Goal: Task Accomplishment & Management: Manage account settings

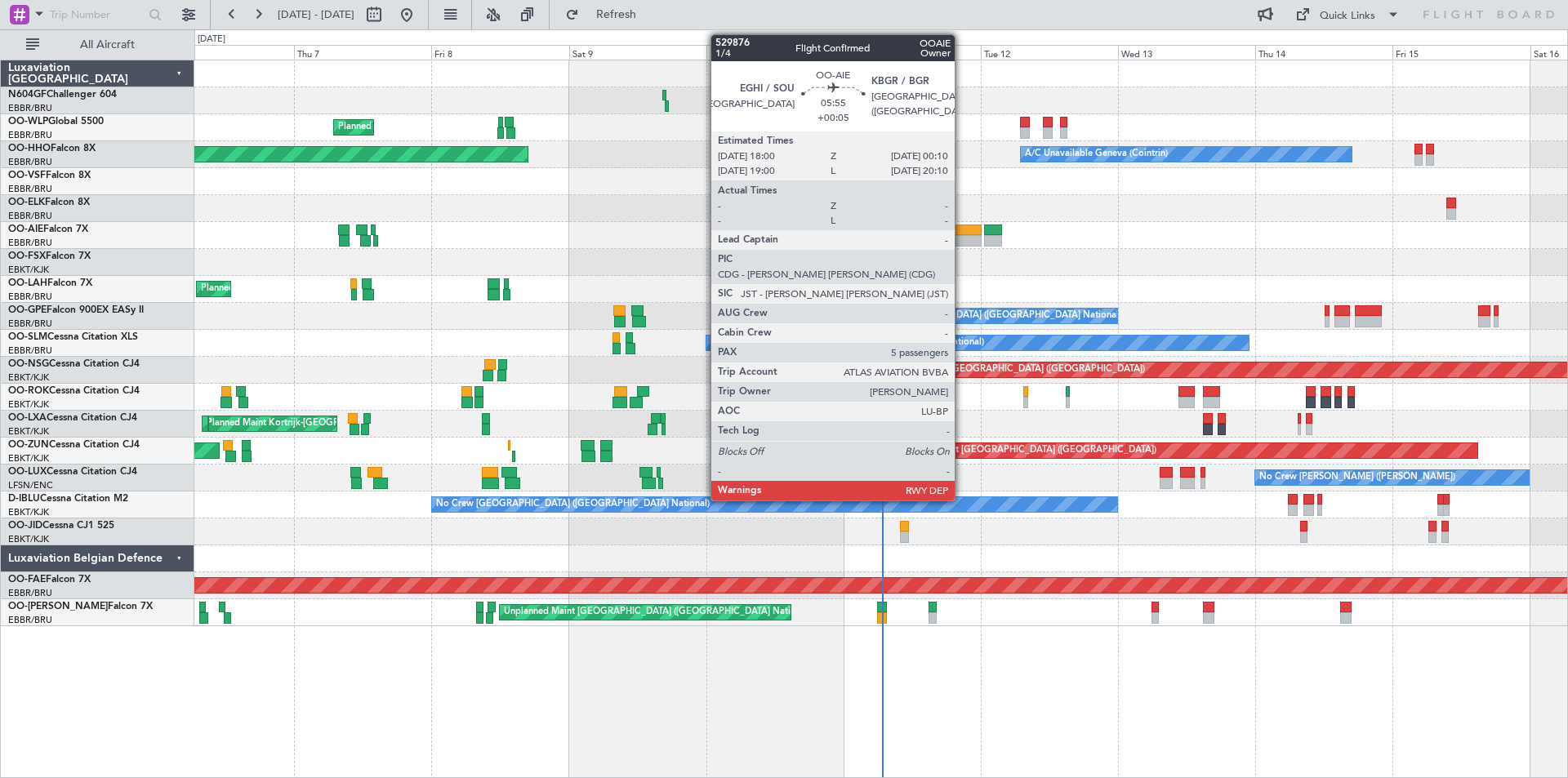
click at [963, 238] on div at bounding box center [963, 241] width 36 height 11
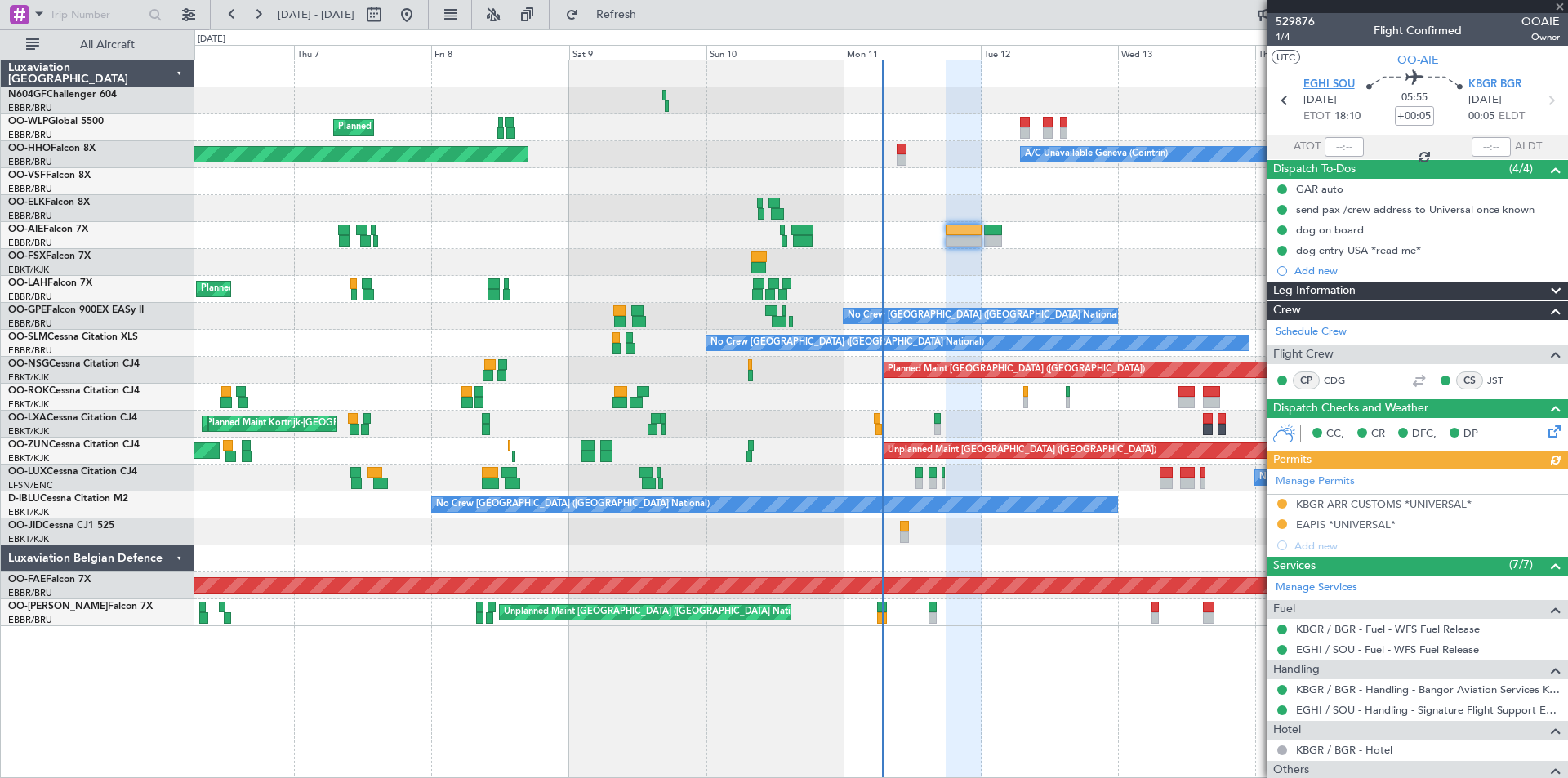
click at [1305, 83] on span "EGHI SOU" at bounding box center [1329, 85] width 52 height 17
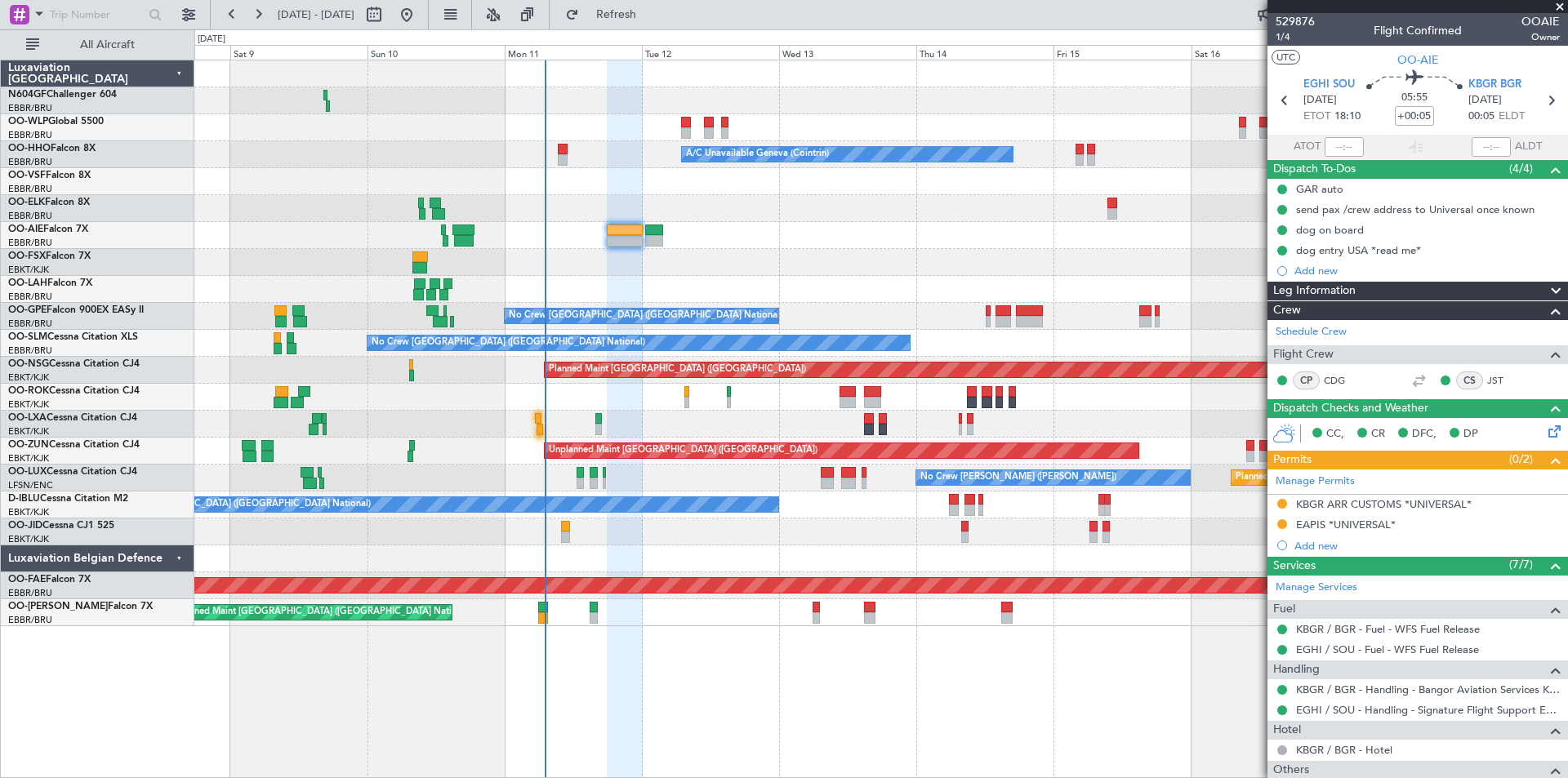
click at [491, 717] on div "Planned Maint Milan (Linate) A/C Unavailable Geneva (Cointrin) Planned Maint Ge…" at bounding box center [881, 419] width 1373 height 719
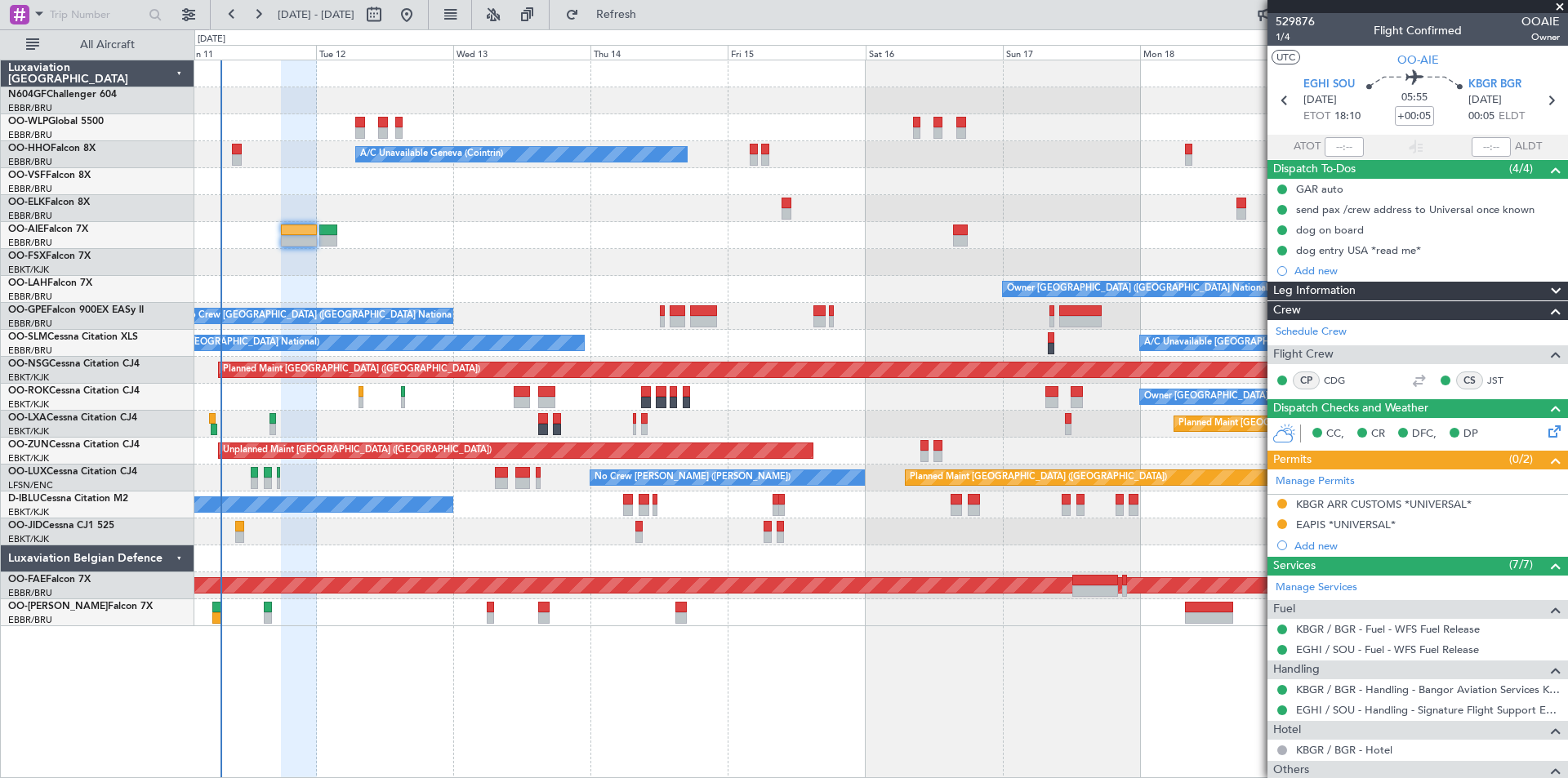
click at [359, 335] on div "Planned Maint [GEOGRAPHIC_DATA] ([GEOGRAPHIC_DATA]) A/C Unavailable Geneva (Coi…" at bounding box center [881, 343] width 1373 height 565
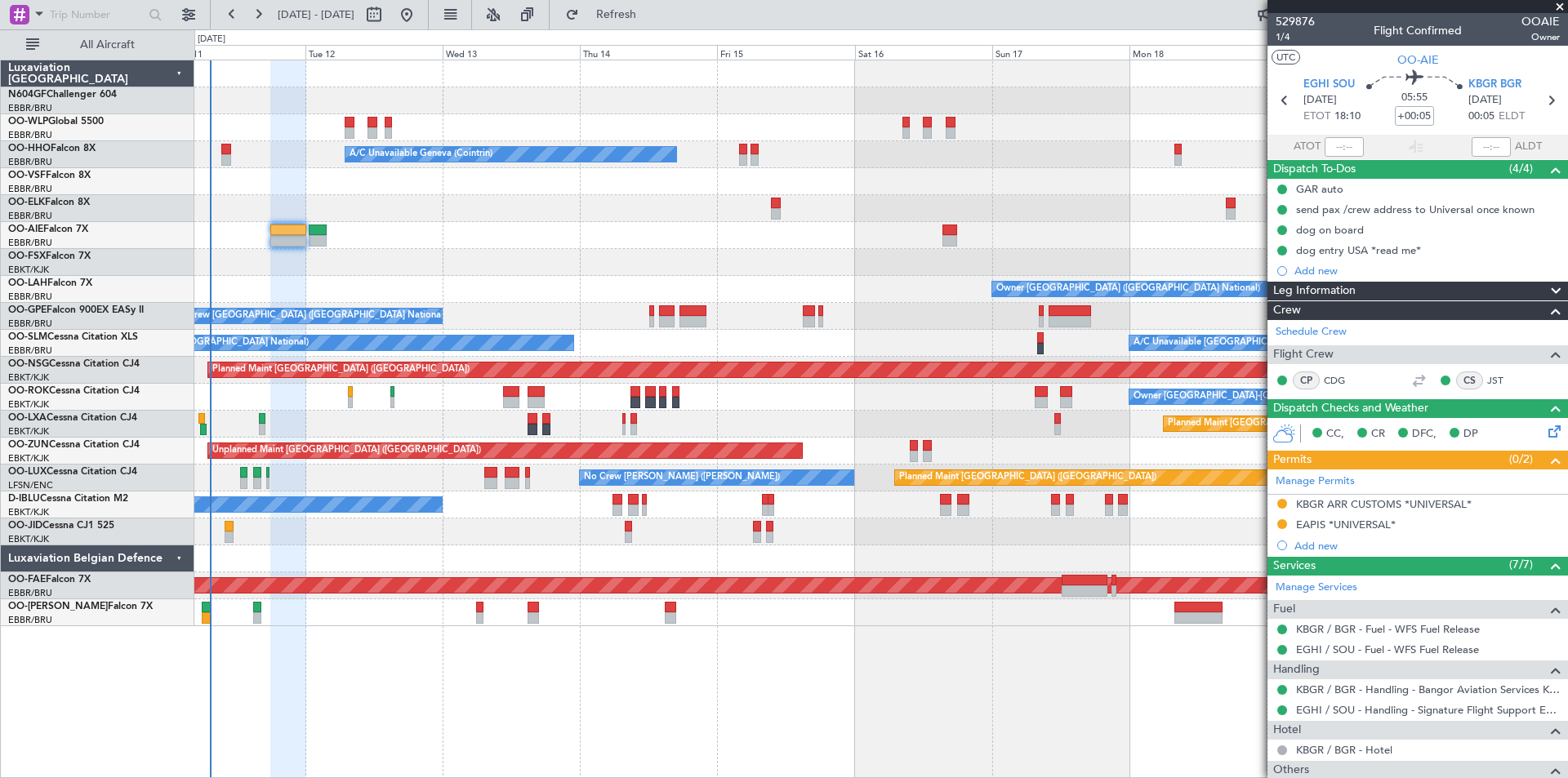
click at [355, 292] on div "Planned Maint [GEOGRAPHIC_DATA] ([GEOGRAPHIC_DATA]) A/C Unavailable Geneva (Coi…" at bounding box center [881, 343] width 1373 height 565
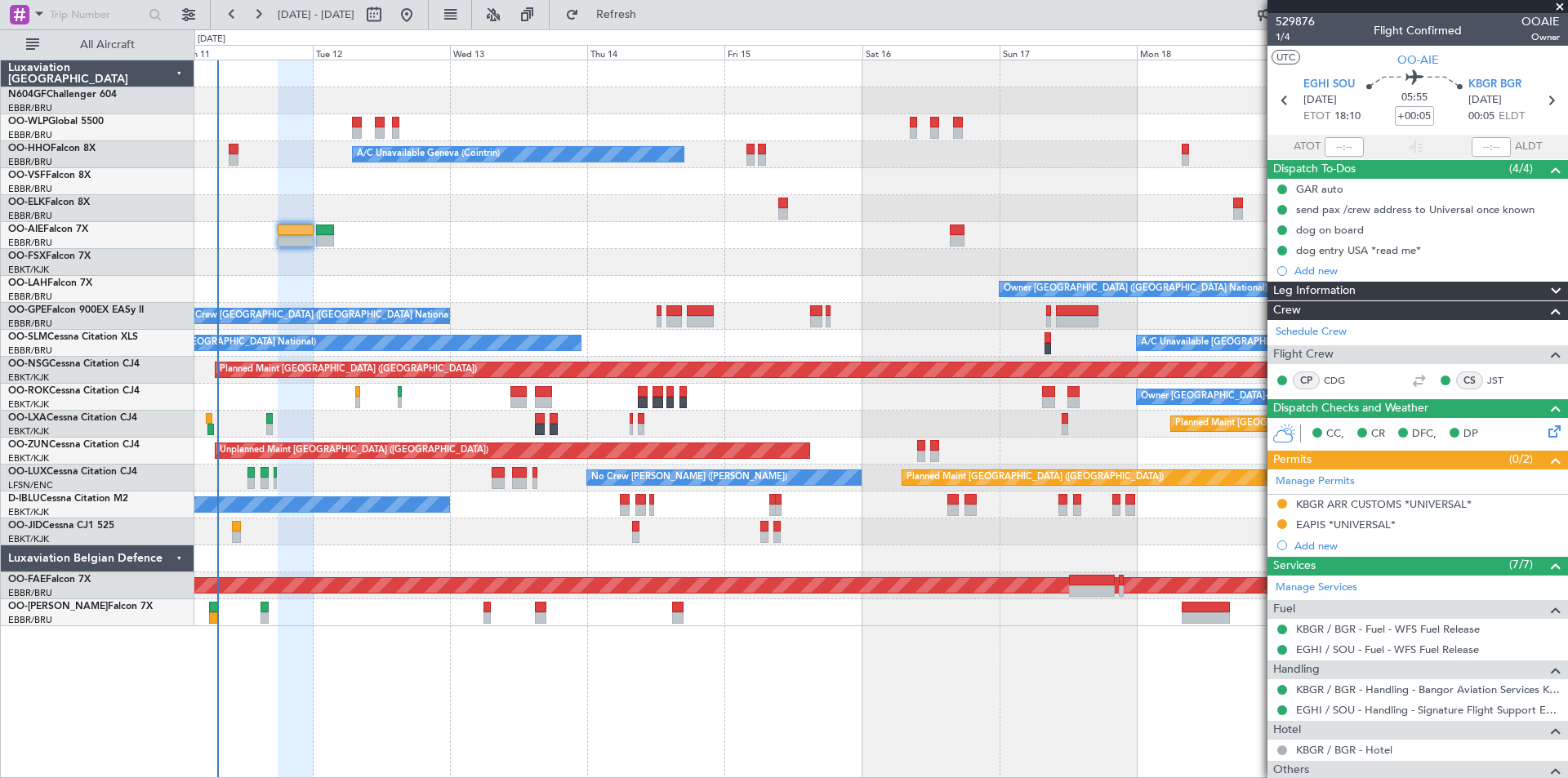
click at [411, 274] on div at bounding box center [881, 262] width 1373 height 27
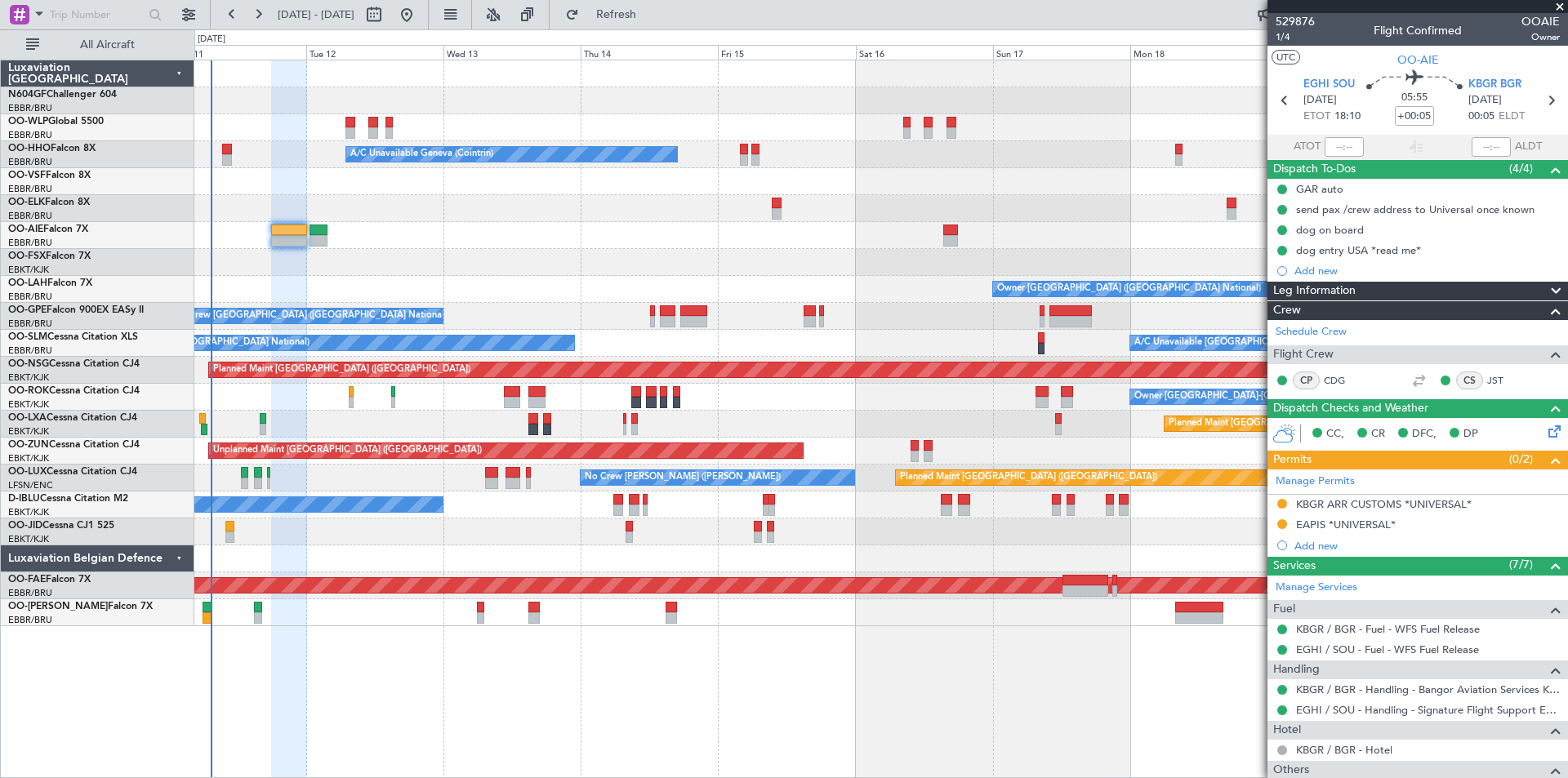
click at [552, 334] on div "Planned Maint [GEOGRAPHIC_DATA] ([GEOGRAPHIC_DATA]) A/C Unavailable Geneva (Coi…" at bounding box center [881, 343] width 1373 height 565
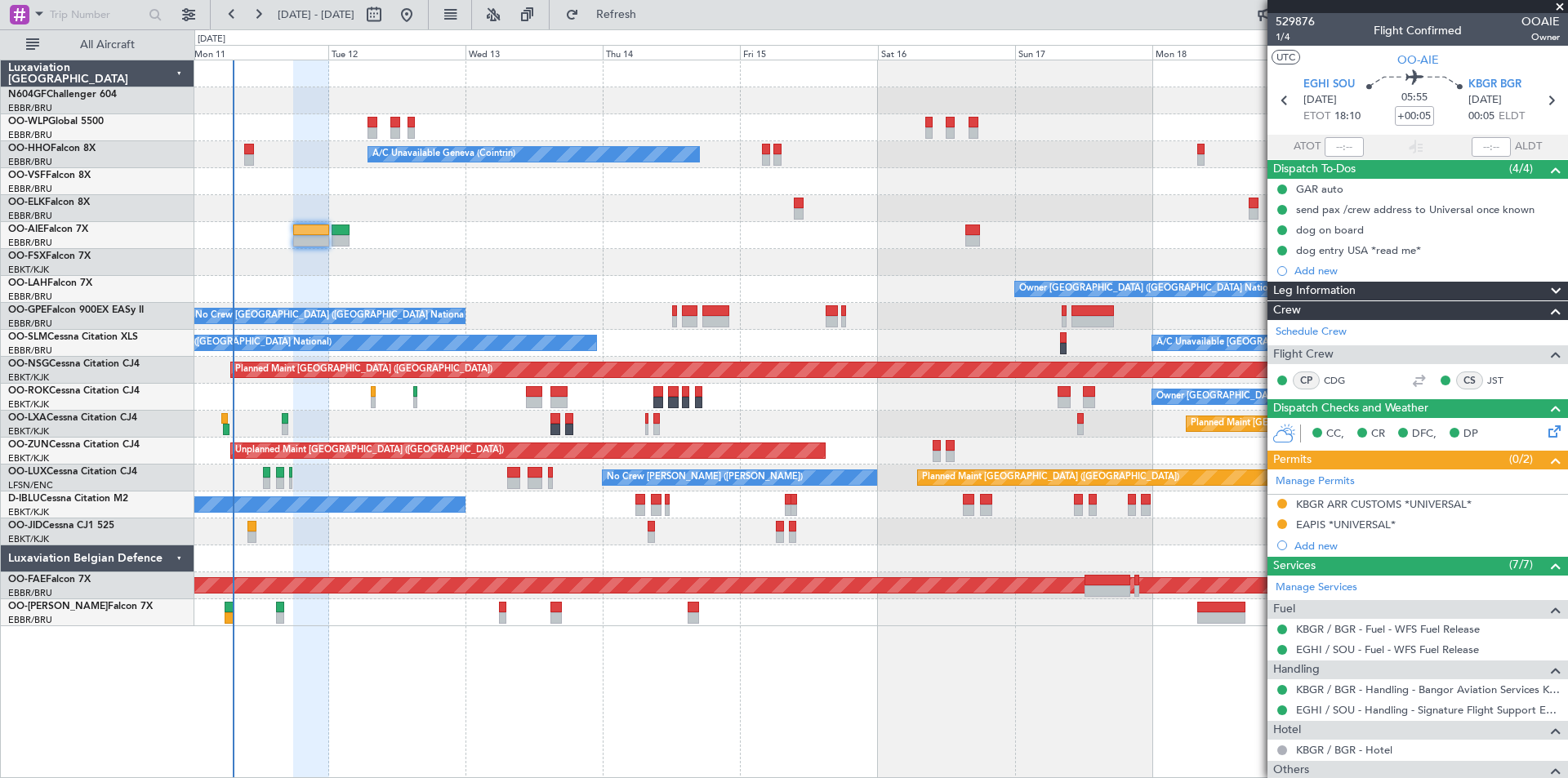
click at [618, 472] on div "Planned Maint [GEOGRAPHIC_DATA] ([GEOGRAPHIC_DATA]) A/C Unavailable Geneva (Coi…" at bounding box center [881, 343] width 1373 height 565
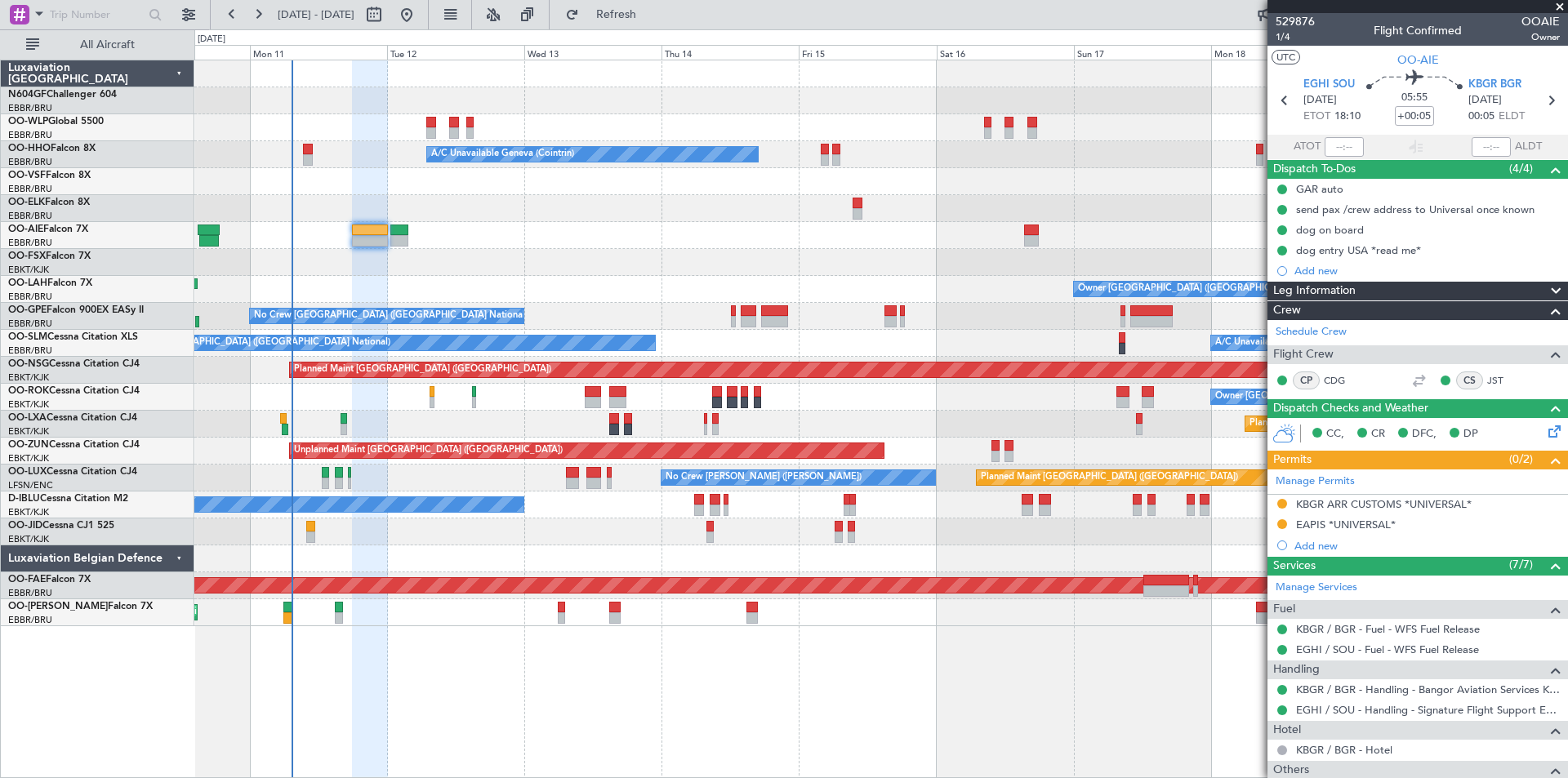
click at [718, 327] on div "No Crew [GEOGRAPHIC_DATA] ([GEOGRAPHIC_DATA] National)" at bounding box center [881, 316] width 1373 height 27
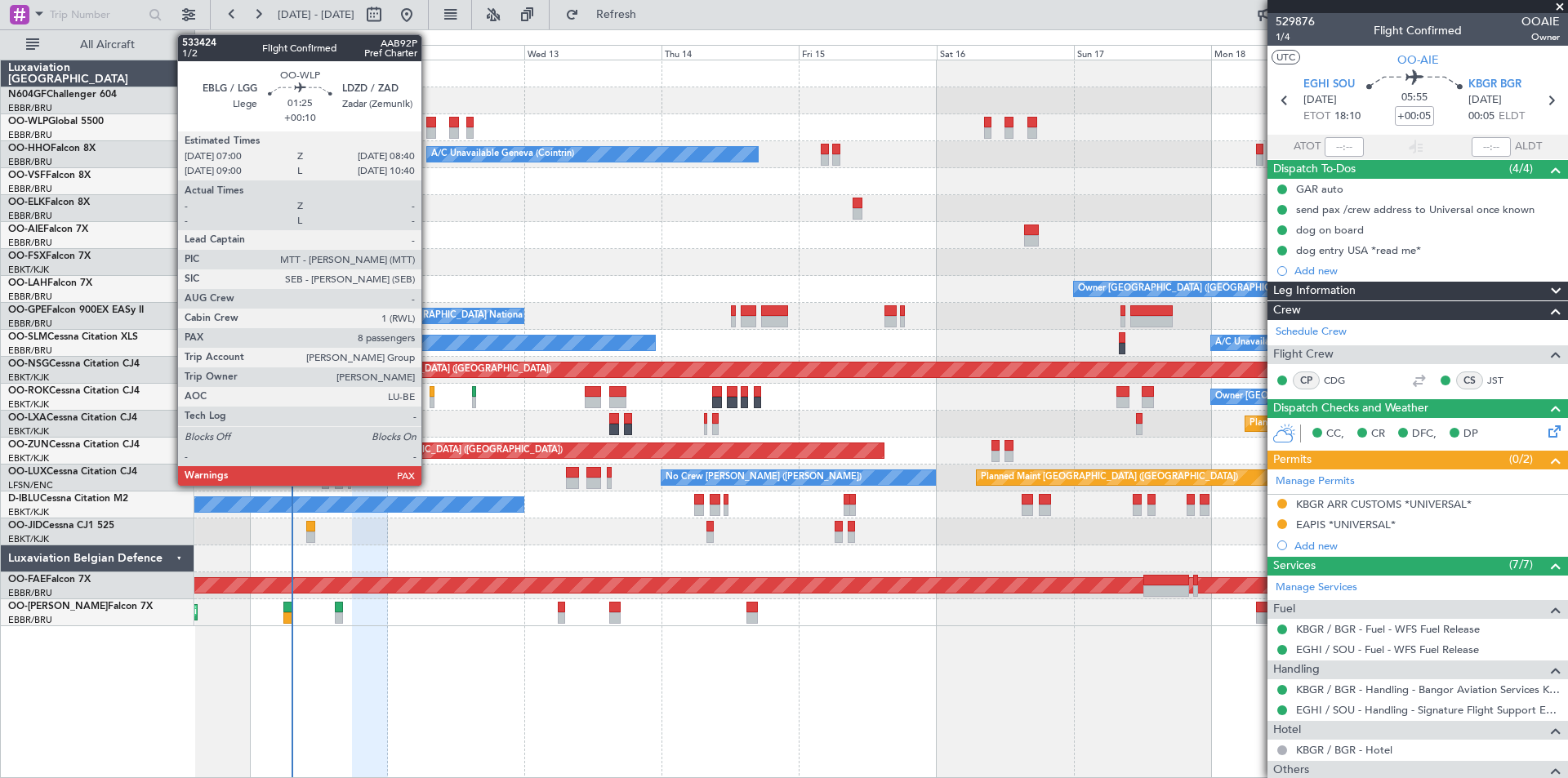
click at [431, 130] on div at bounding box center [431, 133] width 10 height 11
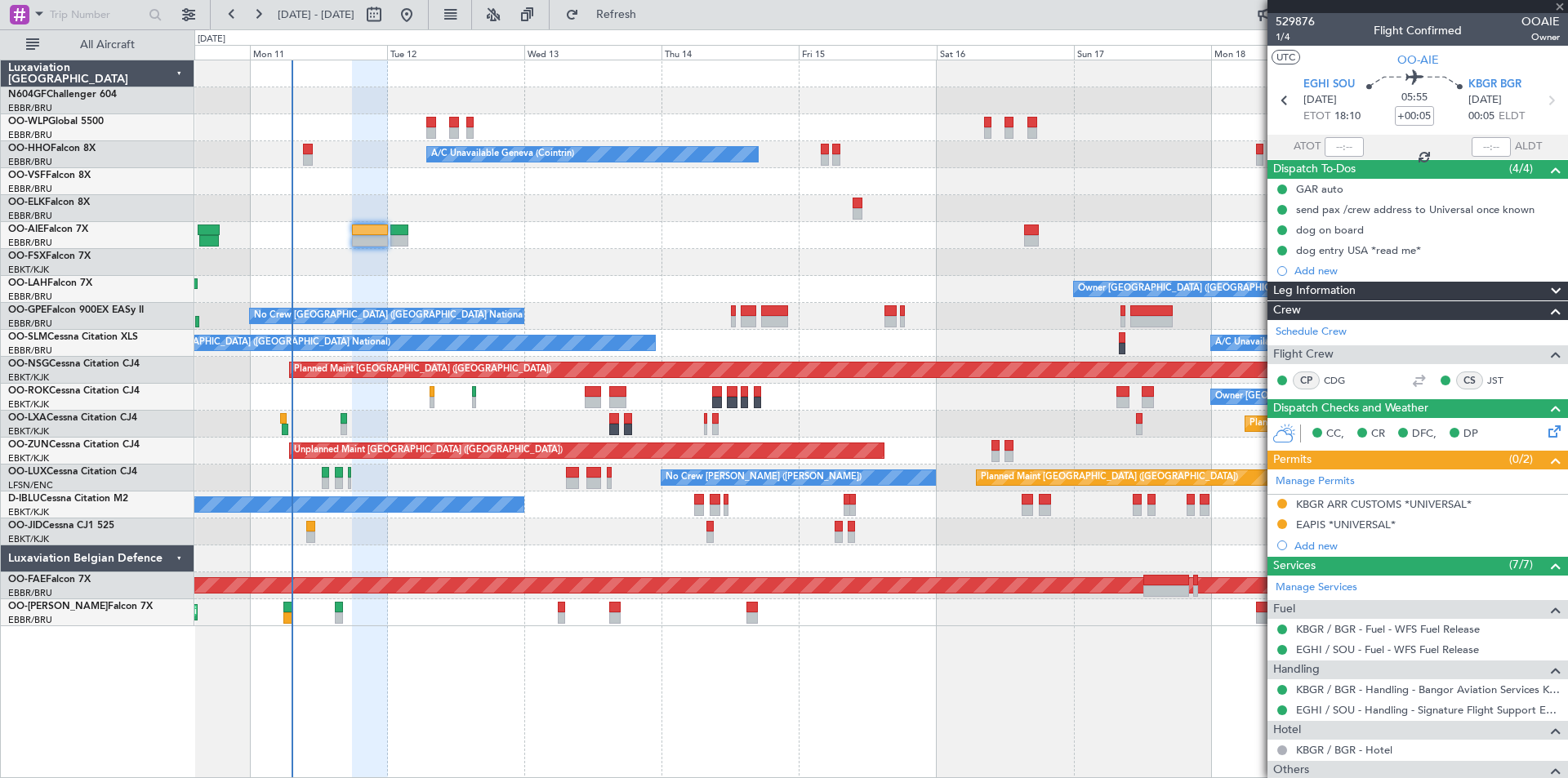
type input "+00:10"
type input "8"
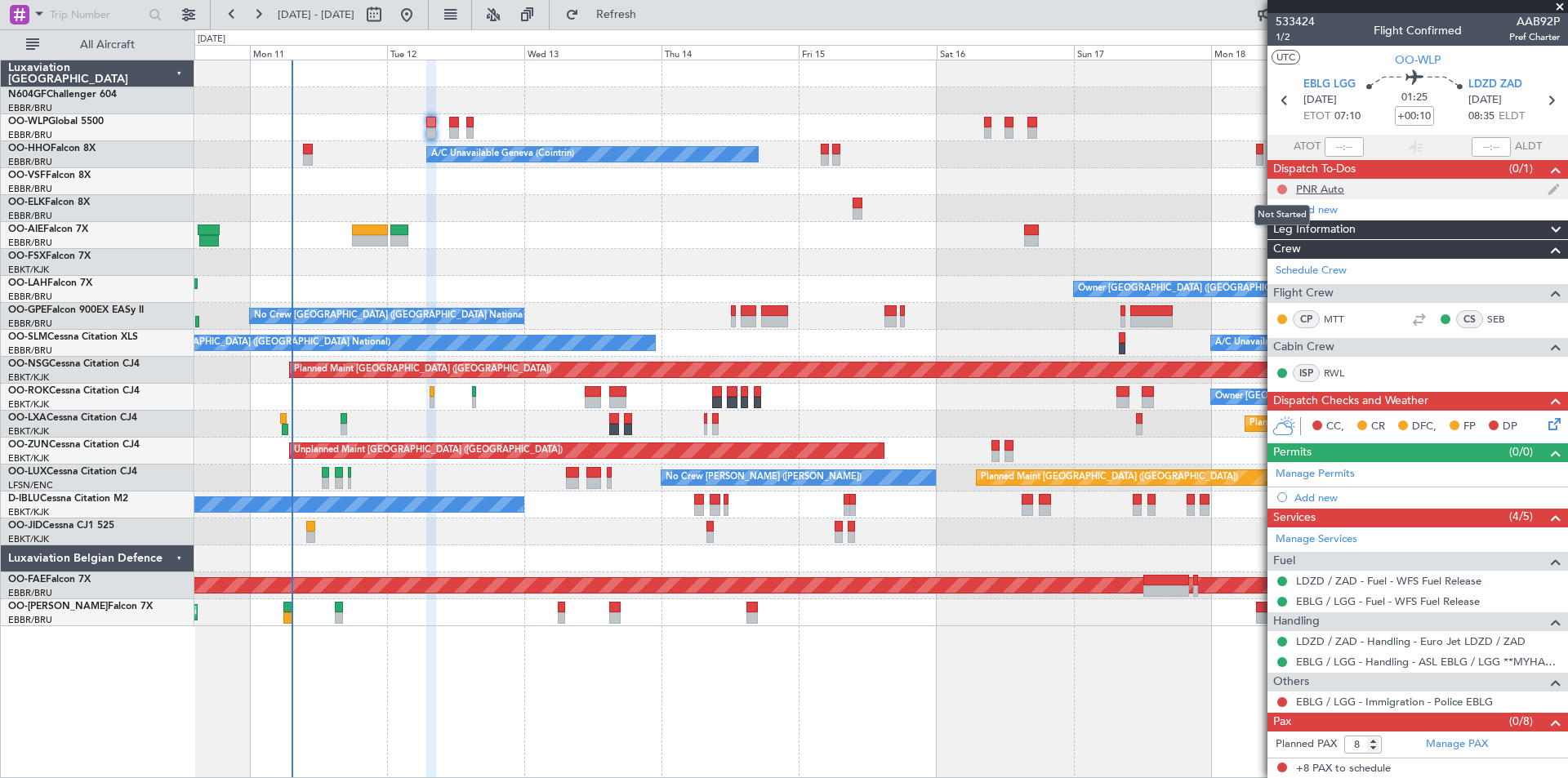
click at [1282, 190] on button at bounding box center [1282, 189] width 10 height 10
click at [1252, 261] on span at bounding box center [1251, 261] width 10 height 10
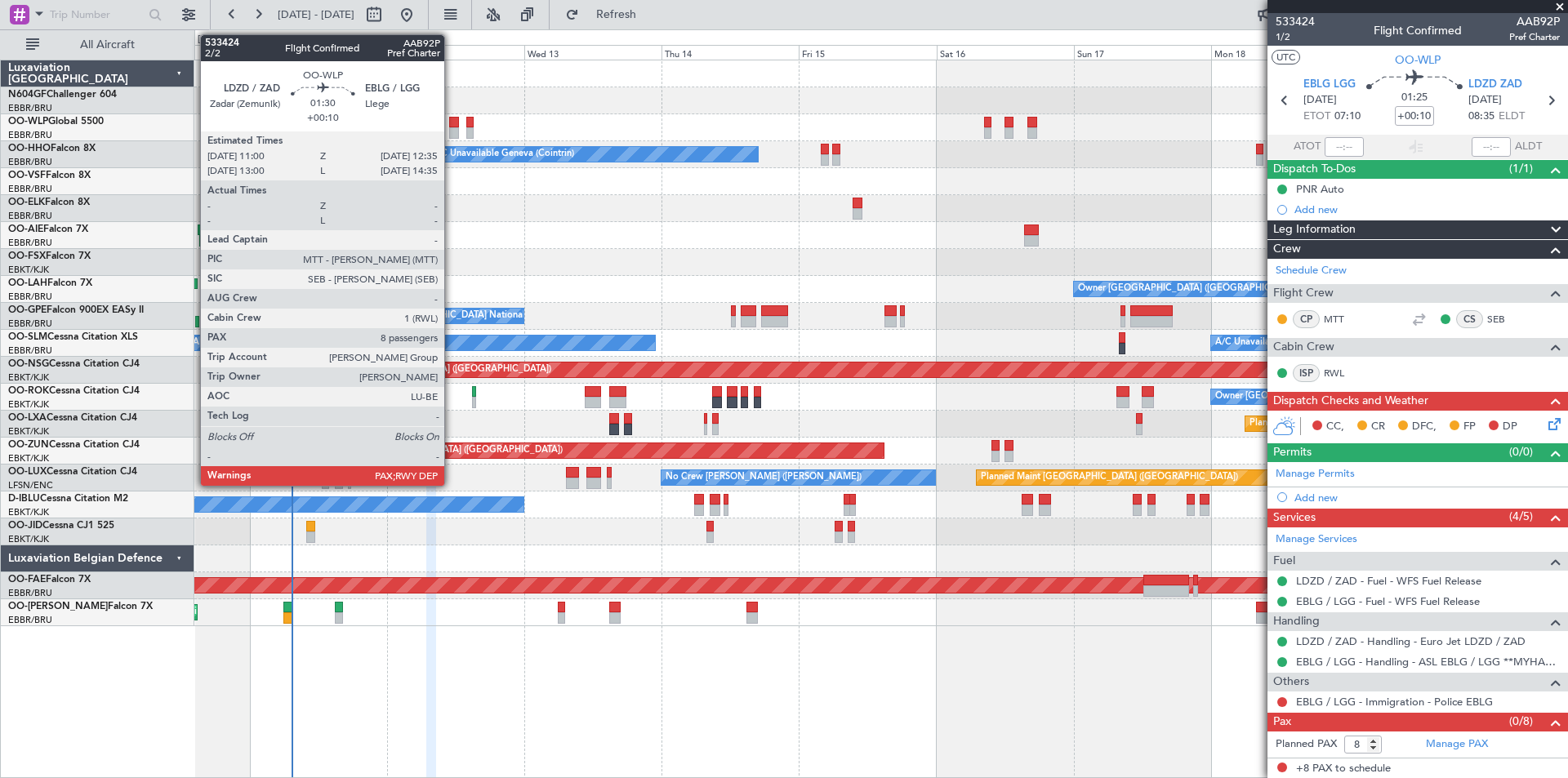
click at [451, 130] on div at bounding box center [454, 133] width 10 height 11
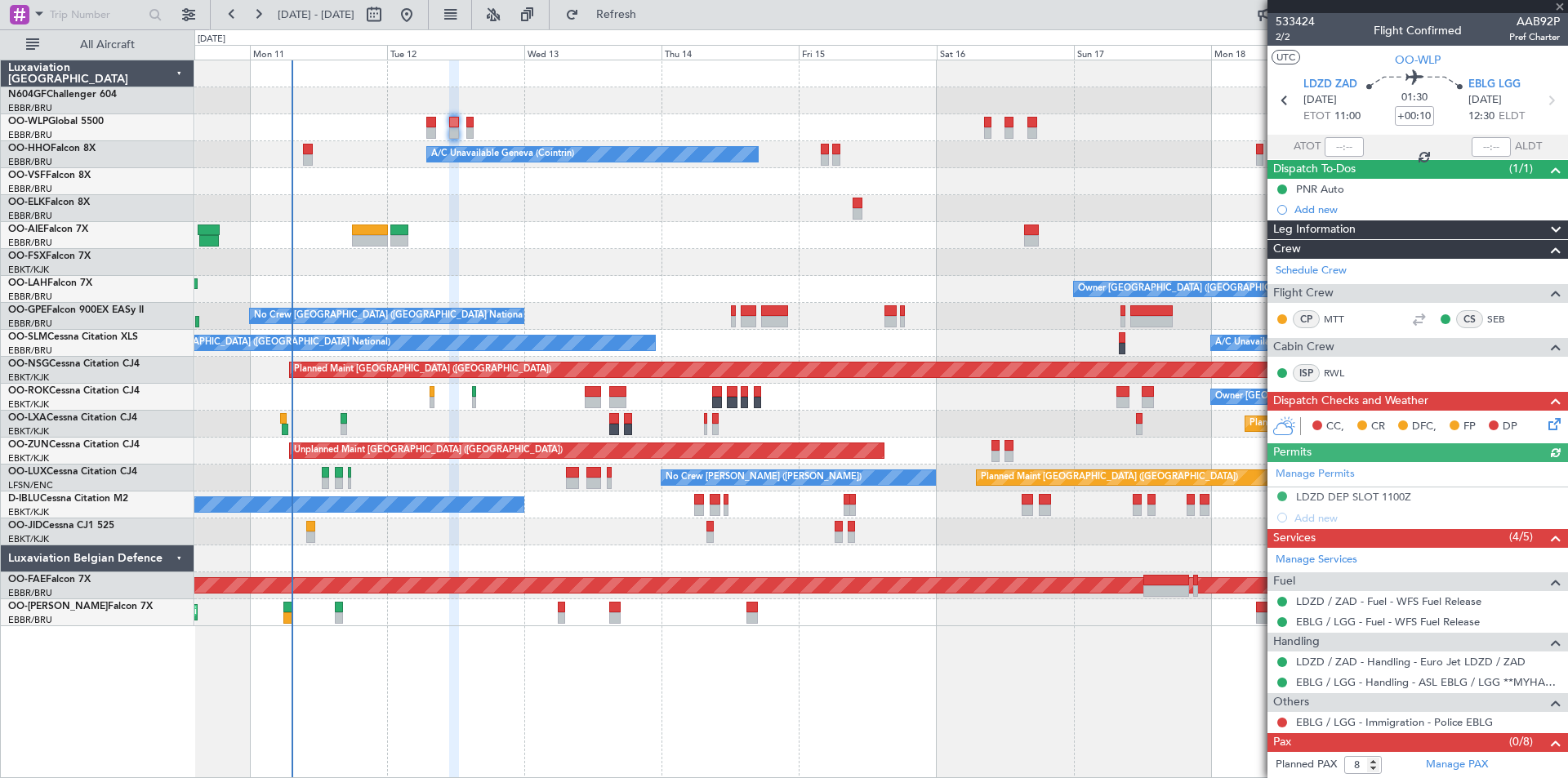
scroll to position [21, 0]
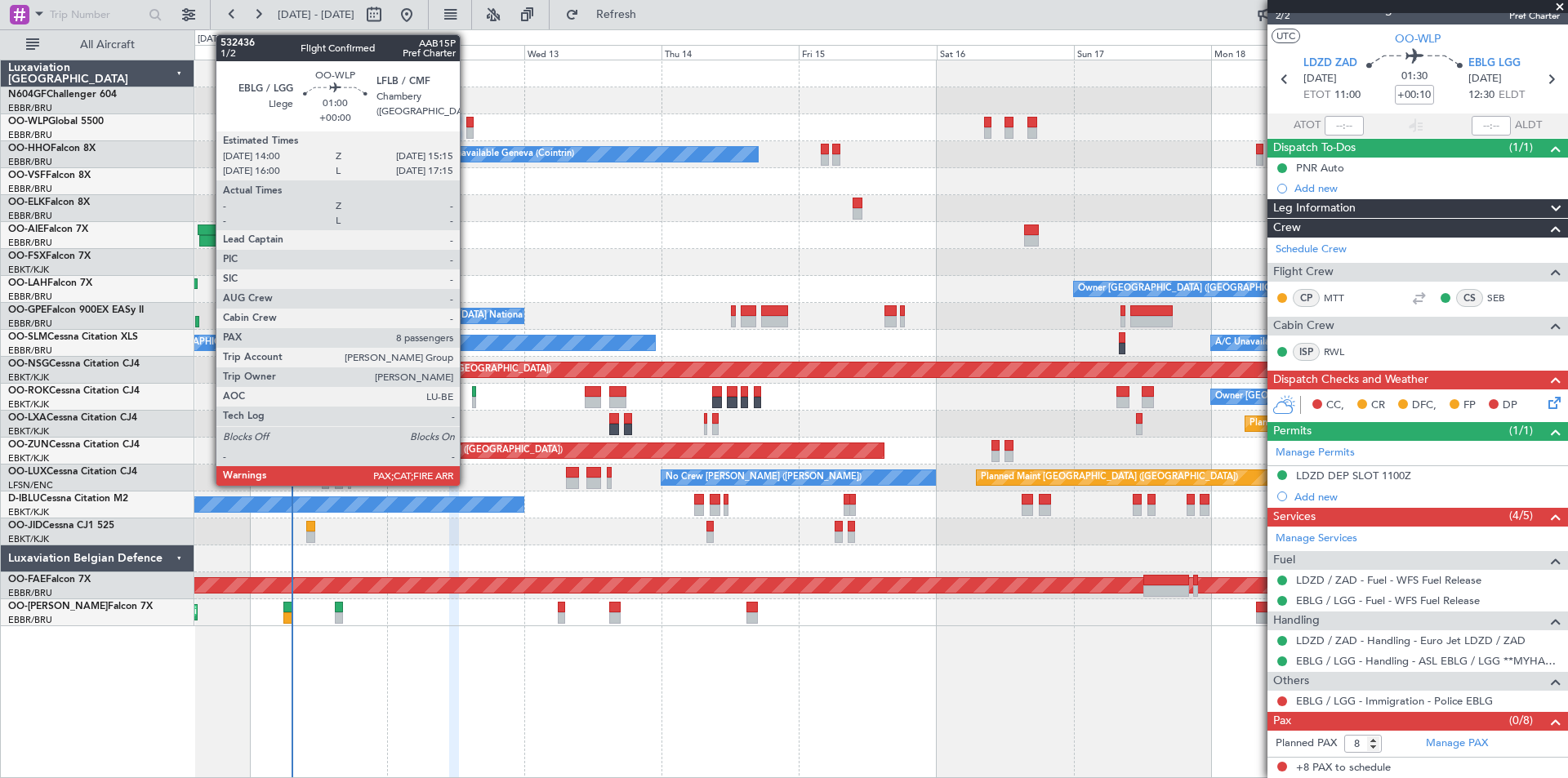
click at [467, 133] on div at bounding box center [470, 133] width 7 height 11
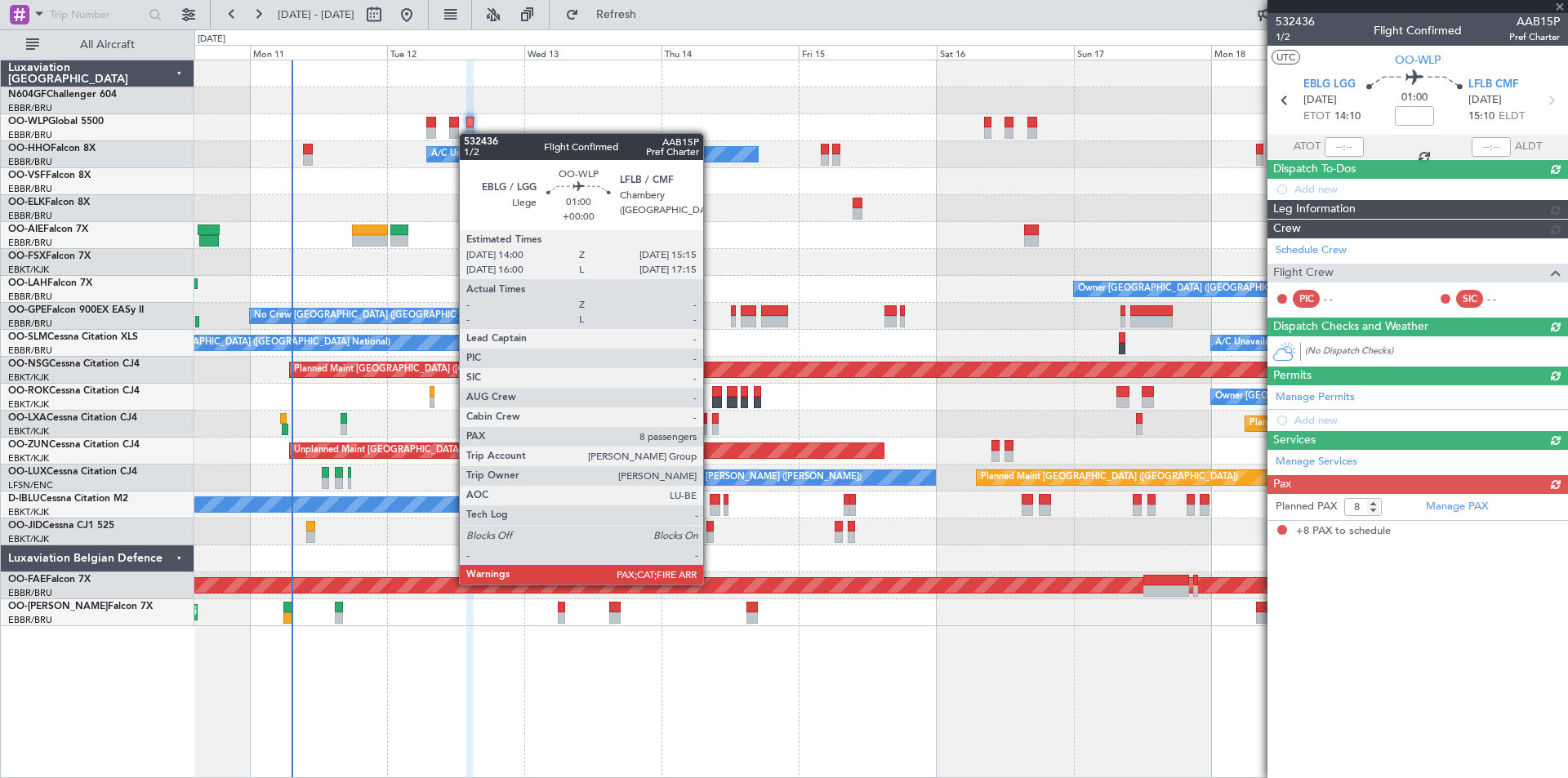
scroll to position [0, 0]
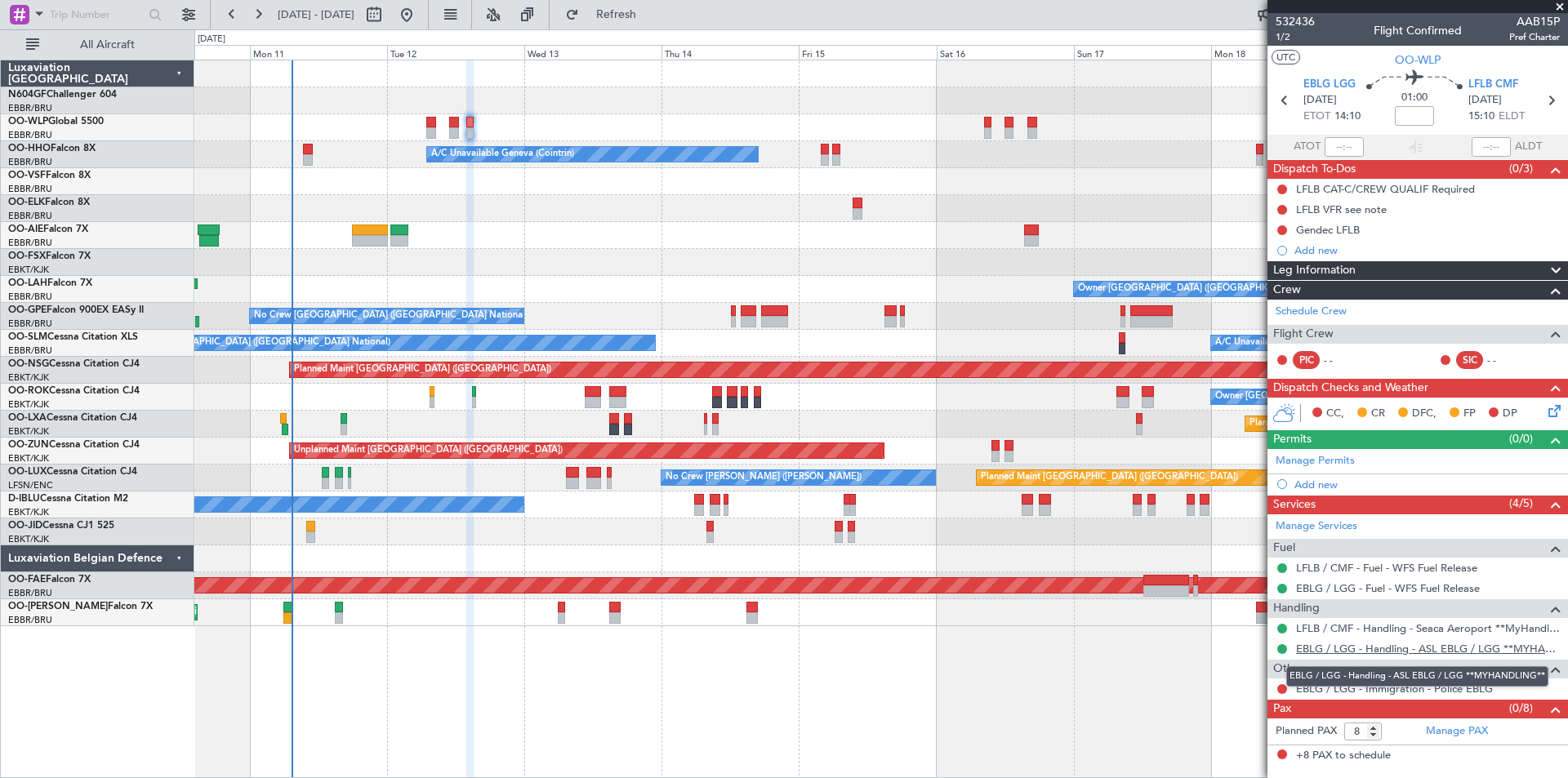
click at [1371, 644] on link "EBLG / LGG - Handling - ASL EBLG / LGG **MYHANDLING**" at bounding box center [1427, 649] width 263 height 14
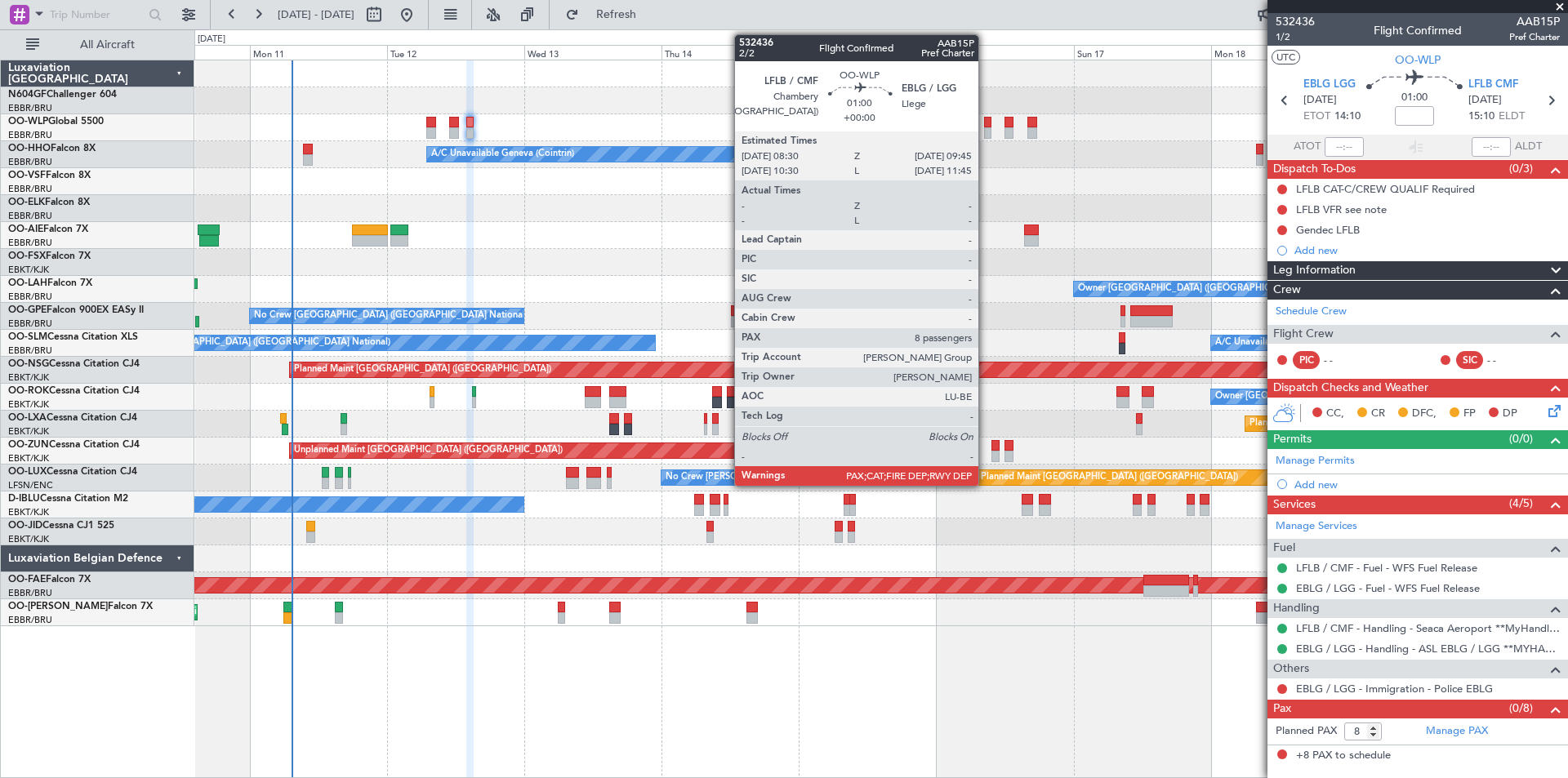
click at [985, 127] on div at bounding box center [988, 122] width 7 height 11
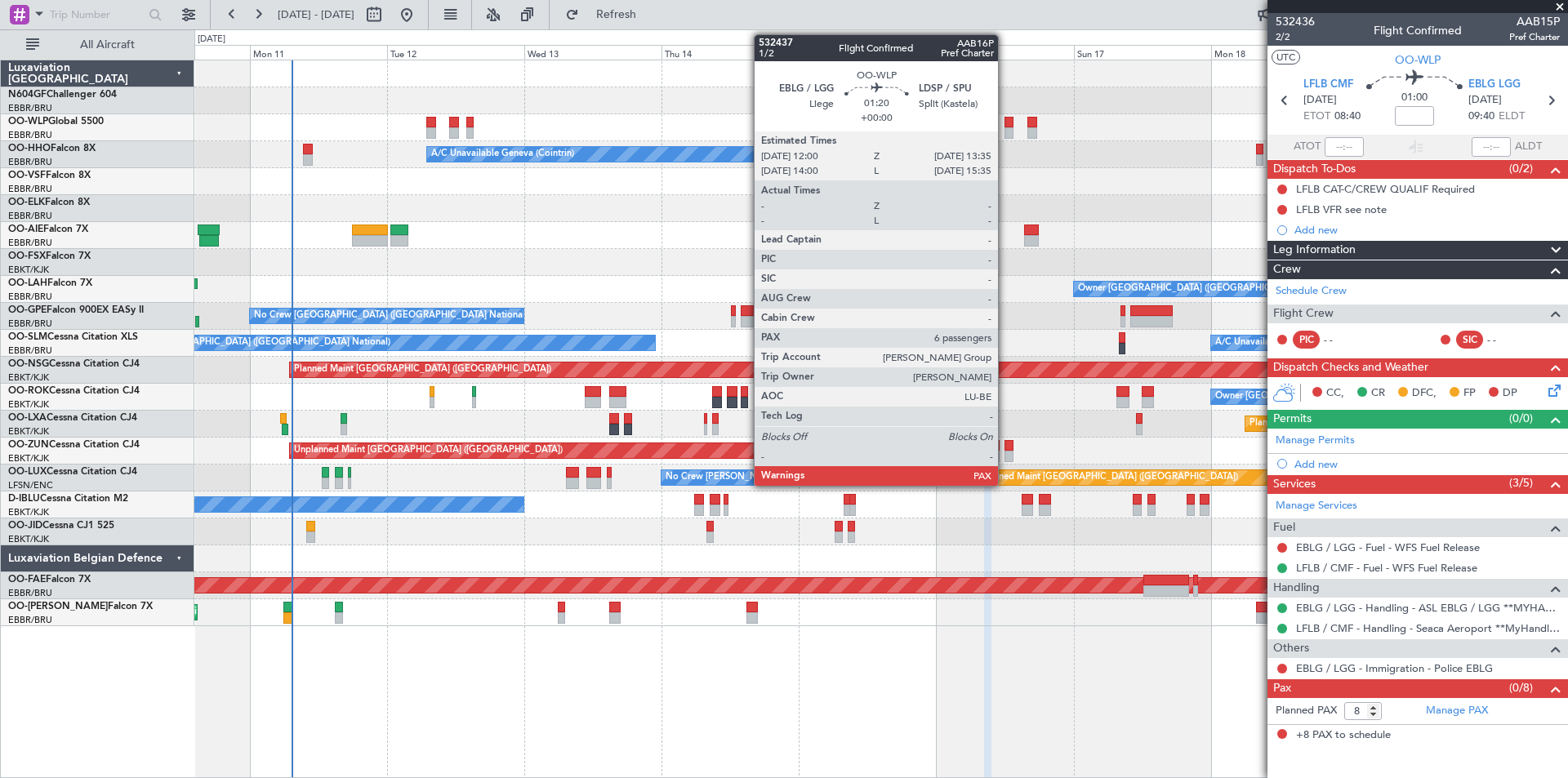
click at [1005, 132] on div at bounding box center [1009, 133] width 10 height 11
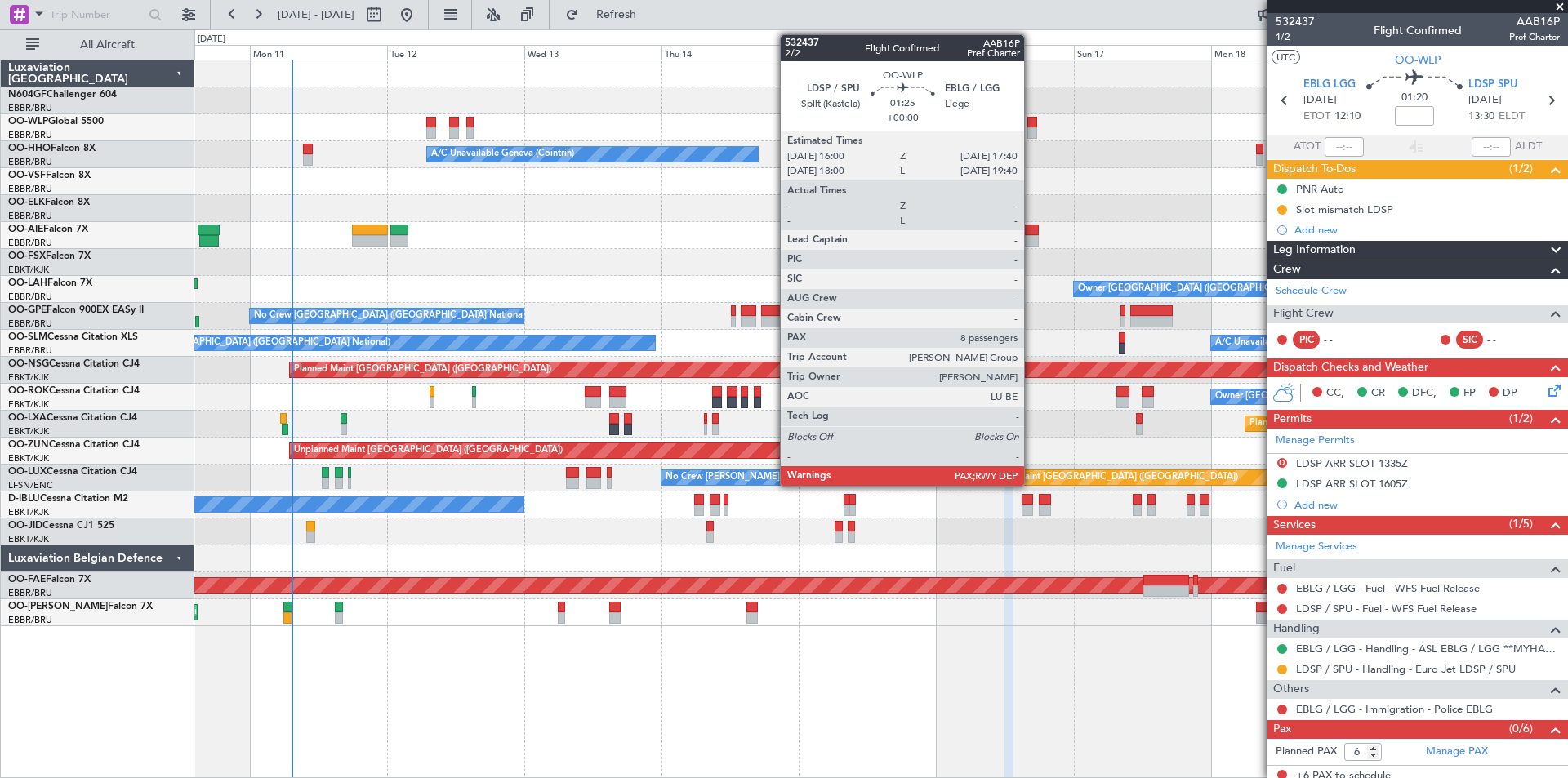
click at [1031, 132] on div at bounding box center [1032, 133] width 10 height 11
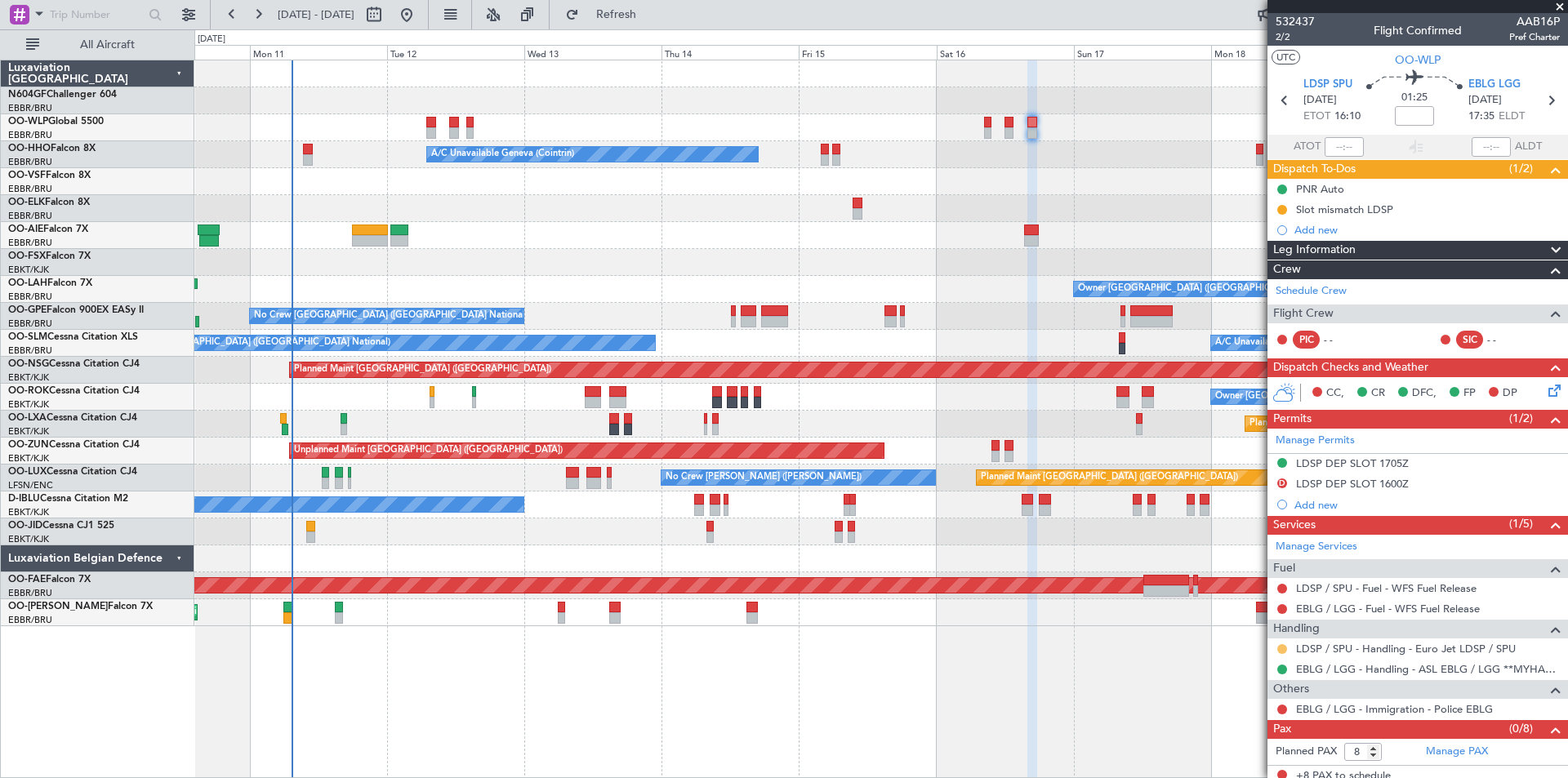
click at [1282, 647] on button at bounding box center [1282, 649] width 10 height 10
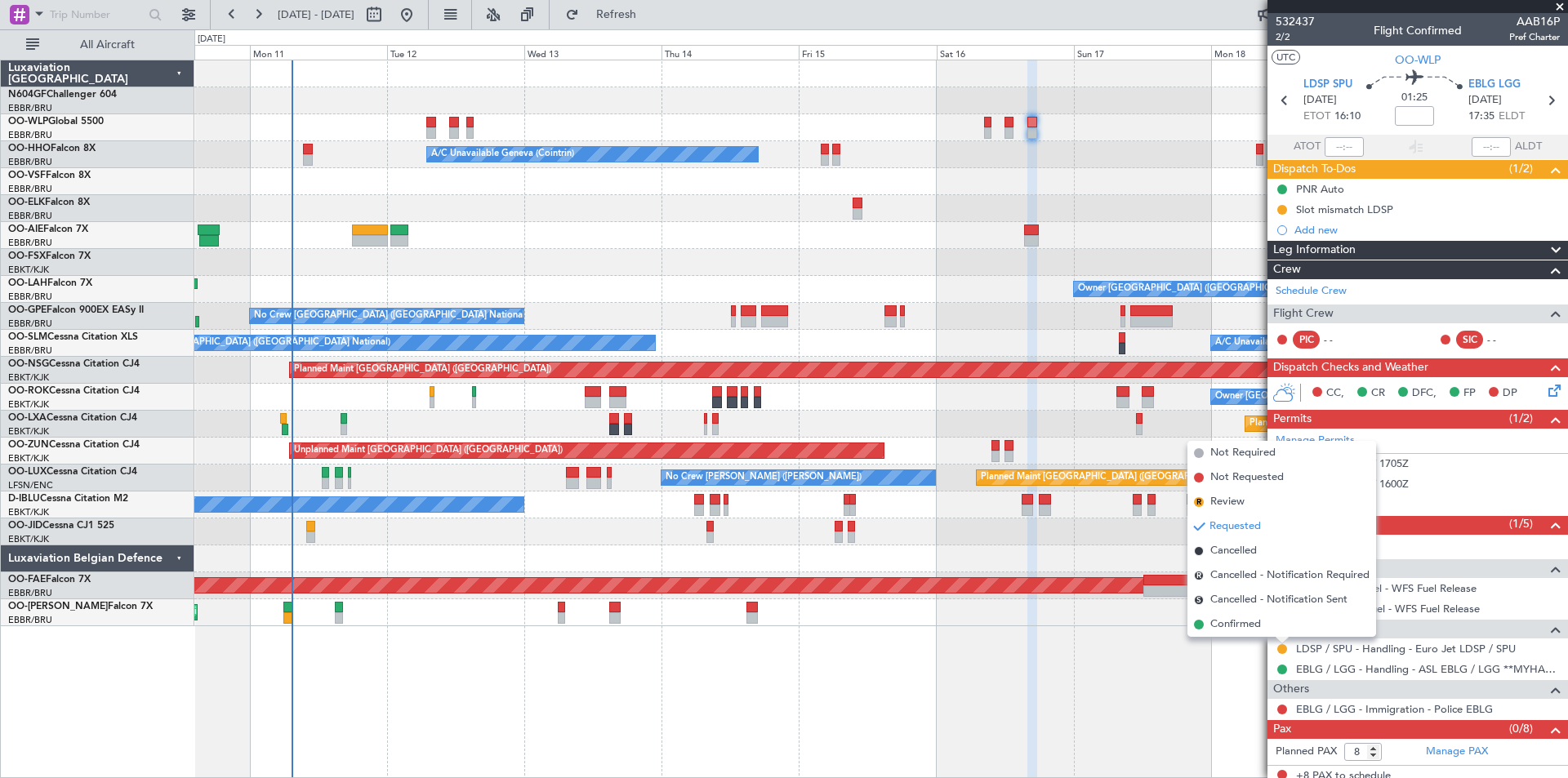
click at [1176, 657] on div "Planned Maint Berlin (Brandenburg) A/C Unavailable Geneva (Cointrin) Planned Ma…" at bounding box center [881, 419] width 1373 height 719
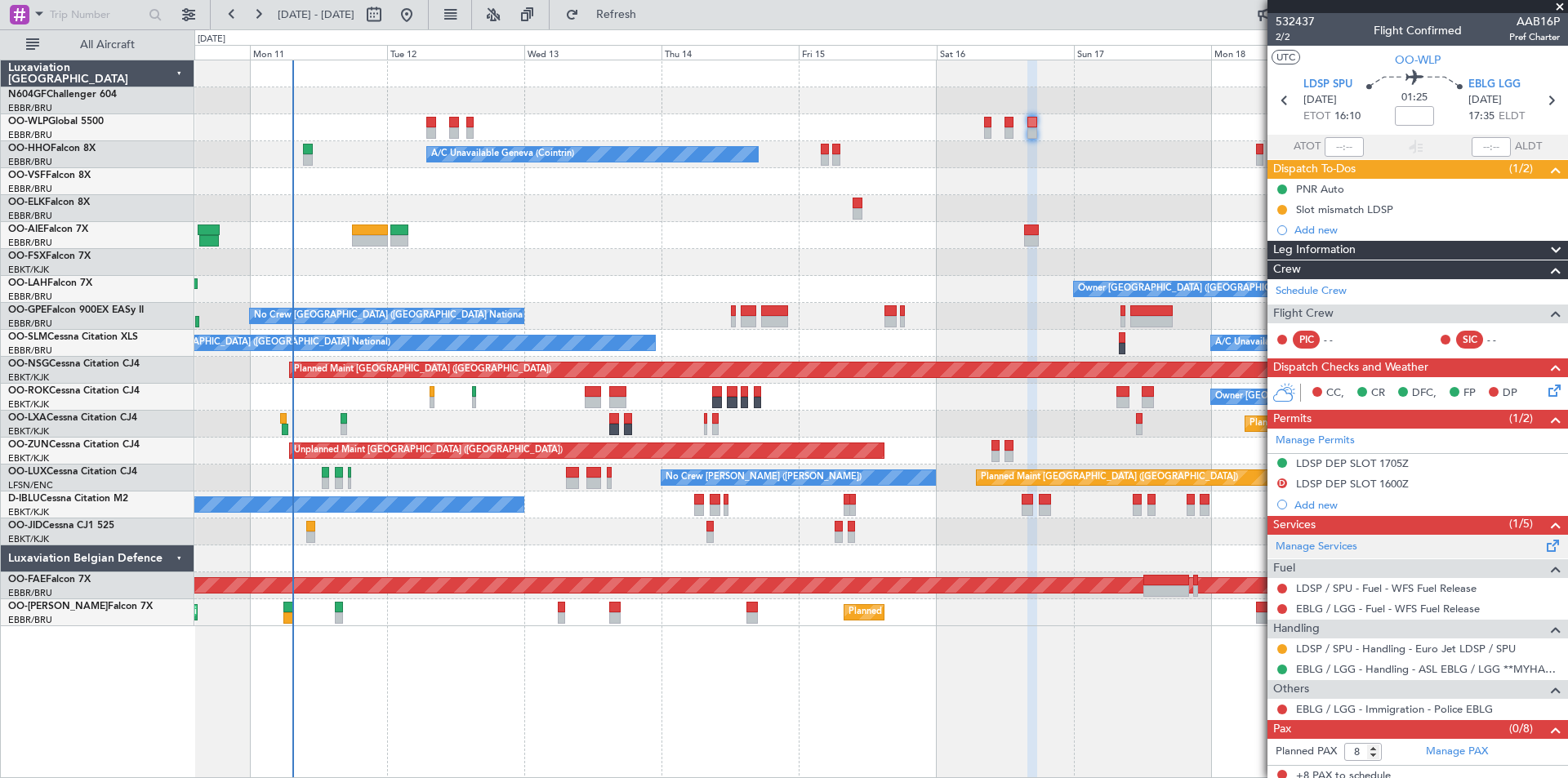
scroll to position [8, 0]
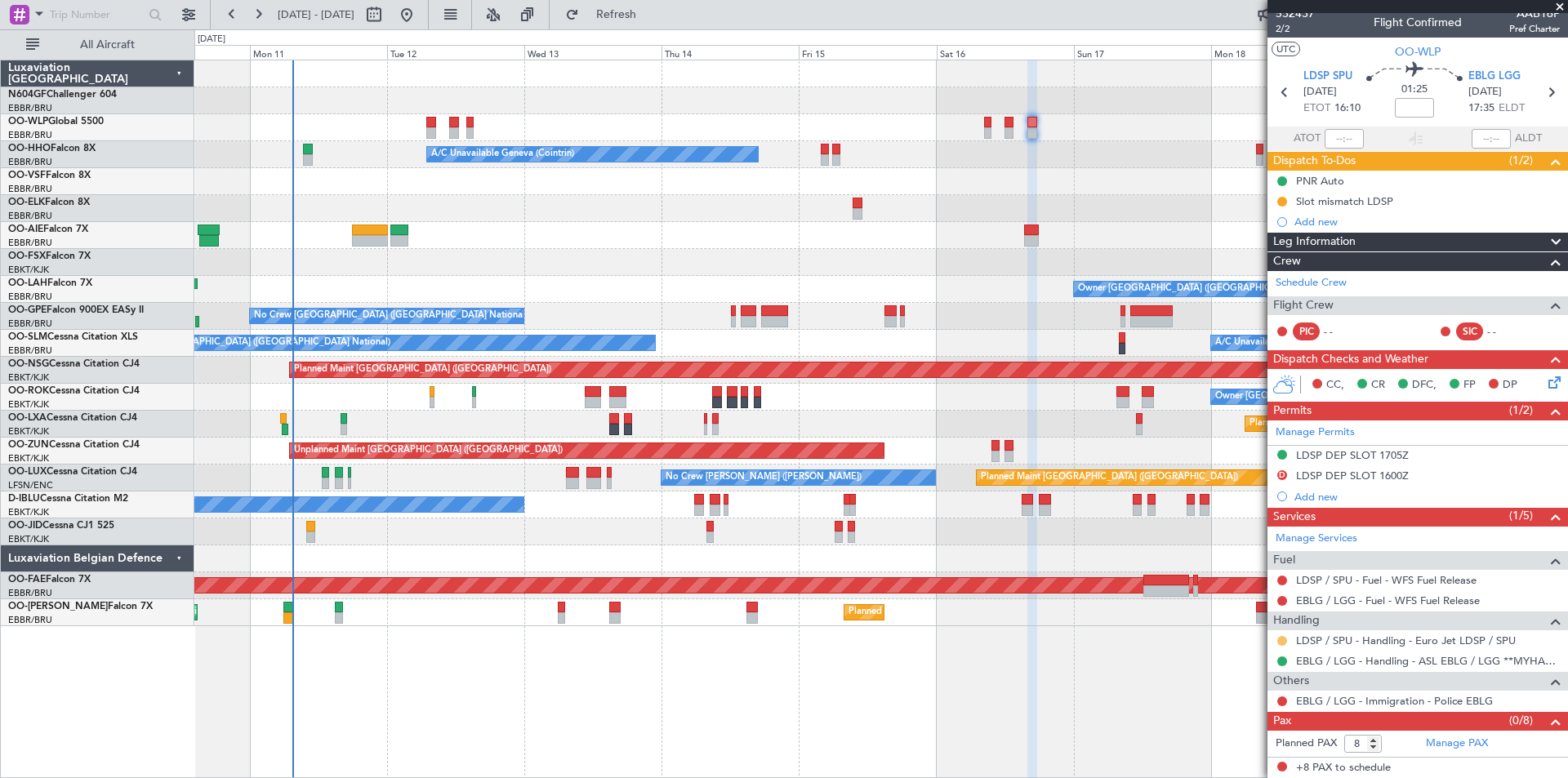
click at [1282, 642] on button at bounding box center [1282, 640] width 10 height 10
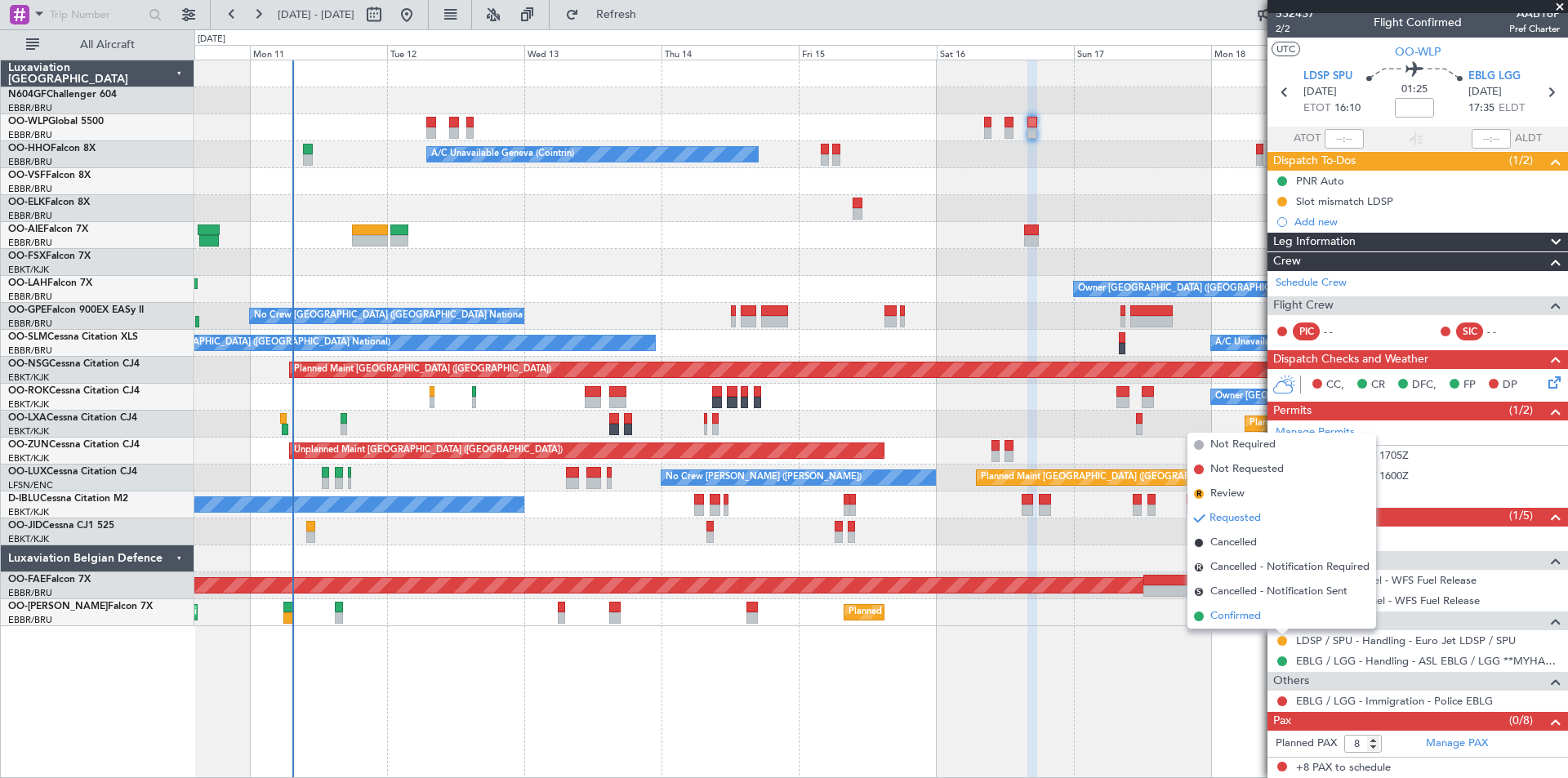
click at [1269, 622] on li "Confirmed" at bounding box center [1282, 616] width 188 height 25
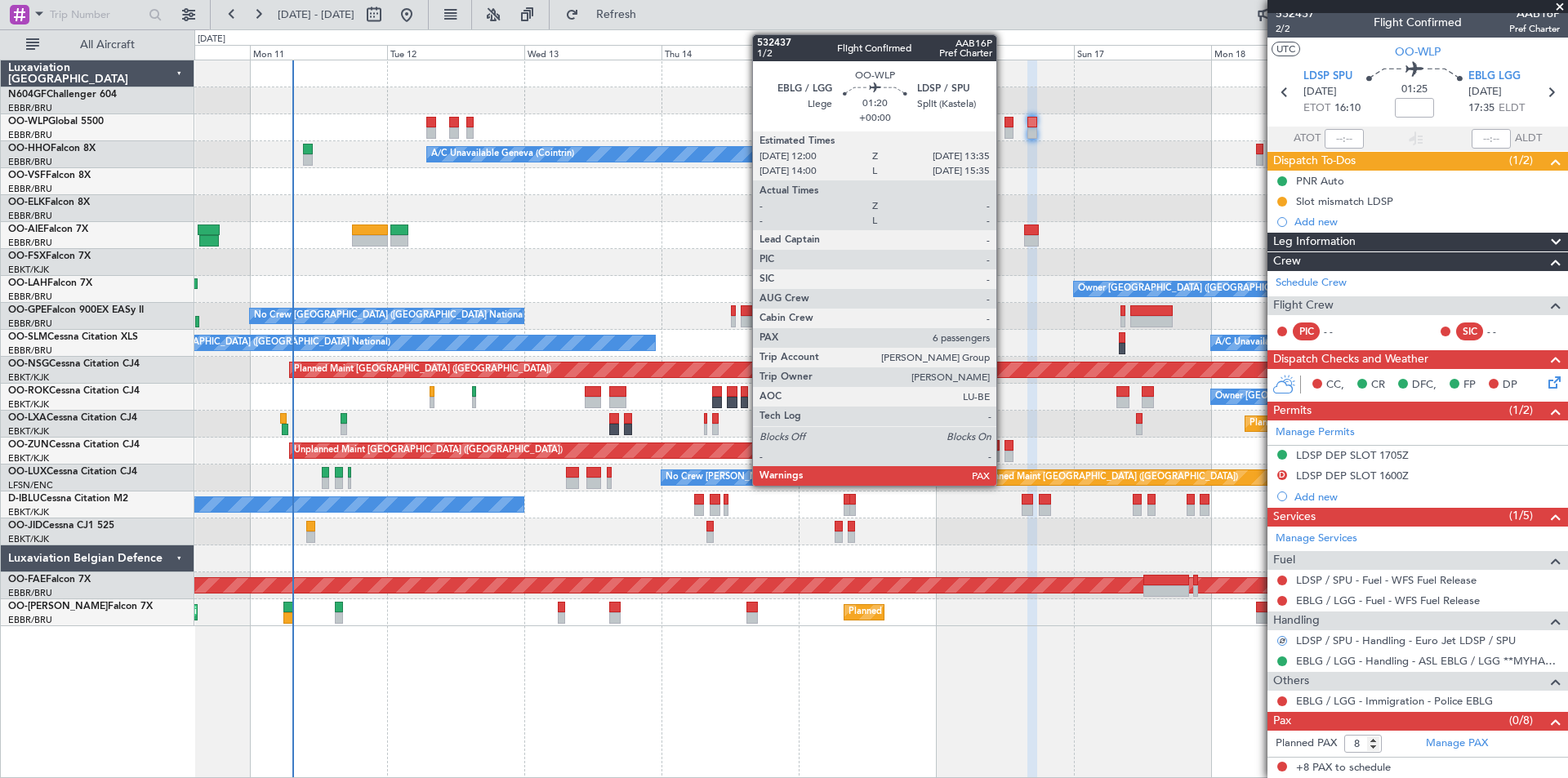
click at [1004, 133] on div at bounding box center [1009, 133] width 10 height 11
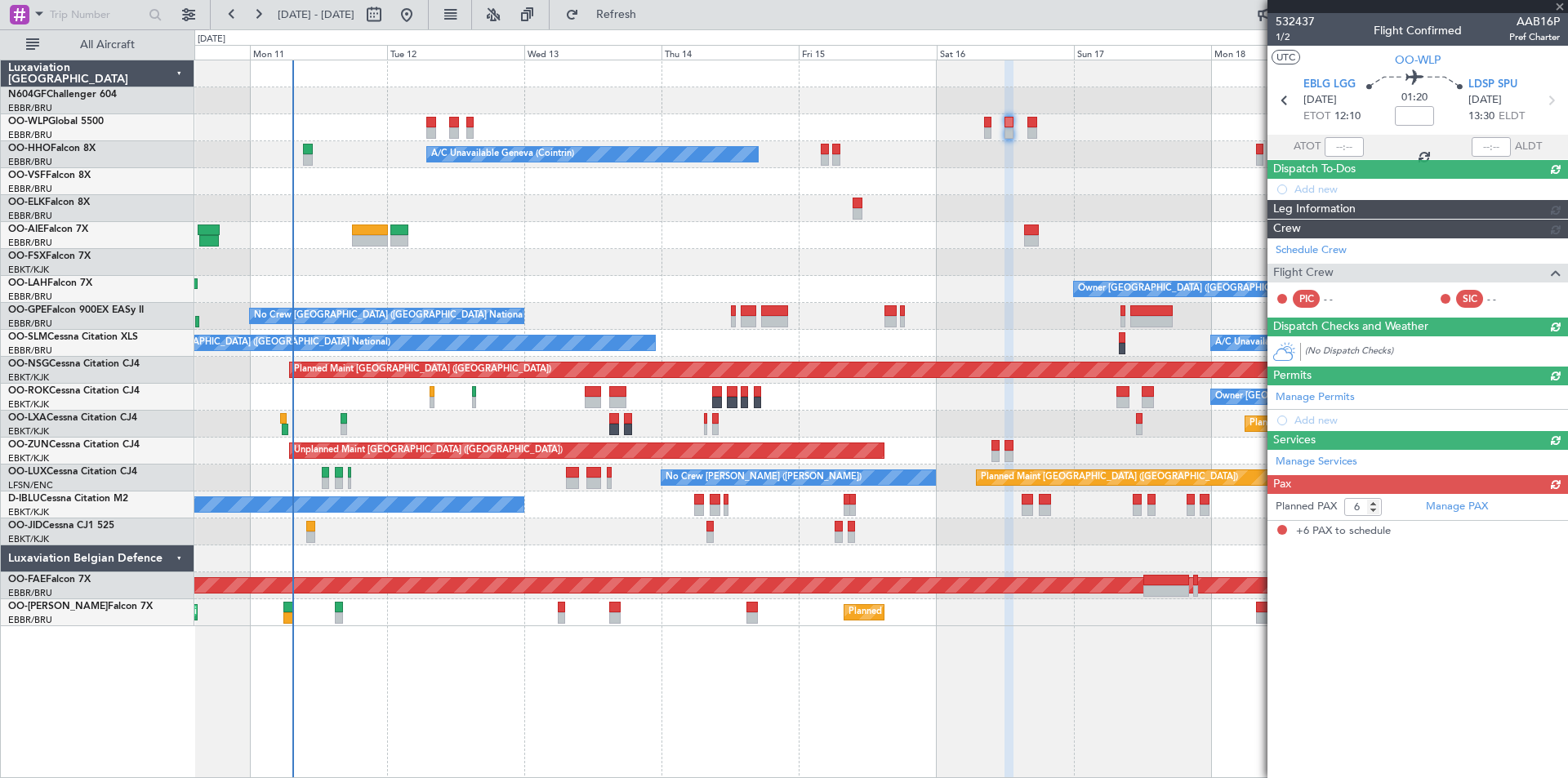
scroll to position [0, 0]
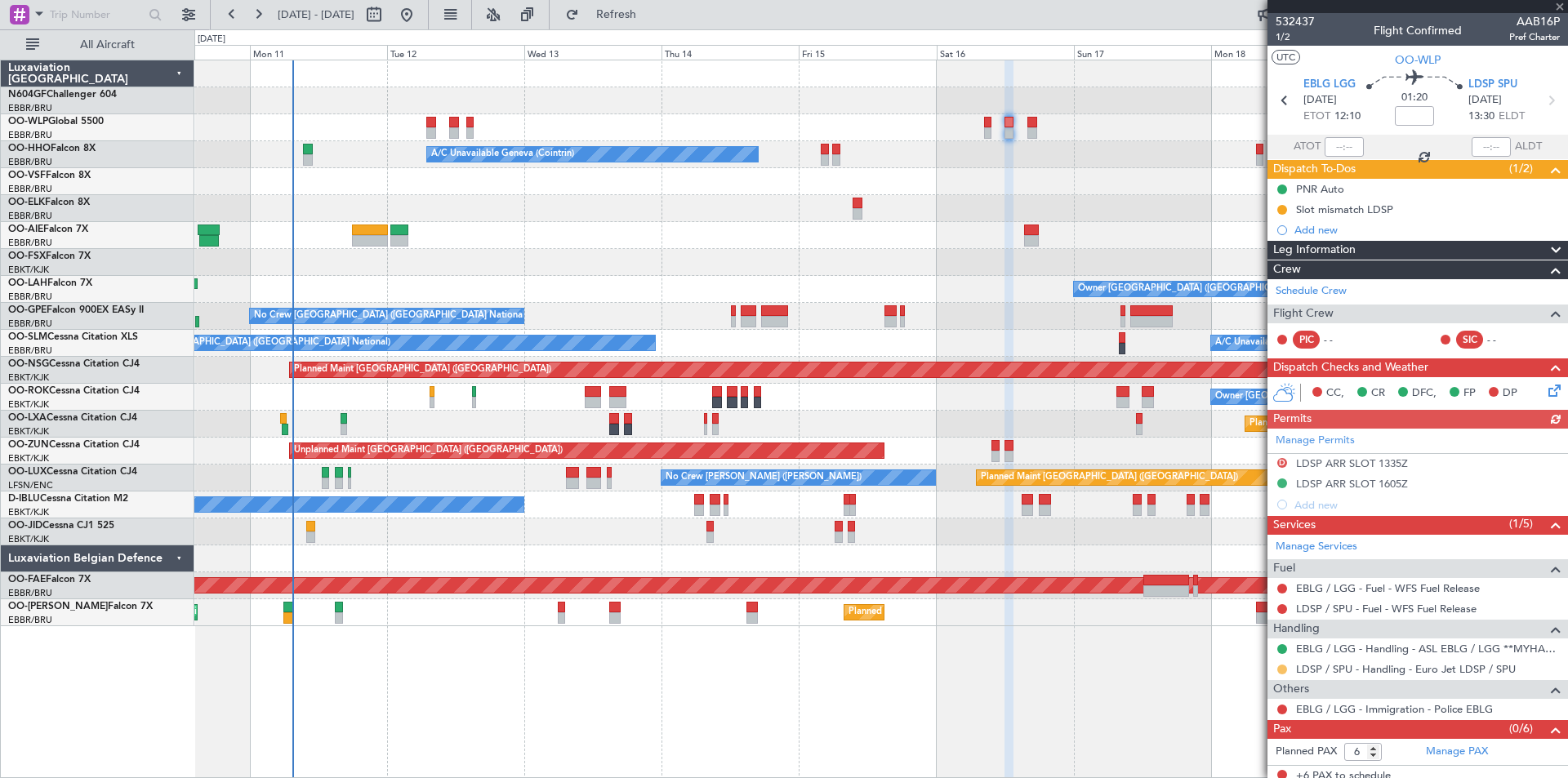
click at [1277, 668] on button at bounding box center [1282, 669] width 10 height 10
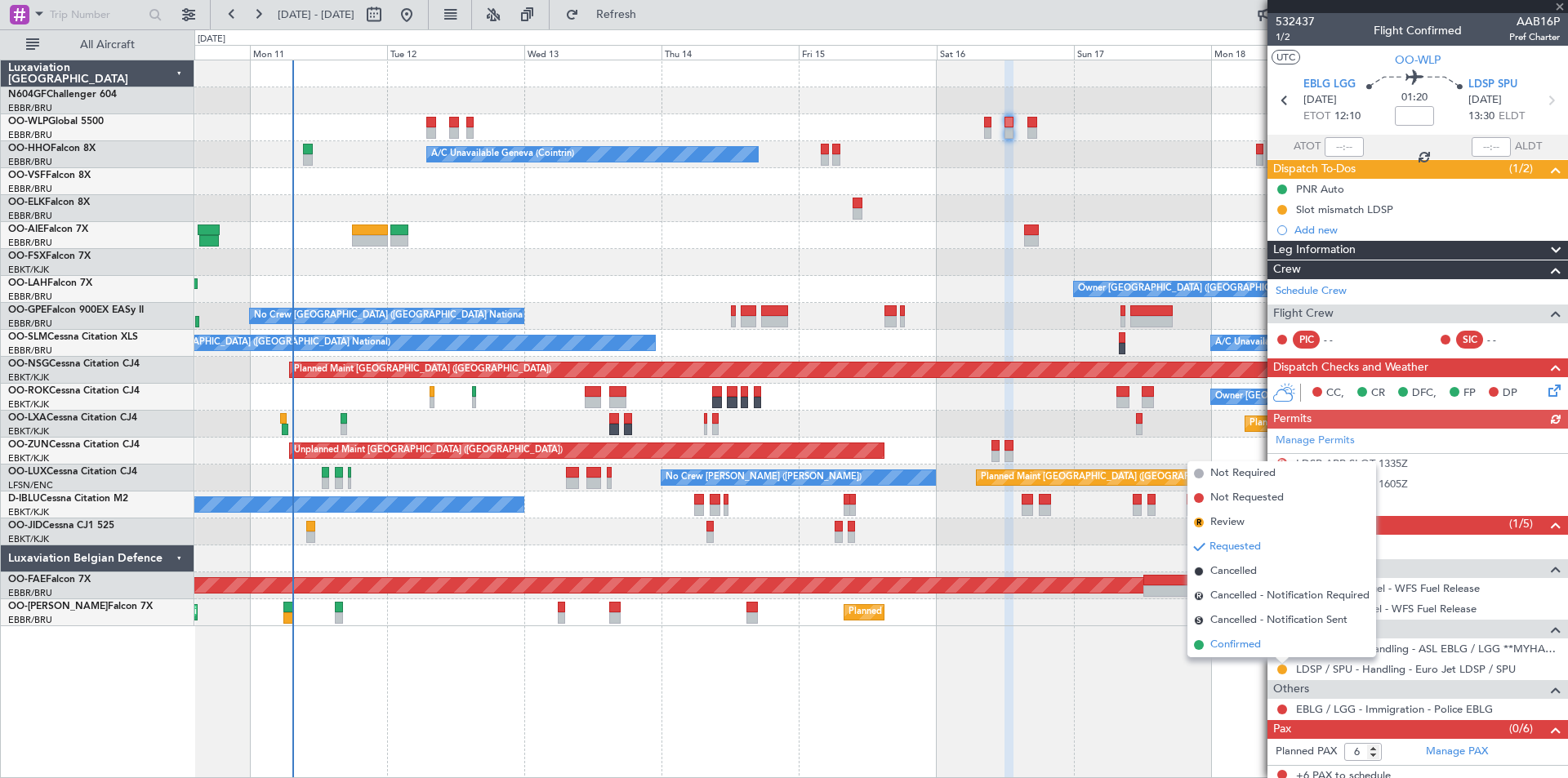
click at [1268, 648] on li "Confirmed" at bounding box center [1282, 645] width 188 height 25
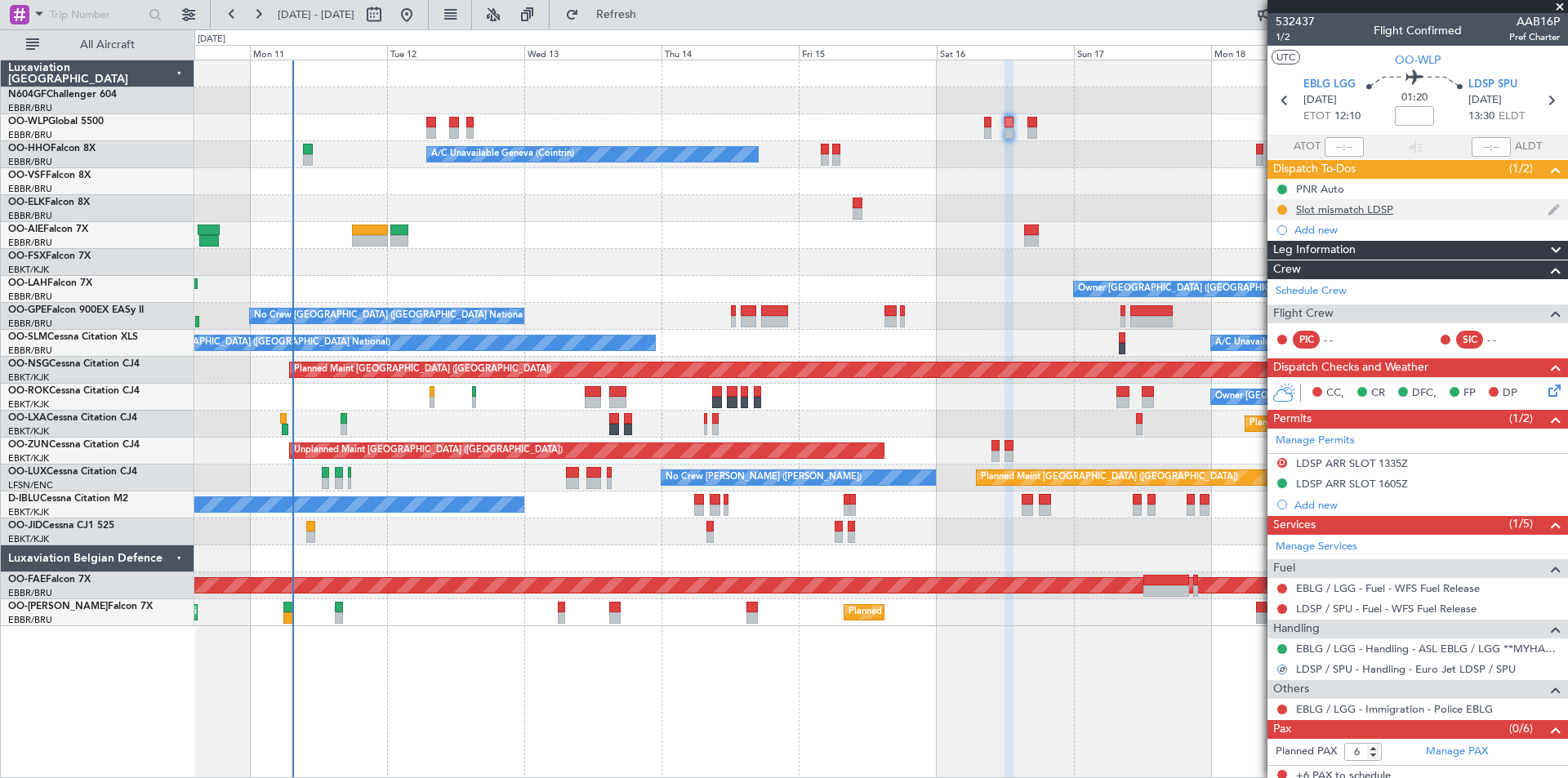
click at [1348, 213] on div "Slot mismatch LDSP" at bounding box center [1343, 209] width 97 height 14
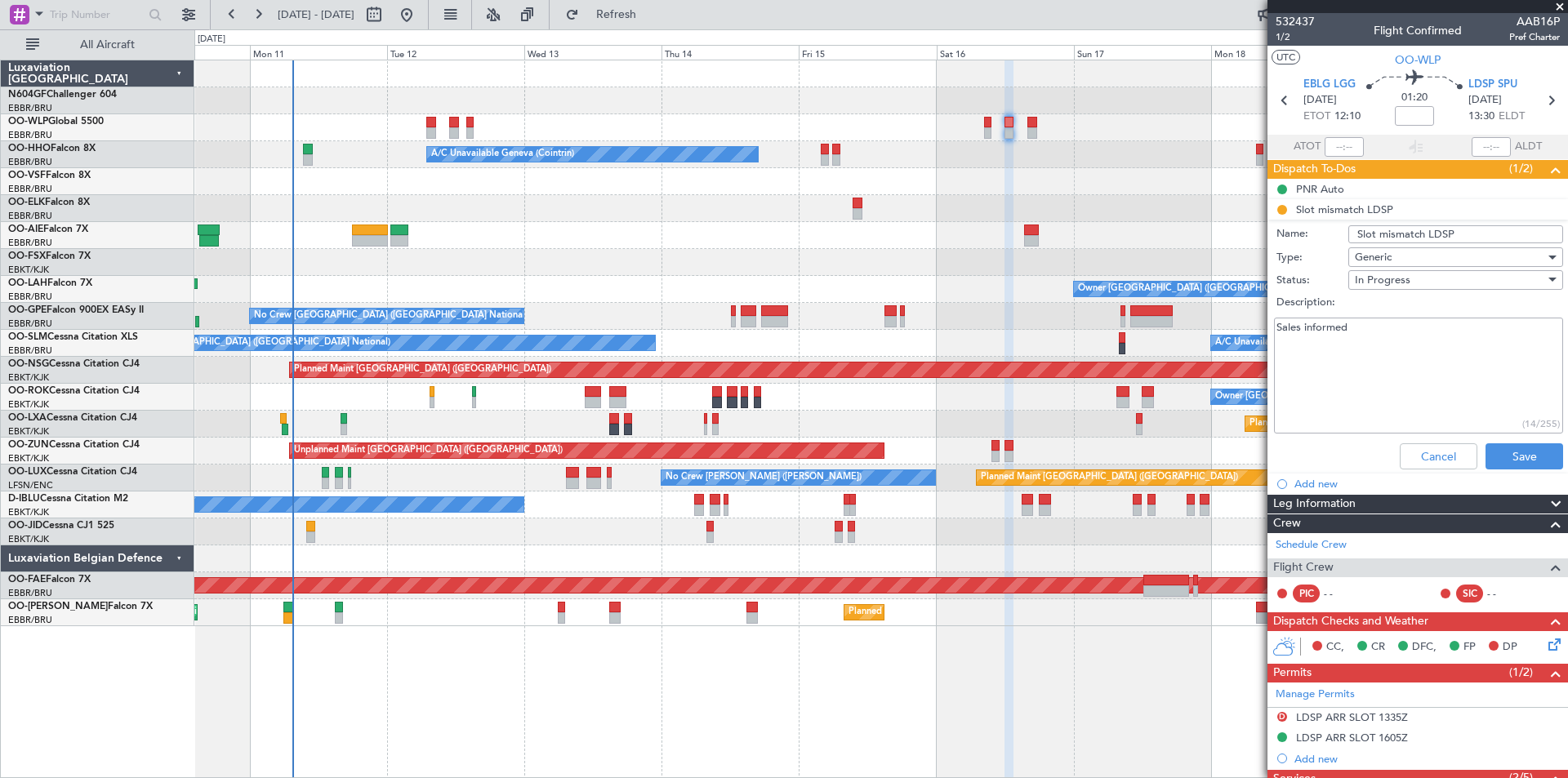
drag, startPoint x: 1302, startPoint y: 326, endPoint x: 1338, endPoint y: 330, distance: 36.2
click at [1338, 330] on textarea "Sales informed" at bounding box center [1418, 376] width 289 height 116
click at [1428, 453] on button "Cancel" at bounding box center [1439, 456] width 78 height 26
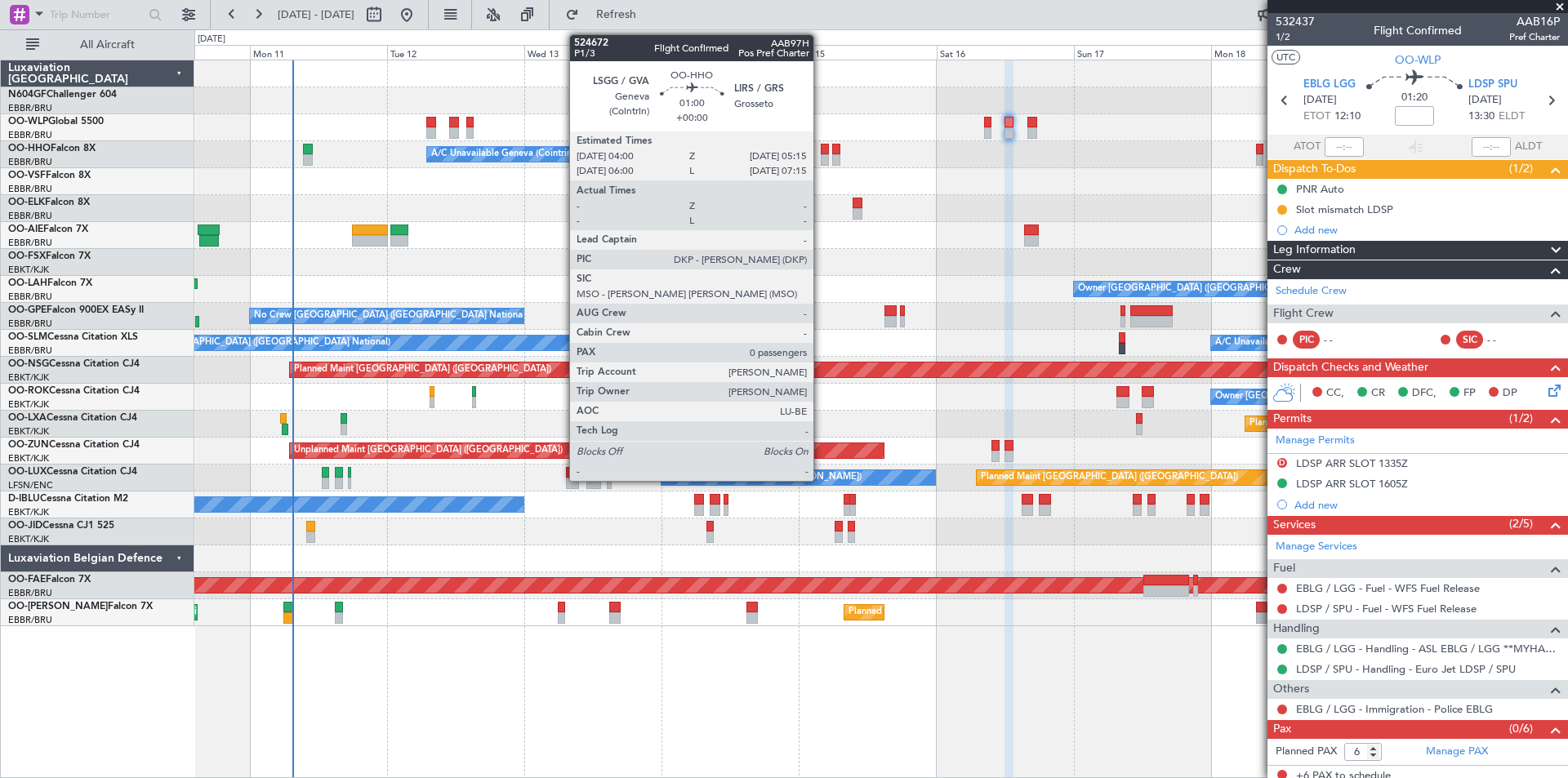
click at [821, 158] on div at bounding box center [824, 160] width 7 height 11
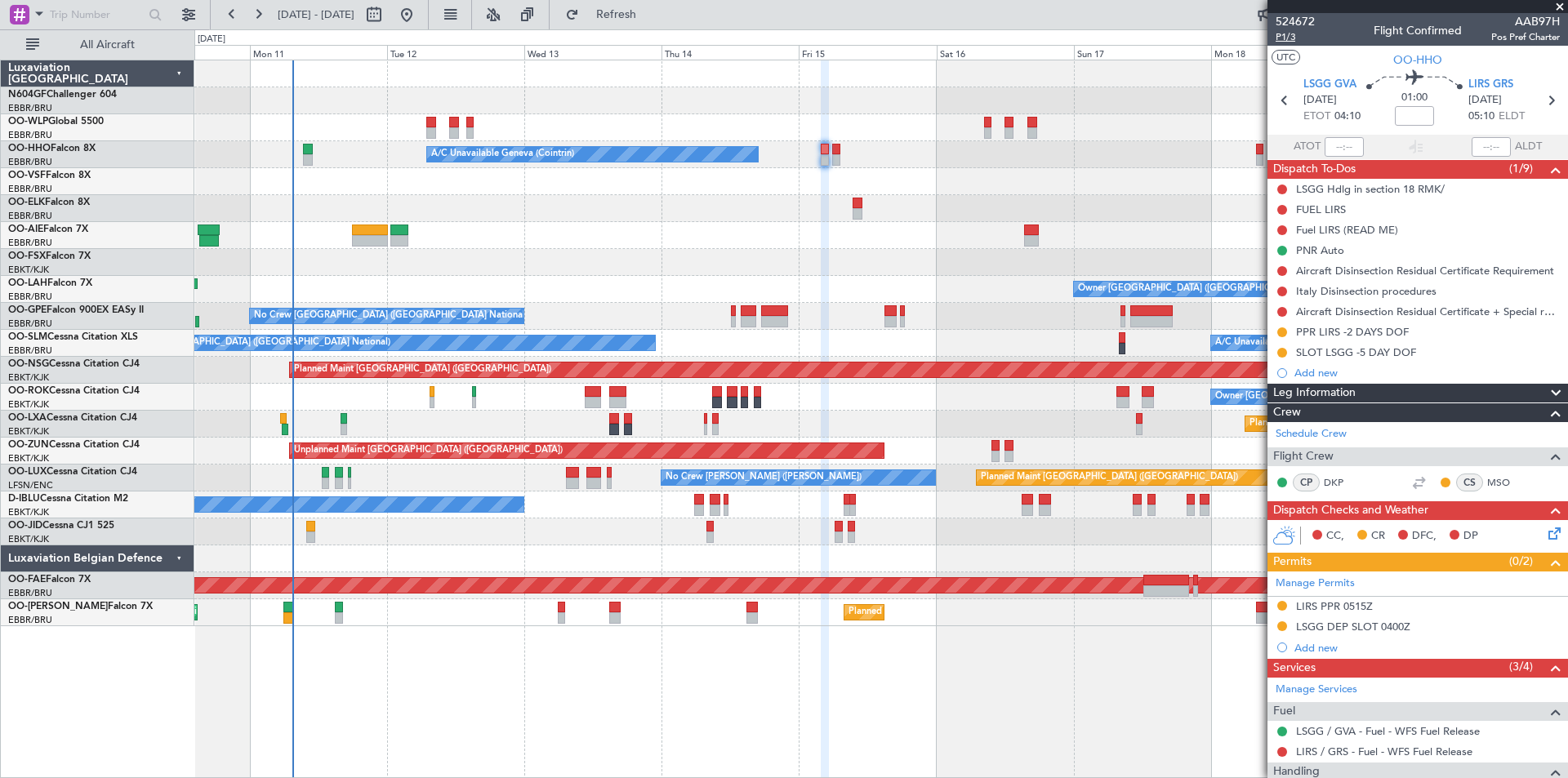
click at [1295, 43] on span "P1/3" at bounding box center [1295, 37] width 39 height 14
click at [631, 6] on button "Refresh" at bounding box center [607, 15] width 98 height 26
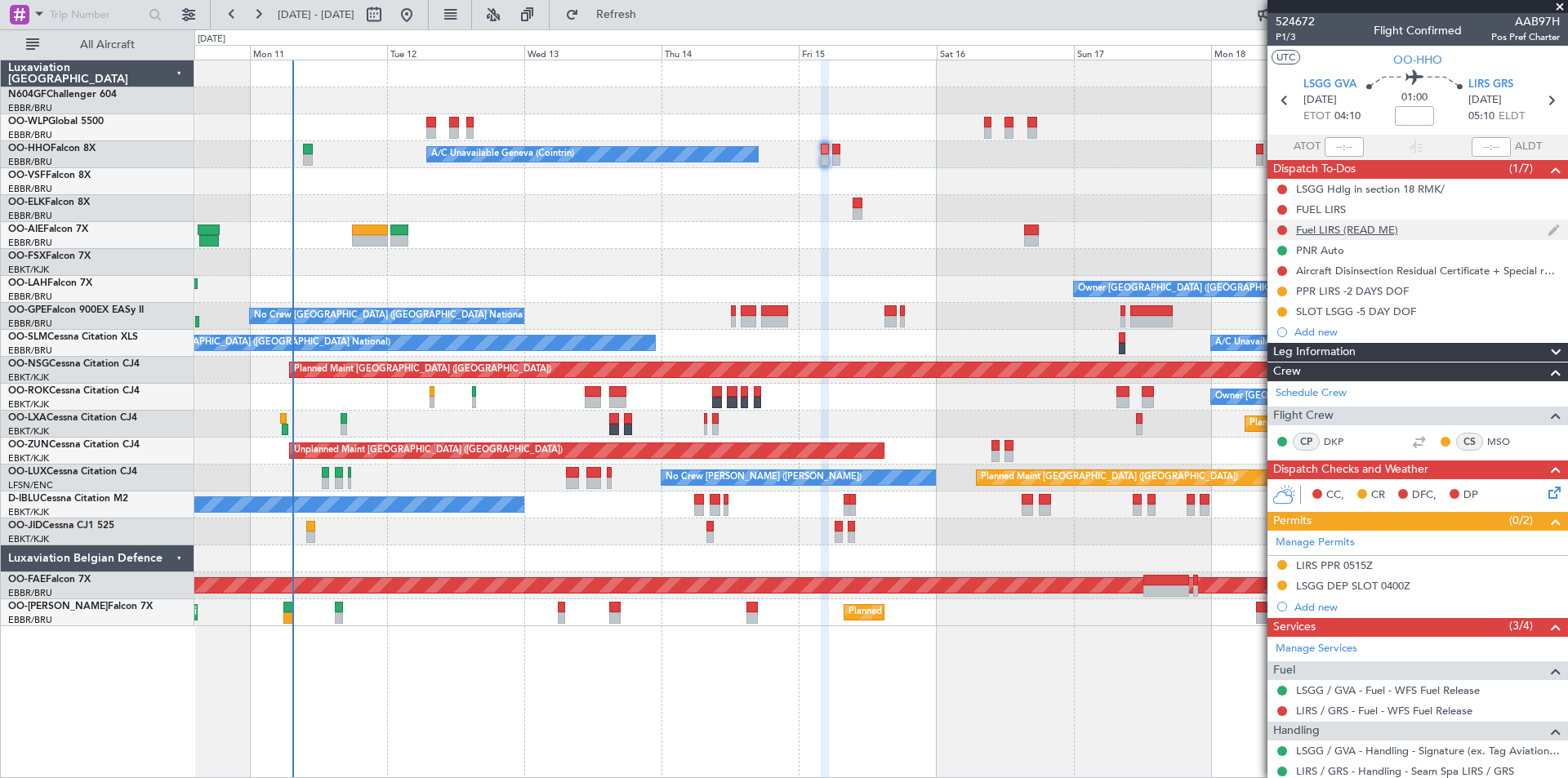
click at [1364, 236] on div "Fuel LIRS (READ ME)" at bounding box center [1417, 230] width 300 height 20
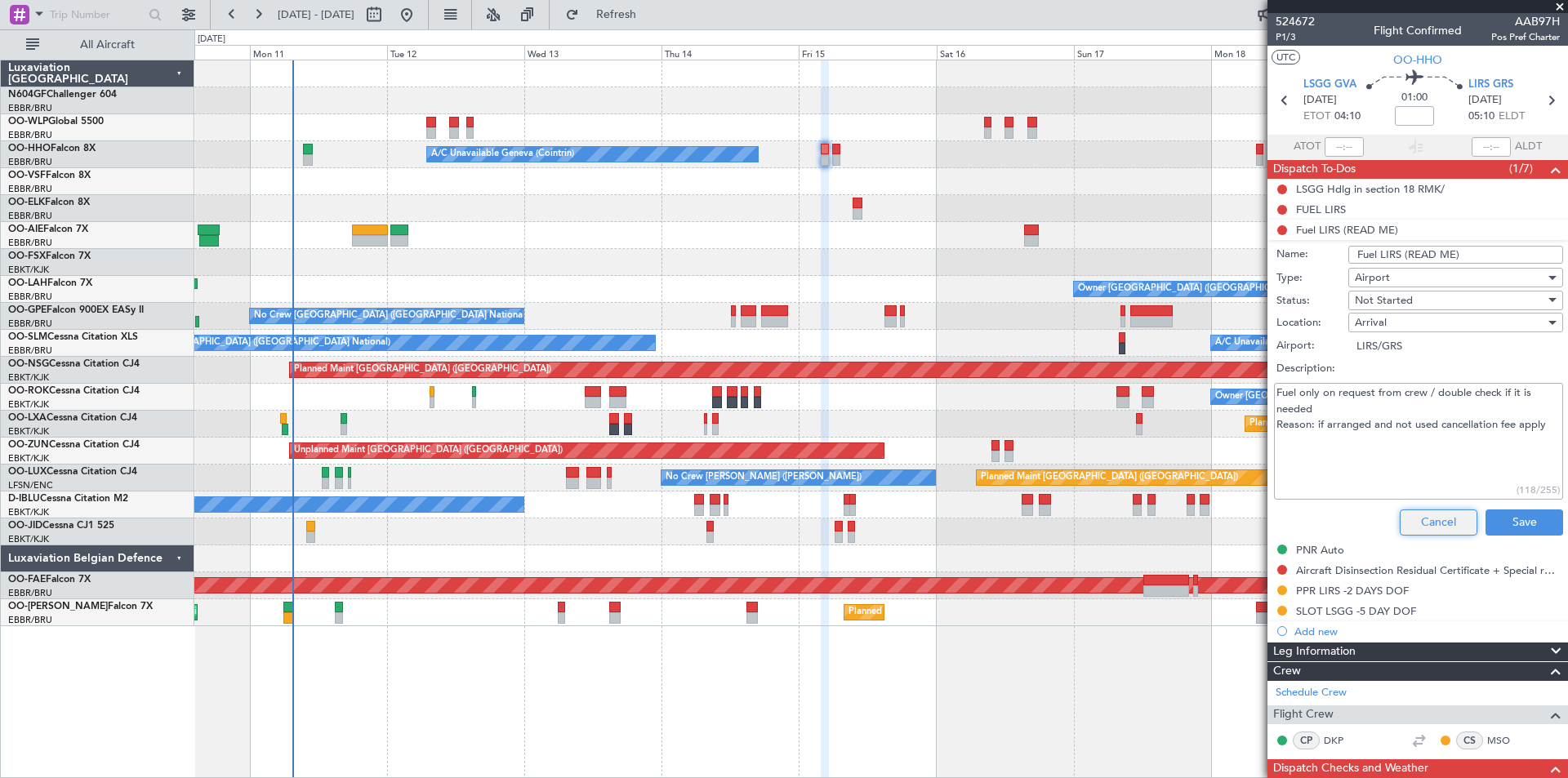
click at [1420, 529] on button "Cancel" at bounding box center [1439, 522] width 78 height 26
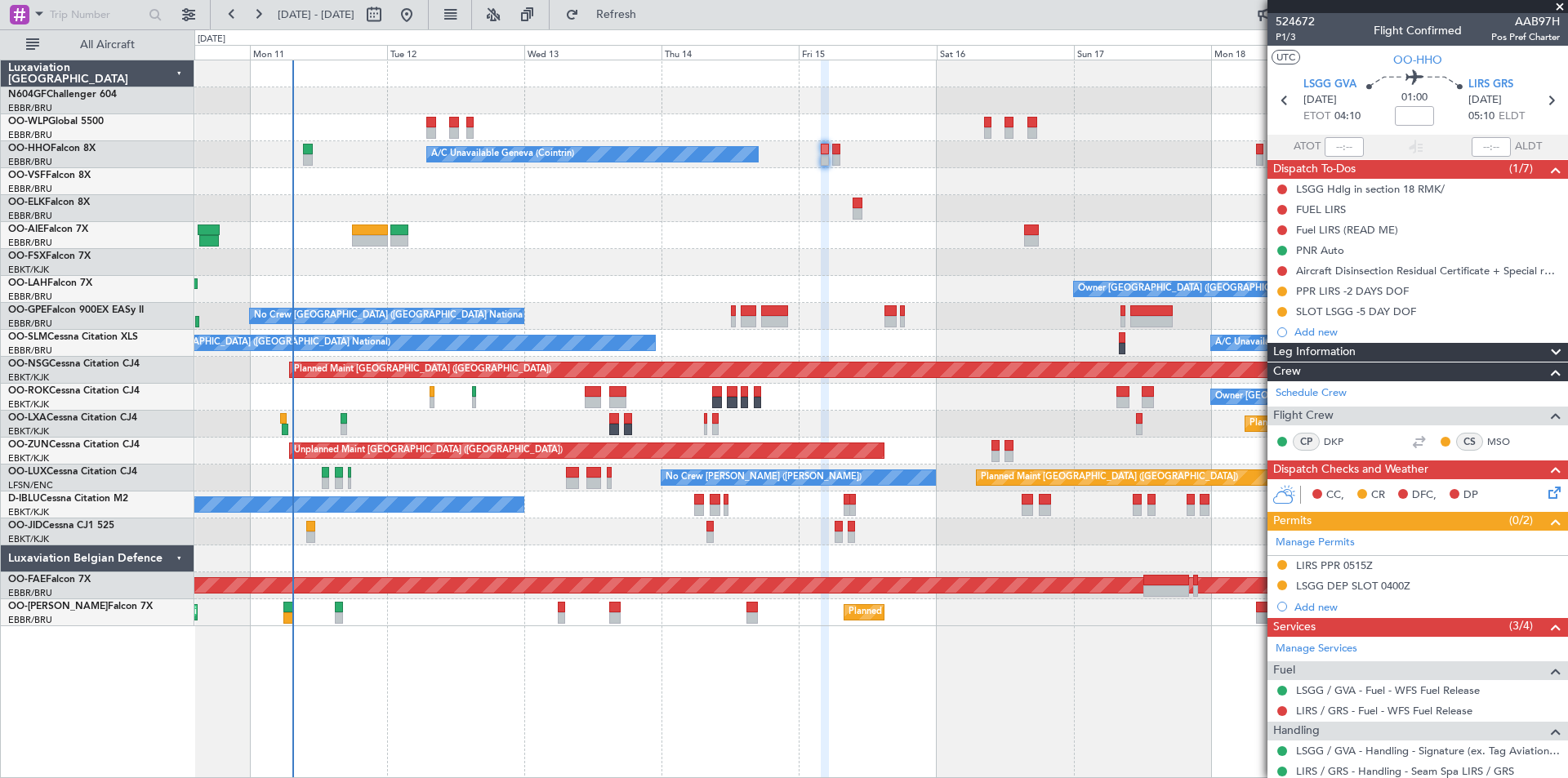
click at [1321, 213] on mat-tooltip-component "LSGG Hdlg in section 18 RMK/" at bounding box center [1370, 216] width 156 height 43
click at [1322, 201] on div "FUEL LIRS" at bounding box center [1417, 210] width 300 height 20
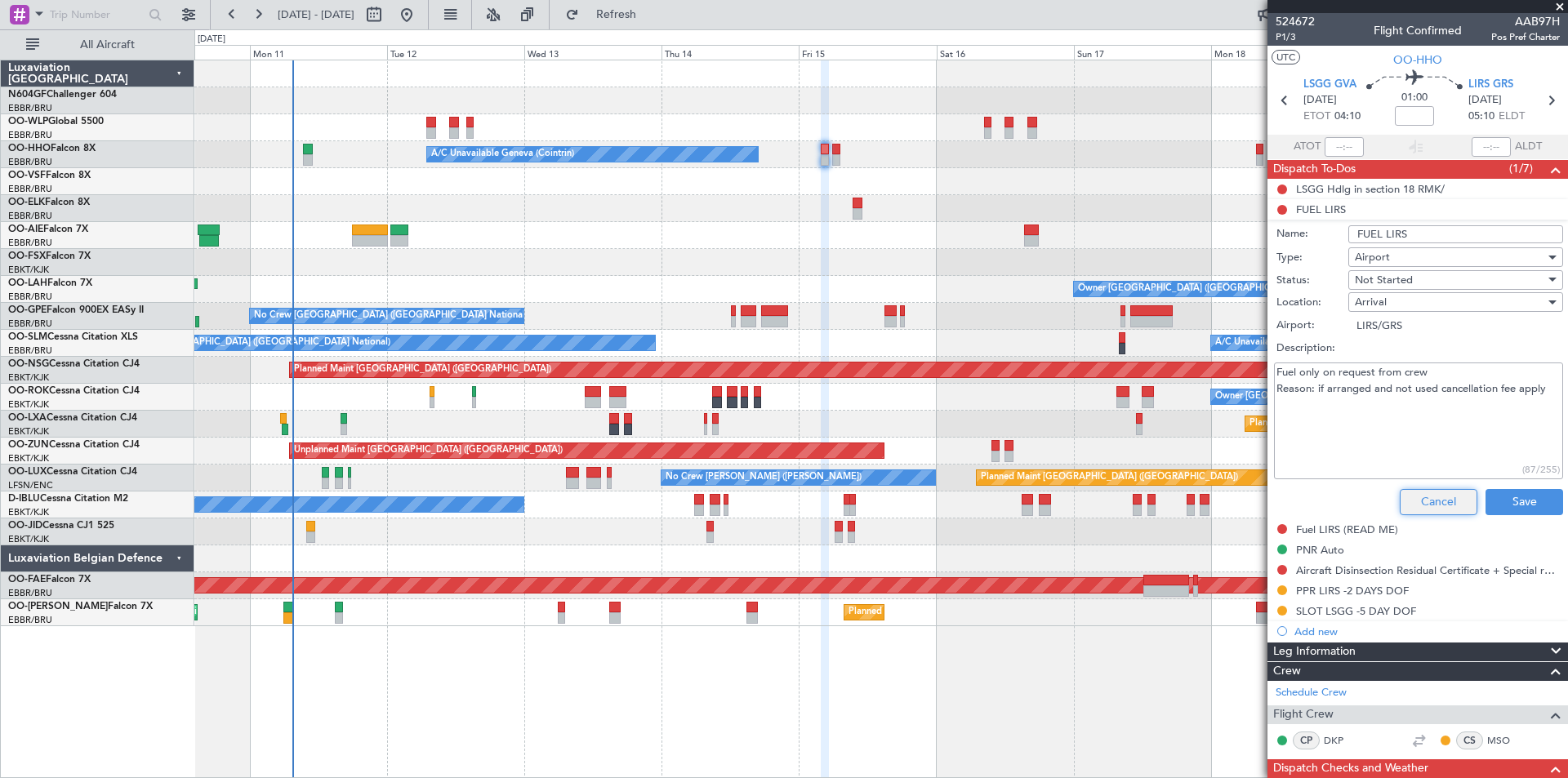
click at [1436, 509] on button "Cancel" at bounding box center [1439, 502] width 78 height 26
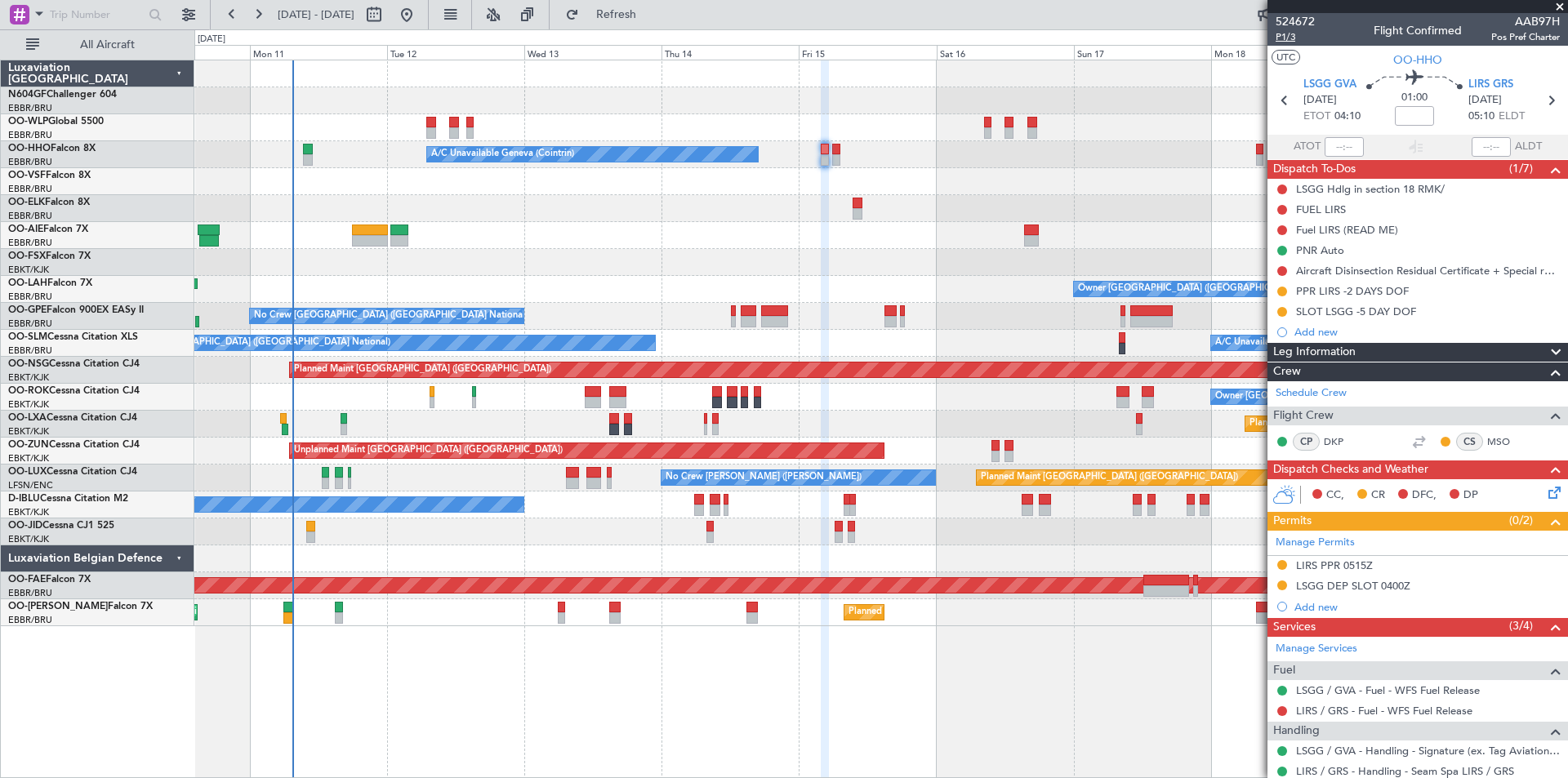
click at [1286, 39] on span "P1/3" at bounding box center [1295, 37] width 39 height 14
click at [648, 8] on button "Refresh" at bounding box center [607, 15] width 98 height 26
click at [1288, 37] on span "P1/3" at bounding box center [1295, 37] width 39 height 14
click at [656, 22] on button "Refresh" at bounding box center [607, 15] width 98 height 26
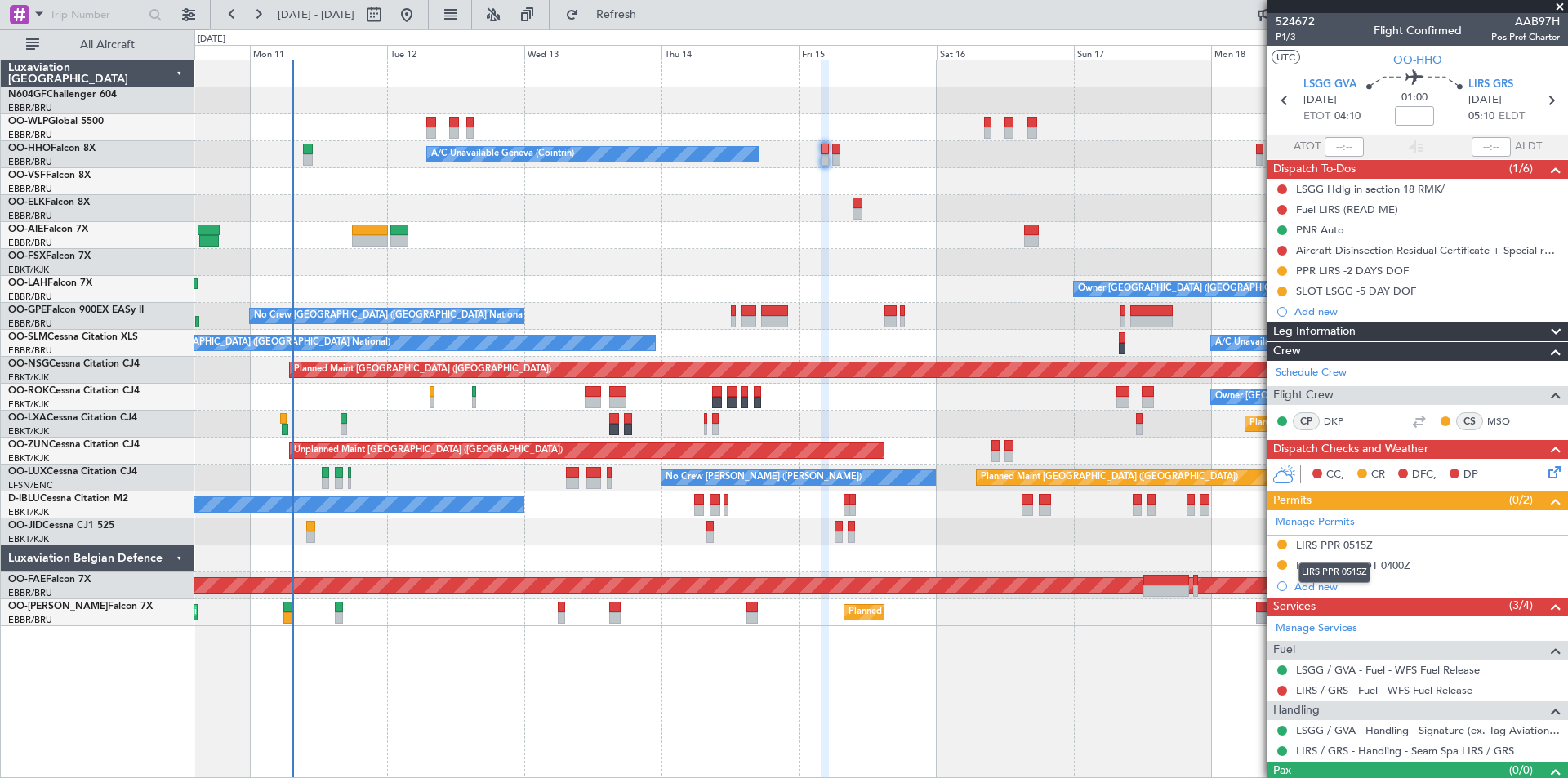
scroll to position [29, 0]
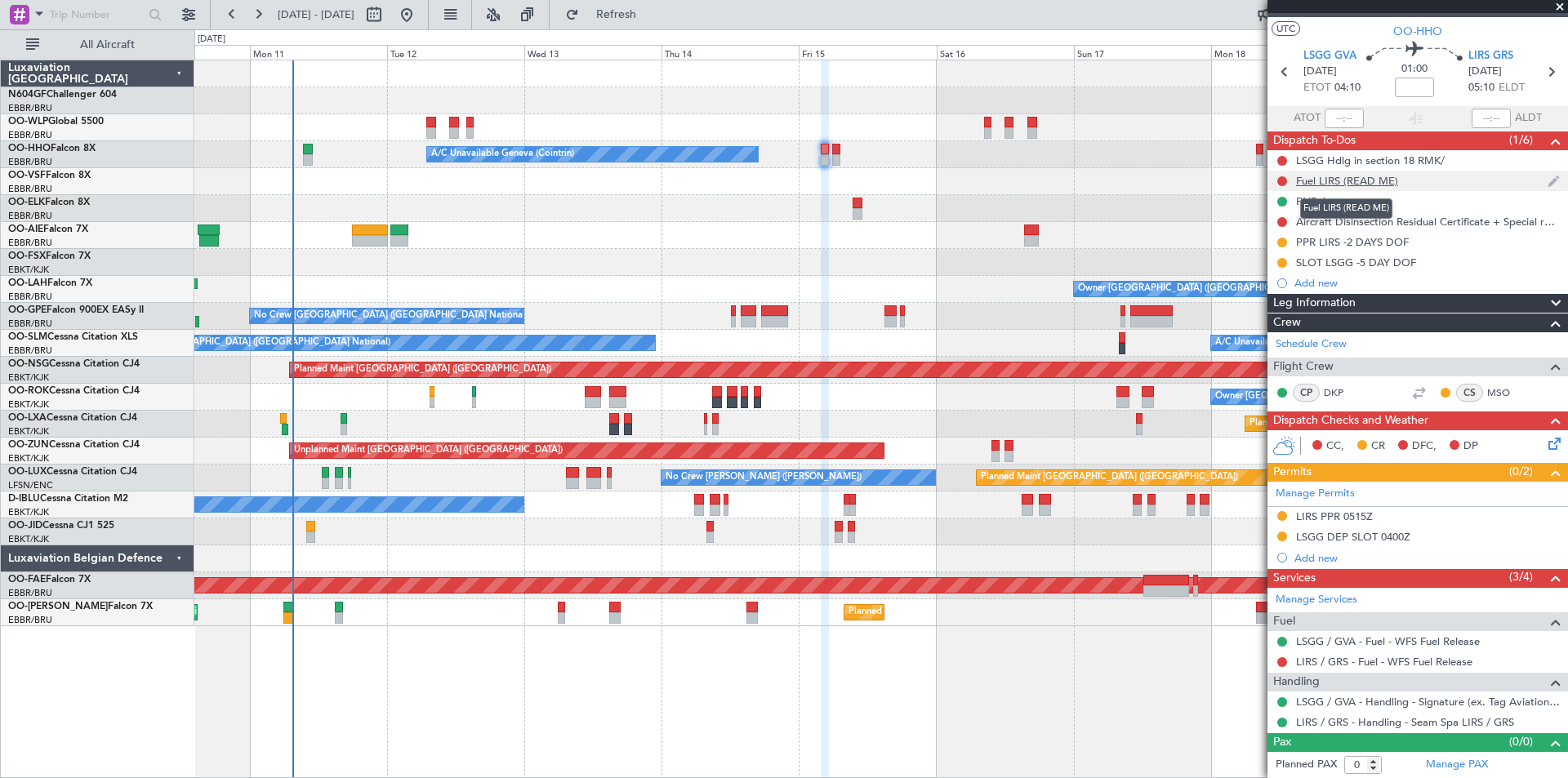
click at [1323, 186] on div "Fuel LIRS (READ ME)" at bounding box center [1346, 180] width 102 height 14
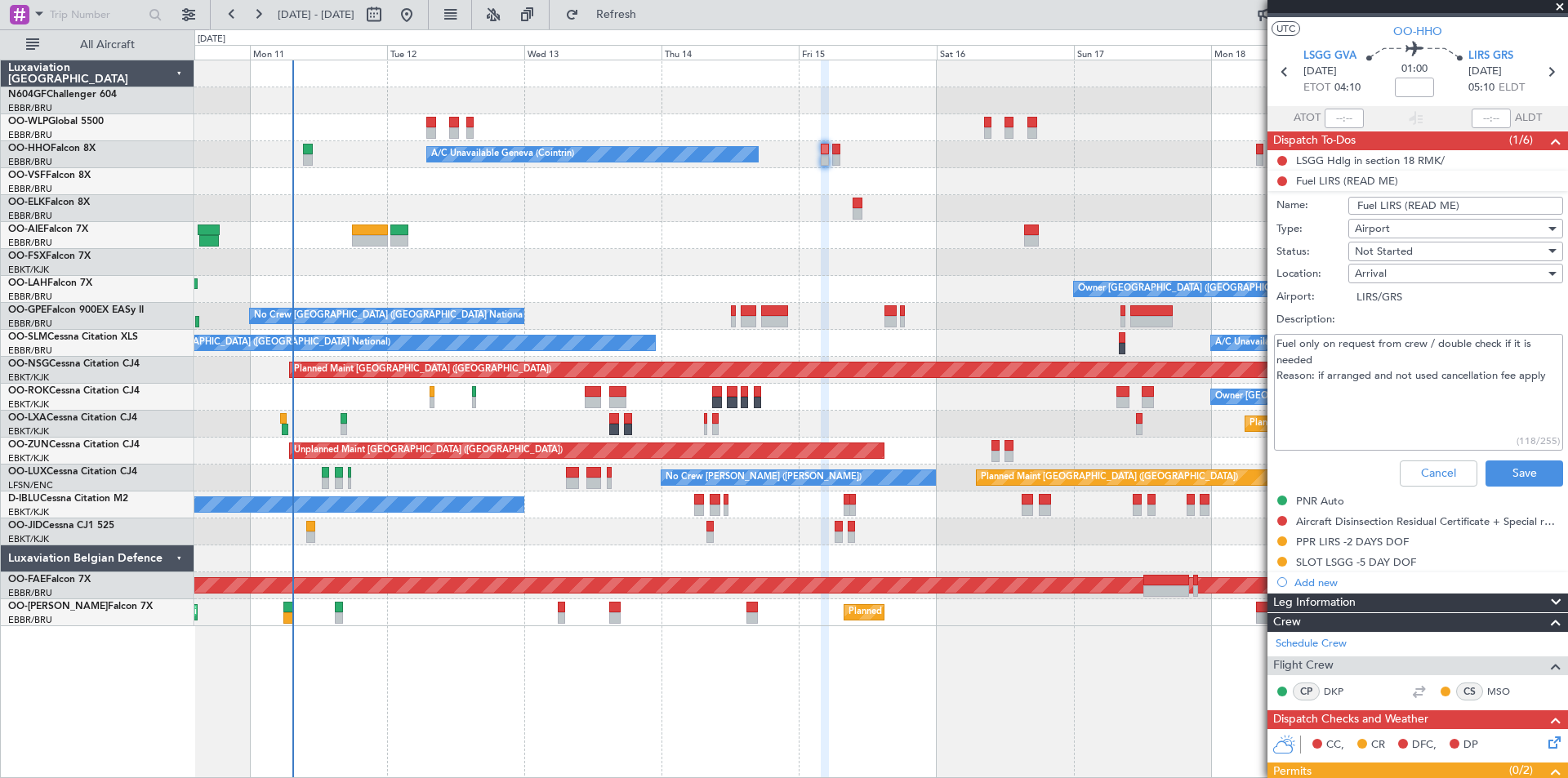
drag, startPoint x: 1319, startPoint y: 370, endPoint x: 1513, endPoint y: 404, distance: 197.0
click at [1513, 404] on textarea "Fuel only on request from crew / double check if it is needed Reason: if arrang…" at bounding box center [1418, 392] width 289 height 116
drag, startPoint x: 1447, startPoint y: 474, endPoint x: 1435, endPoint y: 456, distance: 21.6
click at [1446, 474] on button "Cancel" at bounding box center [1439, 473] width 78 height 26
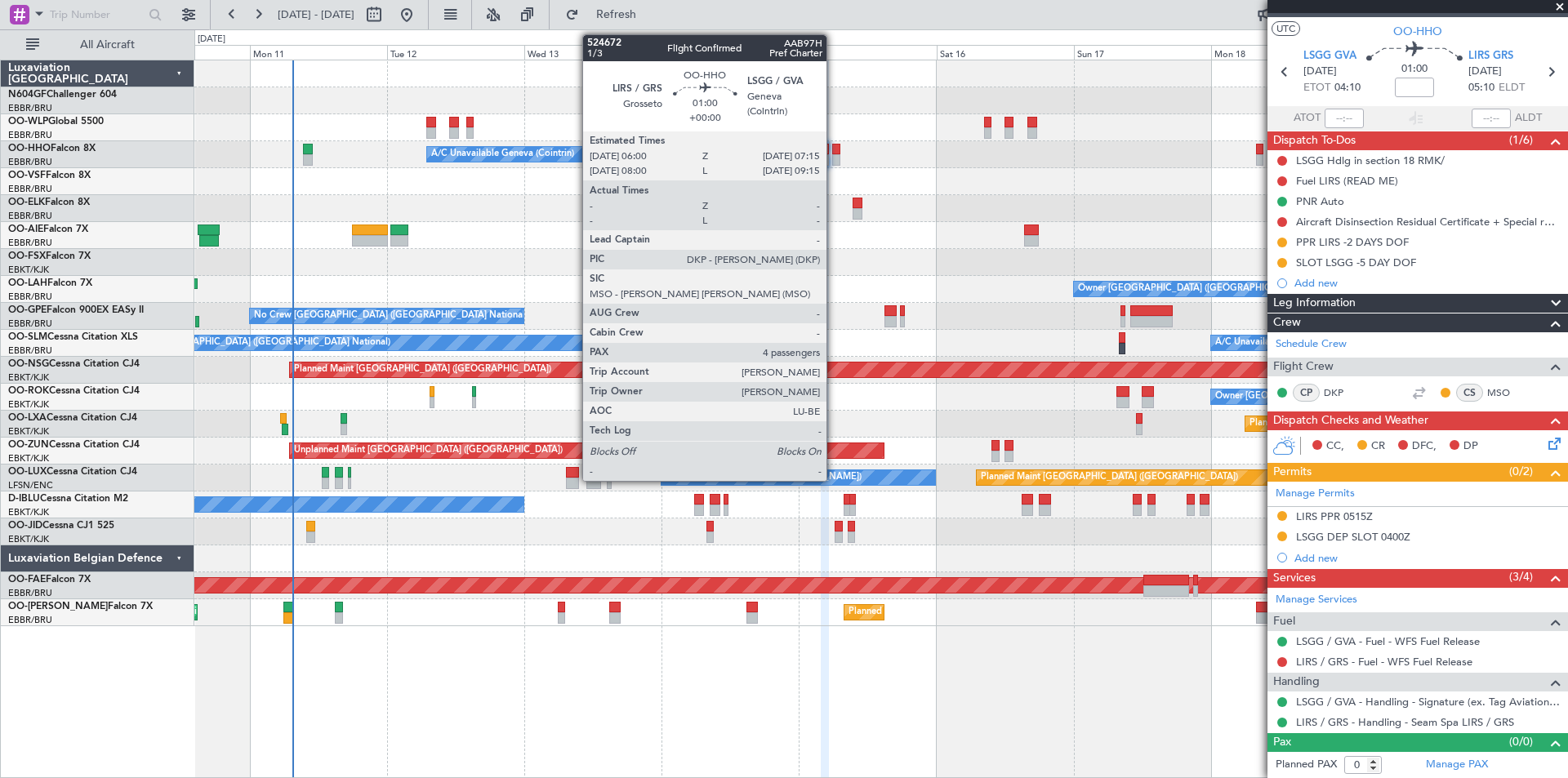
click at [833, 156] on div at bounding box center [836, 160] width 7 height 11
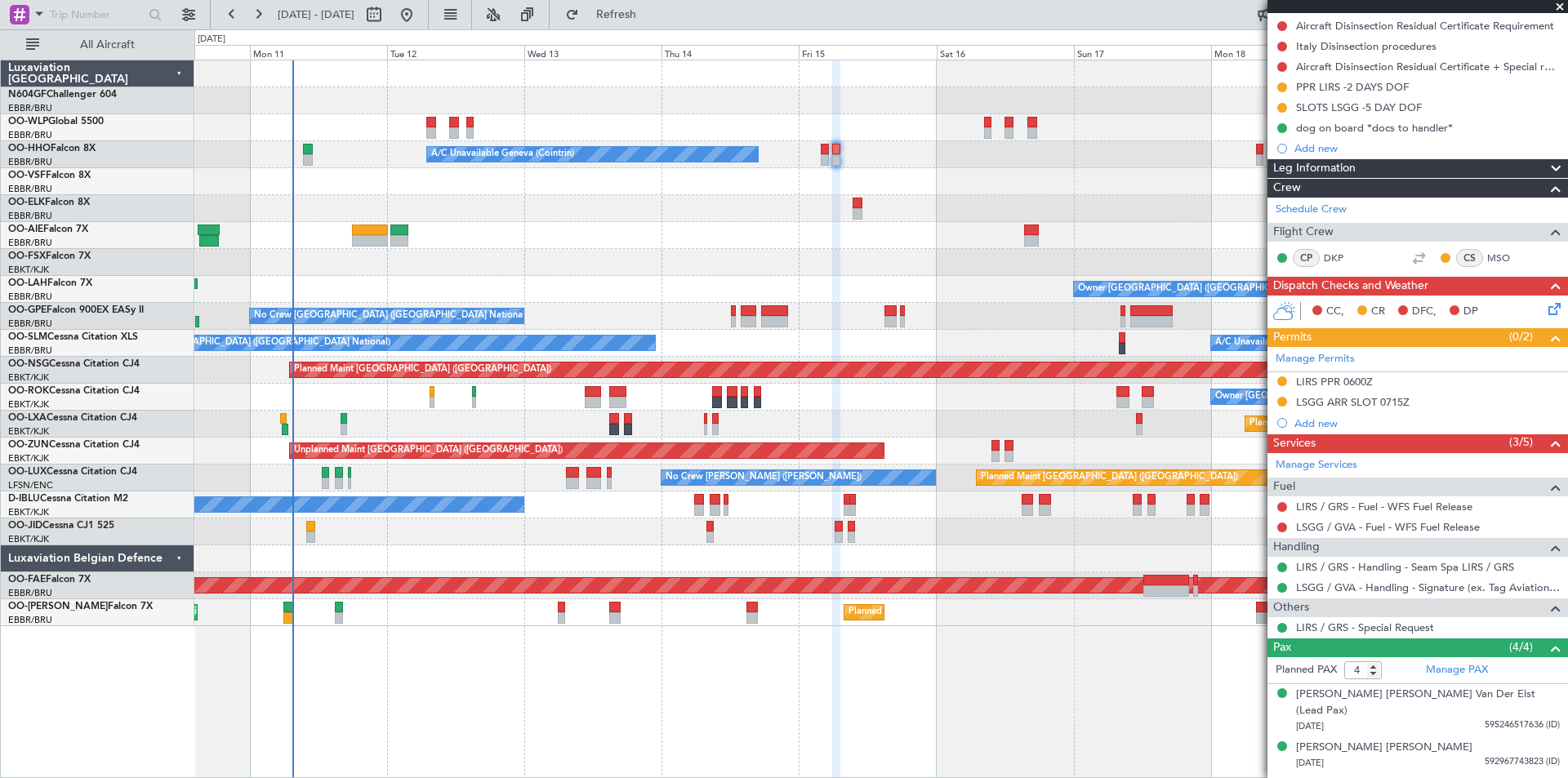
scroll to position [0, 0]
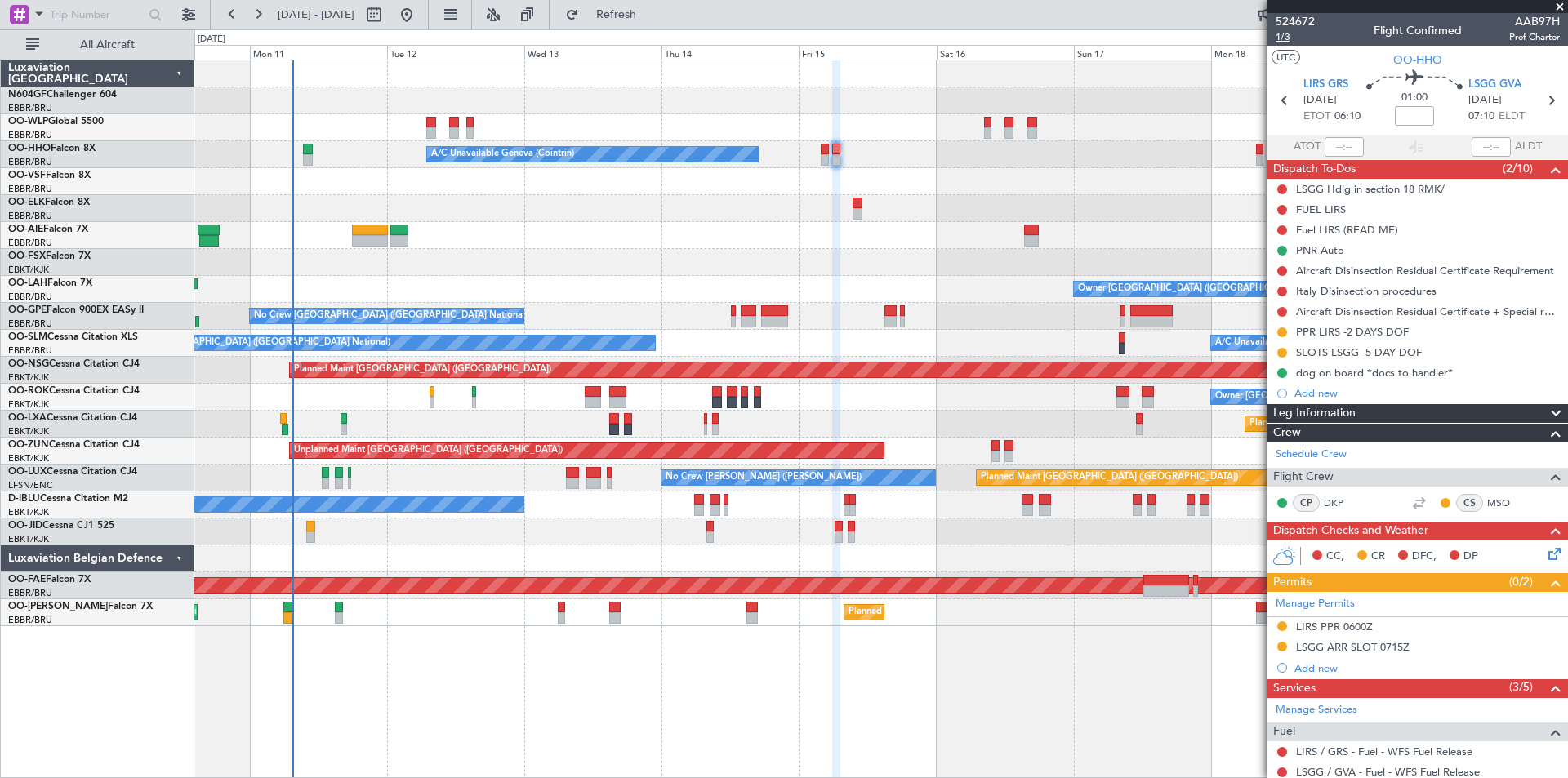
click at [1292, 36] on span "1/3" at bounding box center [1295, 37] width 39 height 14
click at [650, 9] on span "Refresh" at bounding box center [616, 15] width 68 height 11
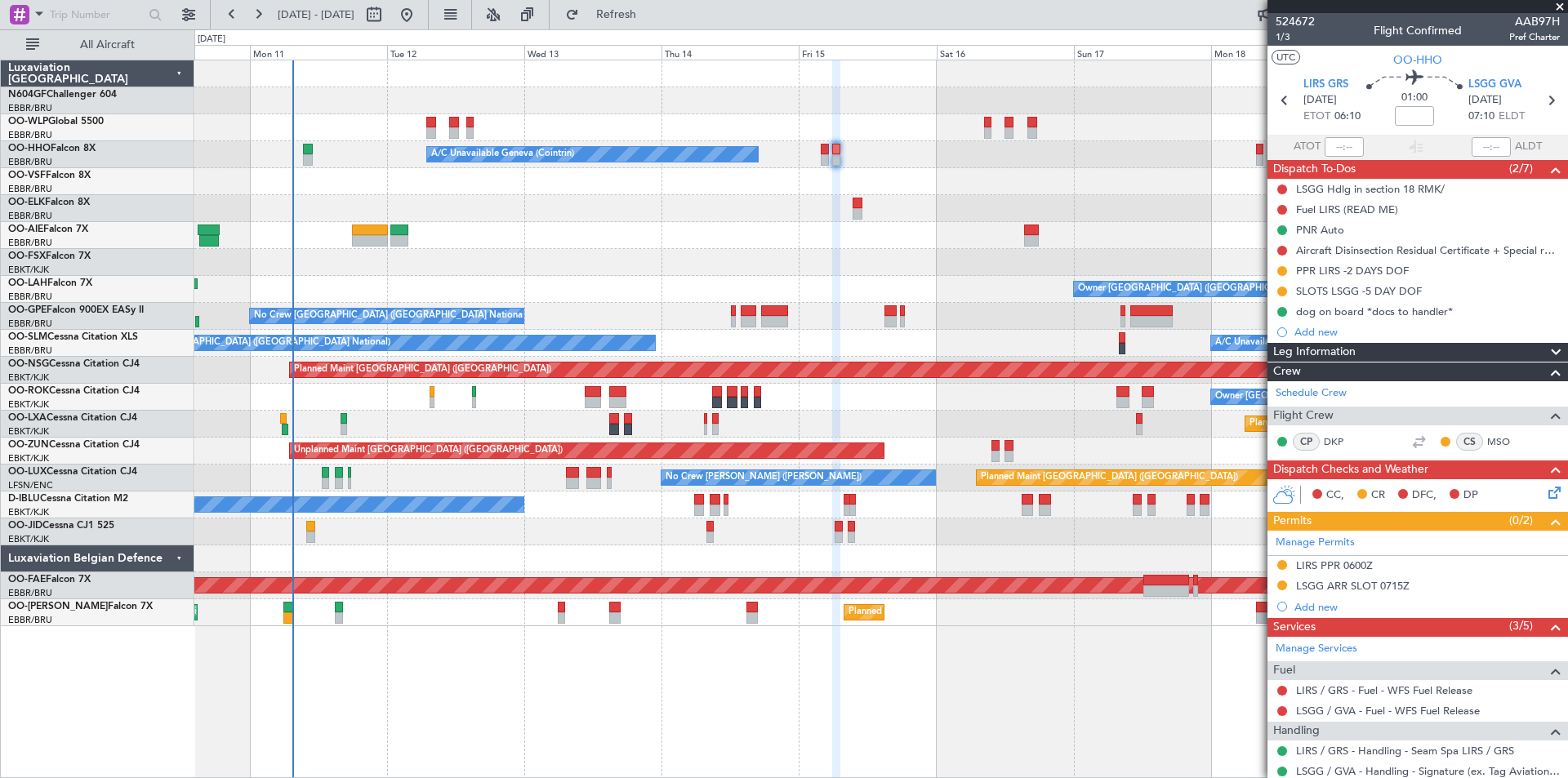
click at [820, 162] on div "A/C Unavailable Geneva (Cointrin) Planned Maint Geneva (Cointrin)" at bounding box center [881, 154] width 1373 height 27
click at [820, 158] on div at bounding box center [824, 160] width 7 height 11
type input "0"
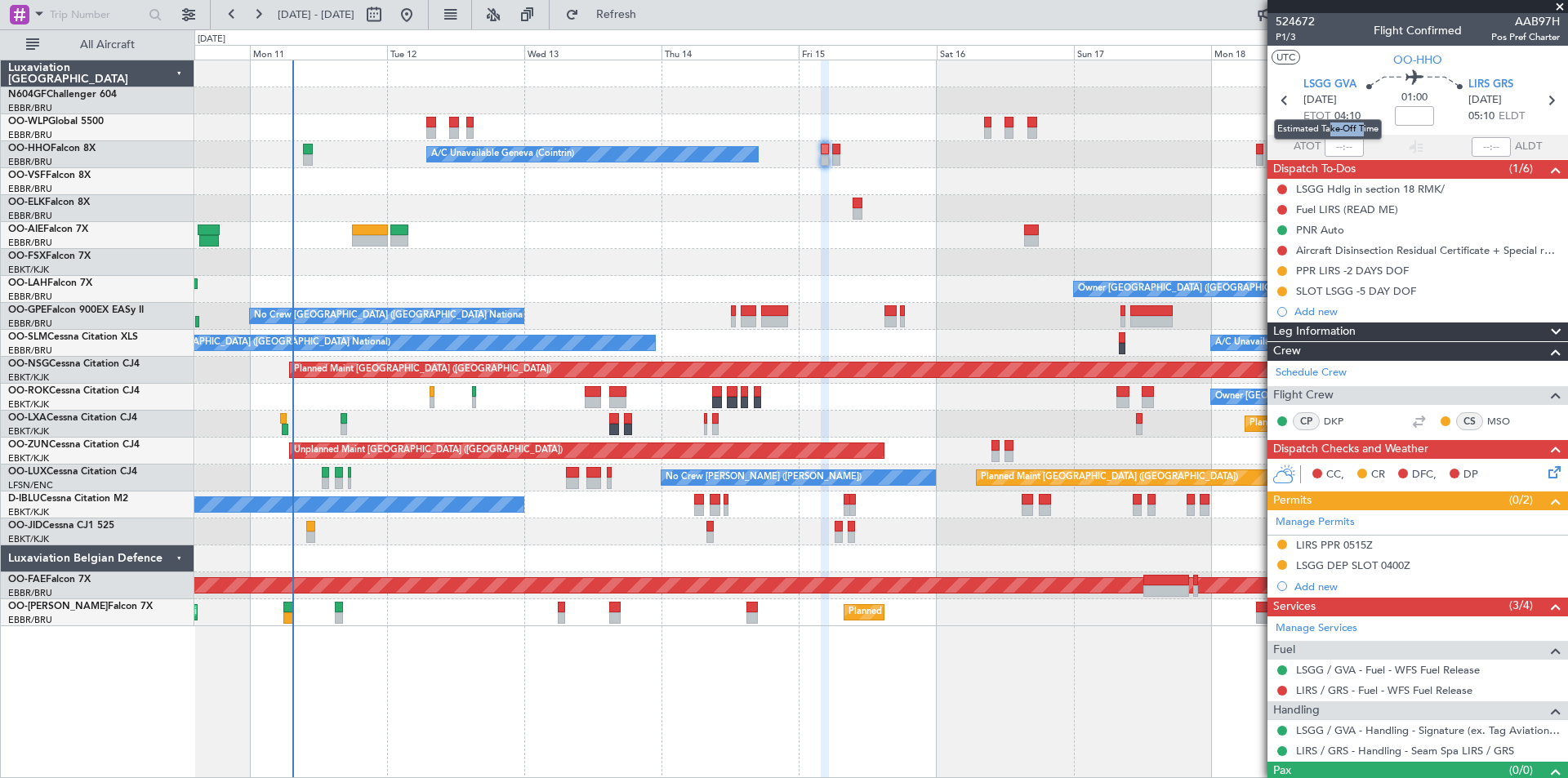
drag, startPoint x: 1331, startPoint y: 115, endPoint x: 1364, endPoint y: 122, distance: 33.7
click at [1364, 122] on mat-tooltip-component "Estimated Take-Off Time" at bounding box center [1327, 129] width 130 height 43
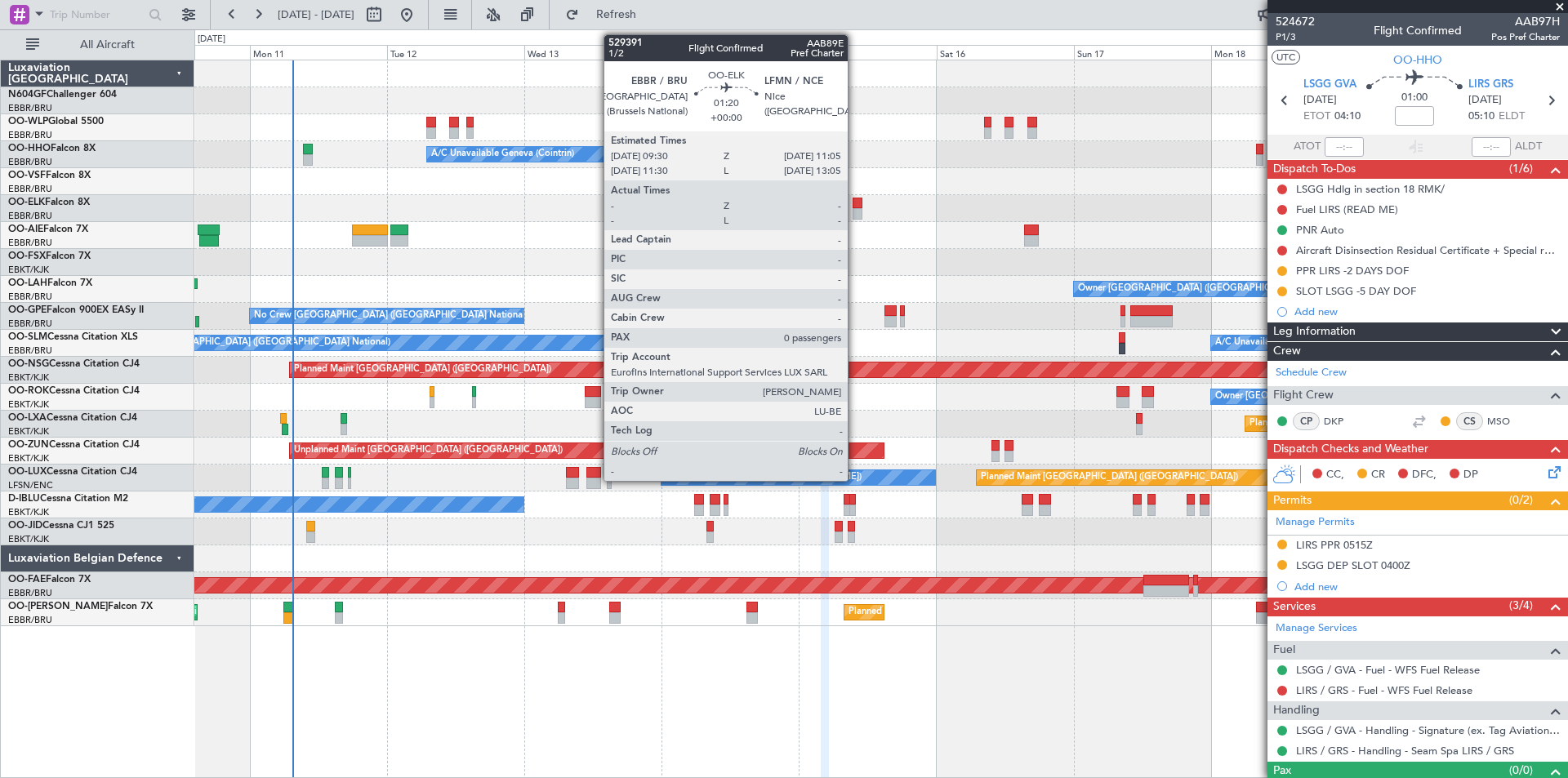
click at [855, 219] on div at bounding box center [857, 213] width 10 height 11
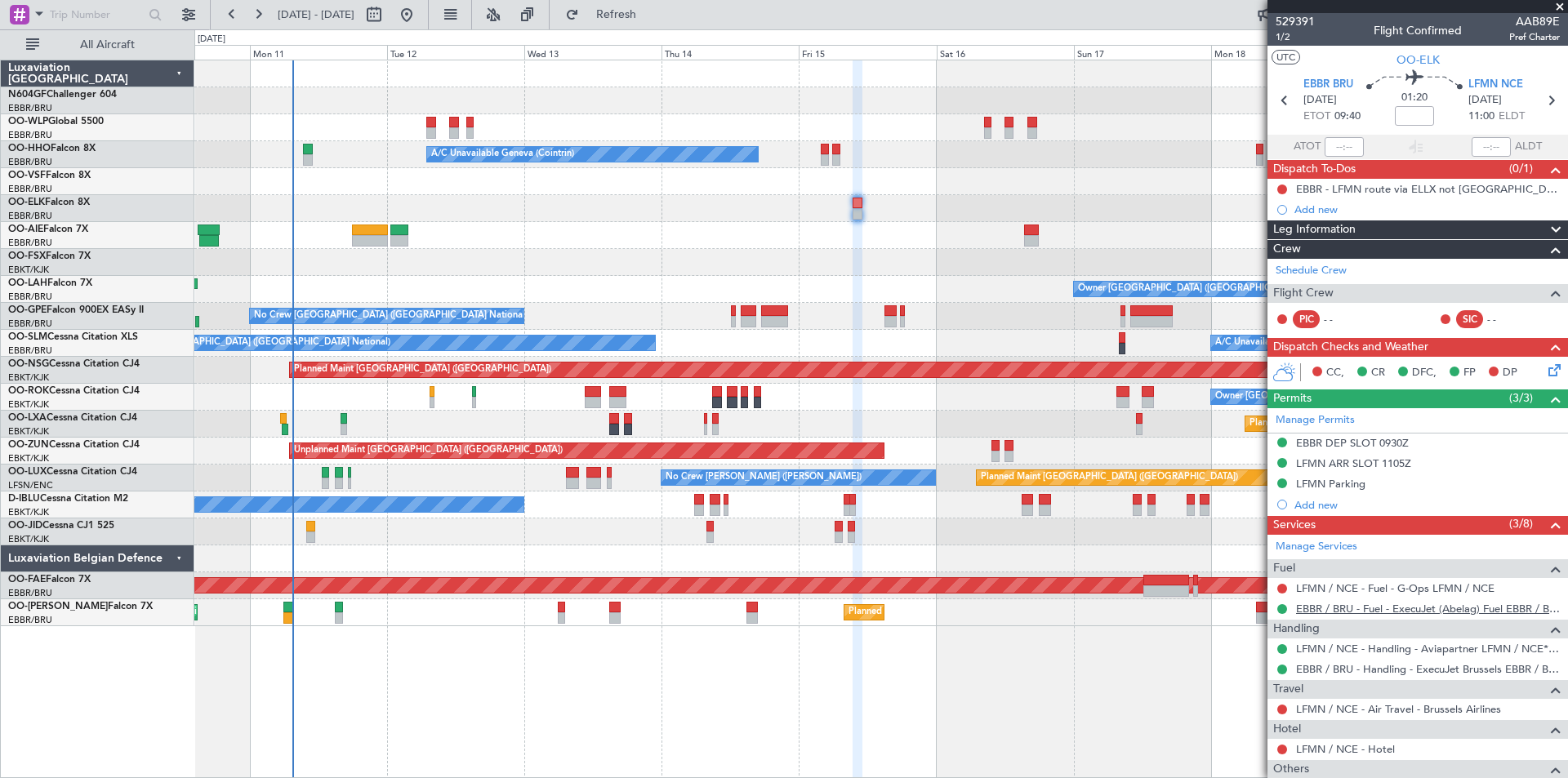
scroll to position [81, 0]
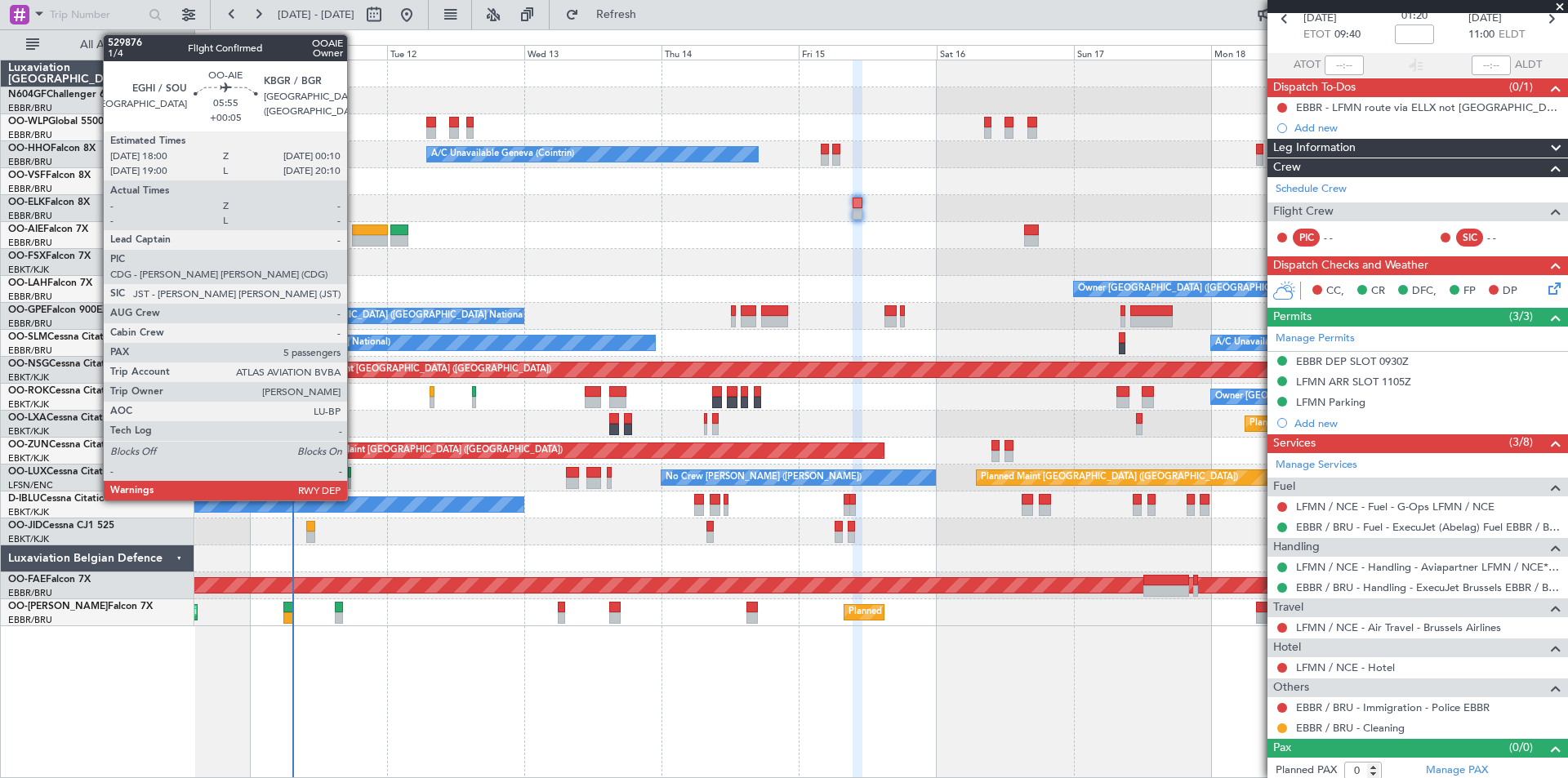
click at [355, 237] on div at bounding box center [370, 241] width 36 height 11
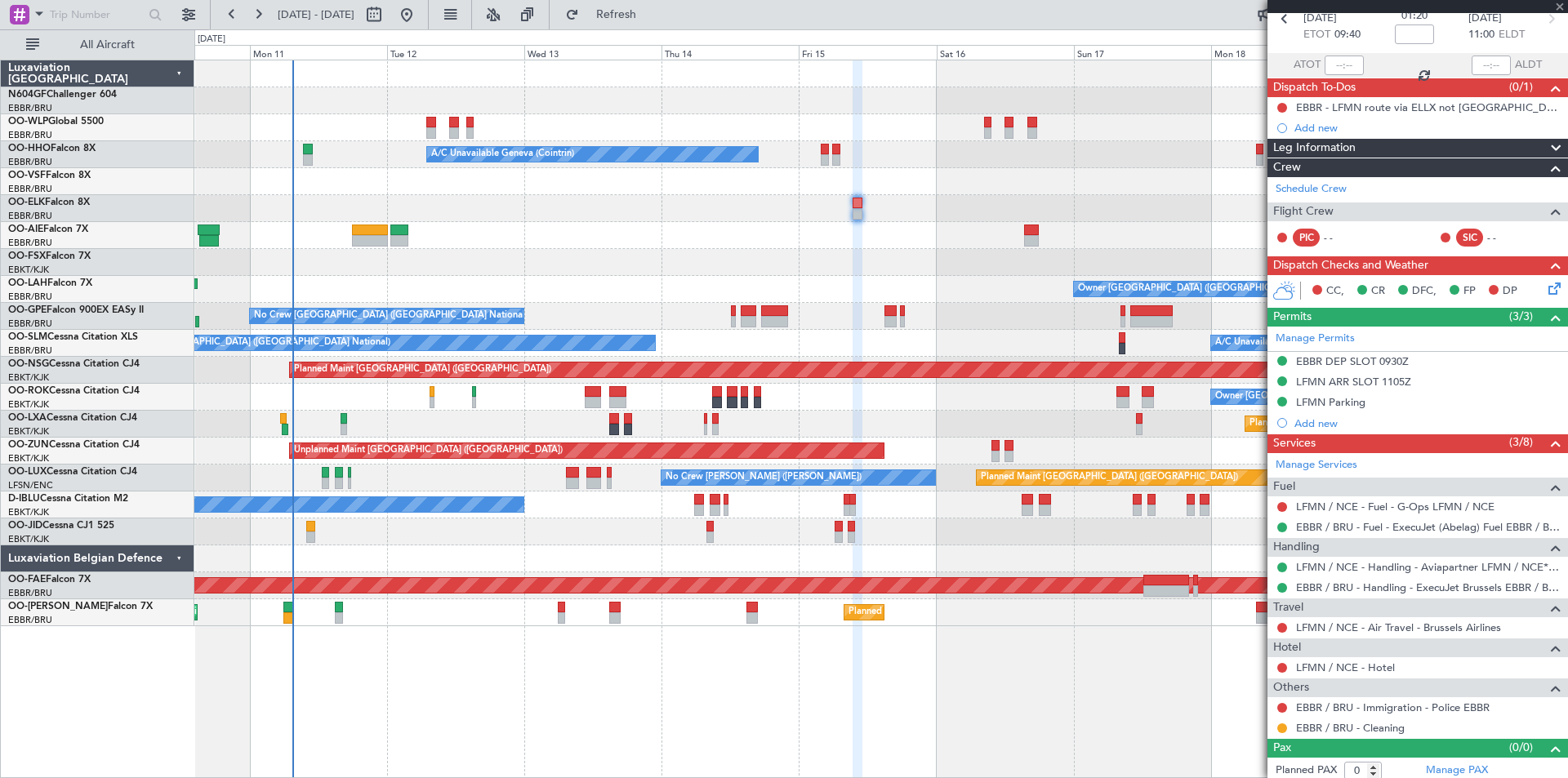
type input "+00:05"
type input "5"
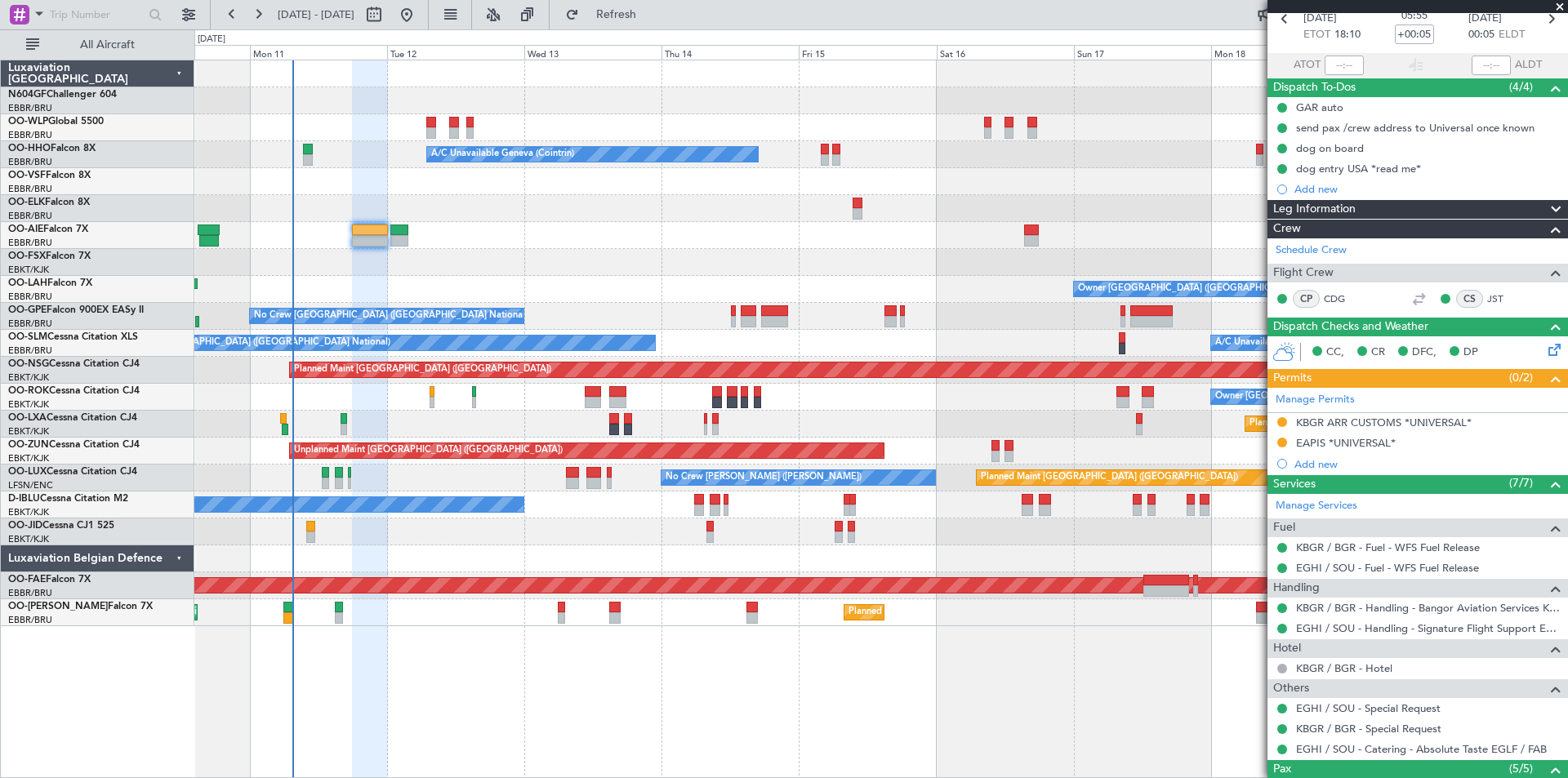
scroll to position [0, 0]
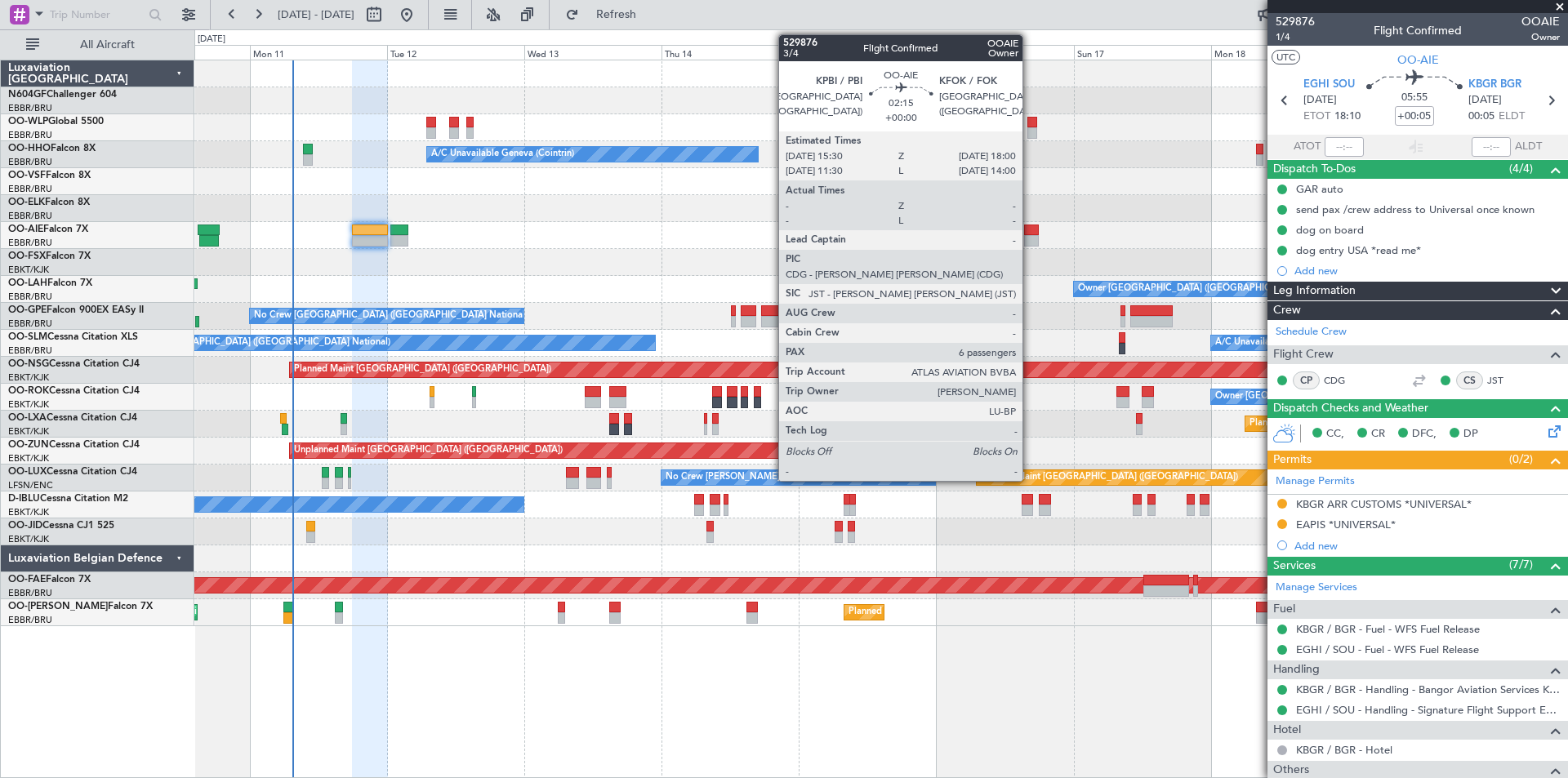
click at [1029, 240] on div at bounding box center [1031, 241] width 15 height 11
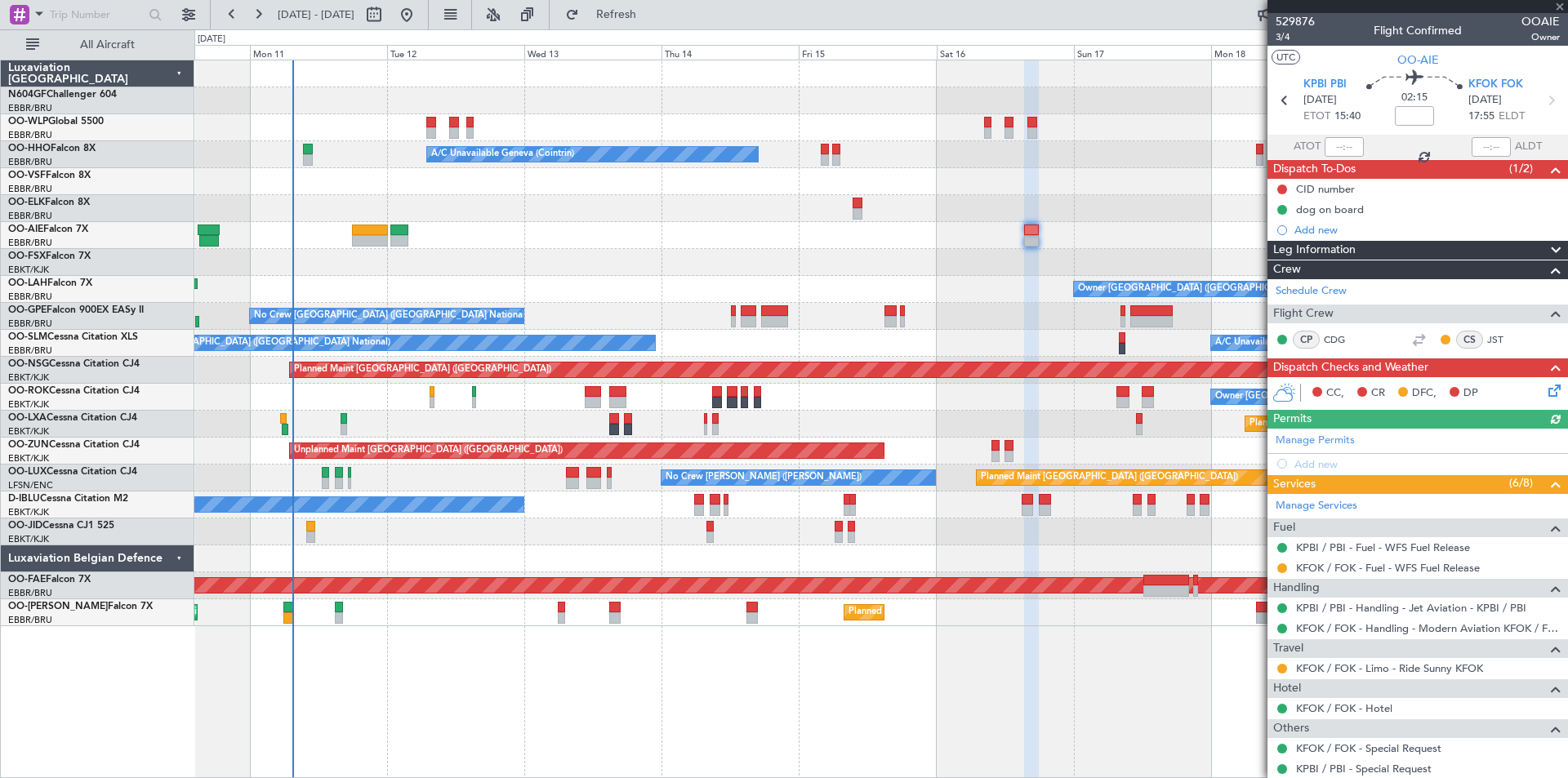
scroll to position [81, 0]
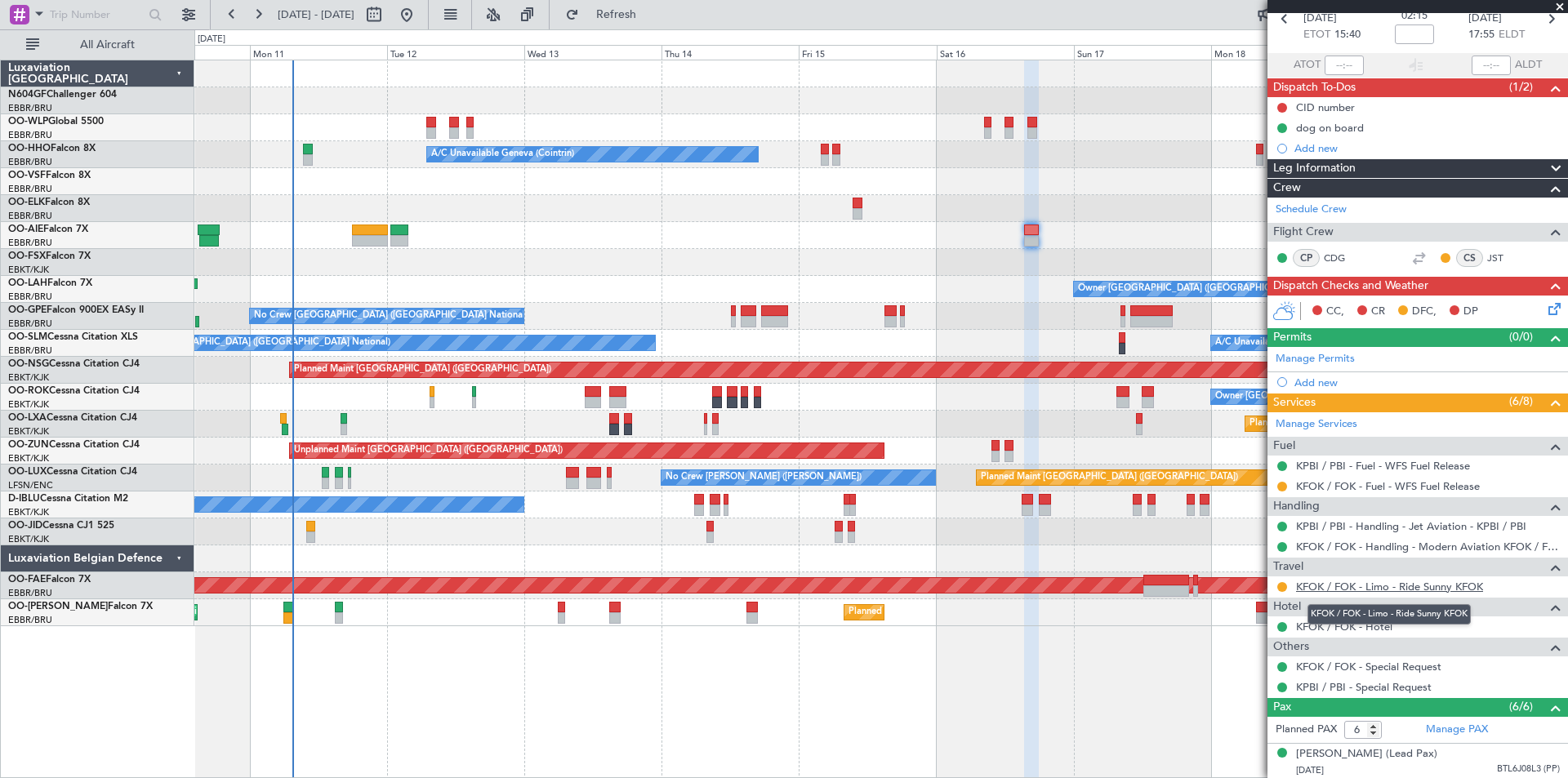
click at [1408, 588] on link "KFOK / FOK - Limo - Ride Sunny KFOK" at bounding box center [1389, 586] width 187 height 14
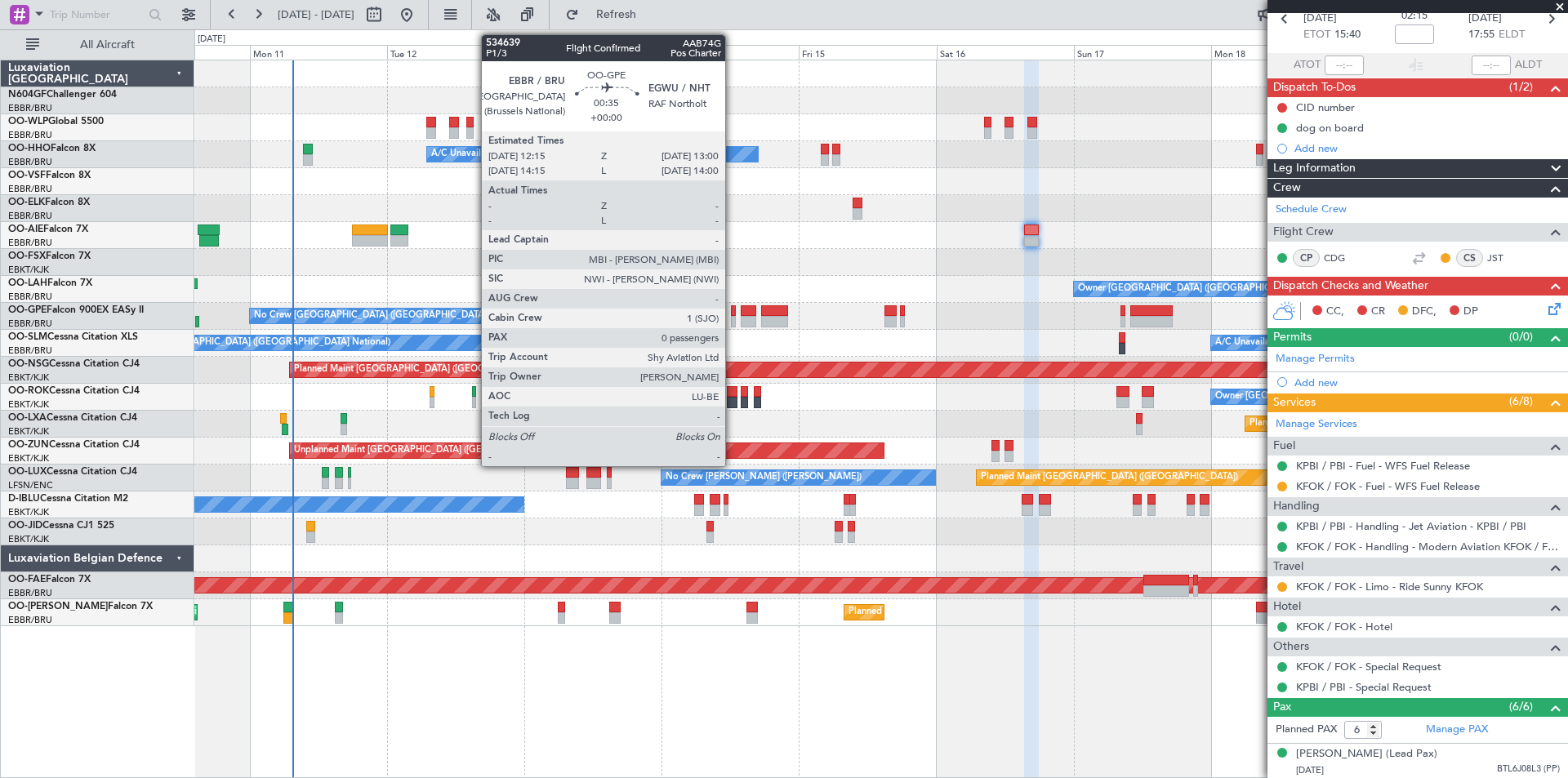
click at [733, 323] on div at bounding box center [733, 322] width 5 height 11
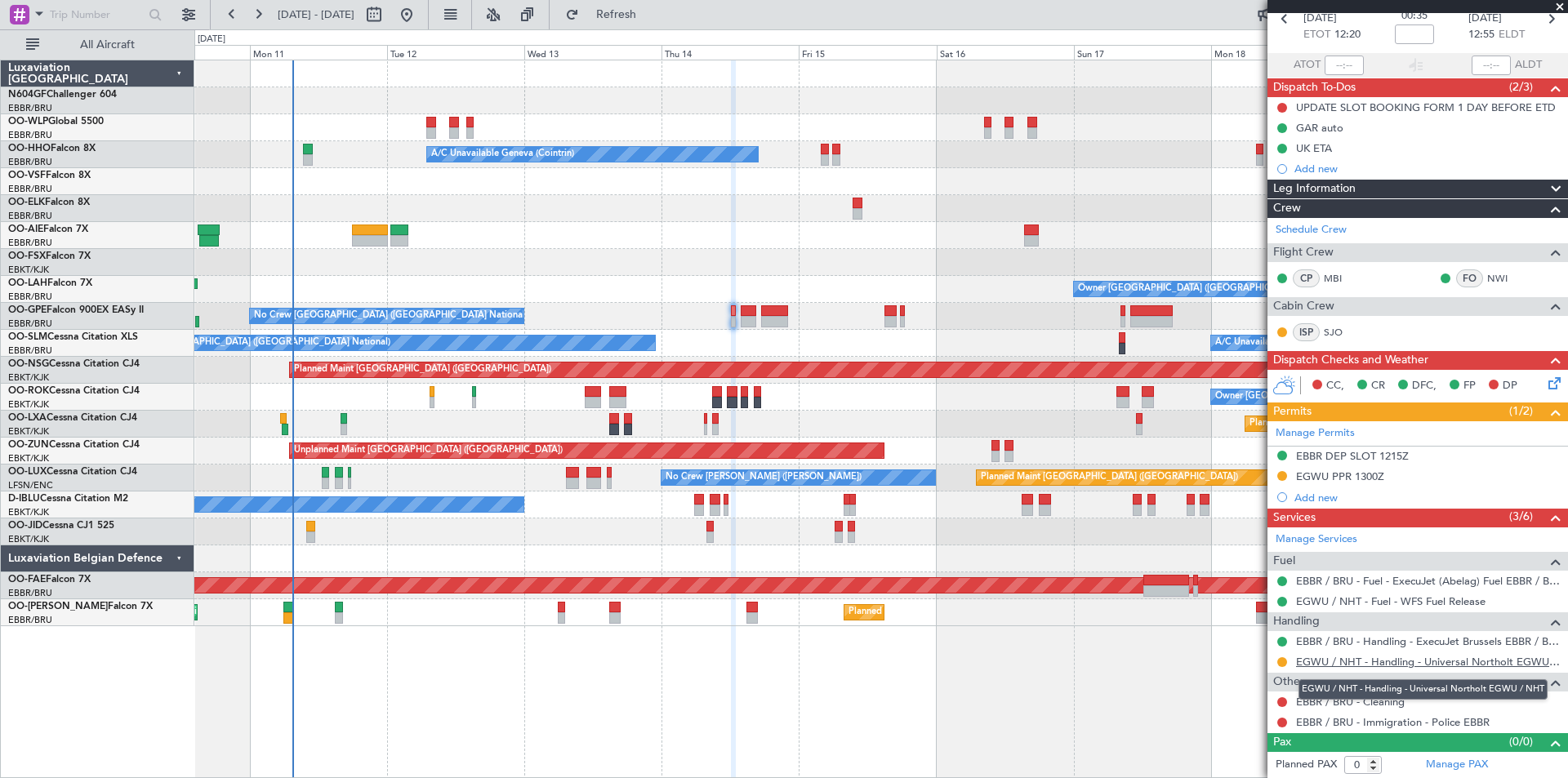
click at [1363, 658] on link "EGWU / NHT - Handling - Universal Northolt EGWU / NHT" at bounding box center [1427, 662] width 263 height 14
drag, startPoint x: 1367, startPoint y: 103, endPoint x: 1373, endPoint y: 144, distance: 41.4
click at [1368, 103] on div "UPDATE SLOT BOOKING FORM 1 DAY BEFORE ETD" at bounding box center [1425, 107] width 260 height 14
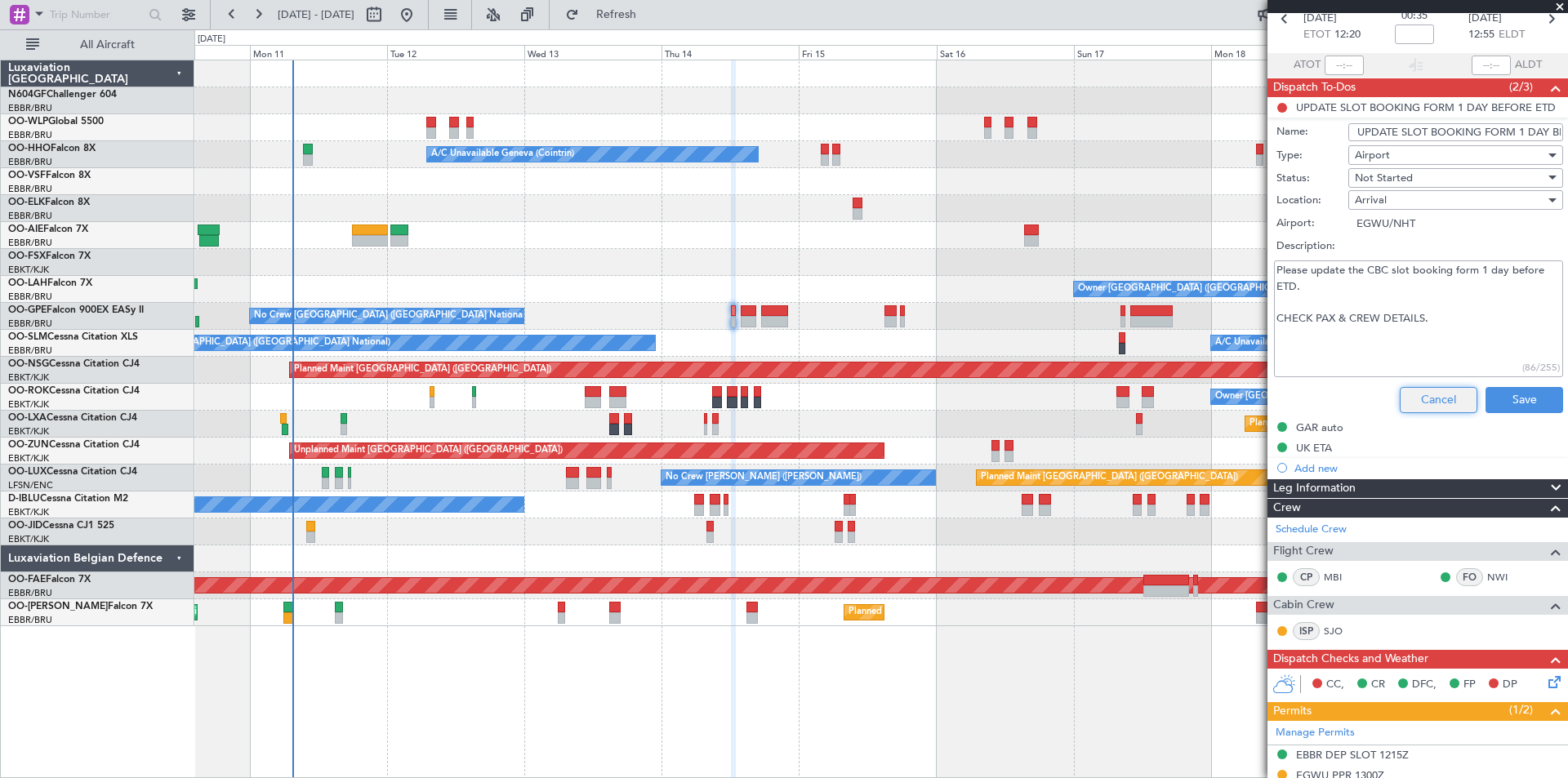
click at [1422, 399] on button "Cancel" at bounding box center [1439, 400] width 78 height 26
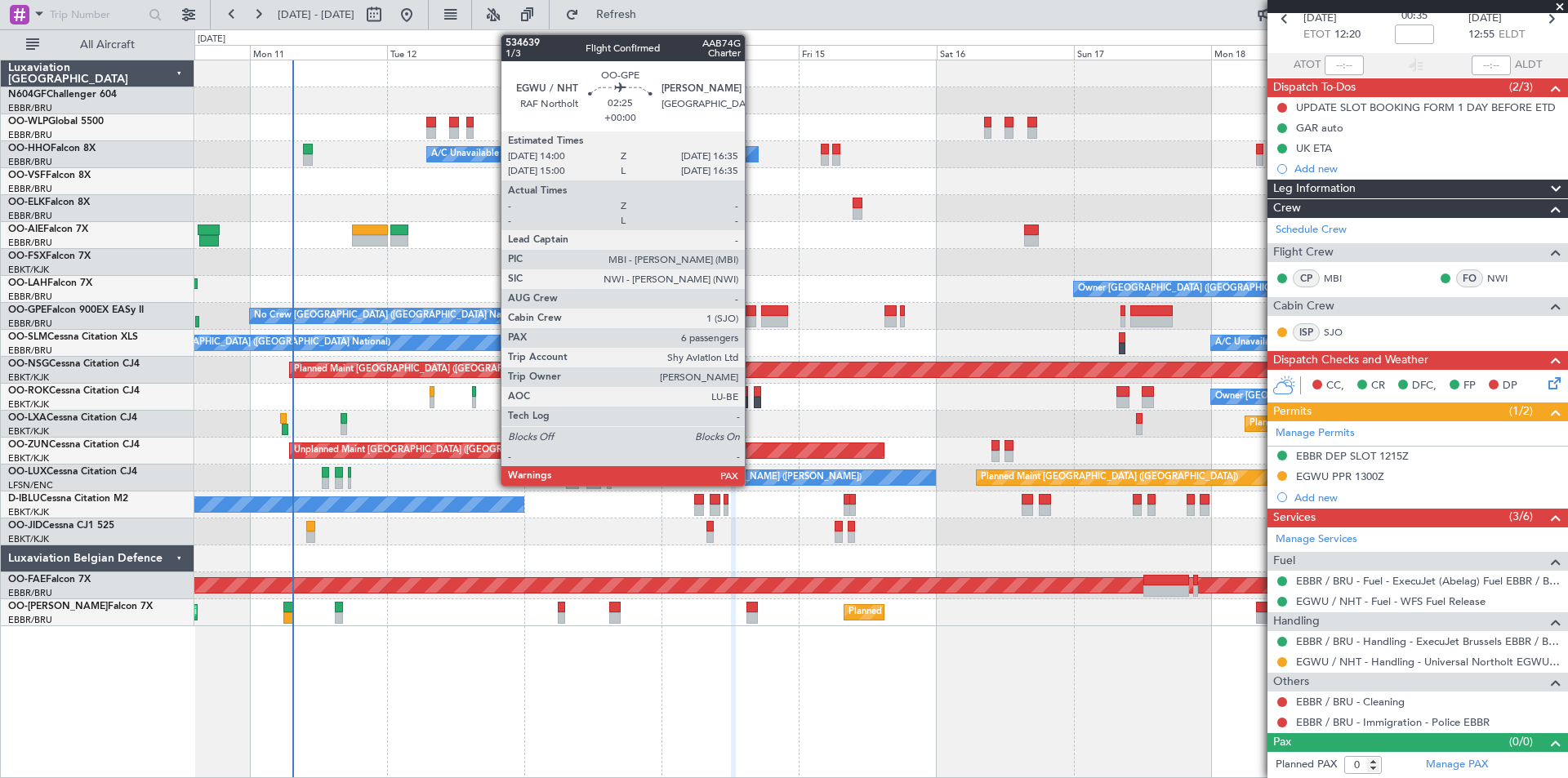
click at [752, 318] on div at bounding box center [748, 322] width 16 height 11
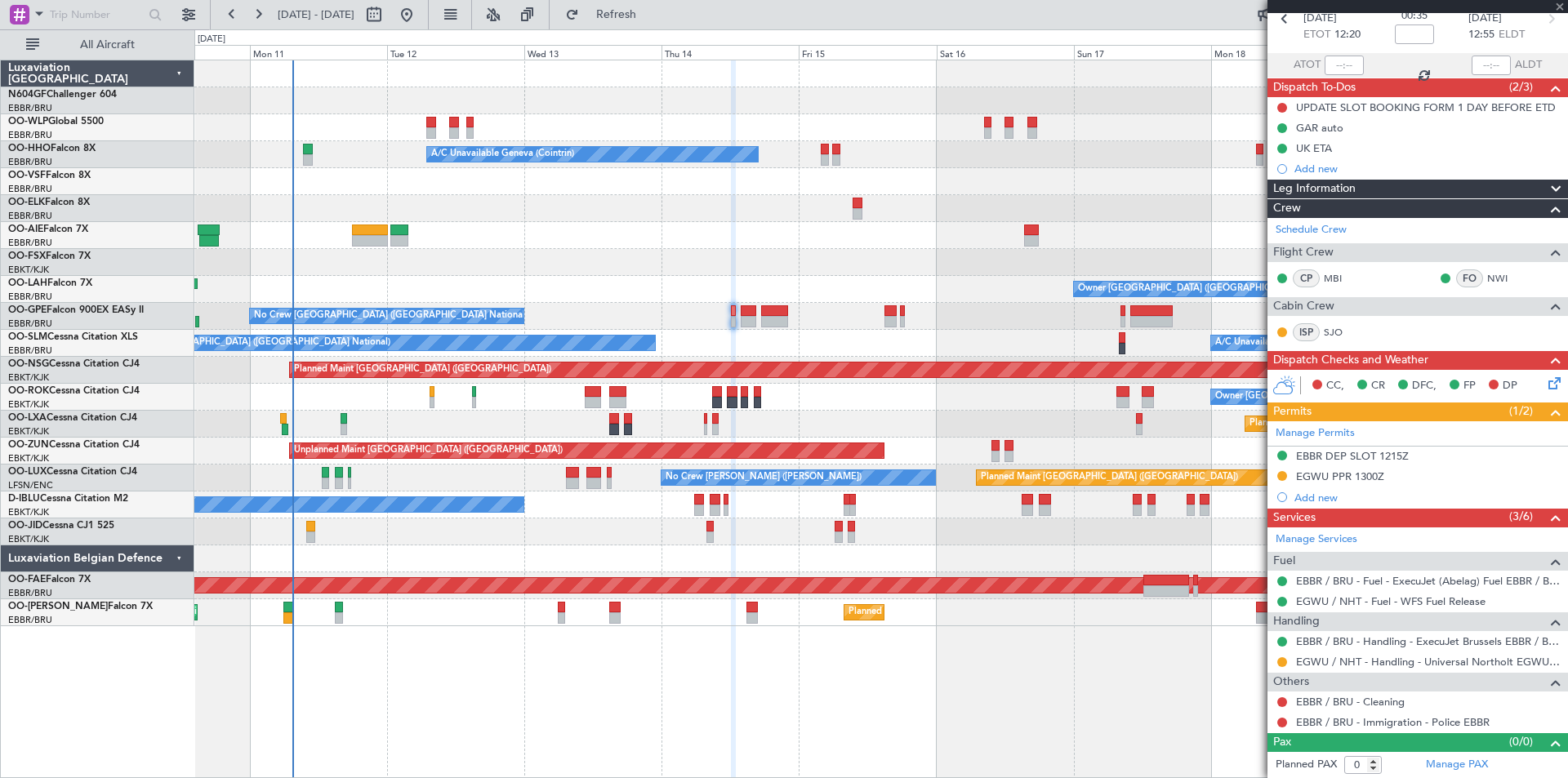
type input "6"
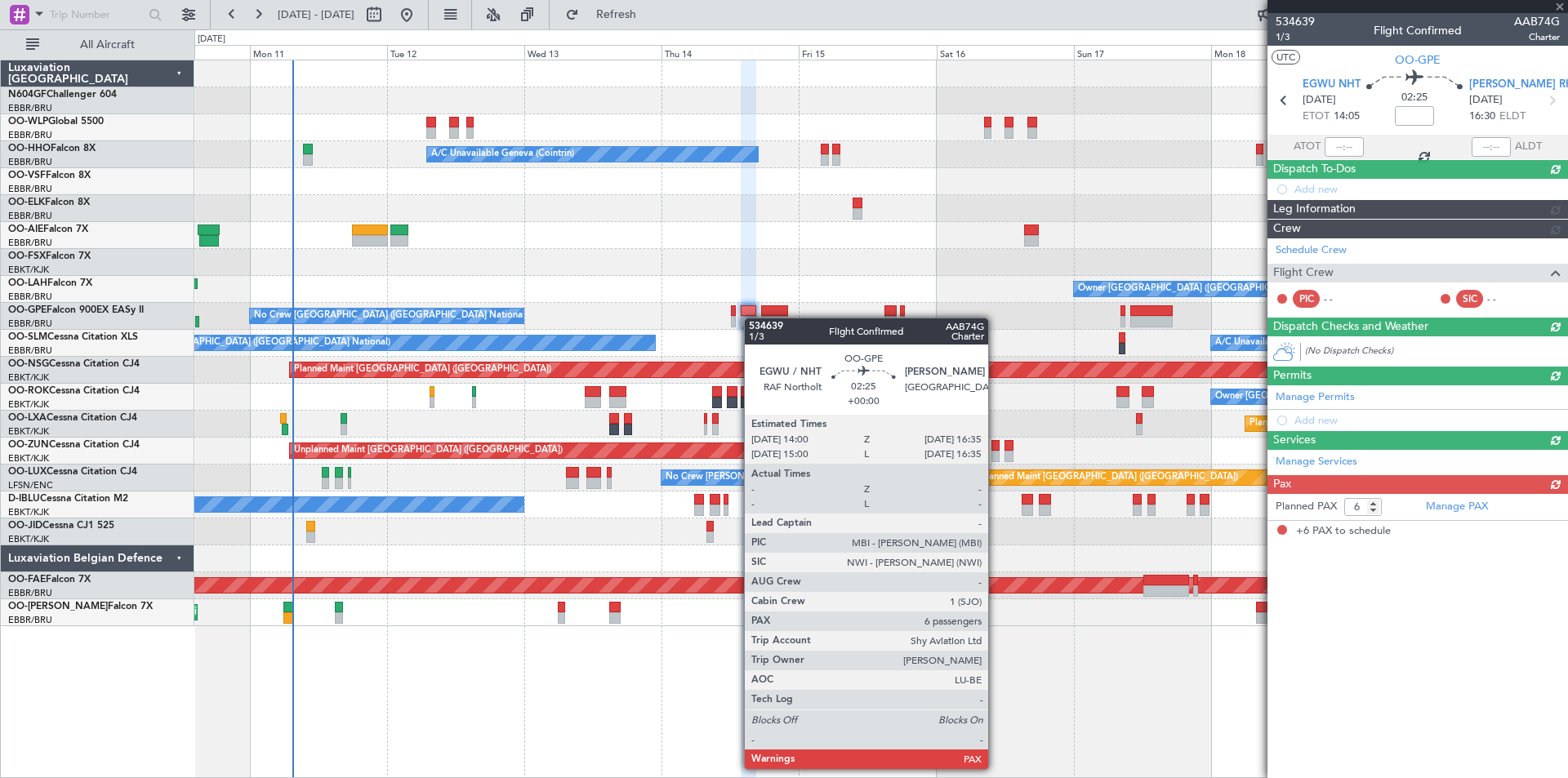
scroll to position [0, 0]
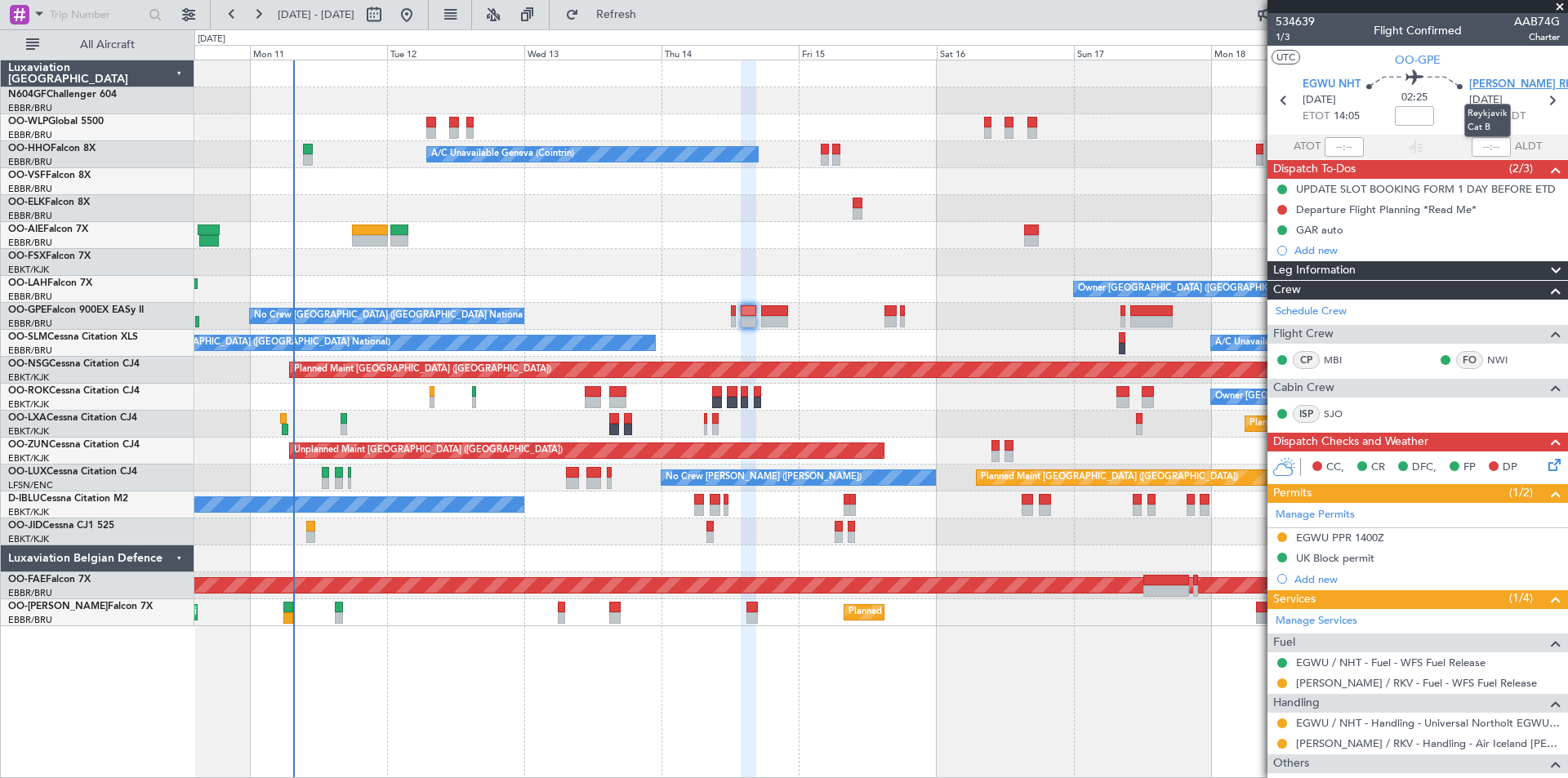
click at [1490, 88] on span "BIRK RKV" at bounding box center [1525, 85] width 111 height 17
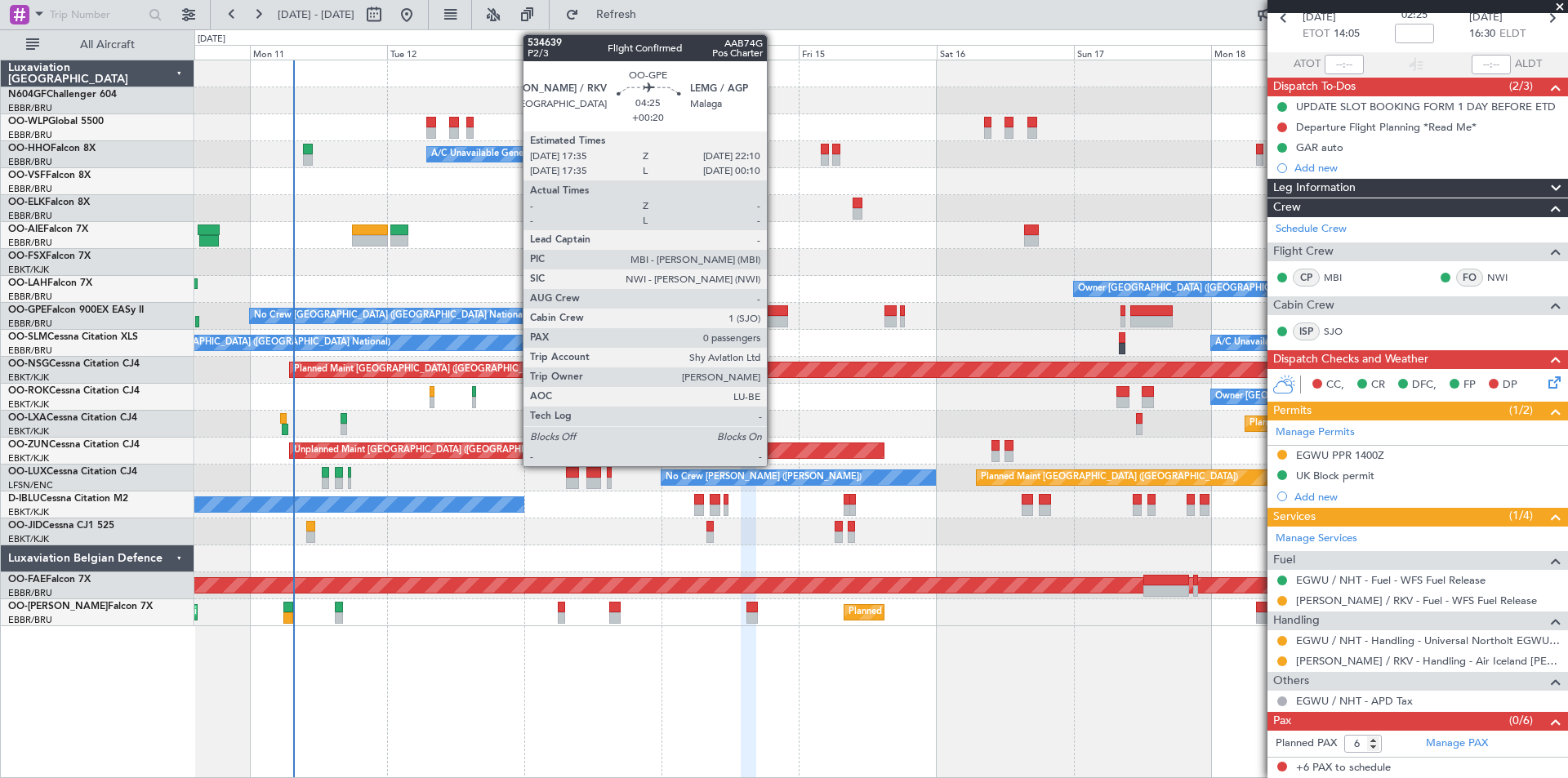
click at [774, 309] on div at bounding box center [774, 311] width 27 height 11
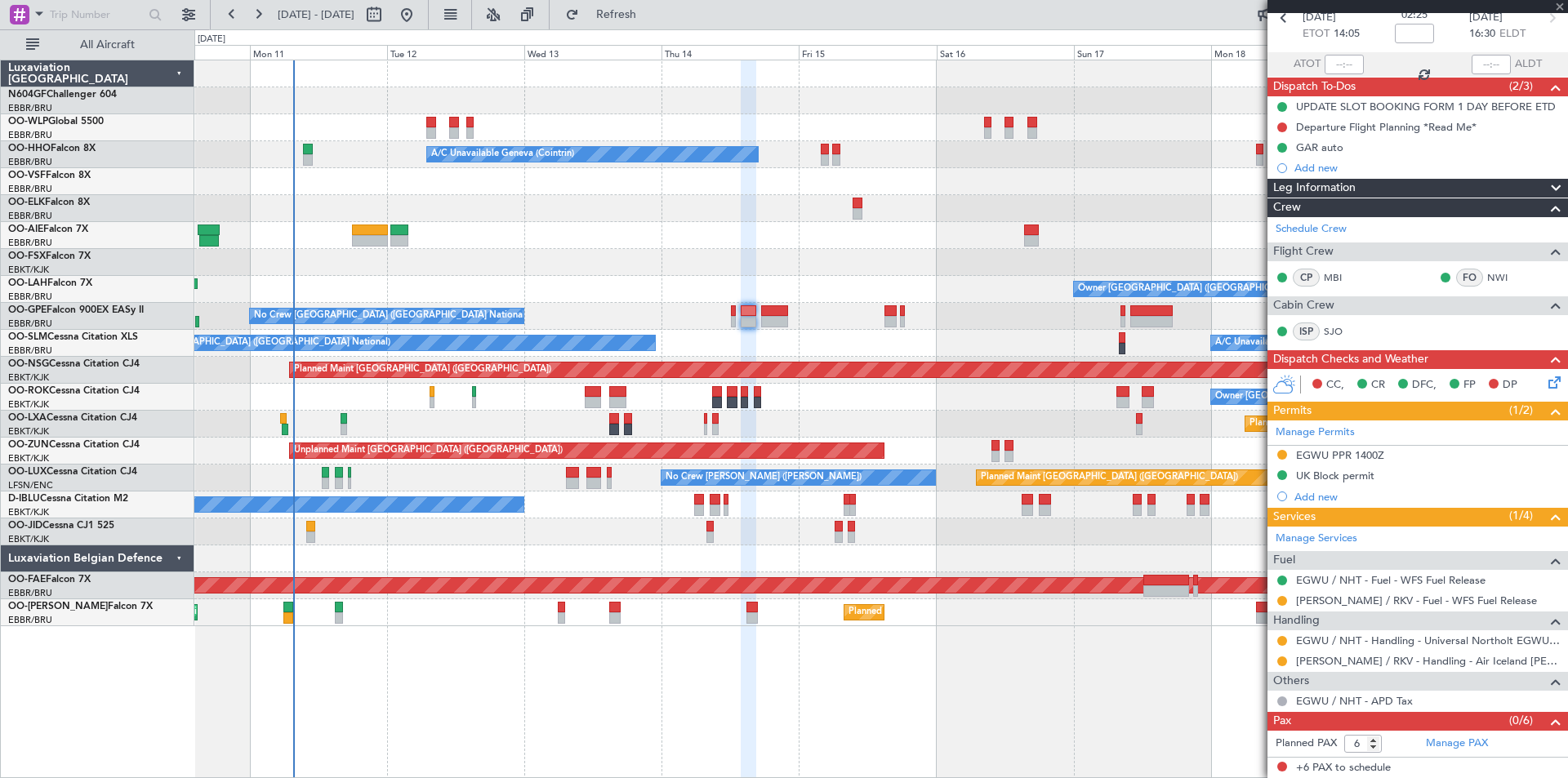
type input "+00:20"
type input "0"
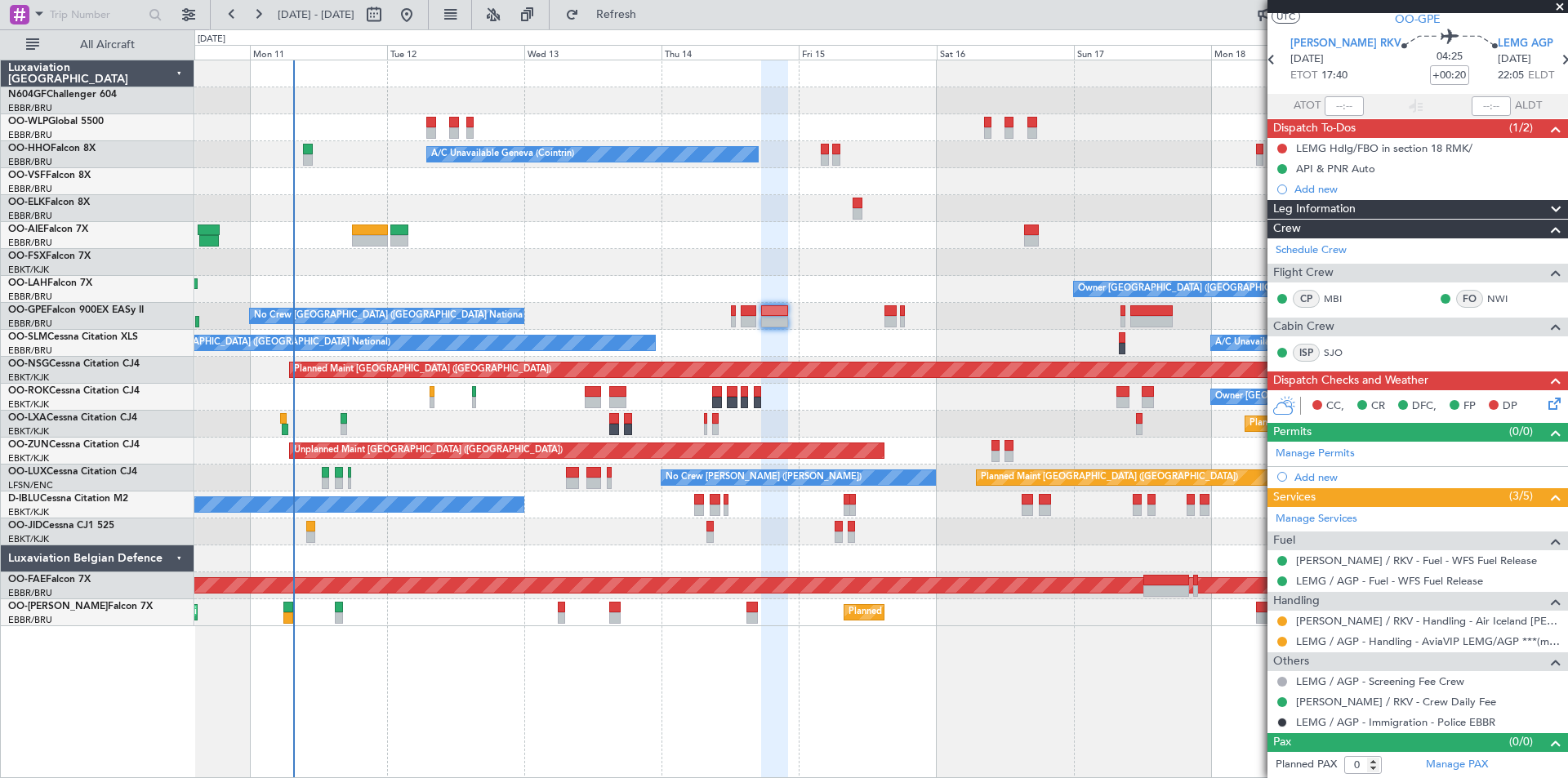
scroll to position [0, 0]
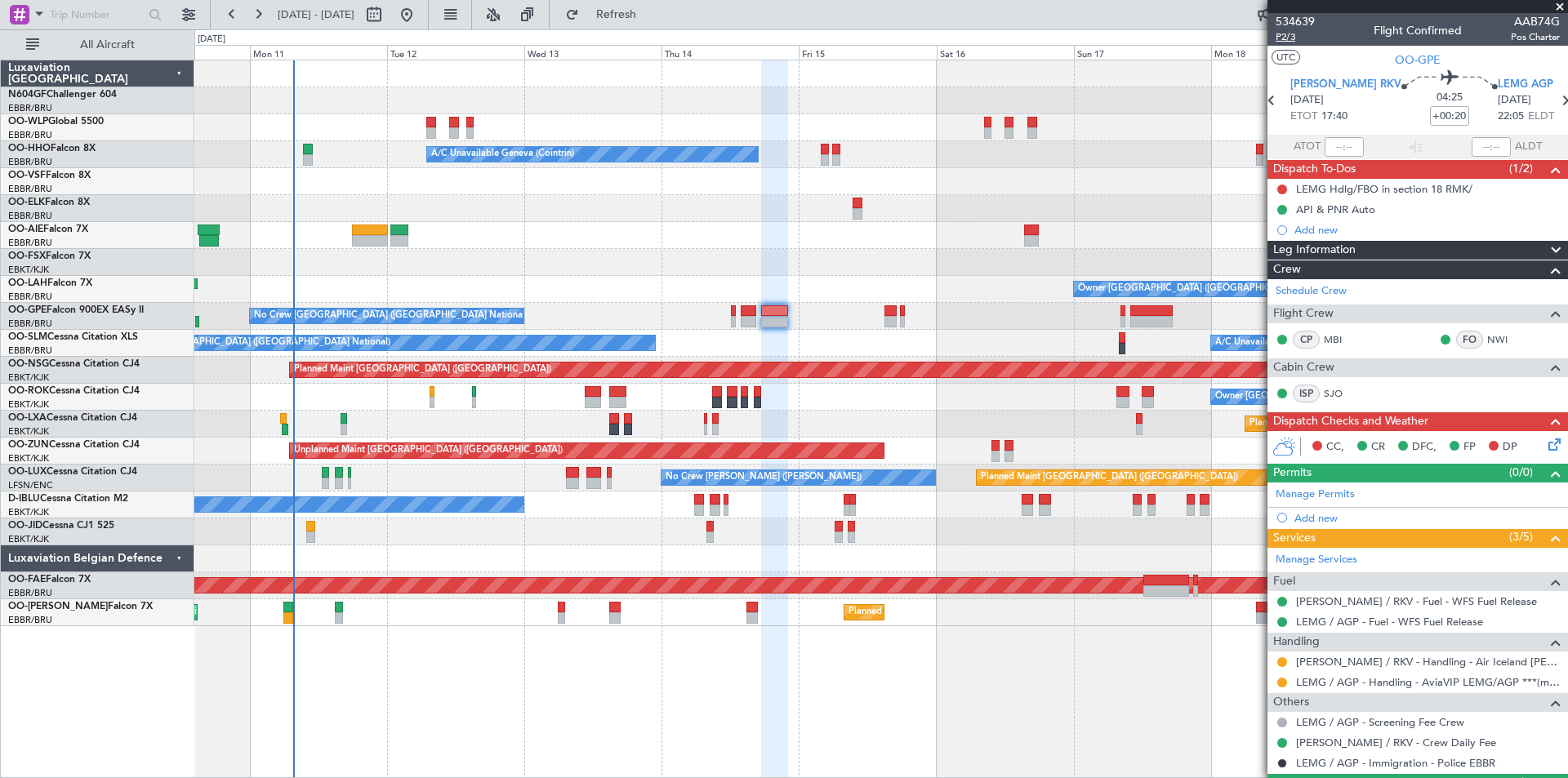
click at [1297, 38] on span "P2/3" at bounding box center [1295, 37] width 39 height 14
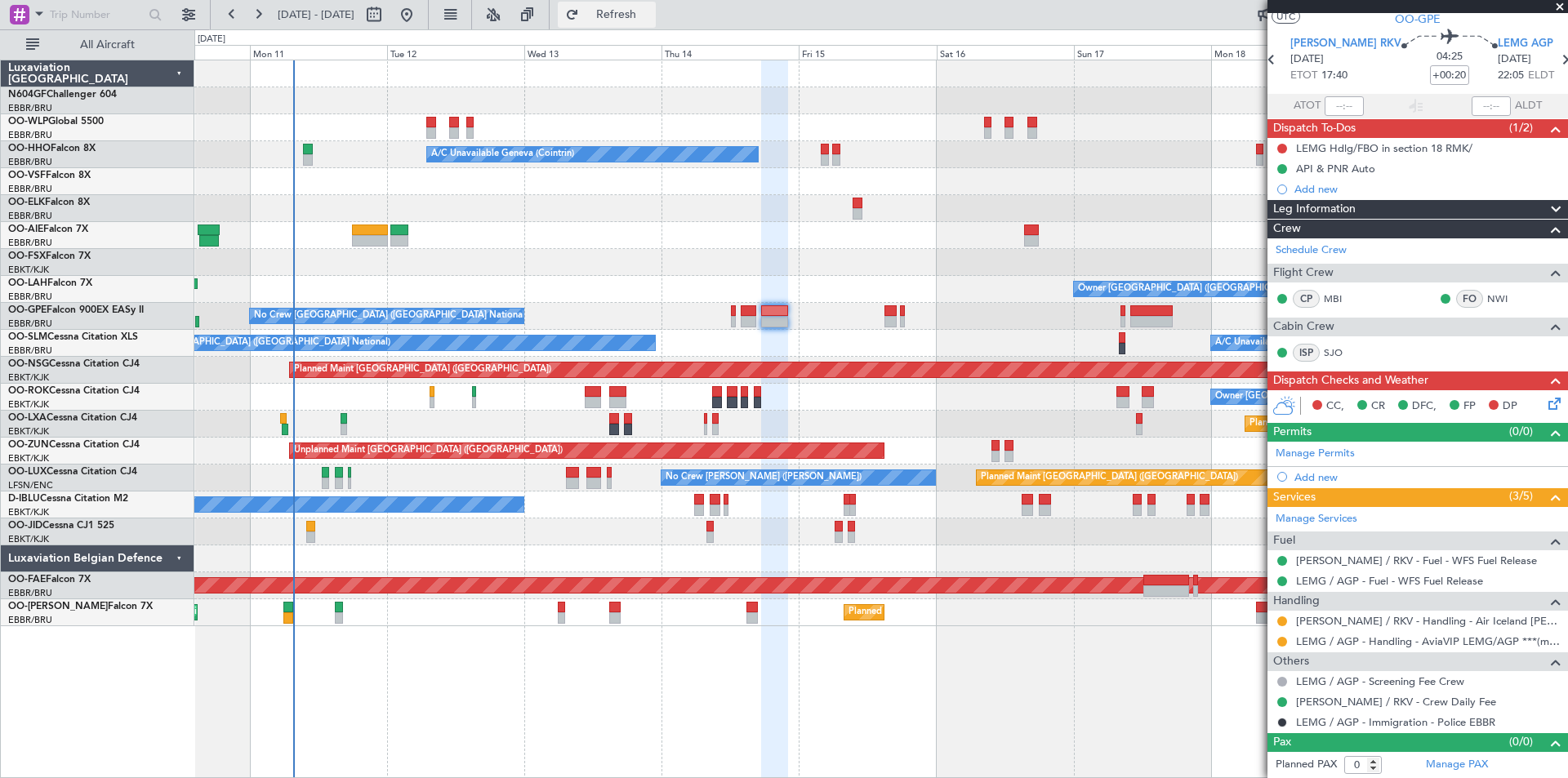
click at [650, 9] on span "Refresh" at bounding box center [616, 15] width 68 height 11
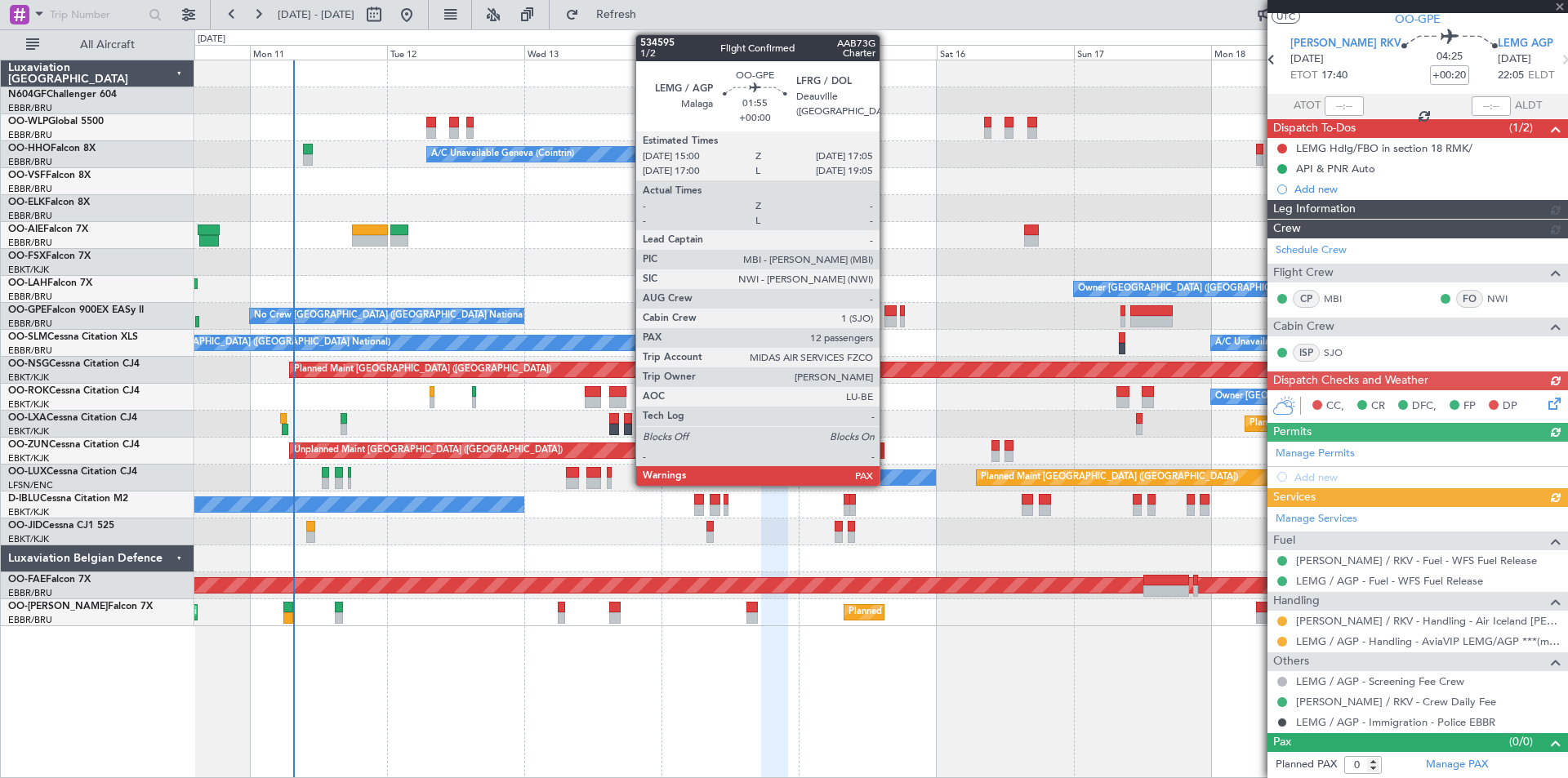
click at [887, 322] on div at bounding box center [890, 322] width 12 height 11
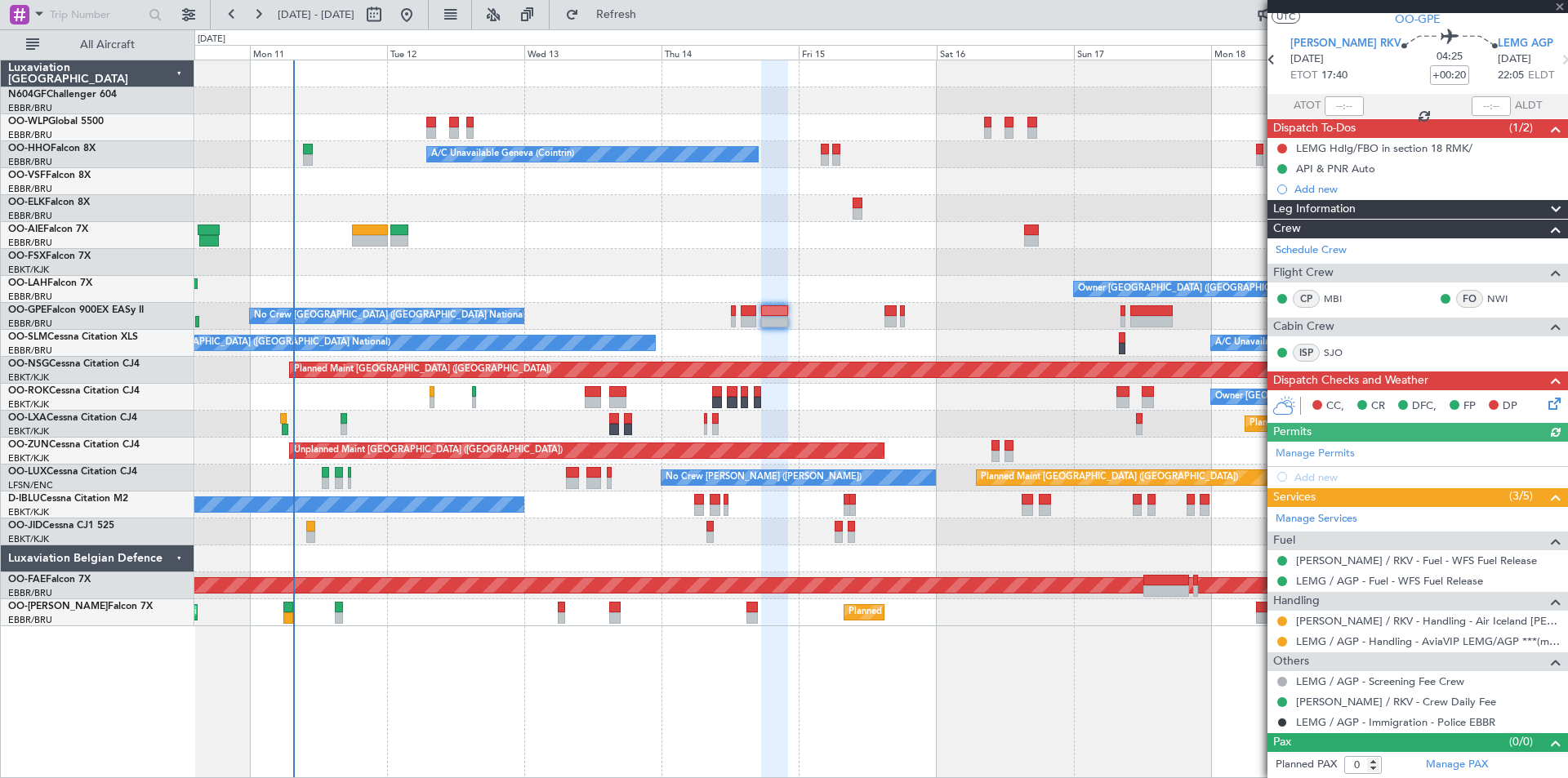
type input "12"
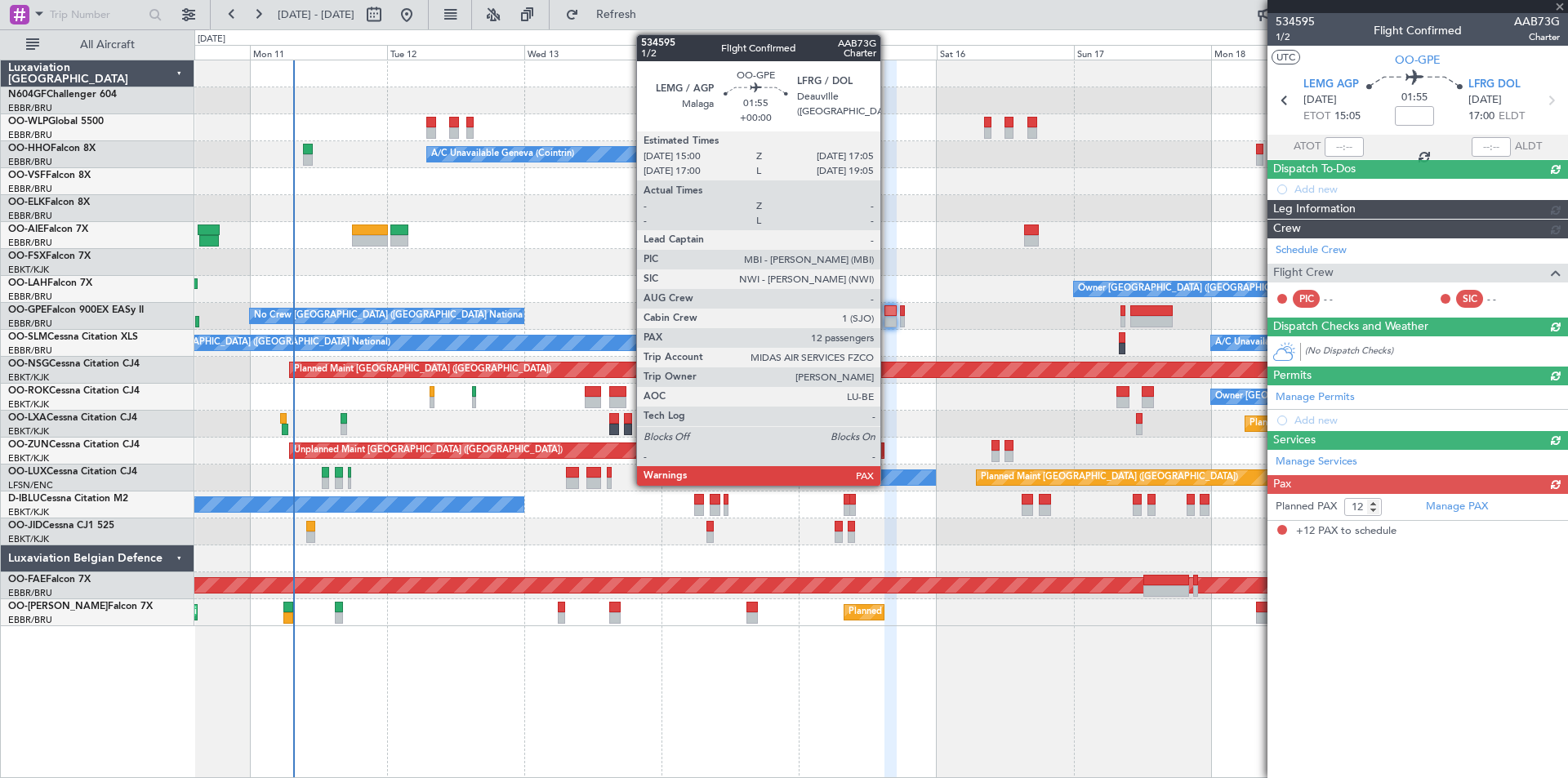
scroll to position [0, 0]
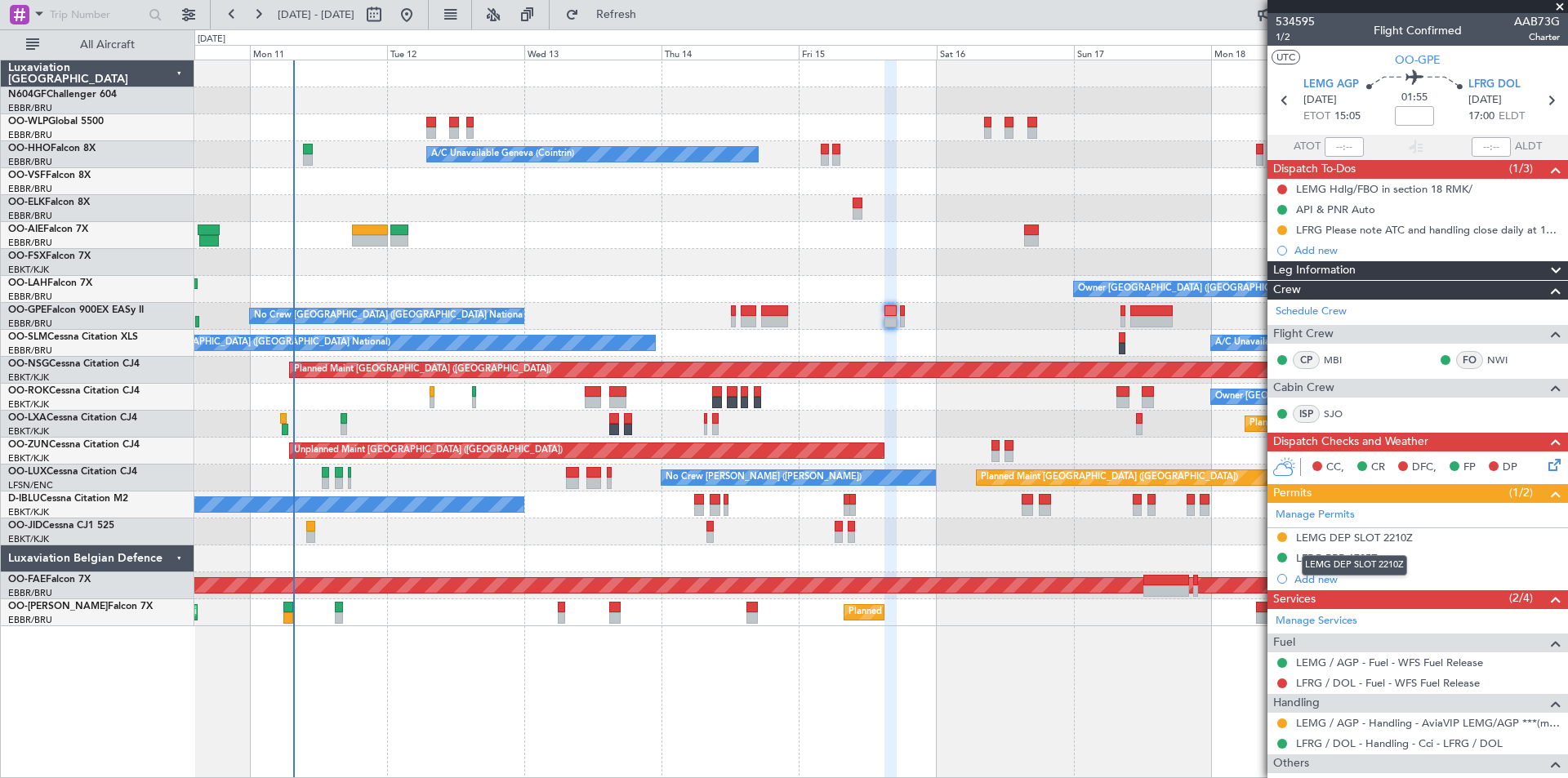
click at [1353, 541] on div "LEMG DEP SLOT 2210Z" at bounding box center [1354, 537] width 116 height 14
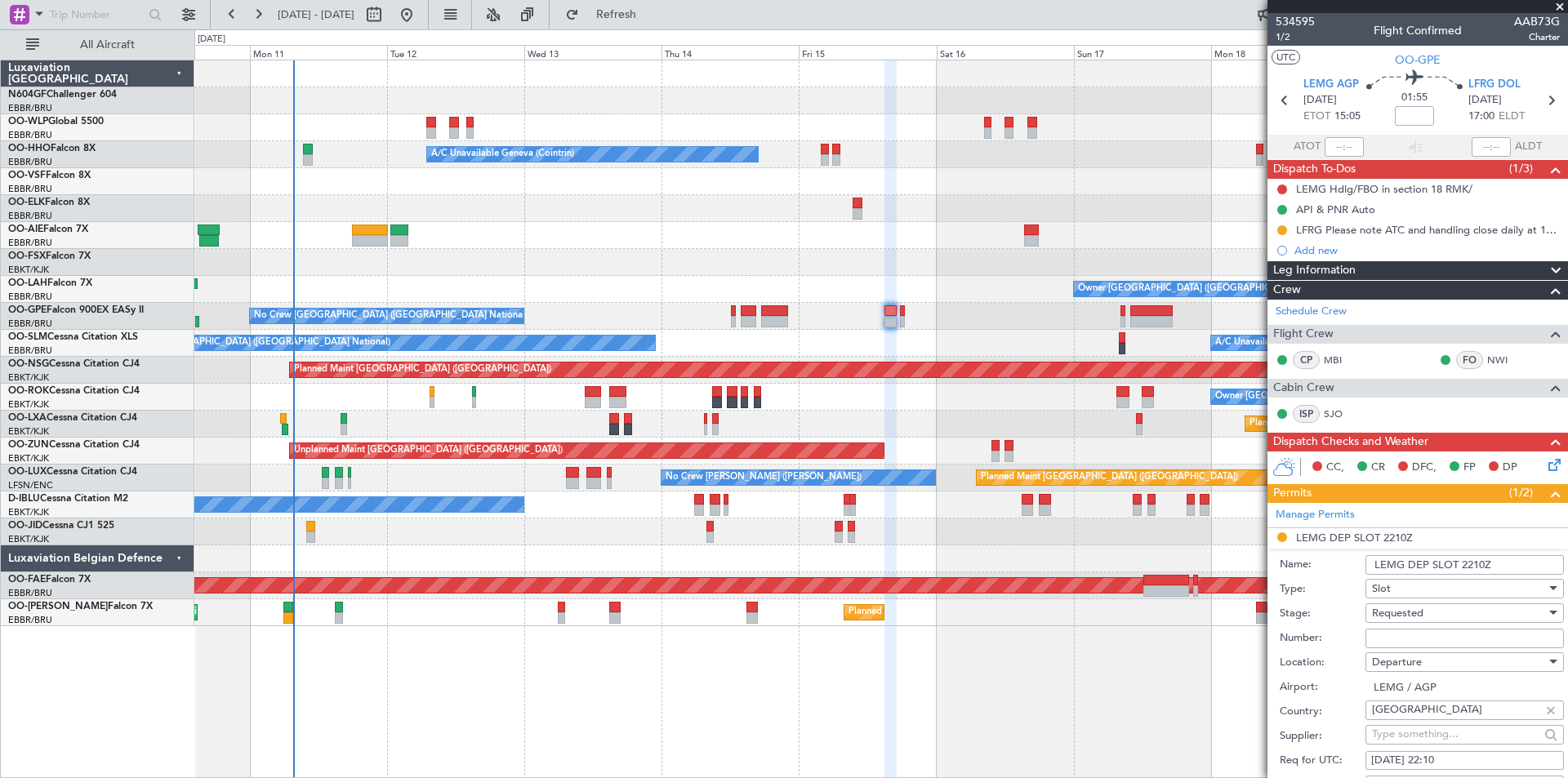
scroll to position [164, 0]
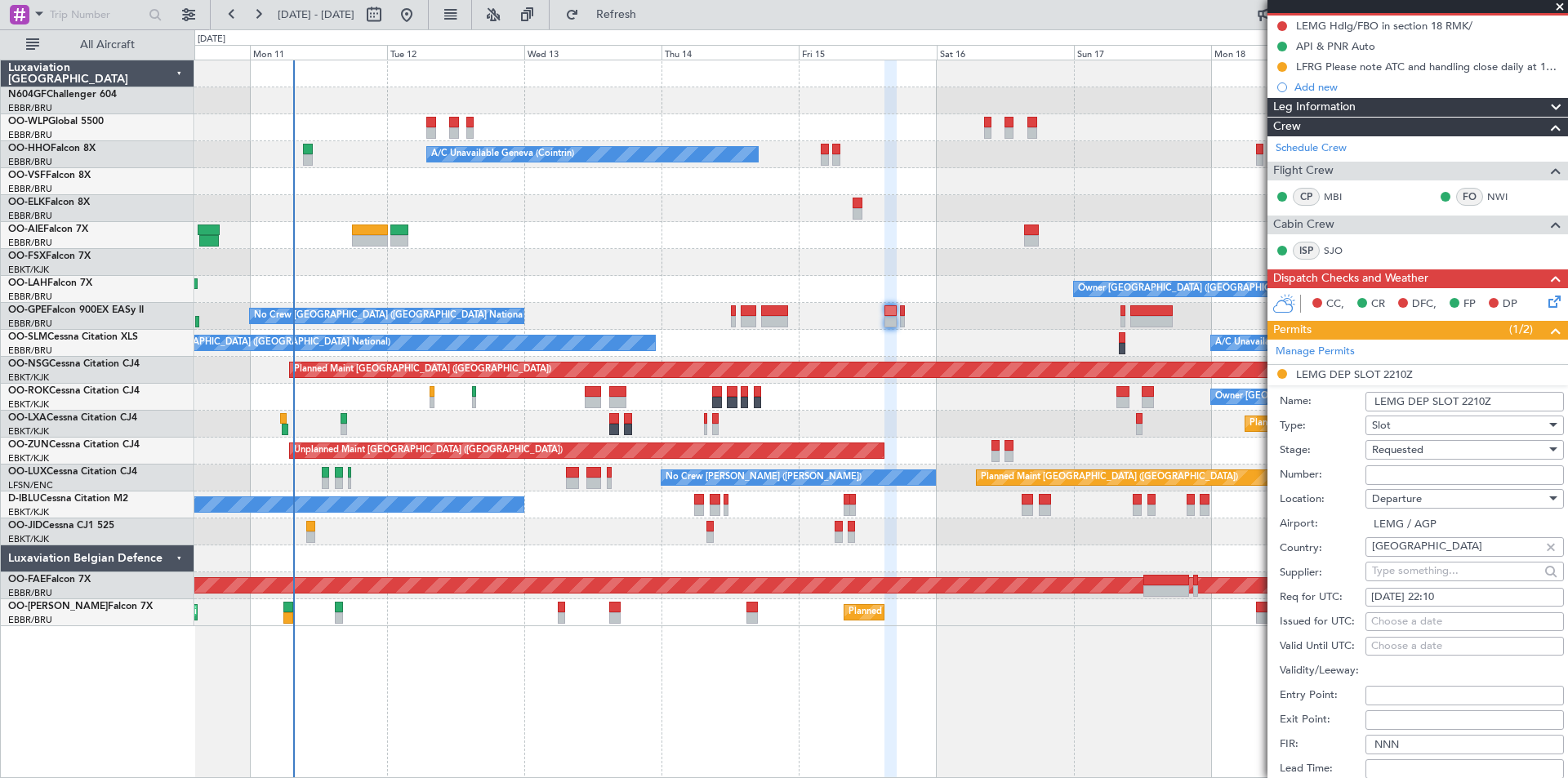
click at [1478, 597] on div "14/08/2025 22:10" at bounding box center [1465, 598] width 187 height 17
select select "8"
select select "2025"
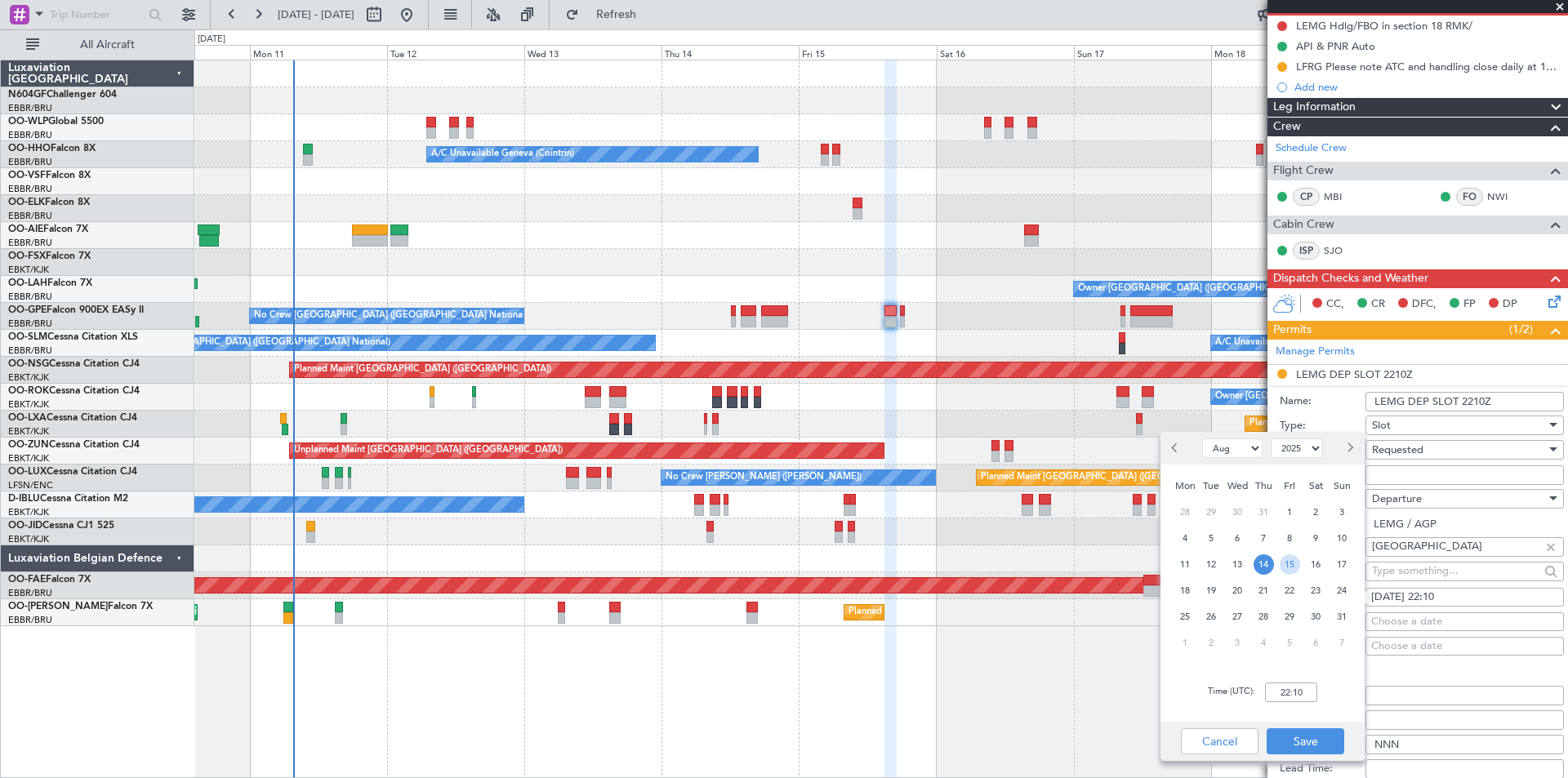
click at [1284, 563] on span "15" at bounding box center [1290, 565] width 20 height 20
click at [1286, 685] on input "00:00" at bounding box center [1291, 692] width 53 height 19
type input "15:00"
click at [1307, 737] on button "Save" at bounding box center [1306, 741] width 78 height 26
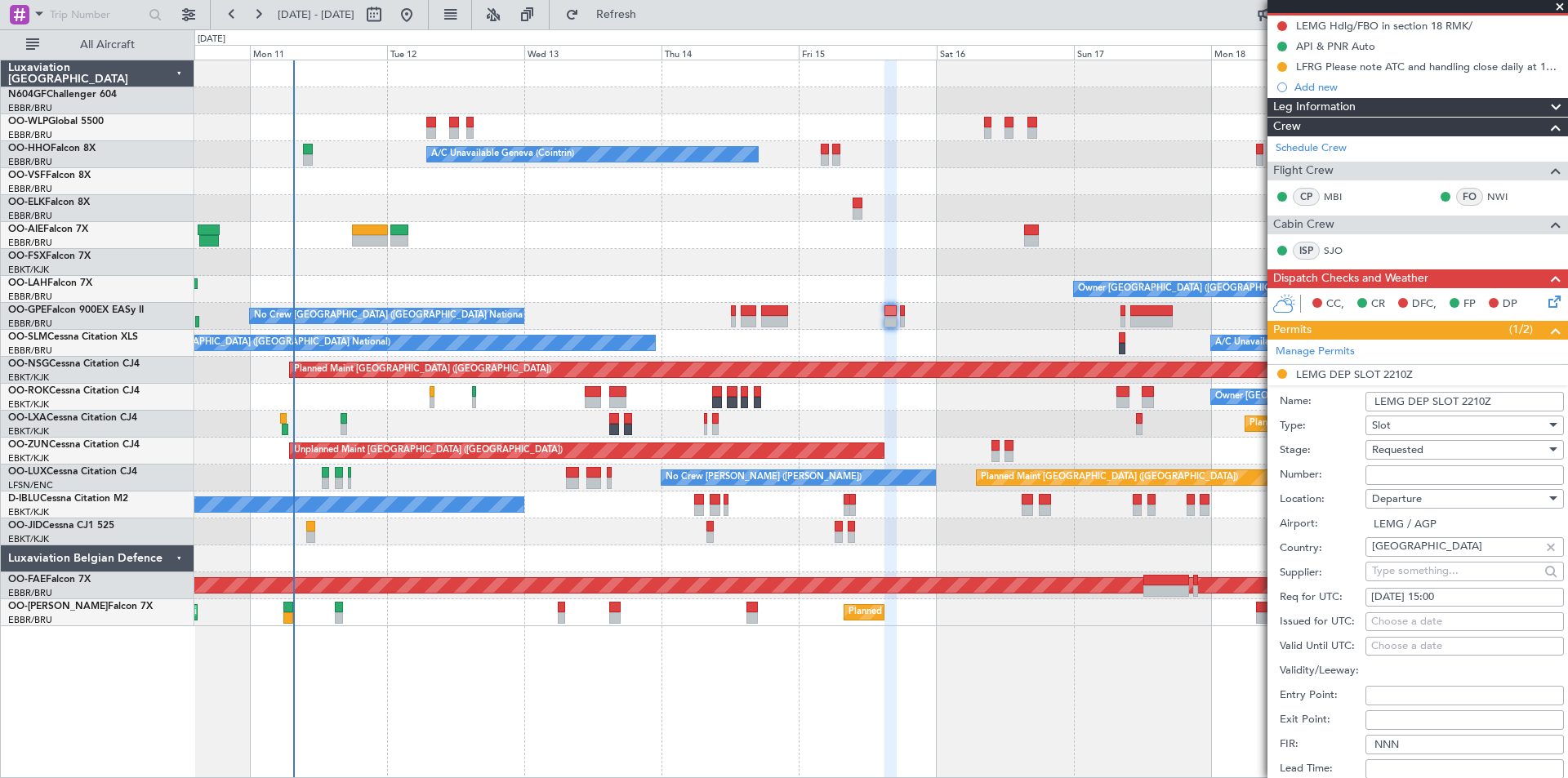
scroll to position [408, 0]
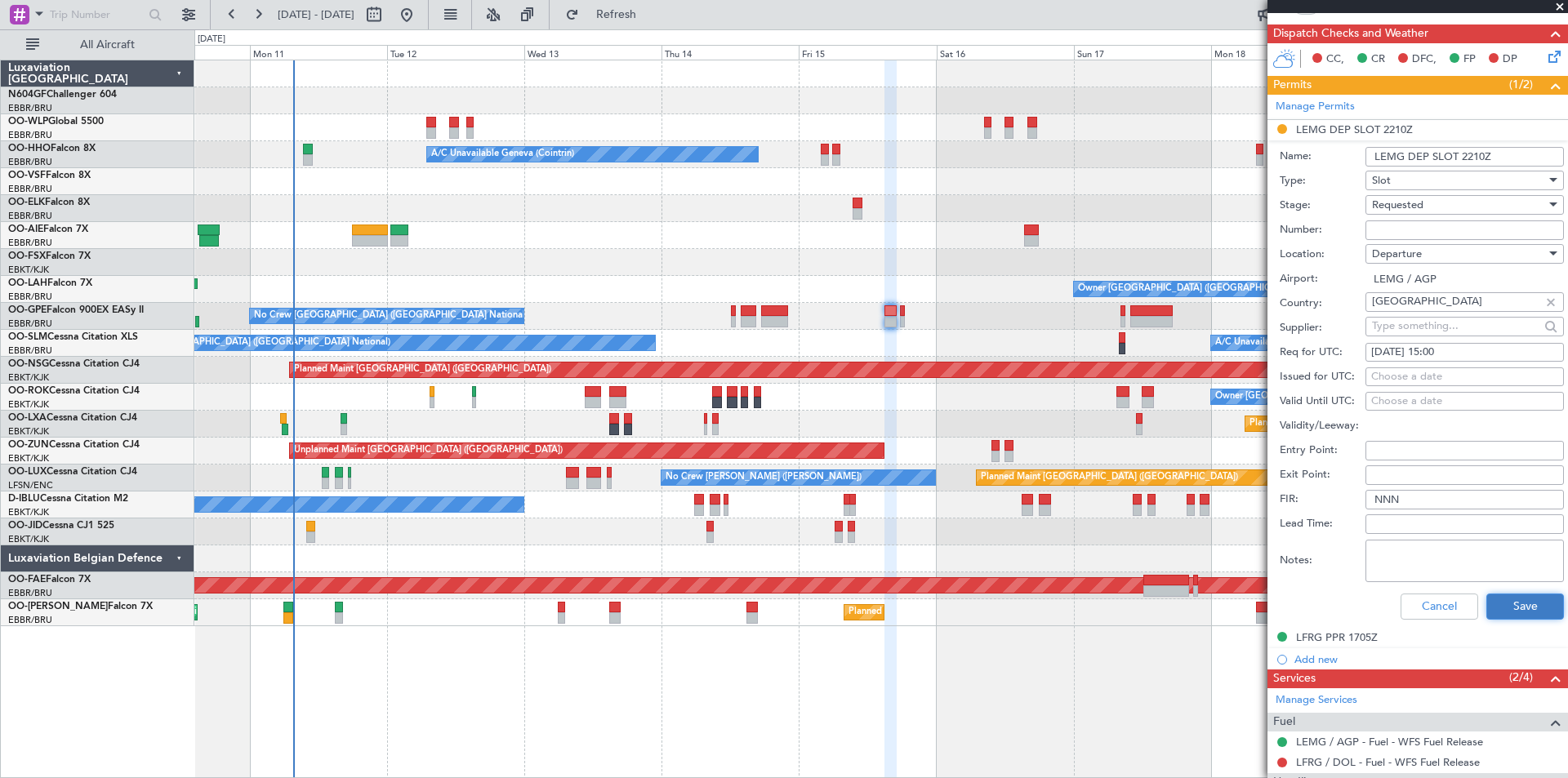
click at [1507, 614] on button "Save" at bounding box center [1525, 606] width 78 height 26
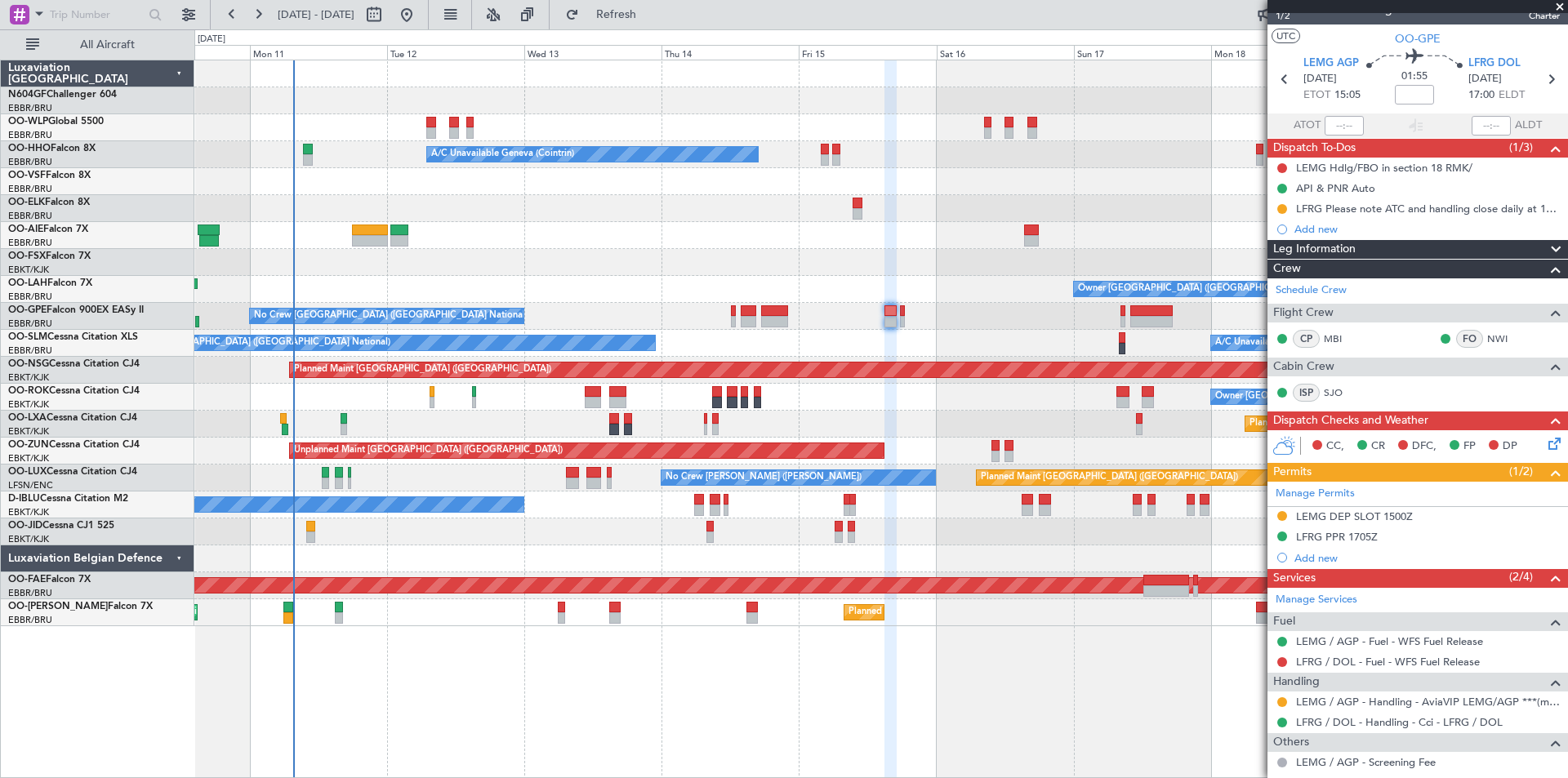
scroll to position [103, 0]
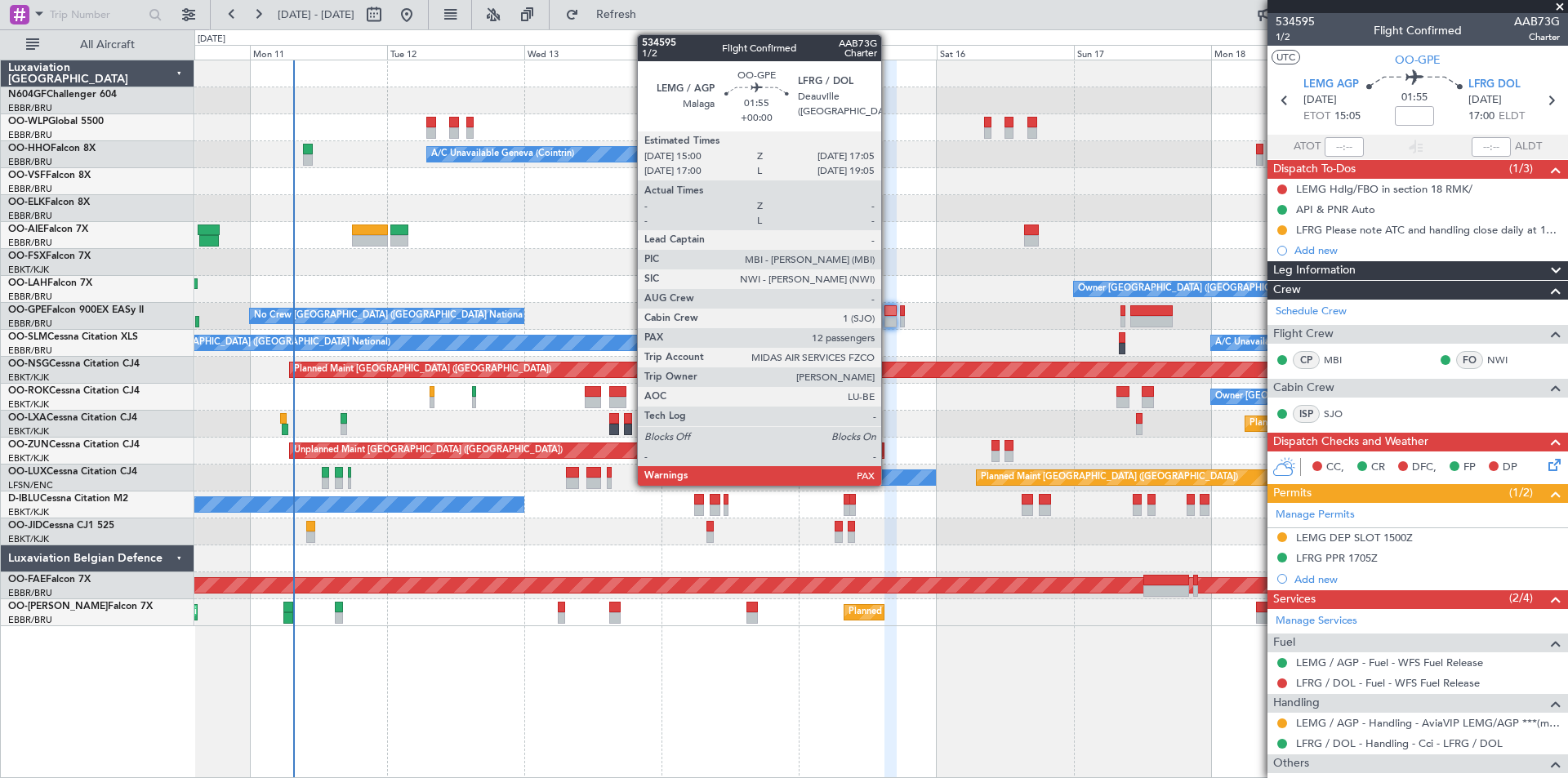
click at [888, 320] on div at bounding box center [890, 322] width 12 height 11
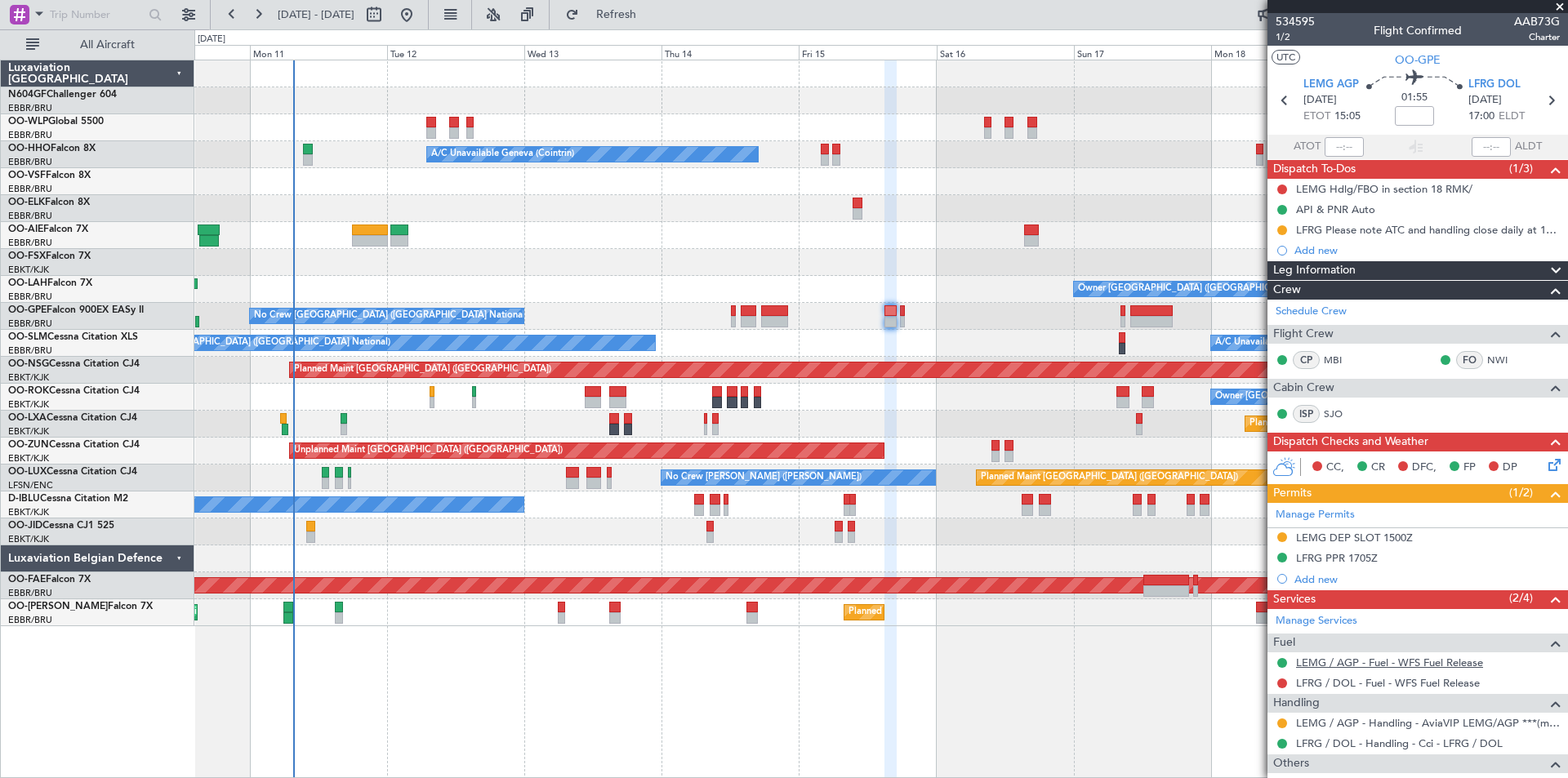
scroll to position [103, 0]
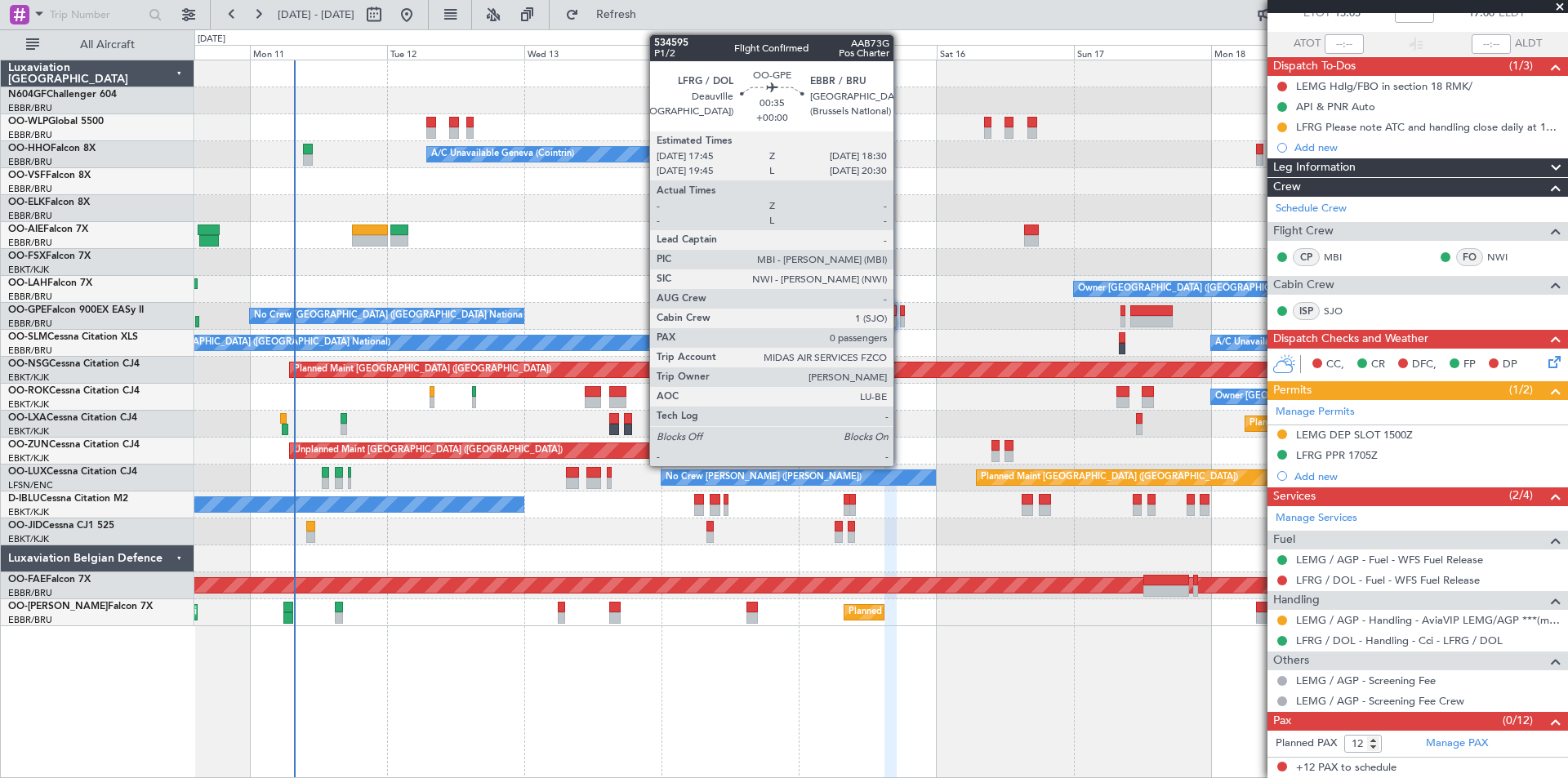
click at [901, 319] on div at bounding box center [902, 322] width 5 height 11
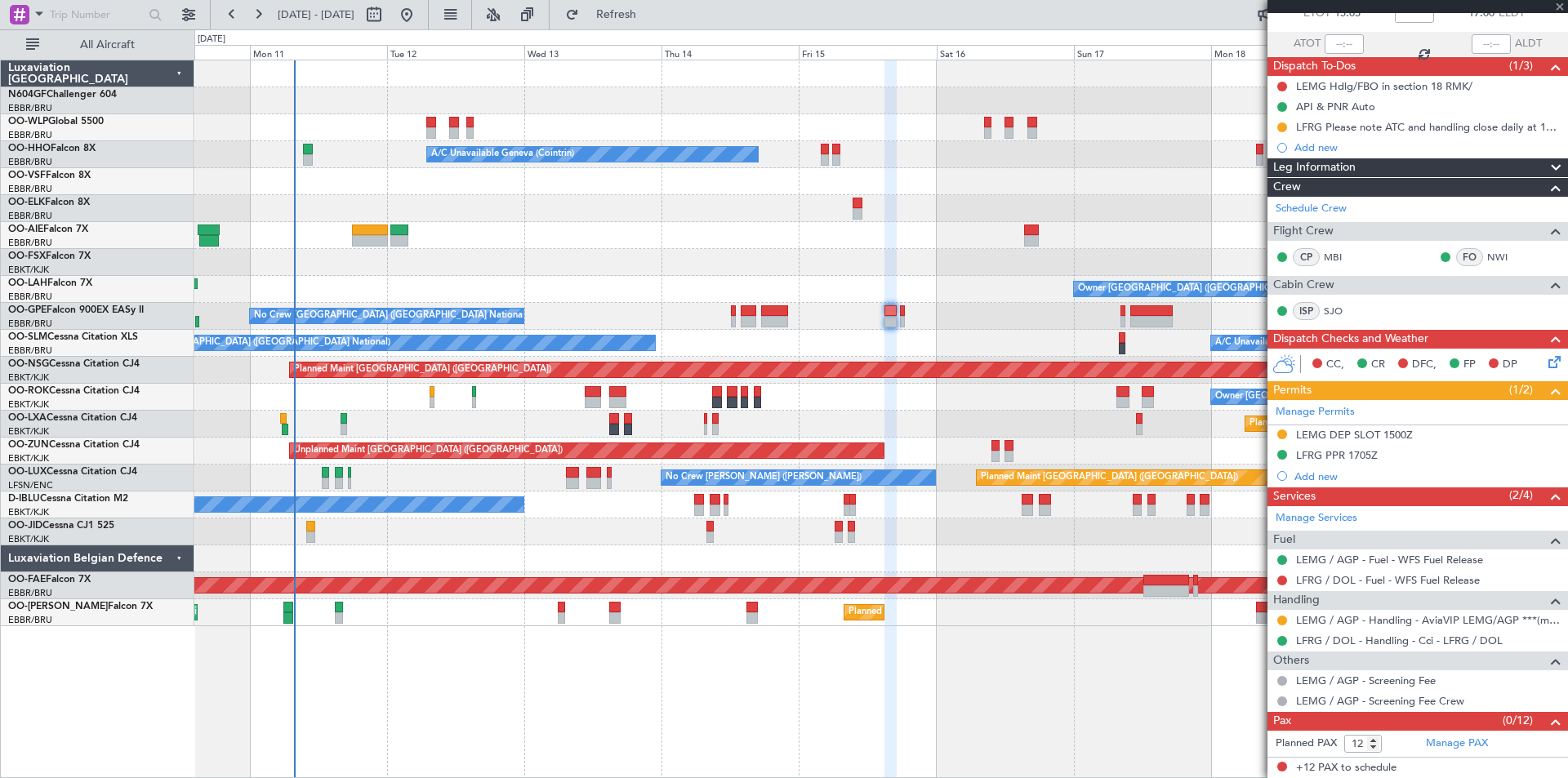
type input "0"
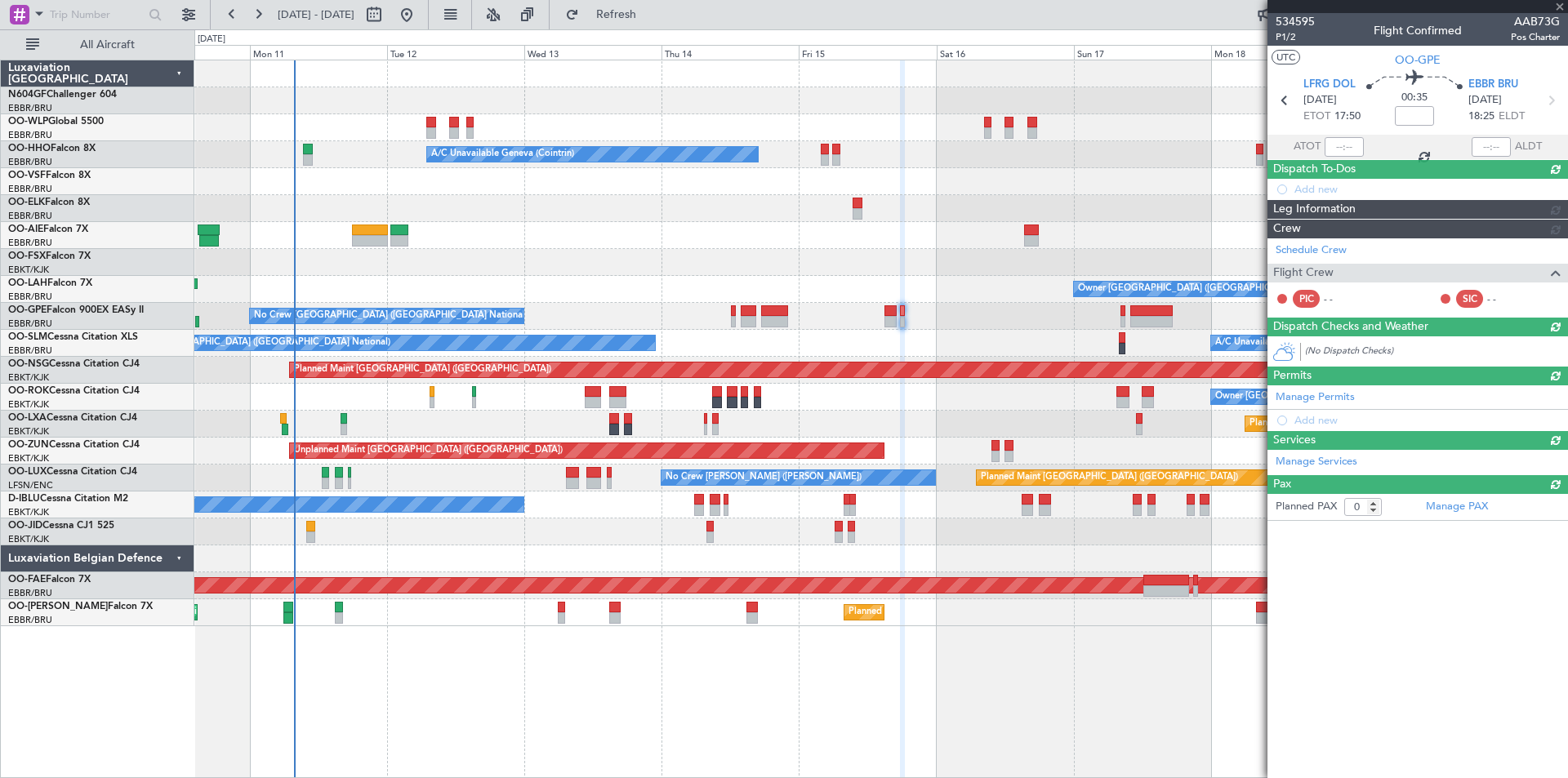
scroll to position [0, 0]
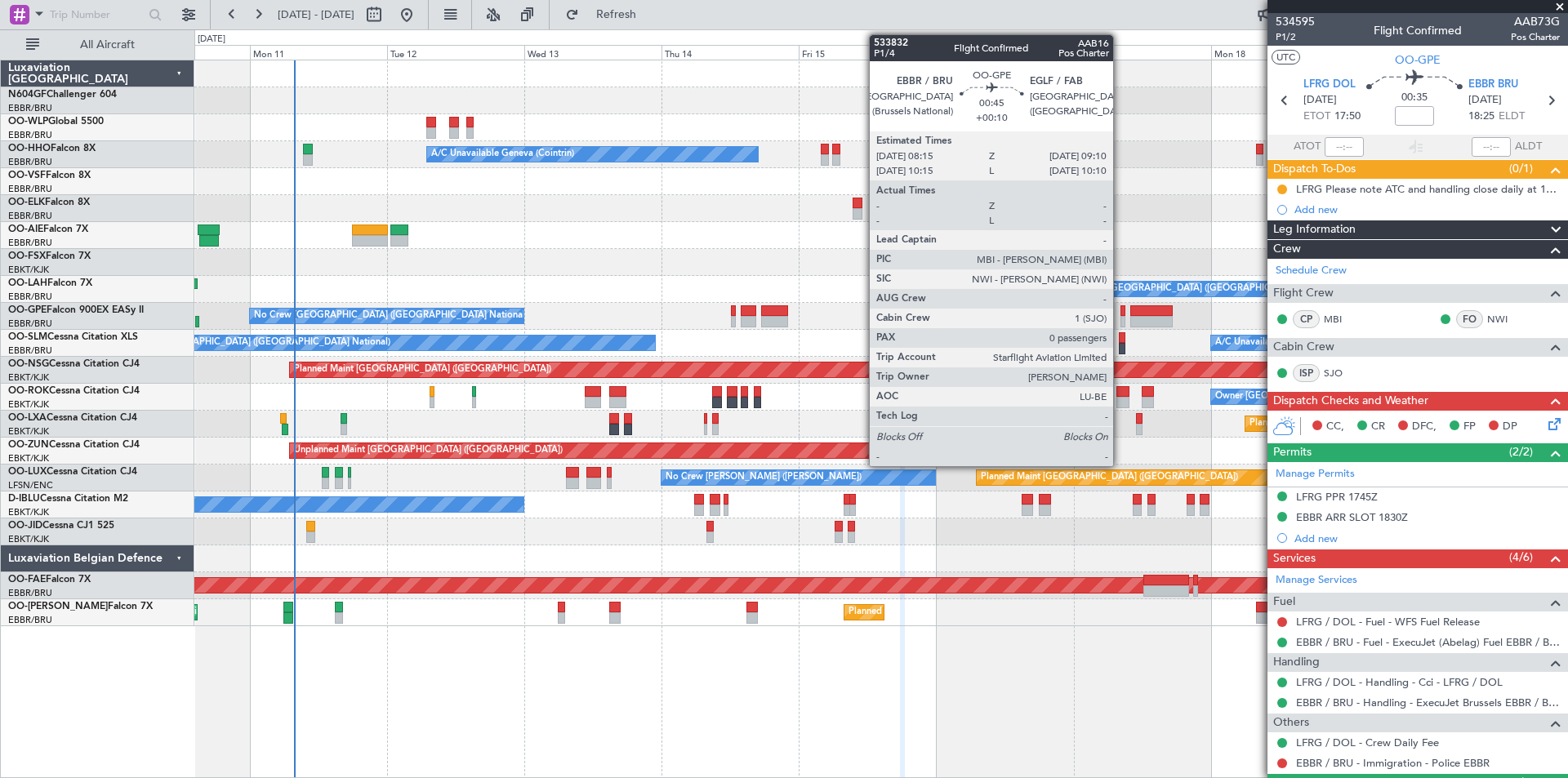
click at [1120, 312] on div at bounding box center [1123, 311] width 6 height 11
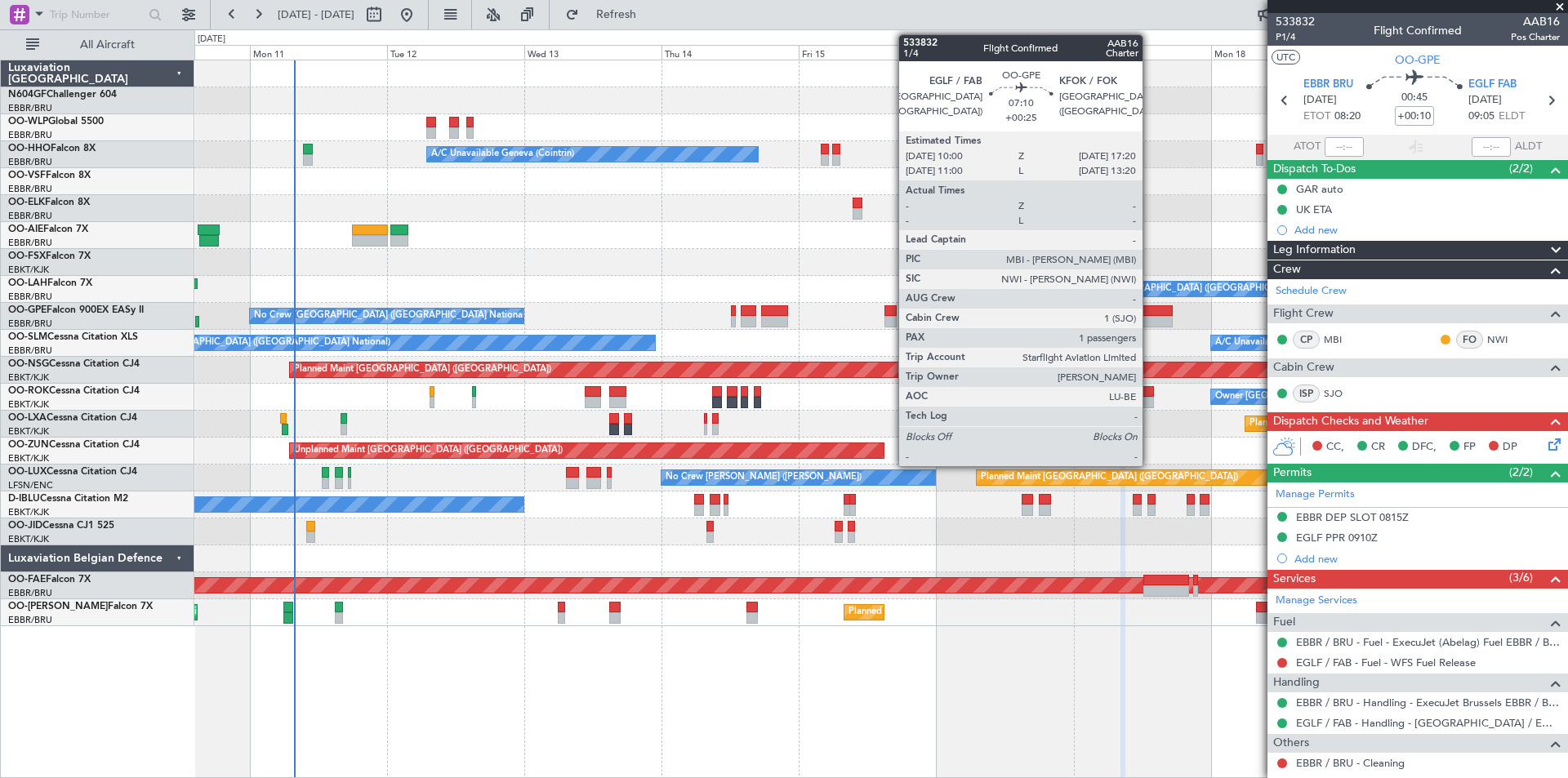
click at [1149, 319] on div at bounding box center [1151, 322] width 43 height 11
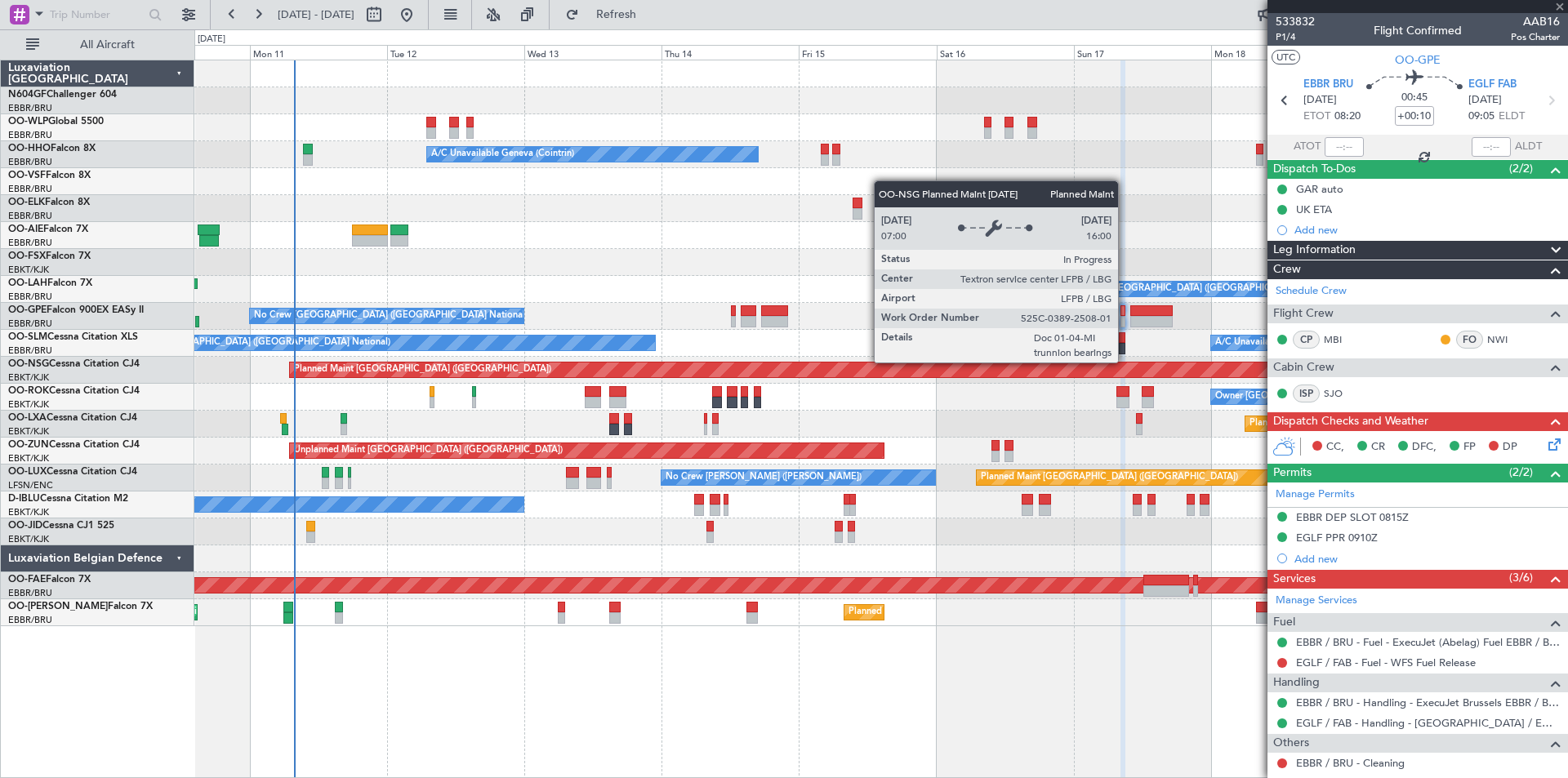
click at [1032, 363] on div "Planned Maint [GEOGRAPHIC_DATA] ([GEOGRAPHIC_DATA])" at bounding box center [864, 370] width 1150 height 17
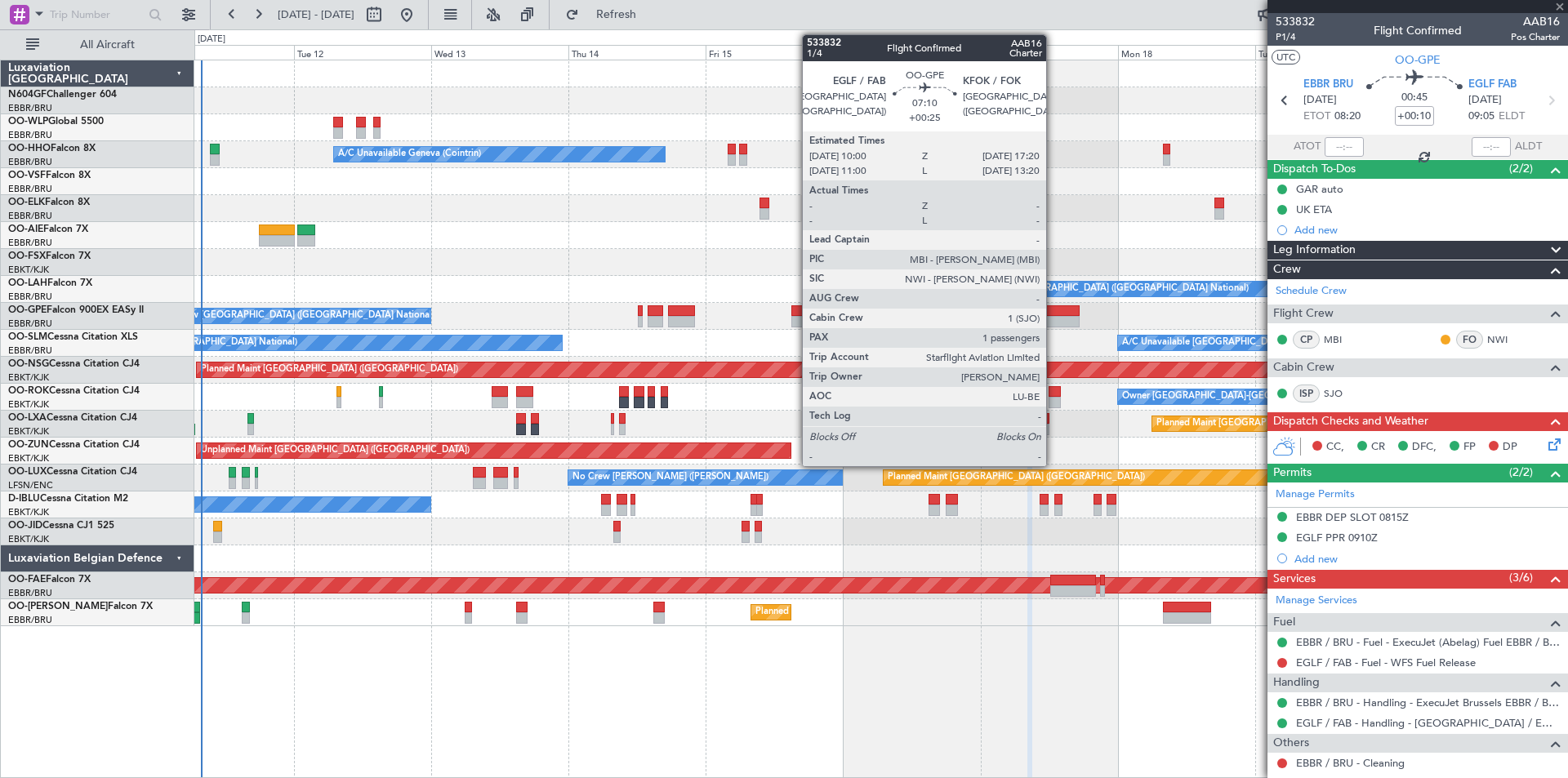
type input "+00:25"
type input "1"
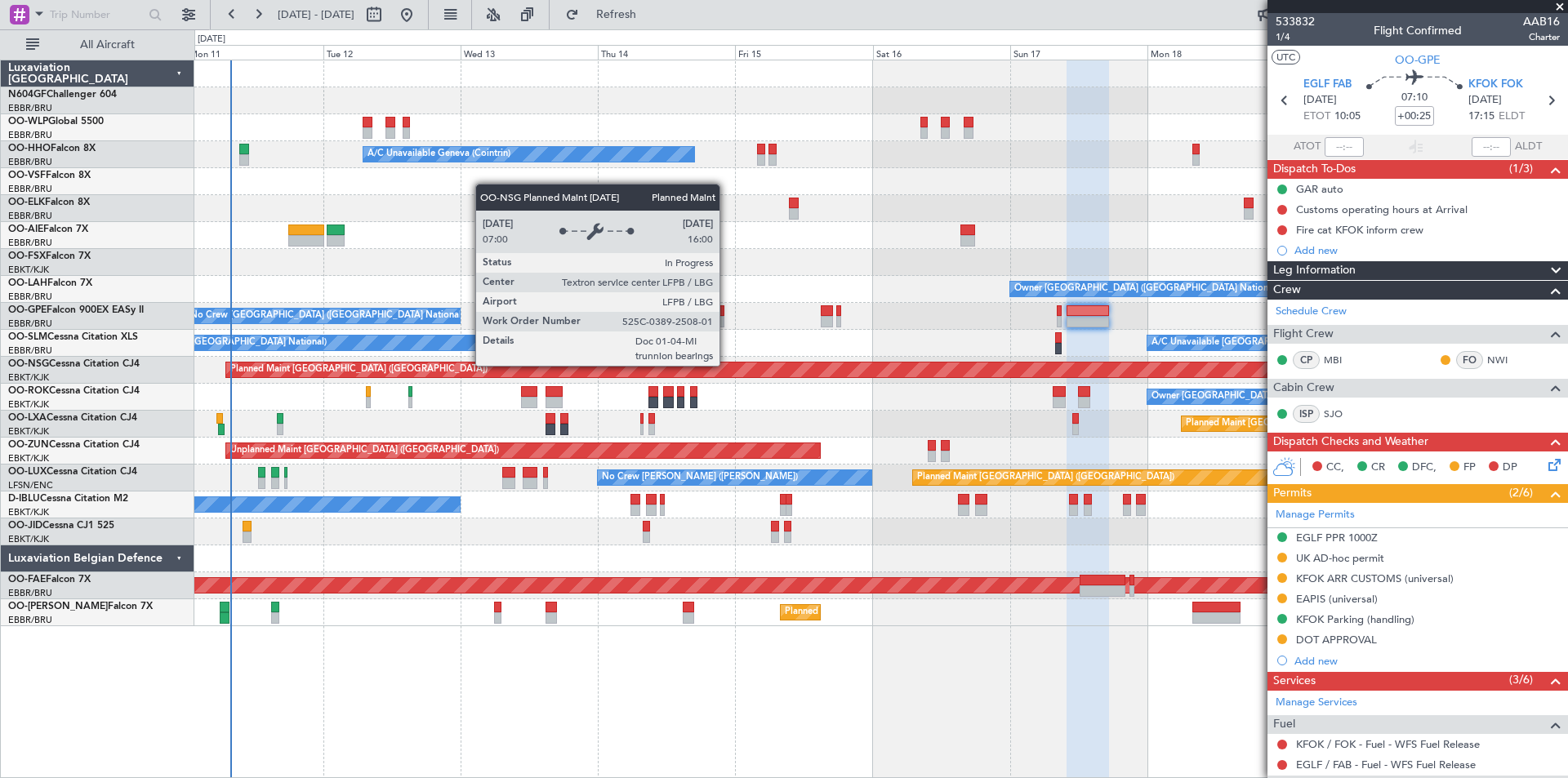
click at [756, 365] on div "Planned Maint [GEOGRAPHIC_DATA] ([GEOGRAPHIC_DATA])" at bounding box center [800, 370] width 1149 height 15
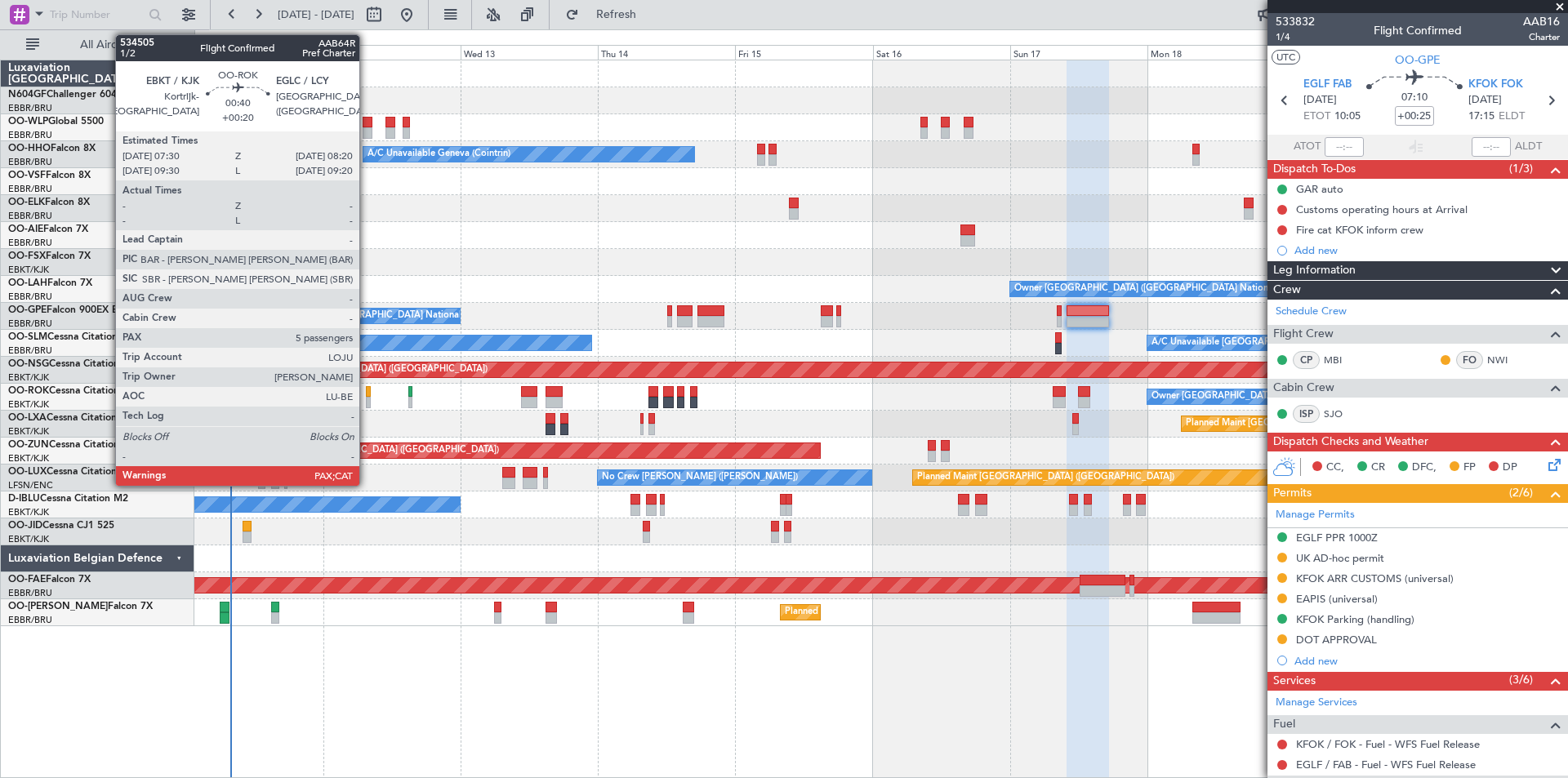
click at [367, 403] on div at bounding box center [368, 402] width 5 height 11
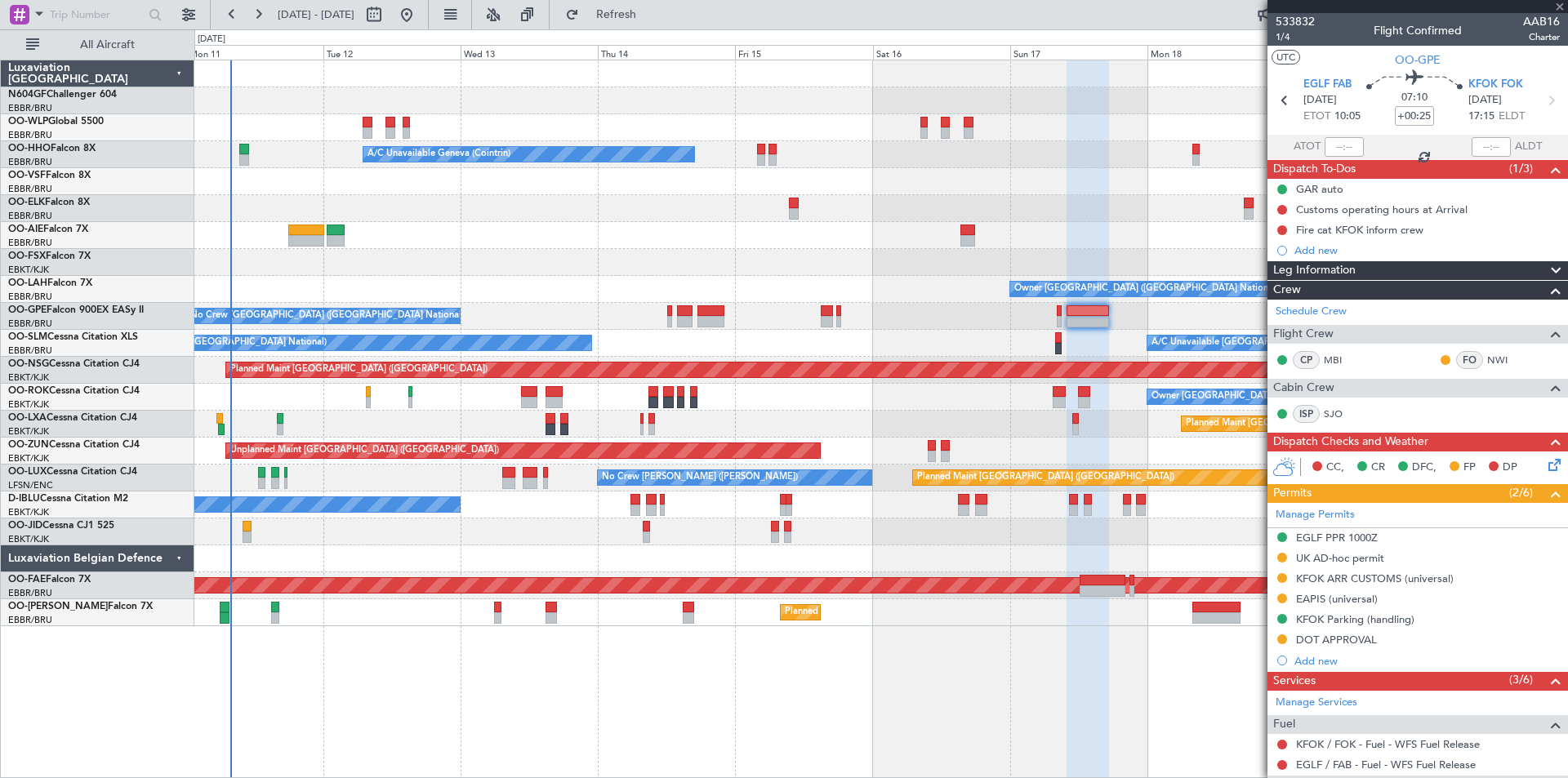
type input "+00:20"
type input "5"
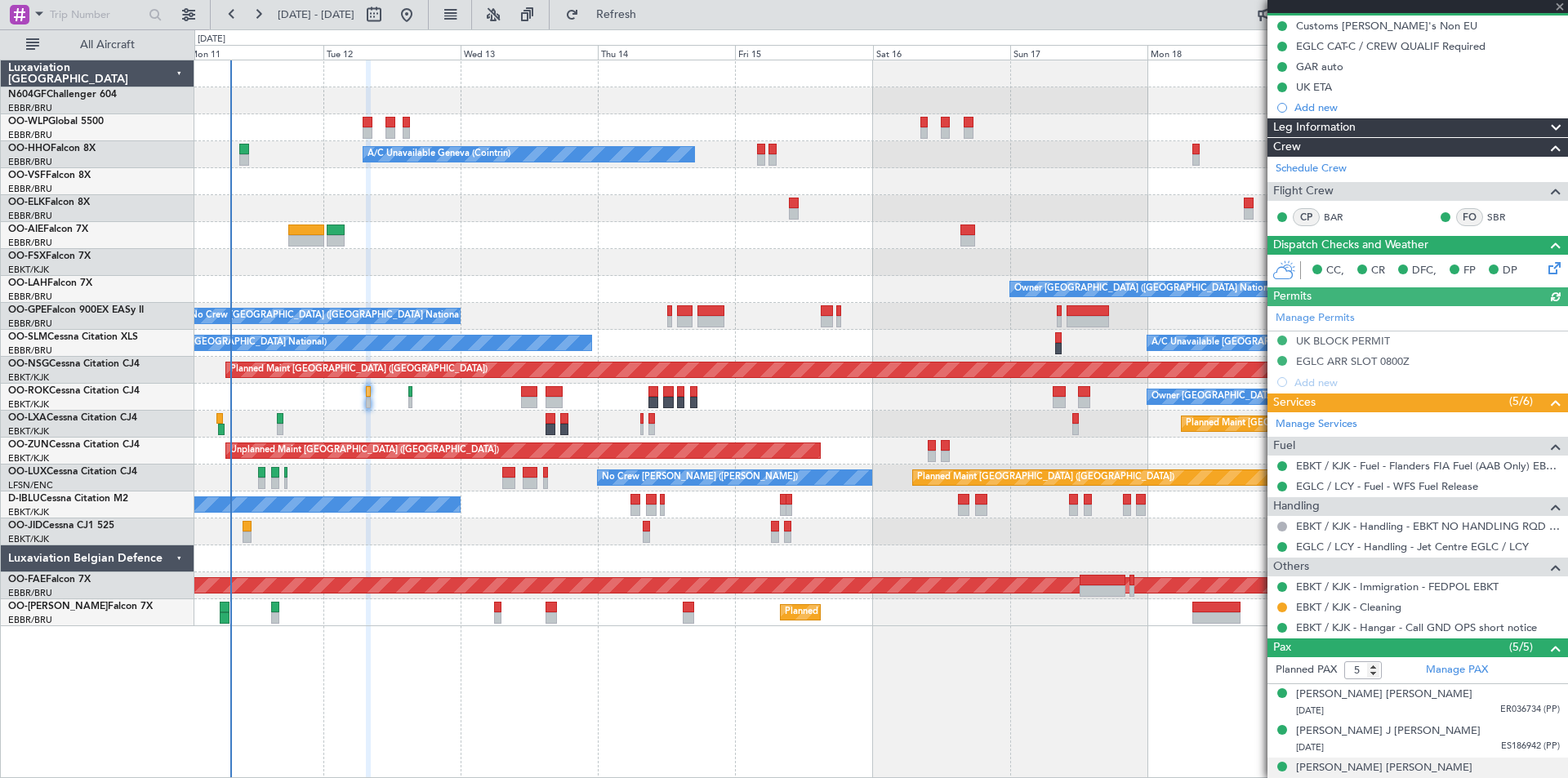
scroll to position [245, 0]
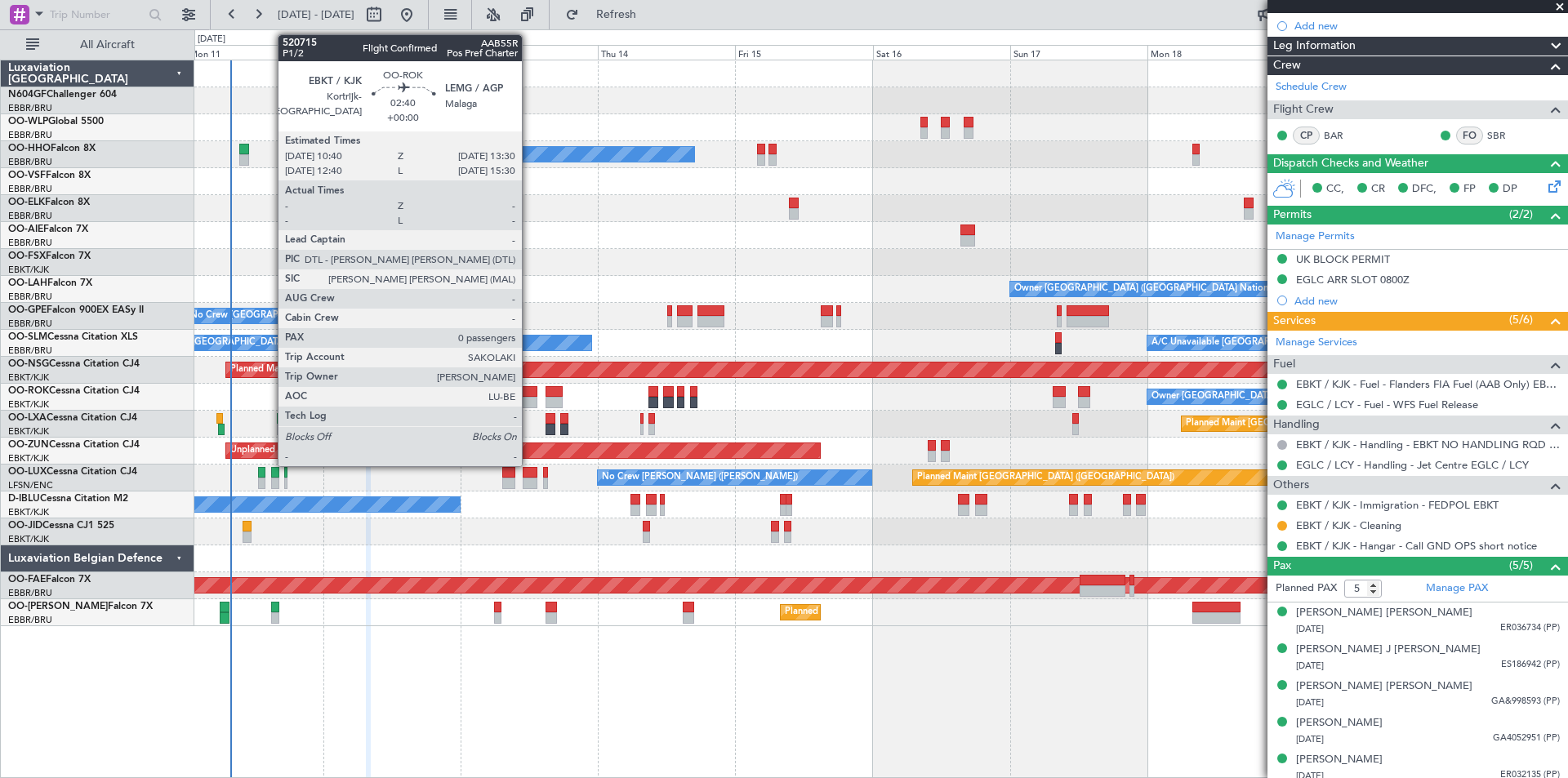
click at [529, 396] on div at bounding box center [529, 392] width 17 height 11
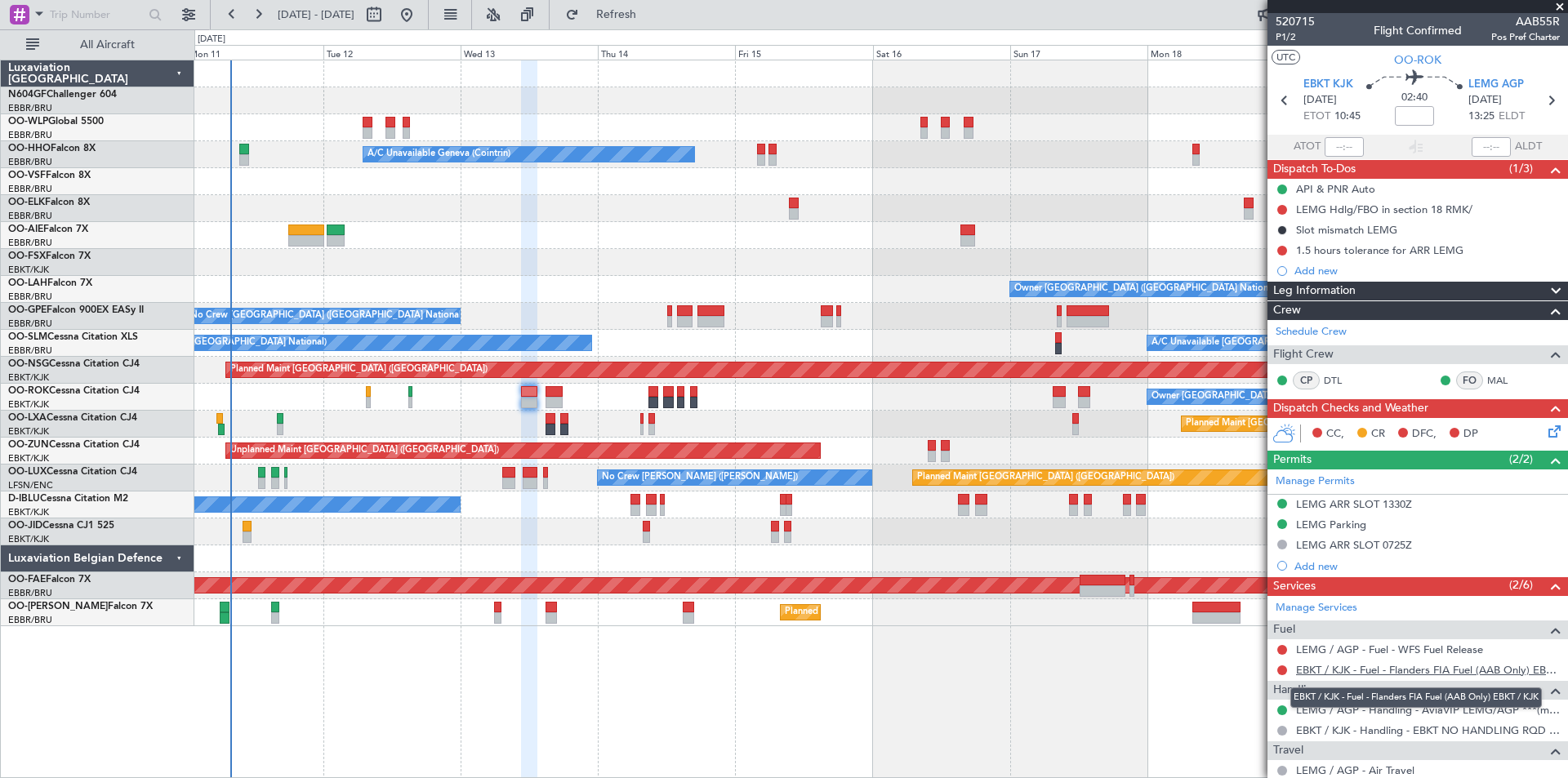
scroll to position [81, 0]
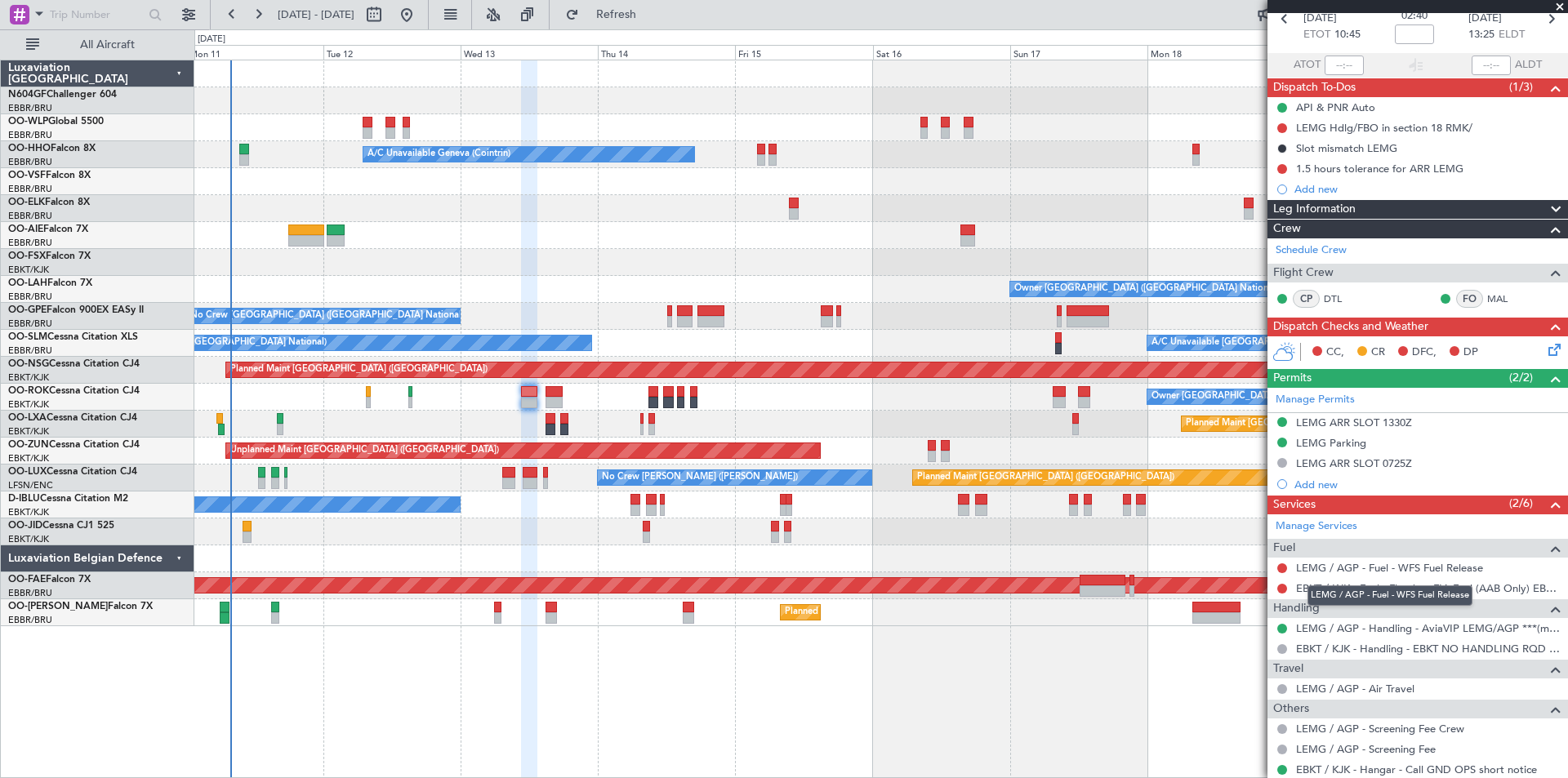
click at [1361, 589] on div "LEMG / AGP - Fuel - WFS Fuel Release" at bounding box center [1390, 596] width 165 height 20
click at [1499, 590] on link "EBKT / KJK - Fuel - Flanders FIA Fuel (AAB Only) EBKT / KJK" at bounding box center [1427, 588] width 263 height 14
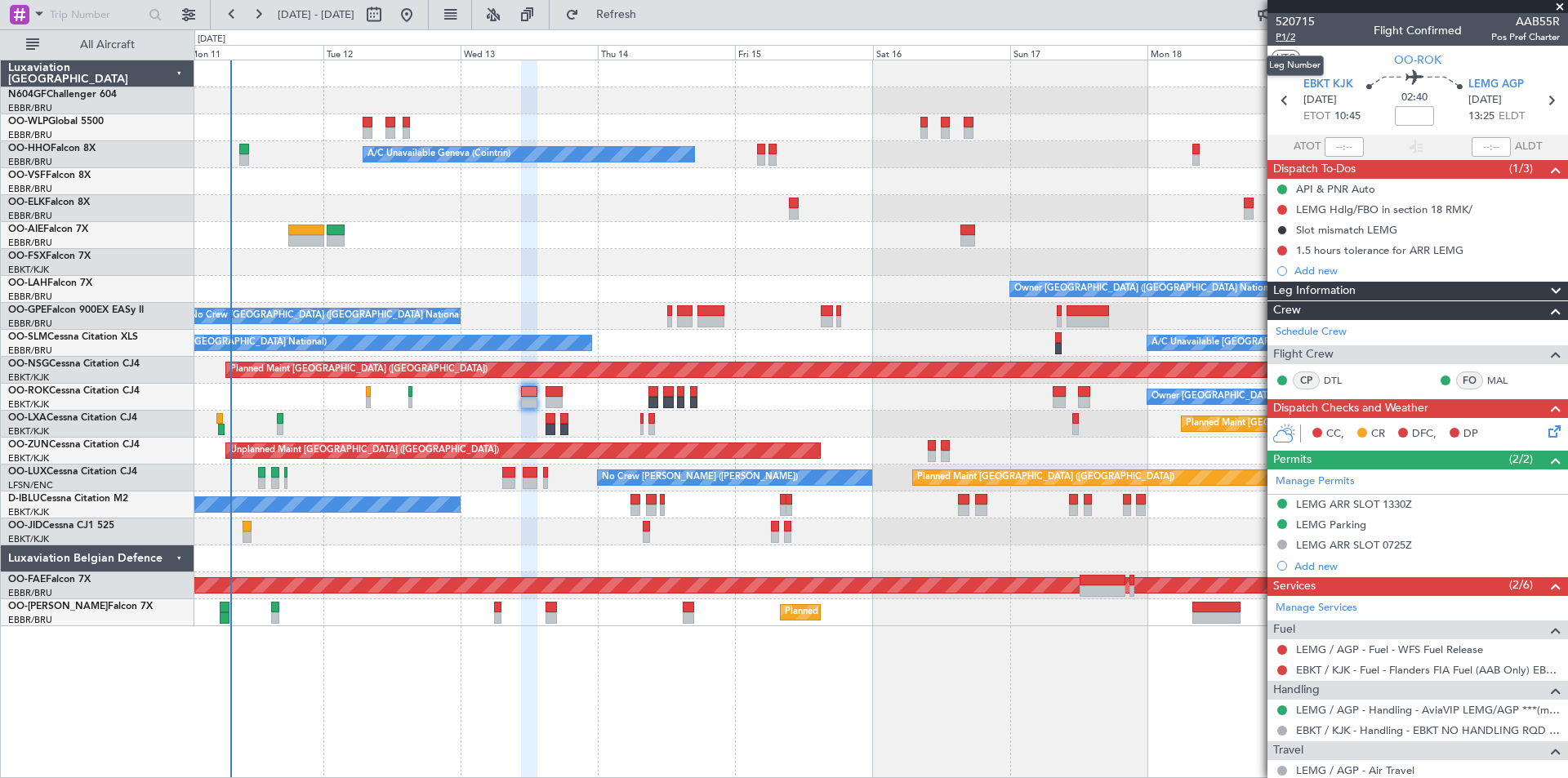
click at [1288, 38] on span "P1/2" at bounding box center [1295, 37] width 39 height 14
click at [1282, 38] on span "P1/2" at bounding box center [1295, 37] width 39 height 14
click at [656, 4] on button "Refresh" at bounding box center [607, 15] width 98 height 26
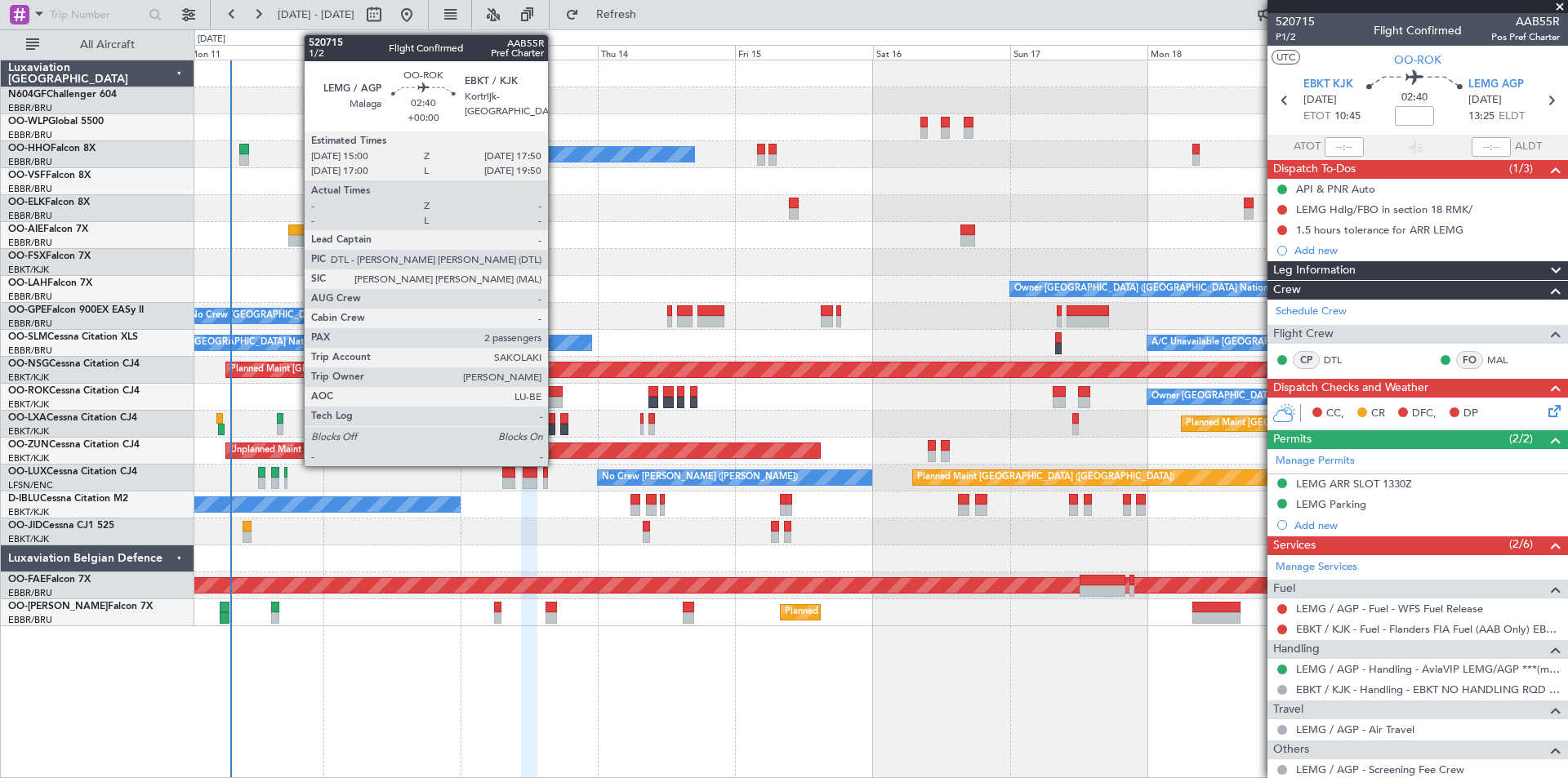
click at [557, 392] on div at bounding box center [553, 392] width 17 height 11
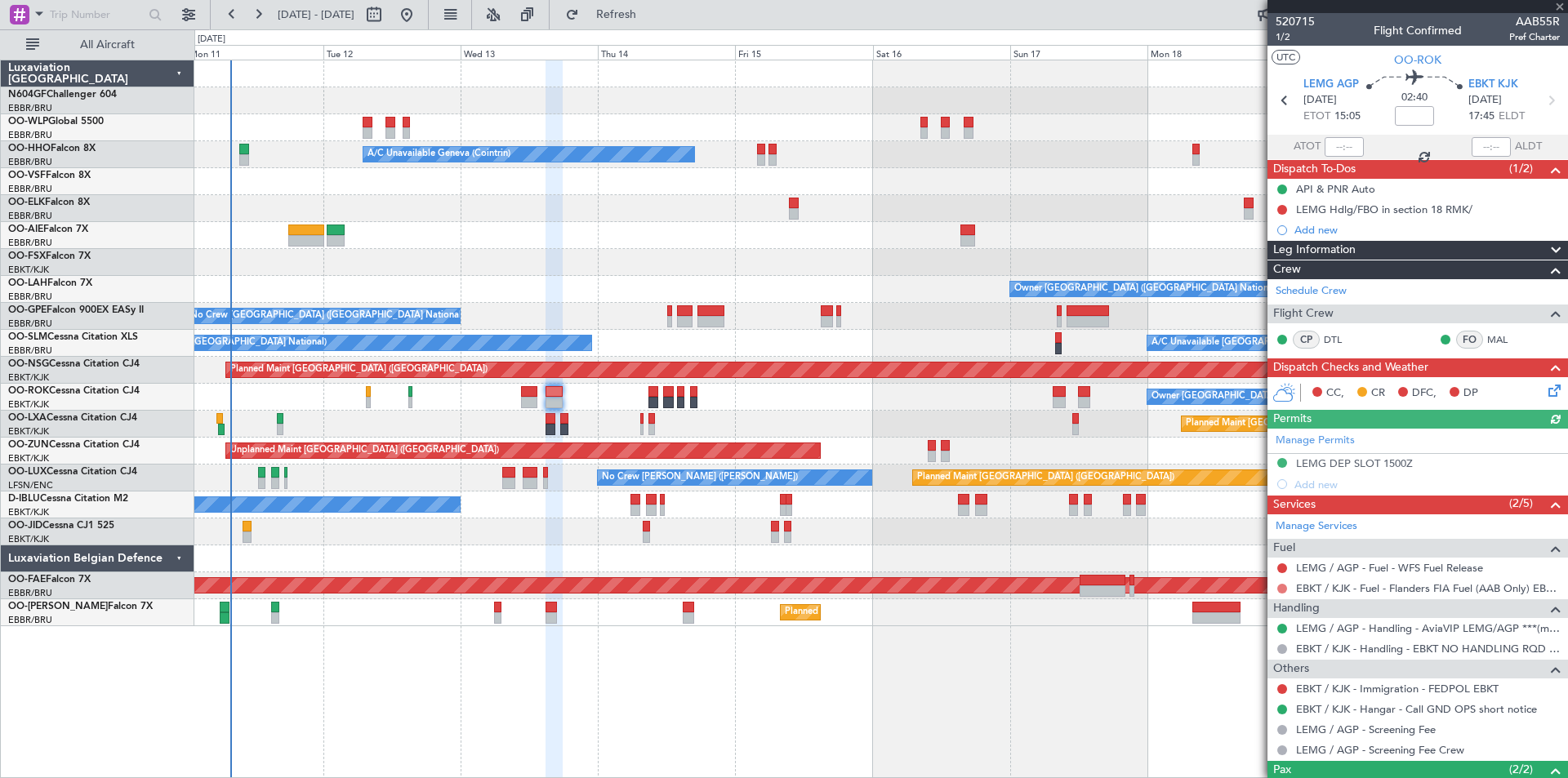
click at [1277, 586] on button at bounding box center [1282, 589] width 10 height 10
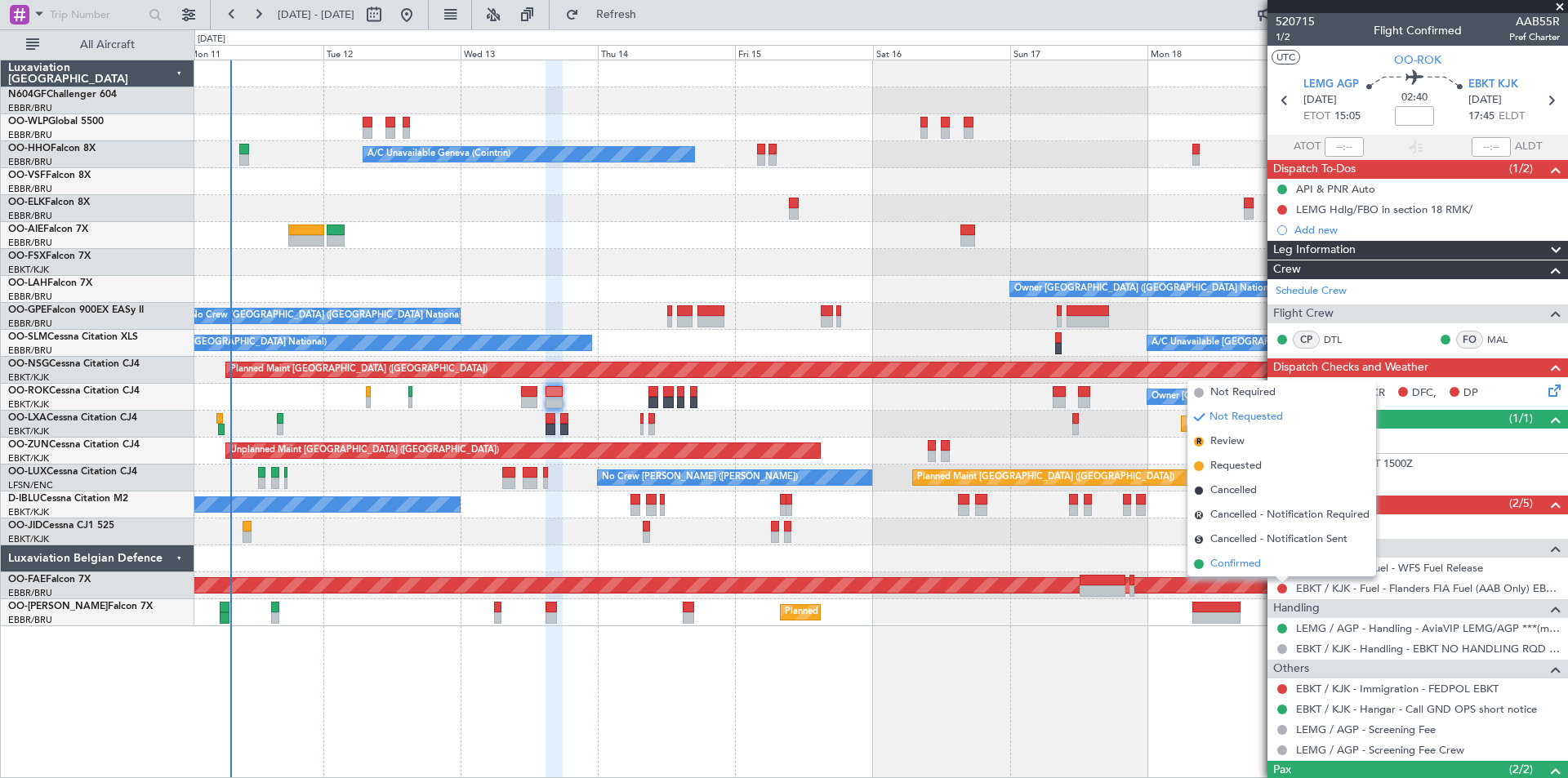
click at [1268, 563] on li "Confirmed" at bounding box center [1282, 564] width 188 height 25
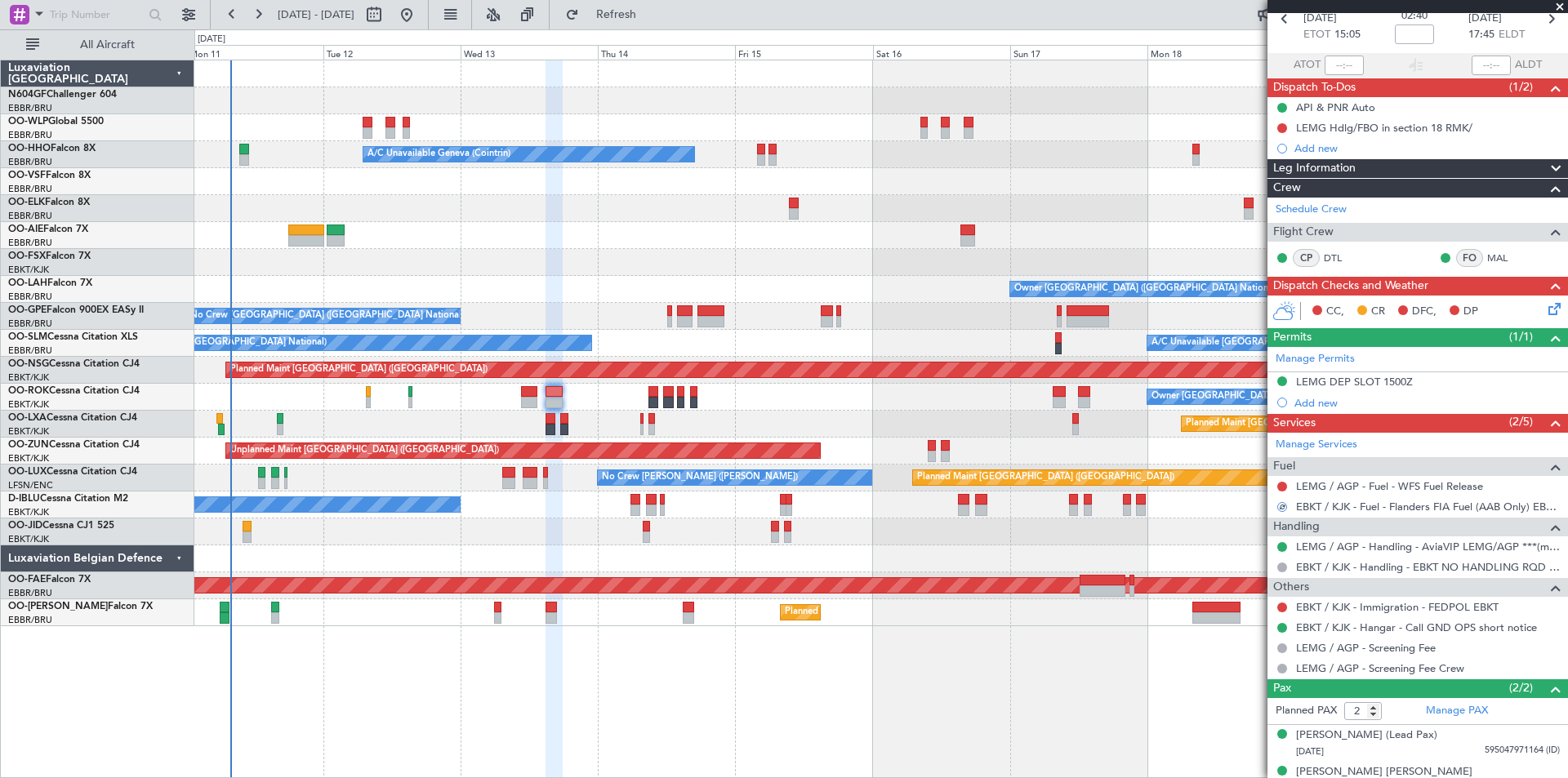
scroll to position [102, 0]
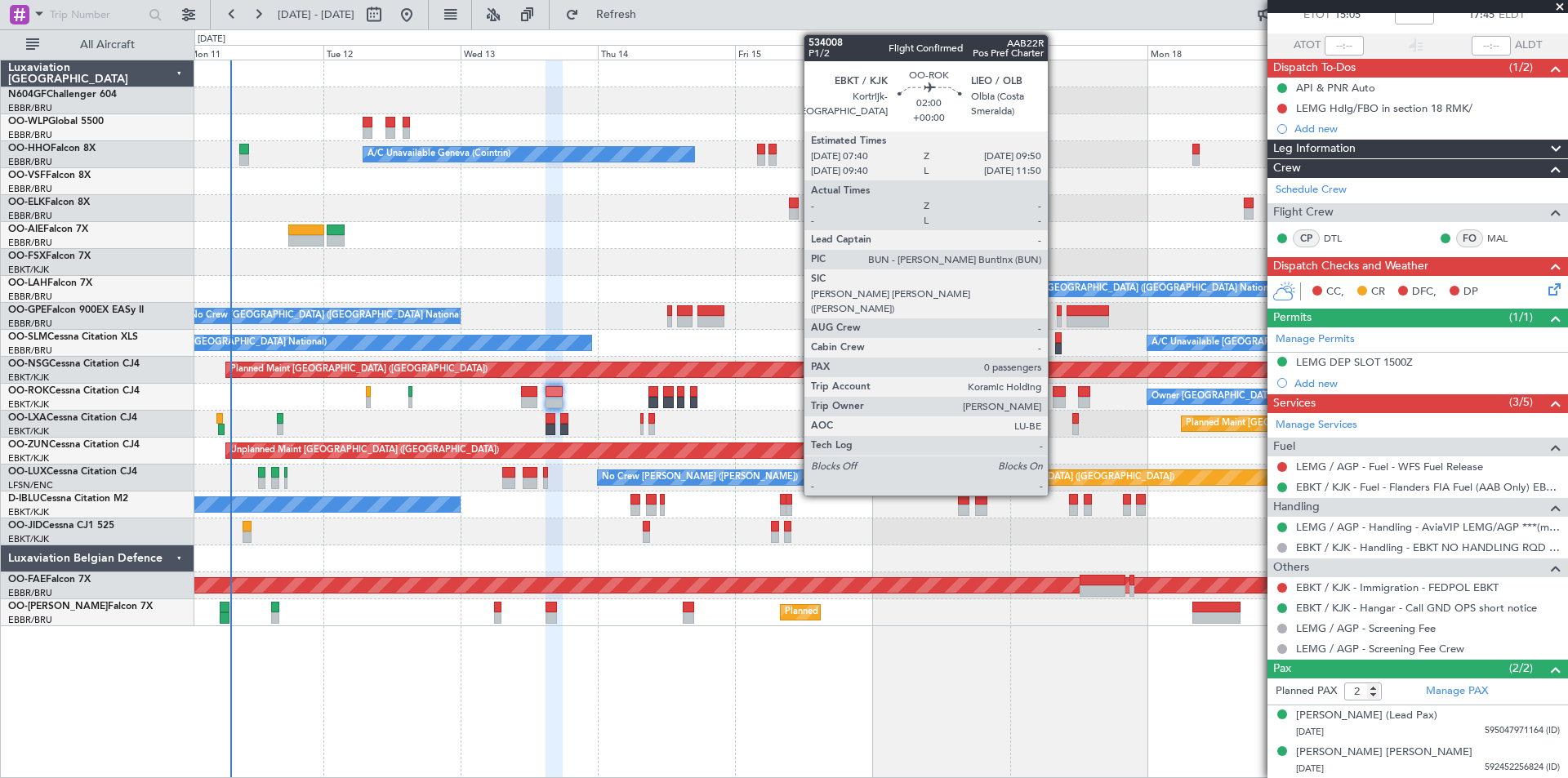
click at [1055, 399] on div at bounding box center [1059, 402] width 13 height 11
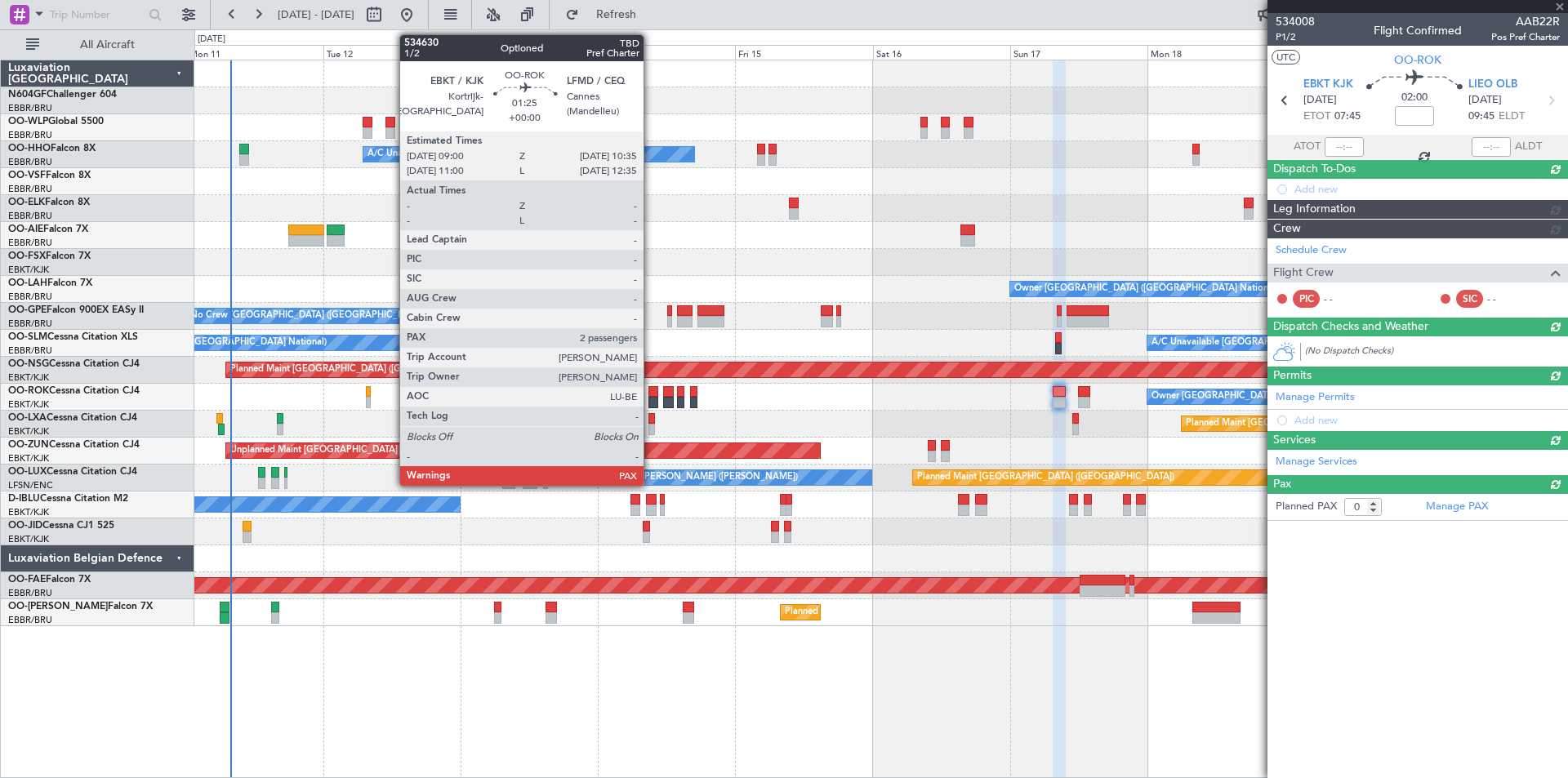
scroll to position [0, 0]
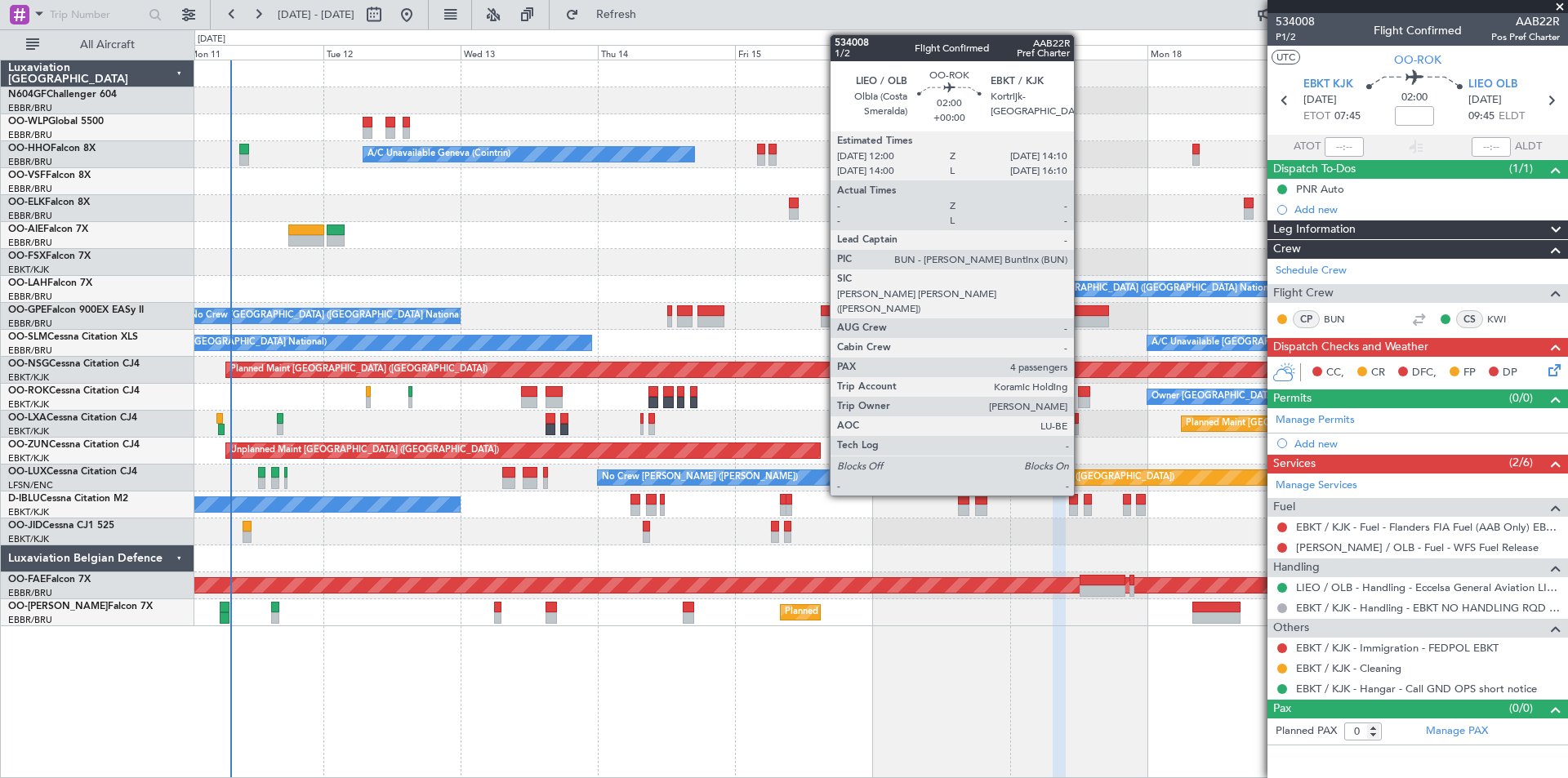
click at [1081, 396] on div at bounding box center [1085, 402] width 13 height 11
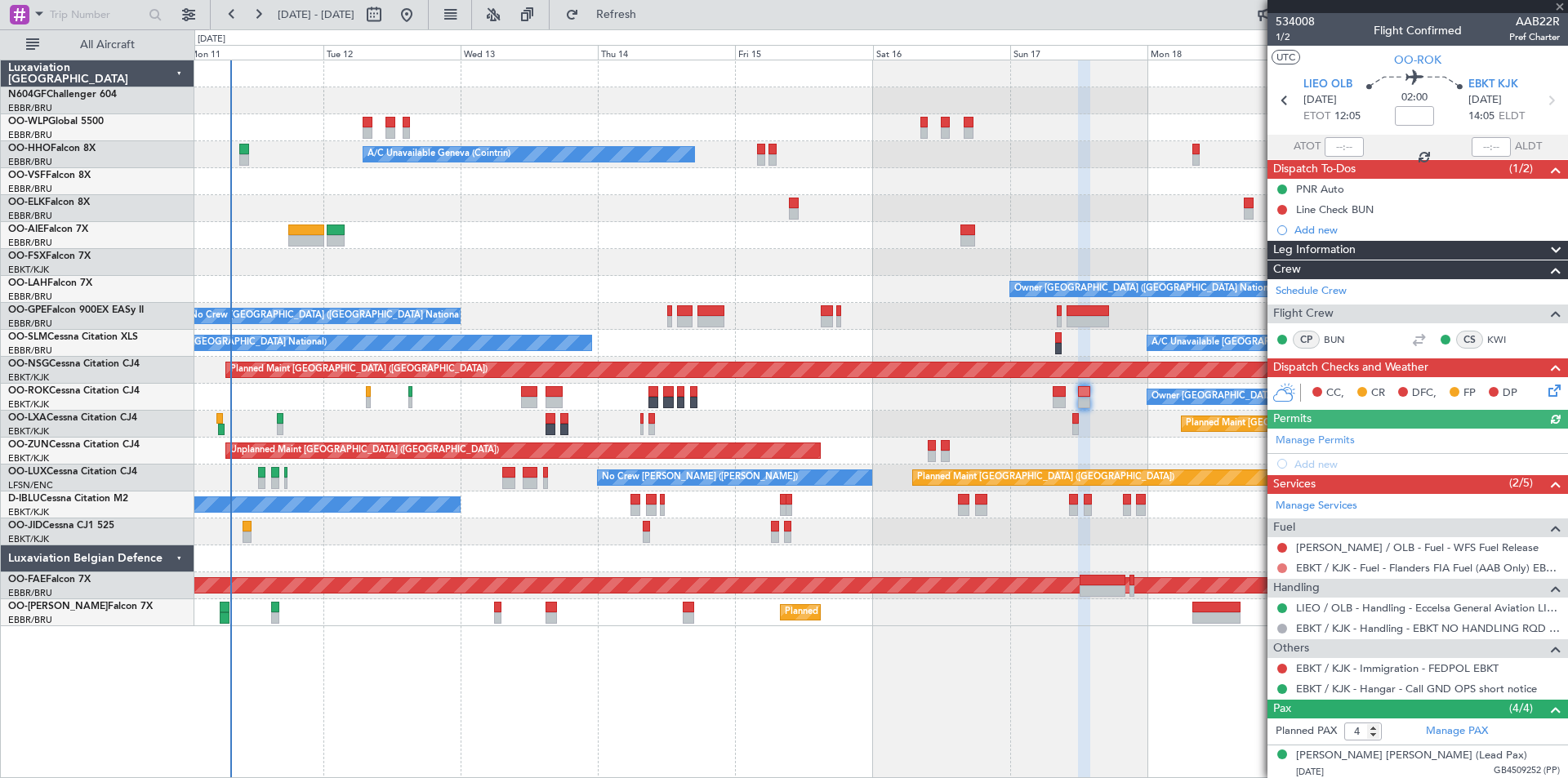
click at [1282, 564] on button at bounding box center [1282, 568] width 10 height 10
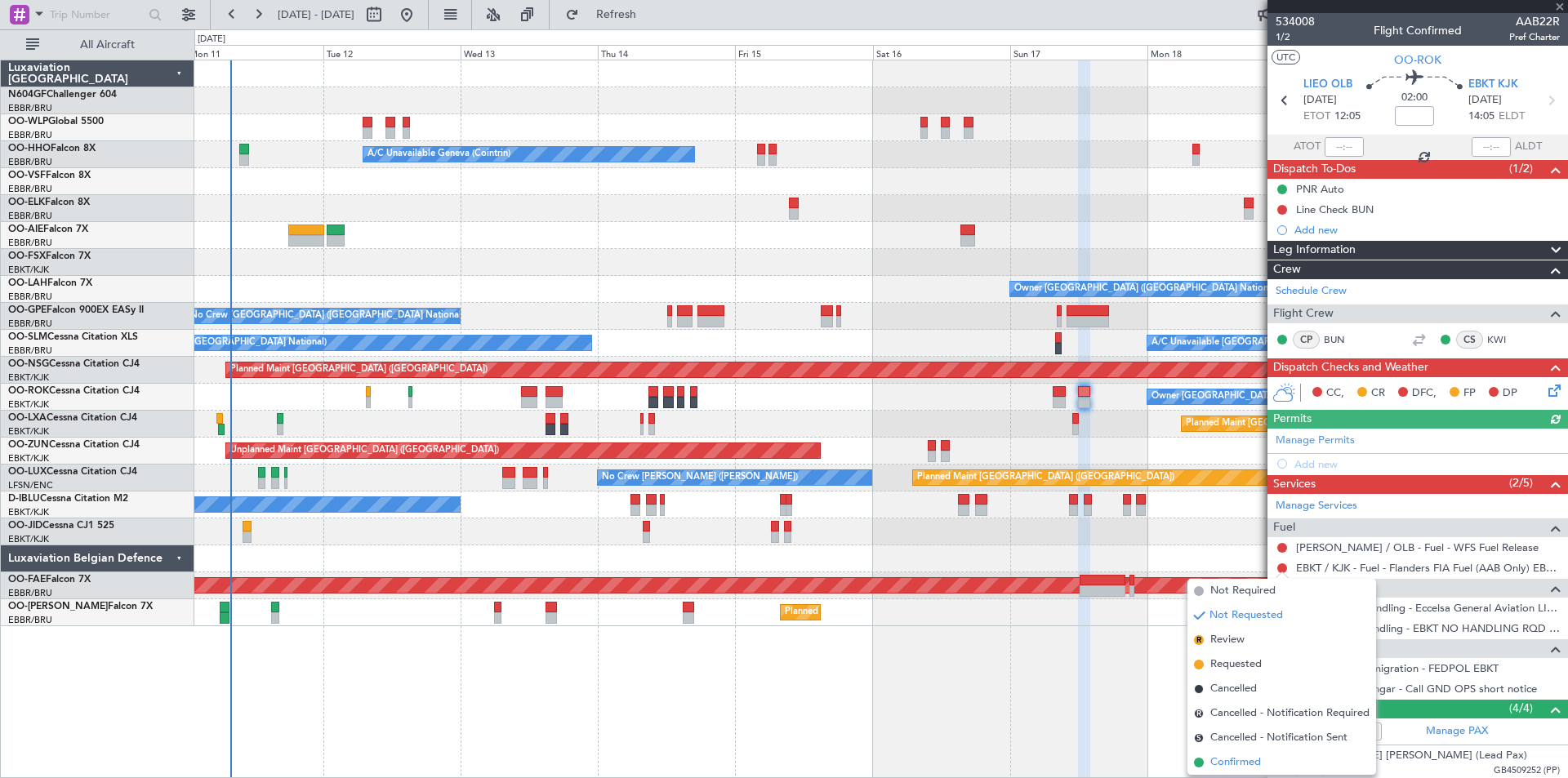
click at [1271, 769] on li "Confirmed" at bounding box center [1282, 762] width 188 height 25
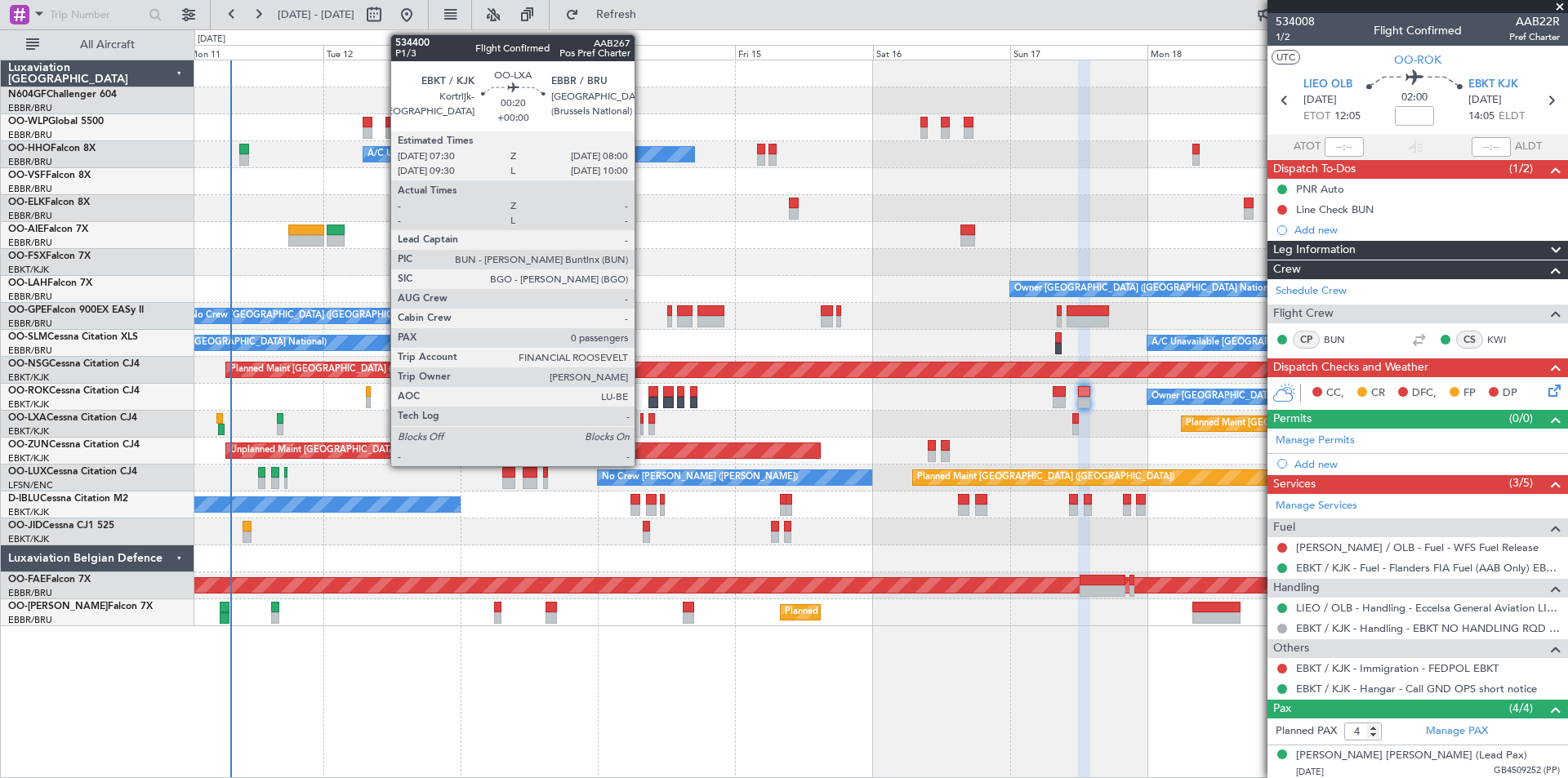
click at [642, 425] on div at bounding box center [642, 430] width 4 height 11
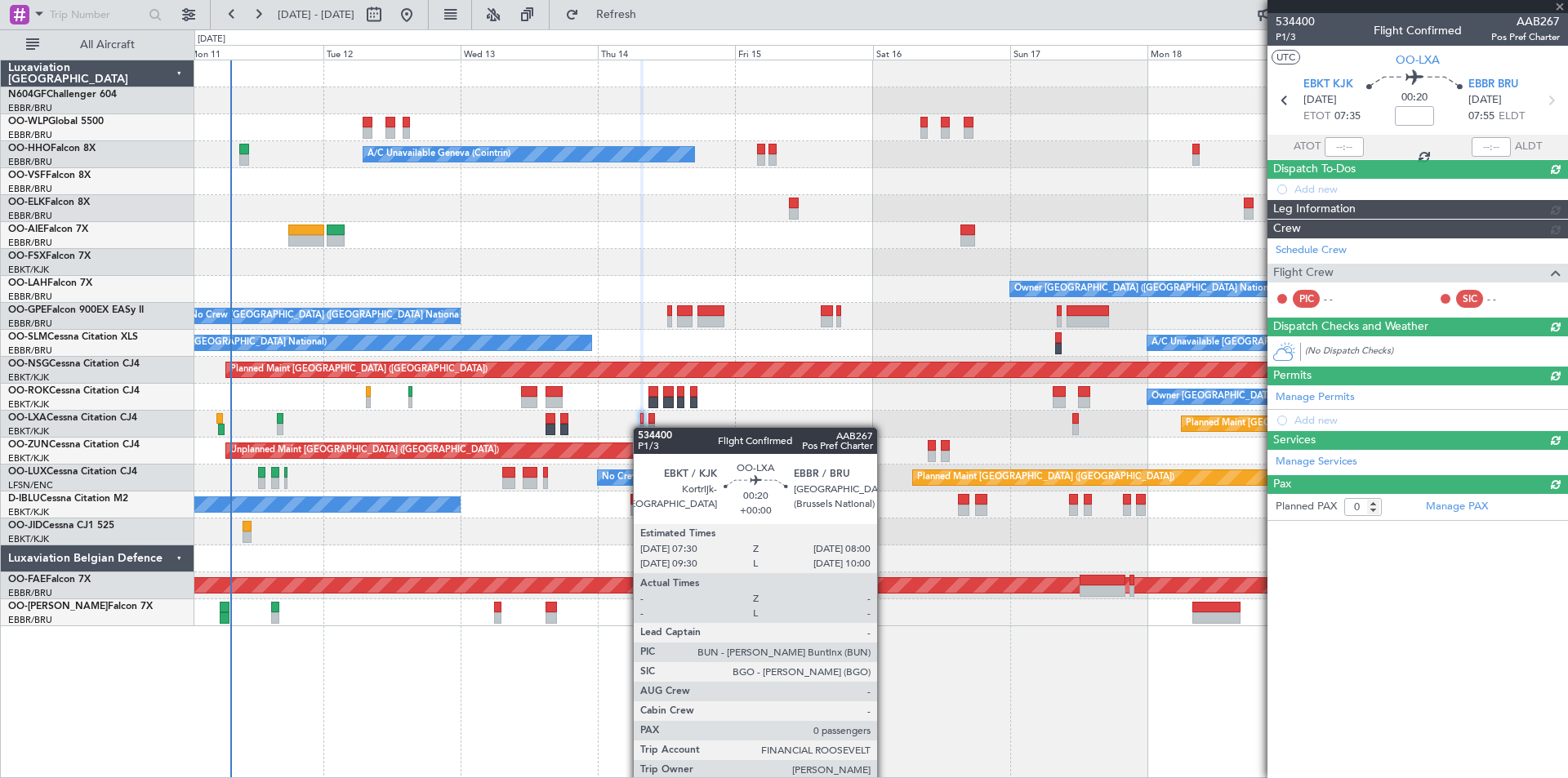
click at [641, 427] on div at bounding box center [642, 430] width 4 height 11
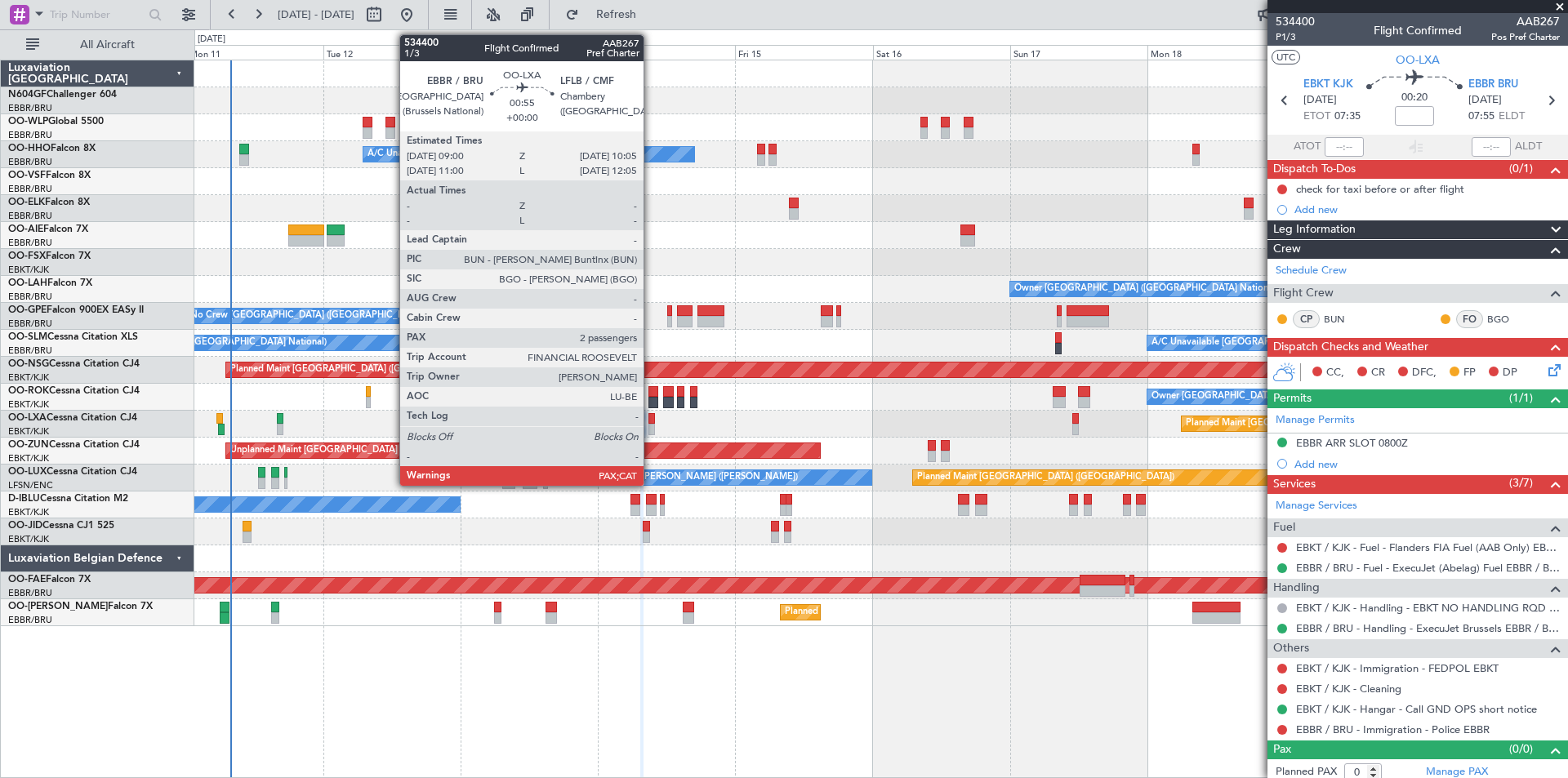
click at [650, 430] on div at bounding box center [651, 430] width 6 height 11
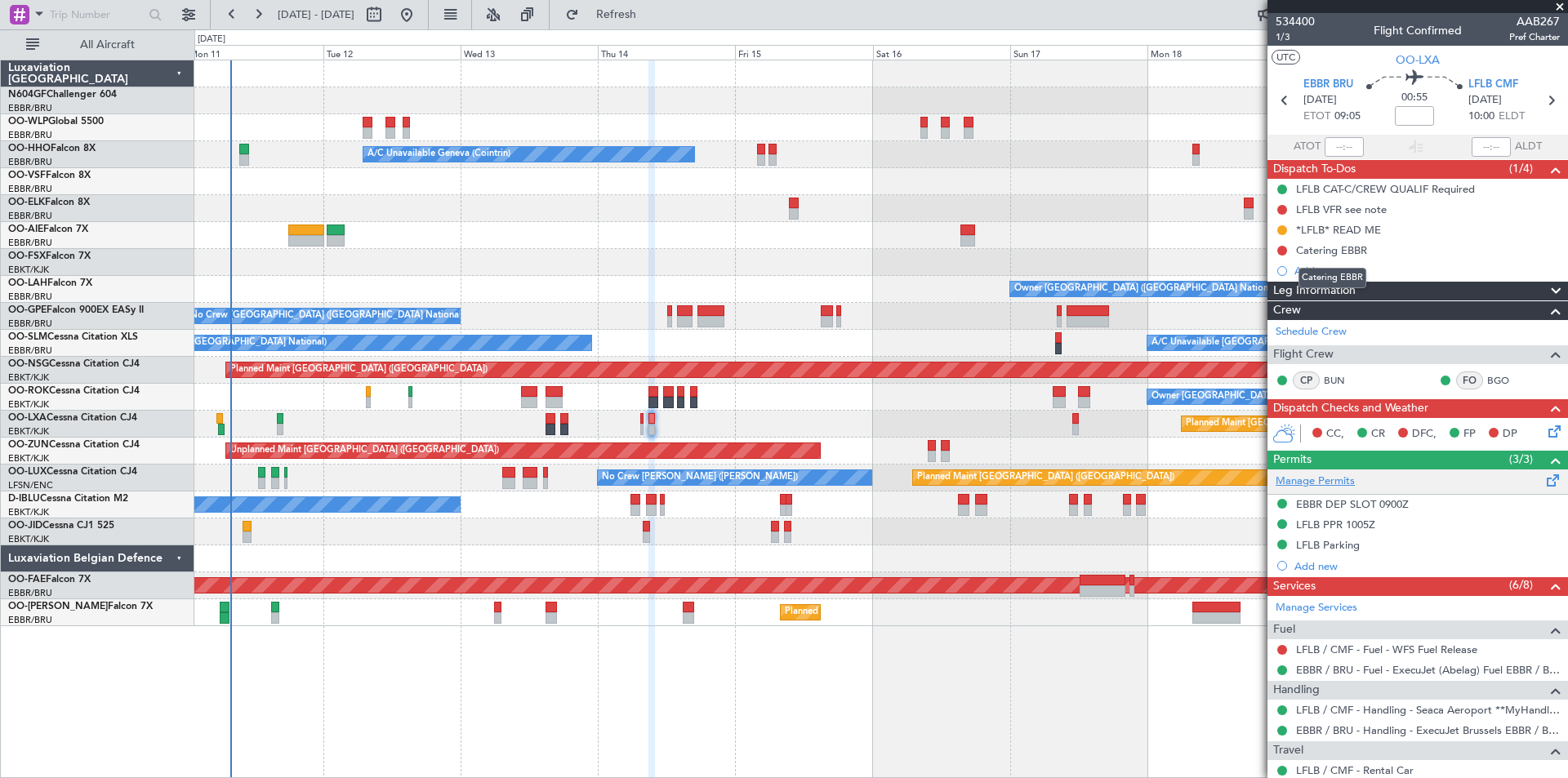
scroll to position [164, 0]
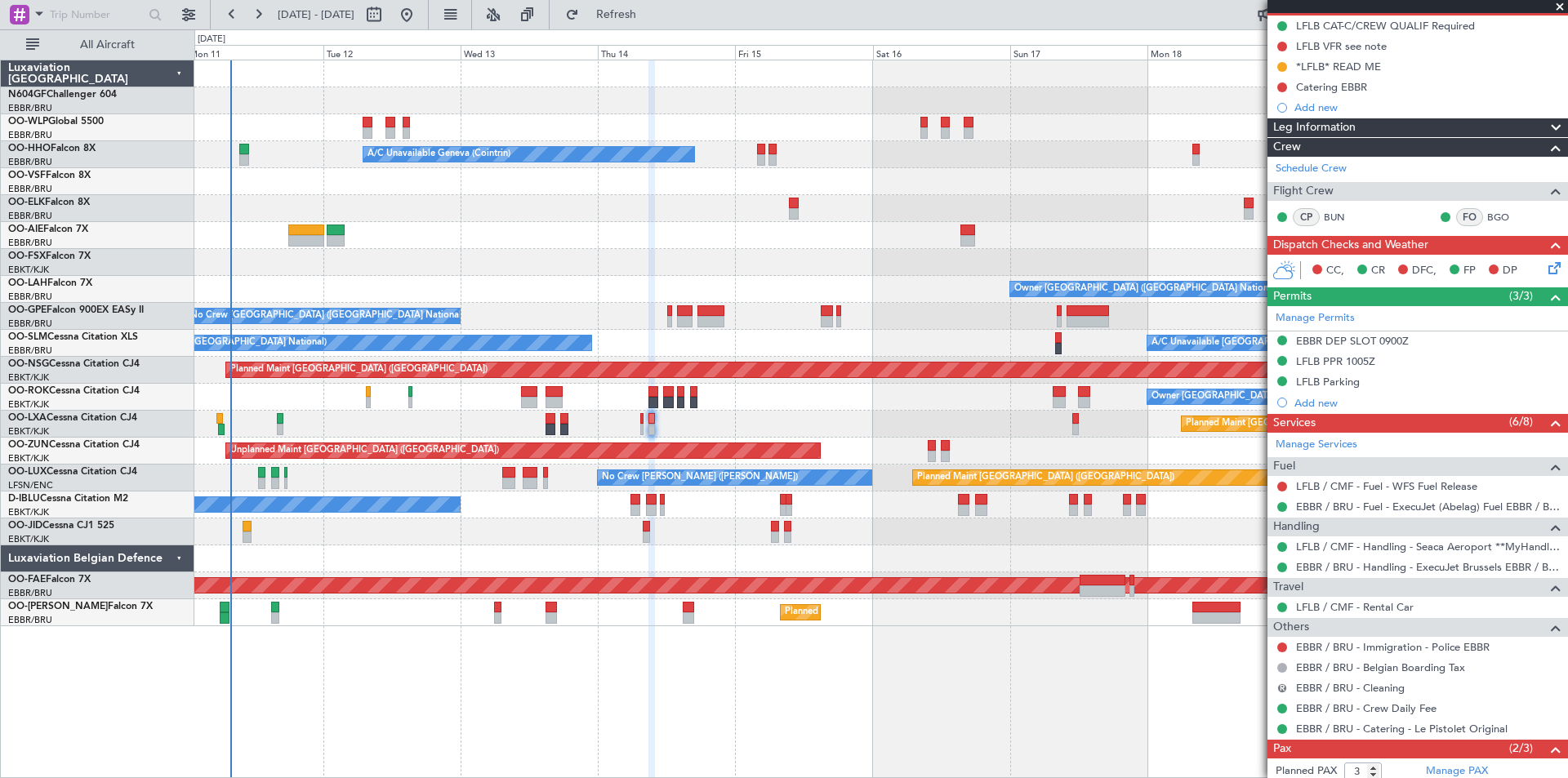
click at [1282, 689] on button "R" at bounding box center [1282, 688] width 10 height 10
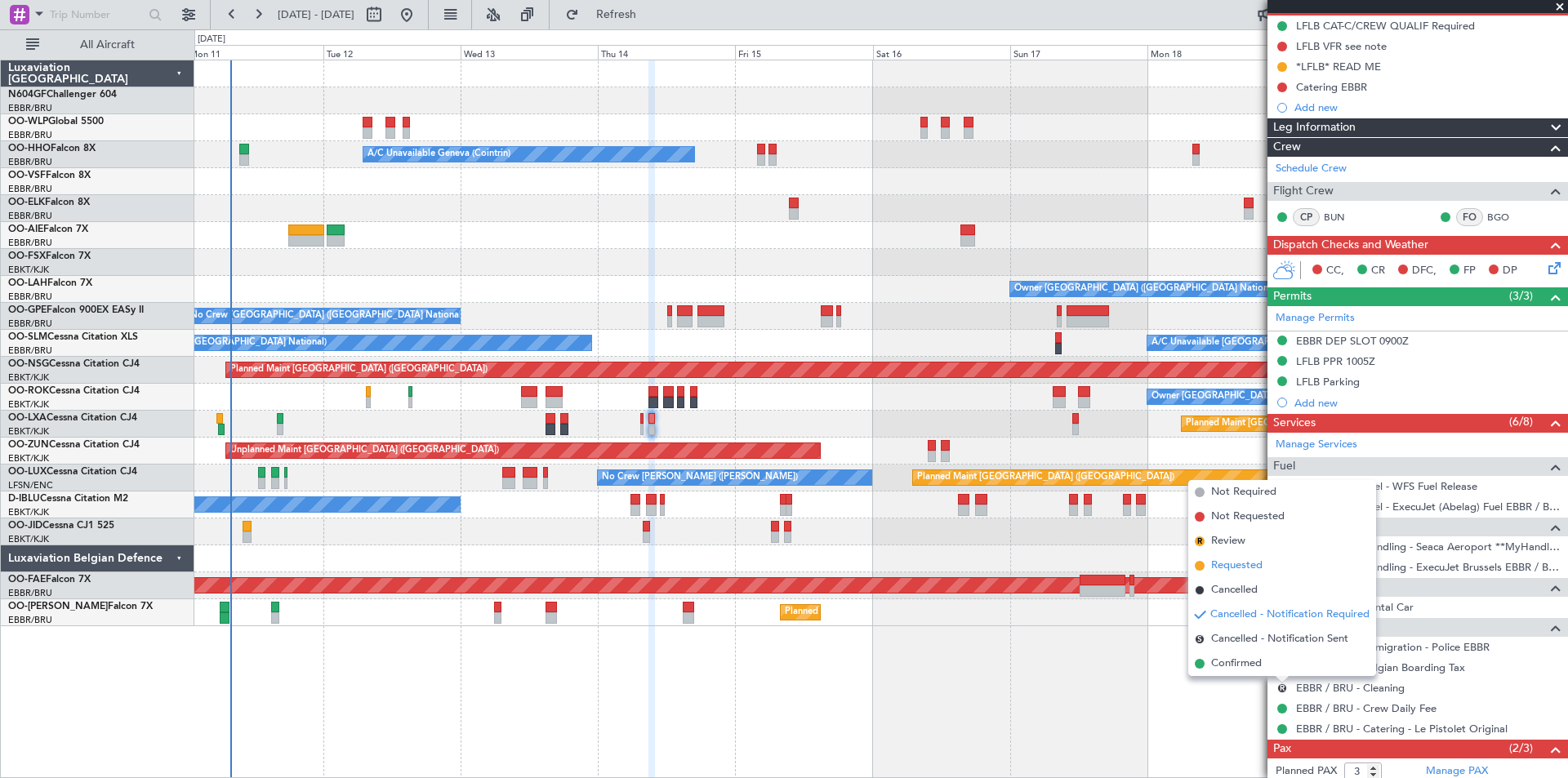
click at [1270, 555] on li "Requested" at bounding box center [1282, 565] width 188 height 25
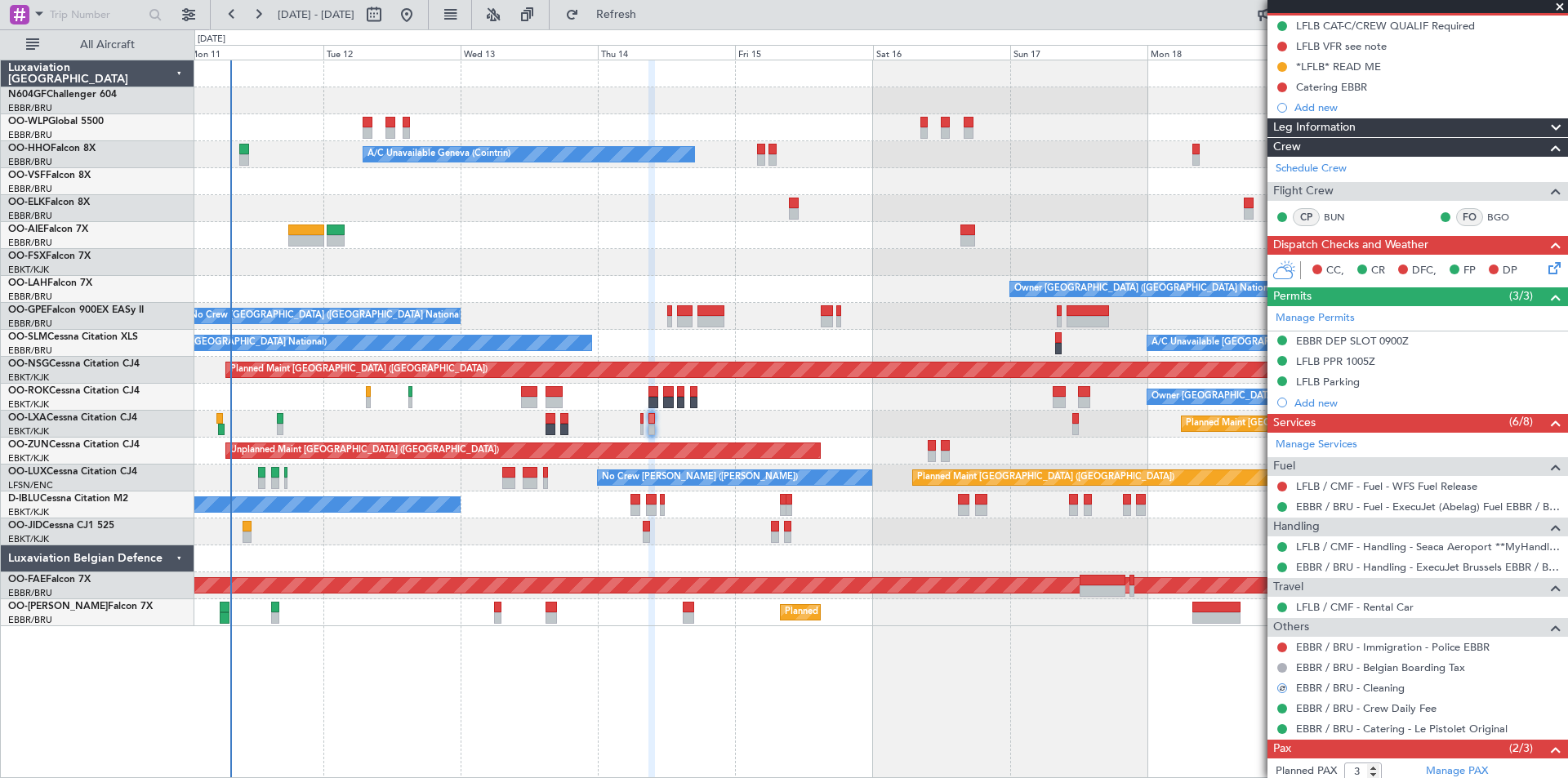
click at [1282, 685] on div at bounding box center [1281, 687] width 12 height 12
click at [1282, 690] on div at bounding box center [1282, 688] width 13 height 13
click at [1282, 690] on button at bounding box center [1282, 688] width 10 height 10
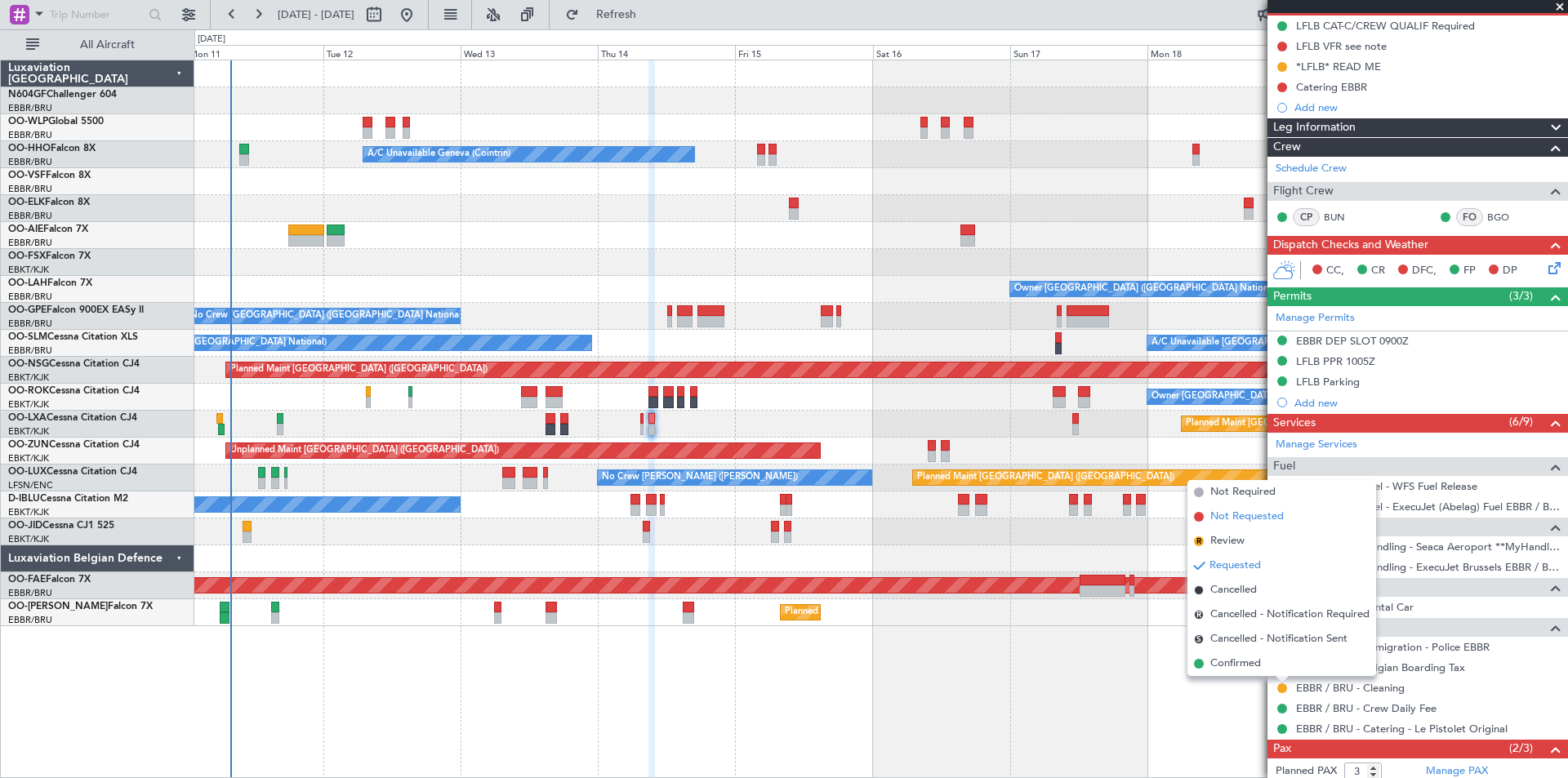
click at [1261, 517] on span "Not Requested" at bounding box center [1247, 517] width 74 height 17
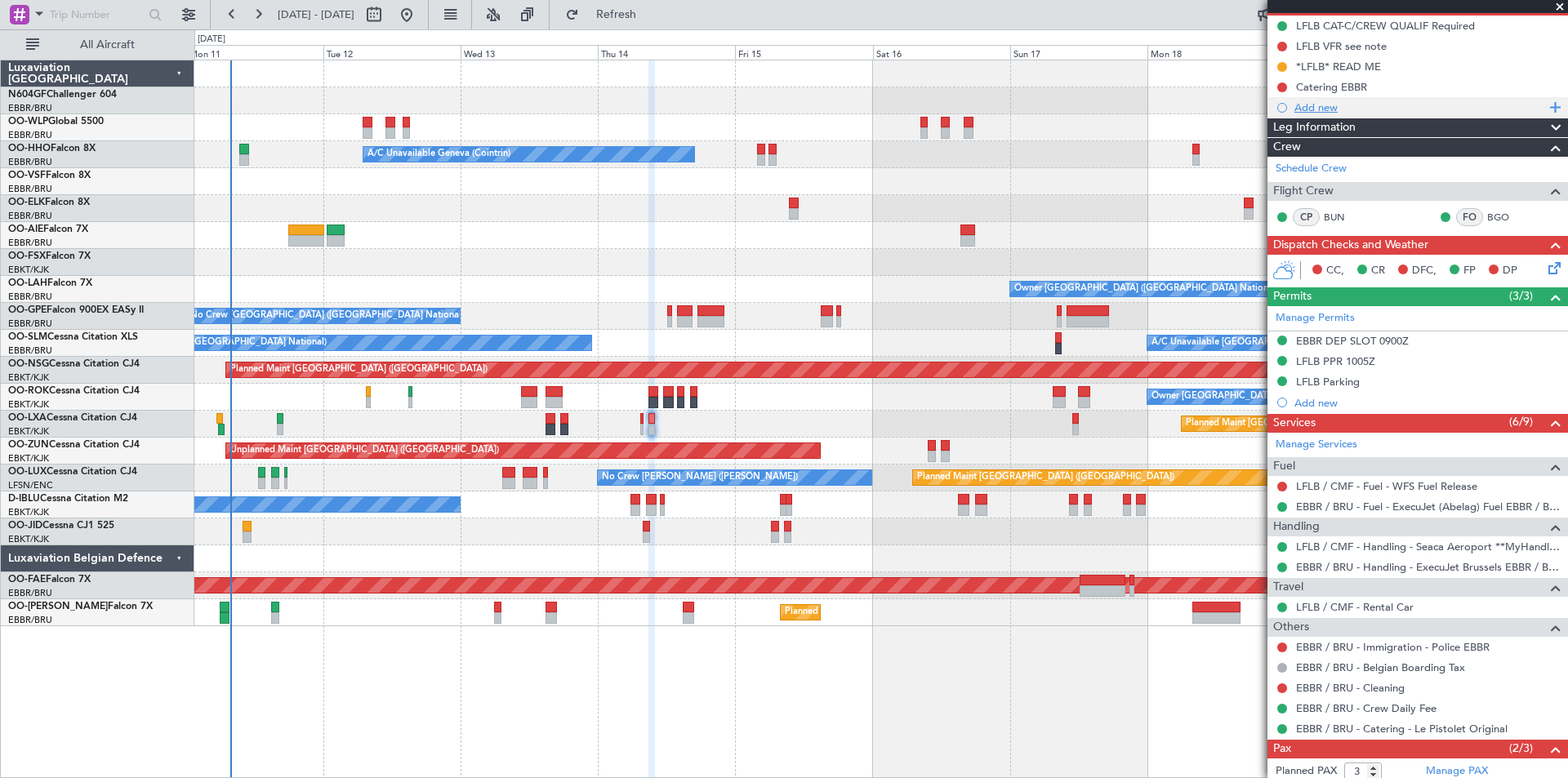
scroll to position [81, 0]
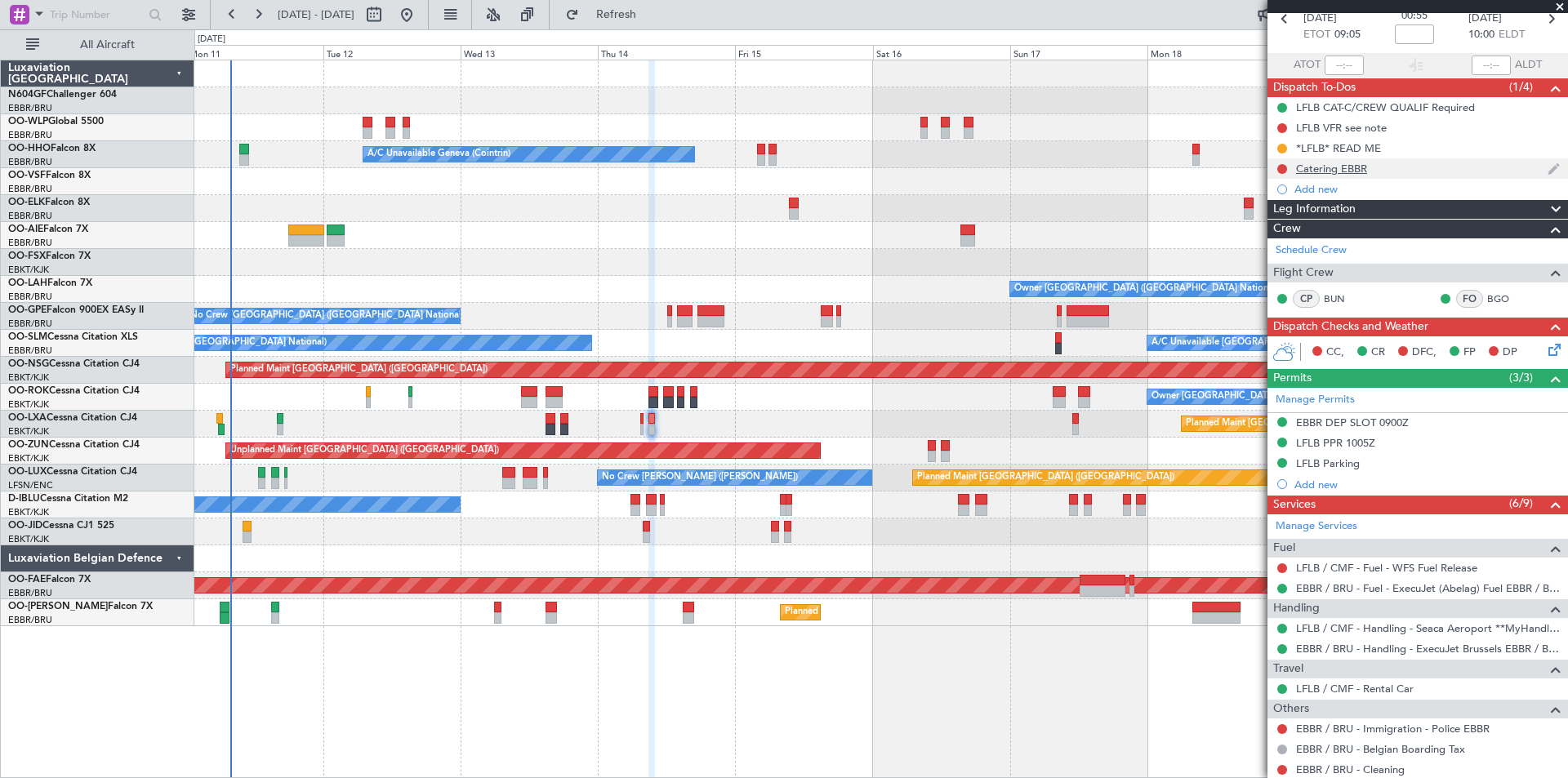
click at [1363, 165] on div "Catering EBBR" at bounding box center [1331, 168] width 71 height 14
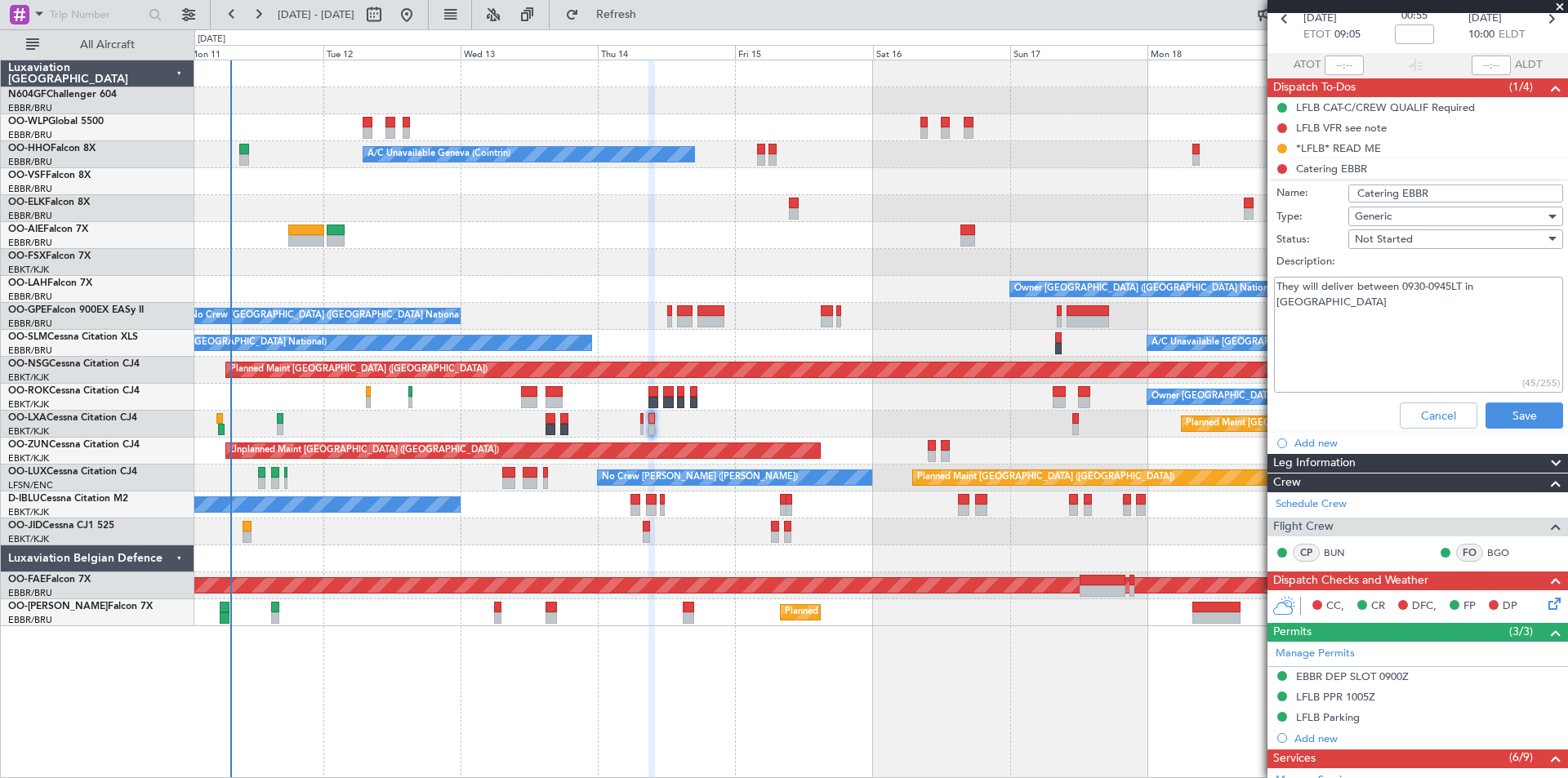
click at [1296, 291] on textarea "They will deliver between 0930-0945LT in [GEOGRAPHIC_DATA]" at bounding box center [1418, 335] width 289 height 116
click at [1444, 419] on button "Cancel" at bounding box center [1439, 416] width 78 height 26
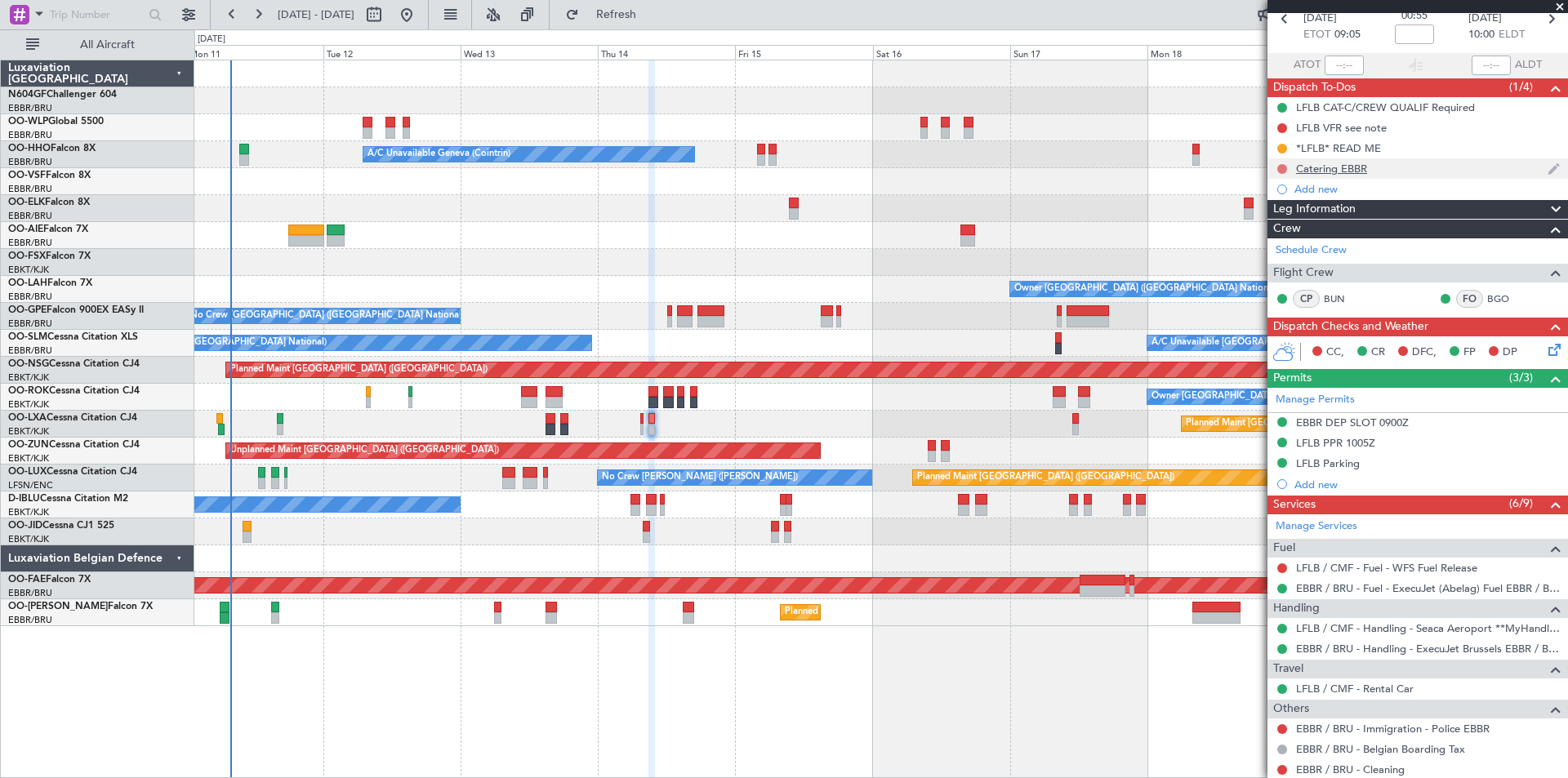
click at [1282, 169] on button at bounding box center [1282, 169] width 10 height 10
click at [1275, 218] on span "In Progress" at bounding box center [1290, 216] width 55 height 17
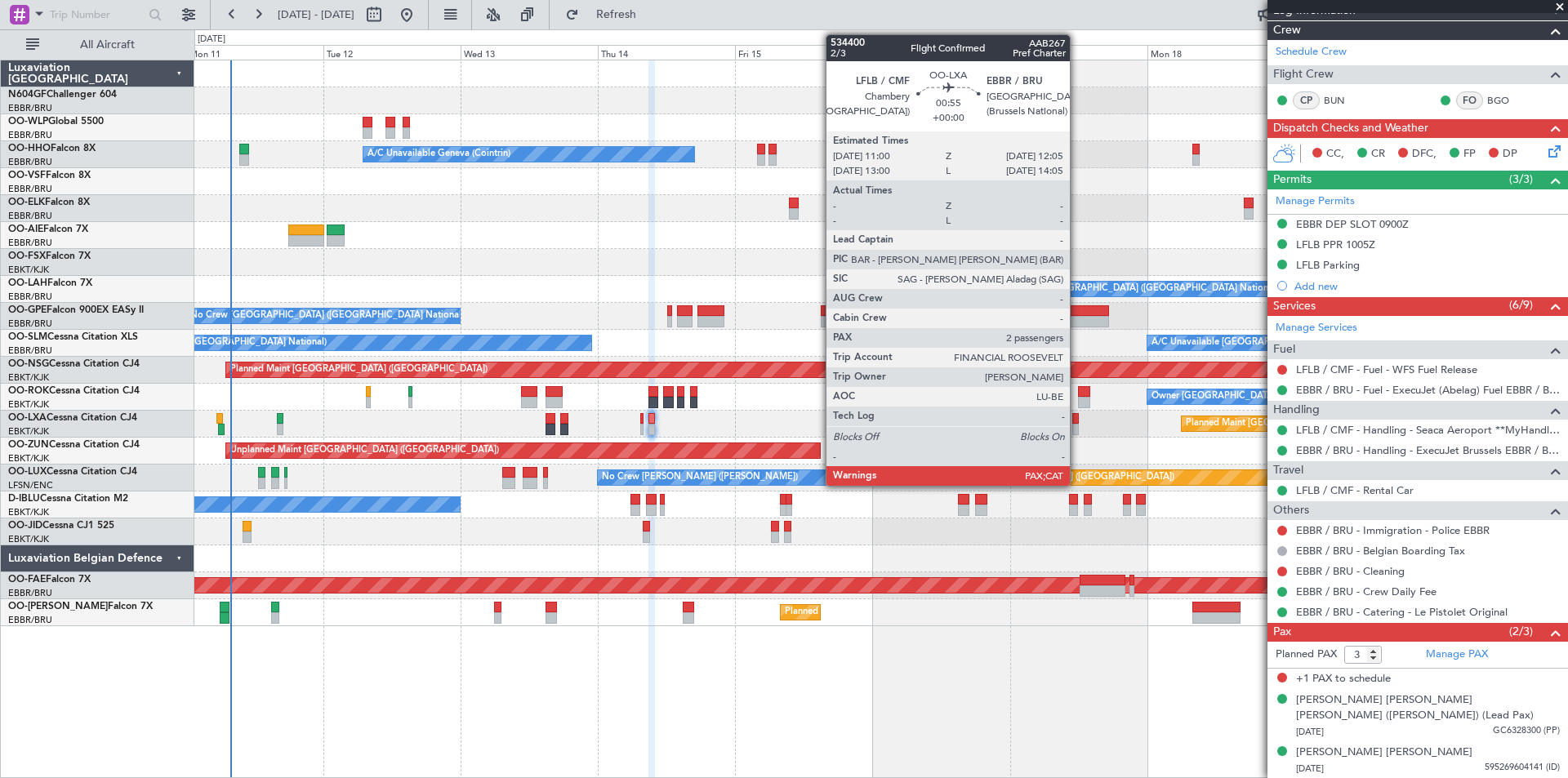
click at [1077, 425] on div at bounding box center [1075, 430] width 6 height 11
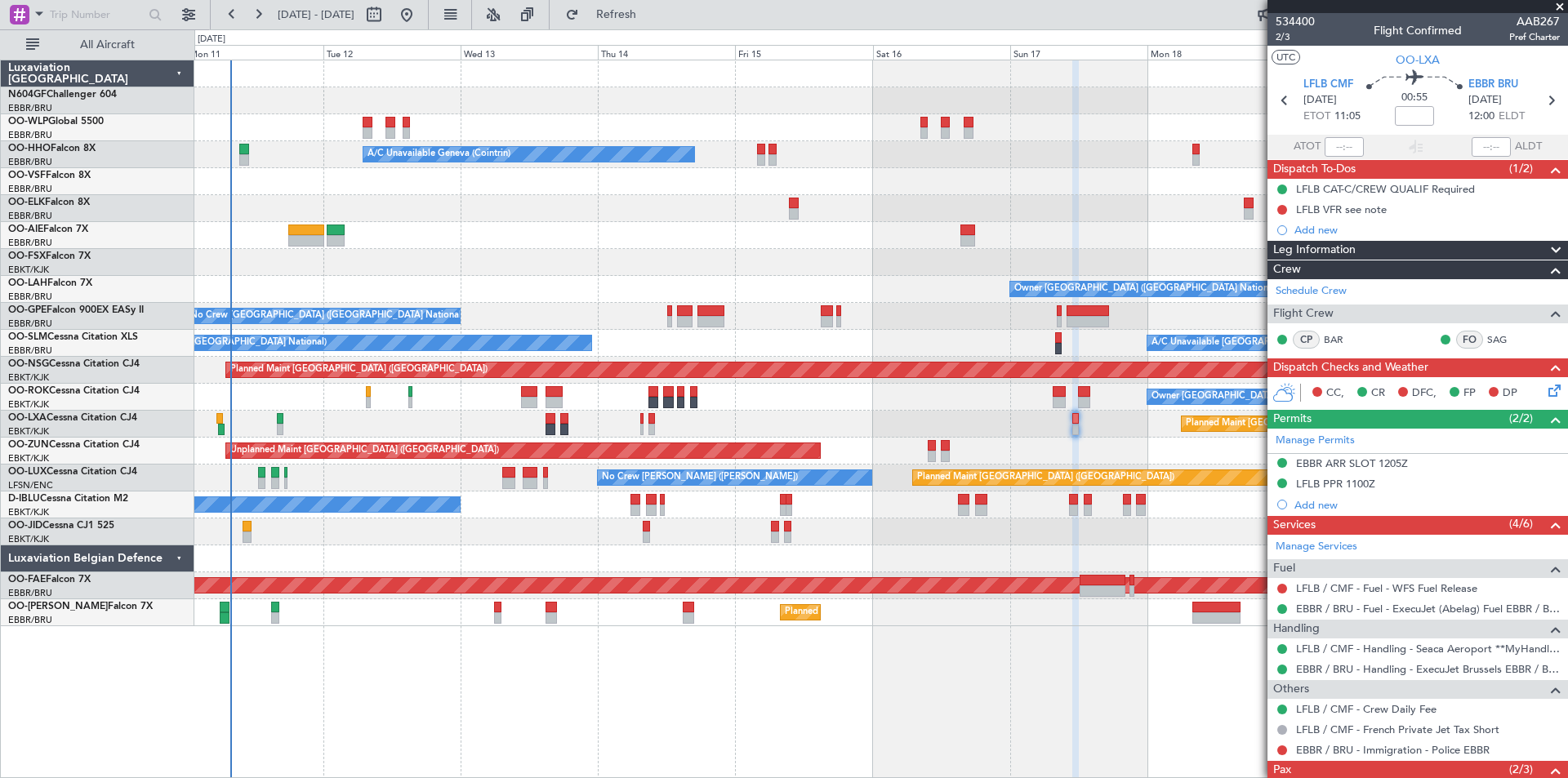
scroll to position [138, 0]
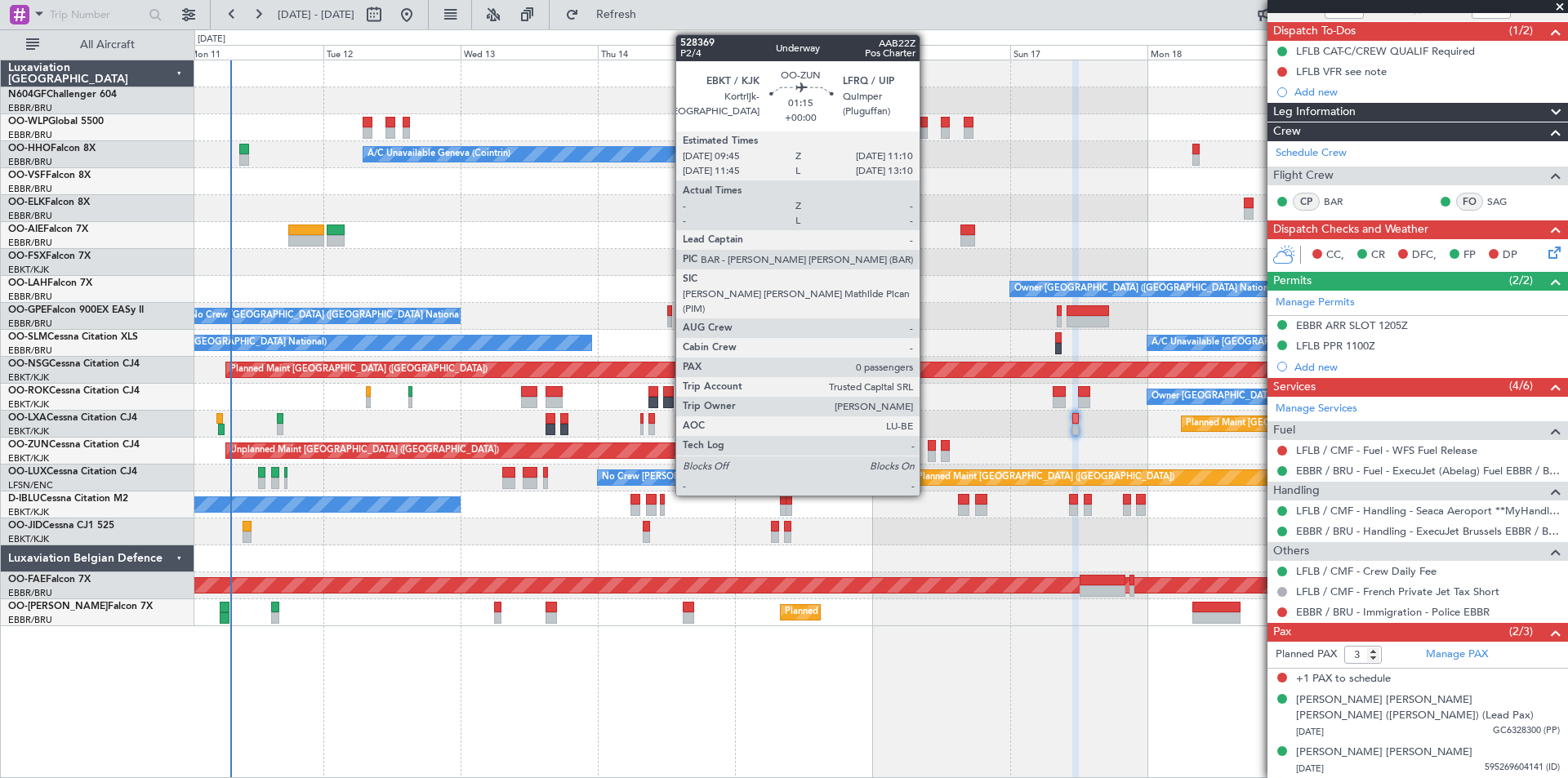
click at [928, 456] on div at bounding box center [931, 456] width 8 height 11
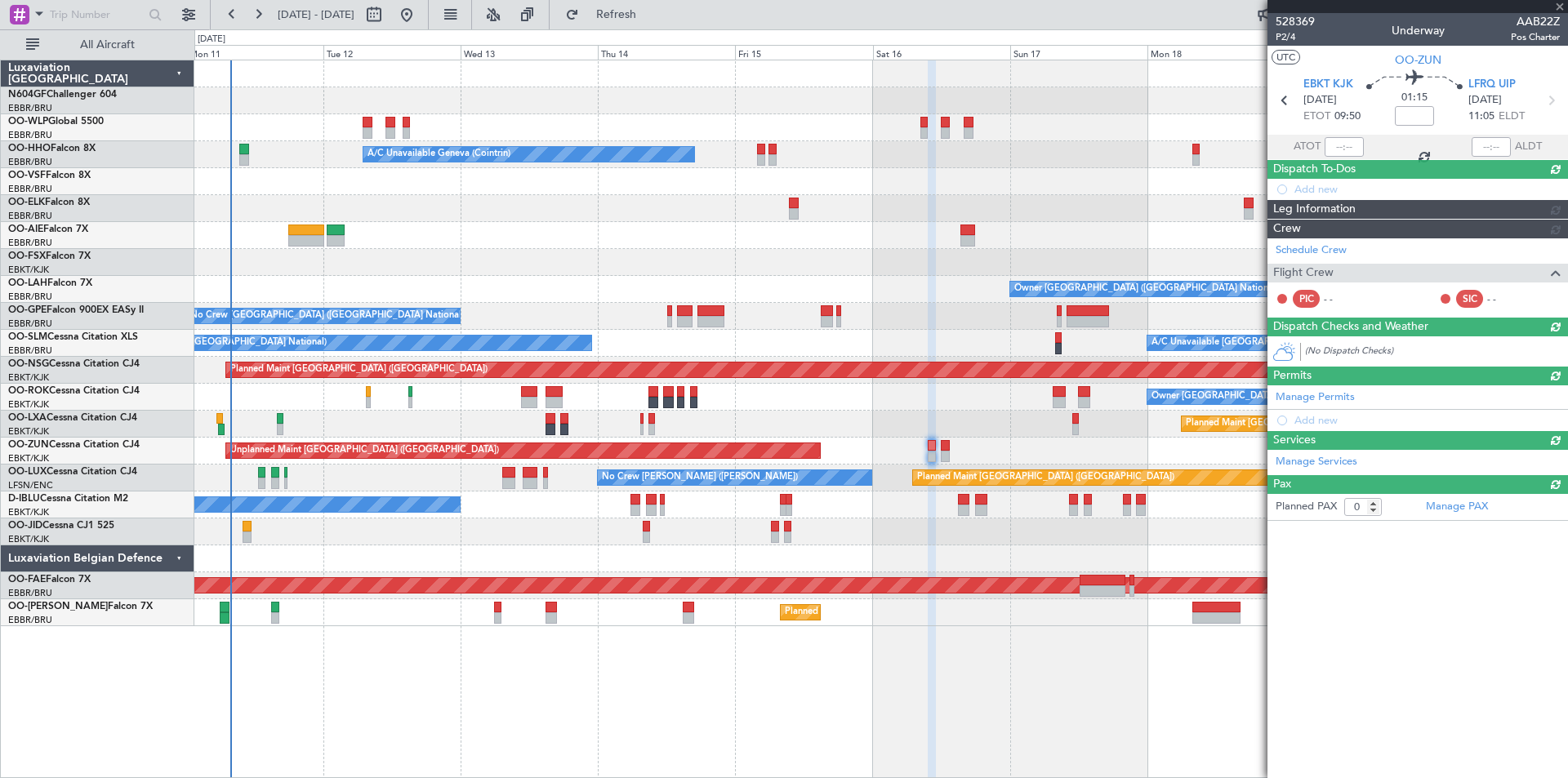
scroll to position [0, 0]
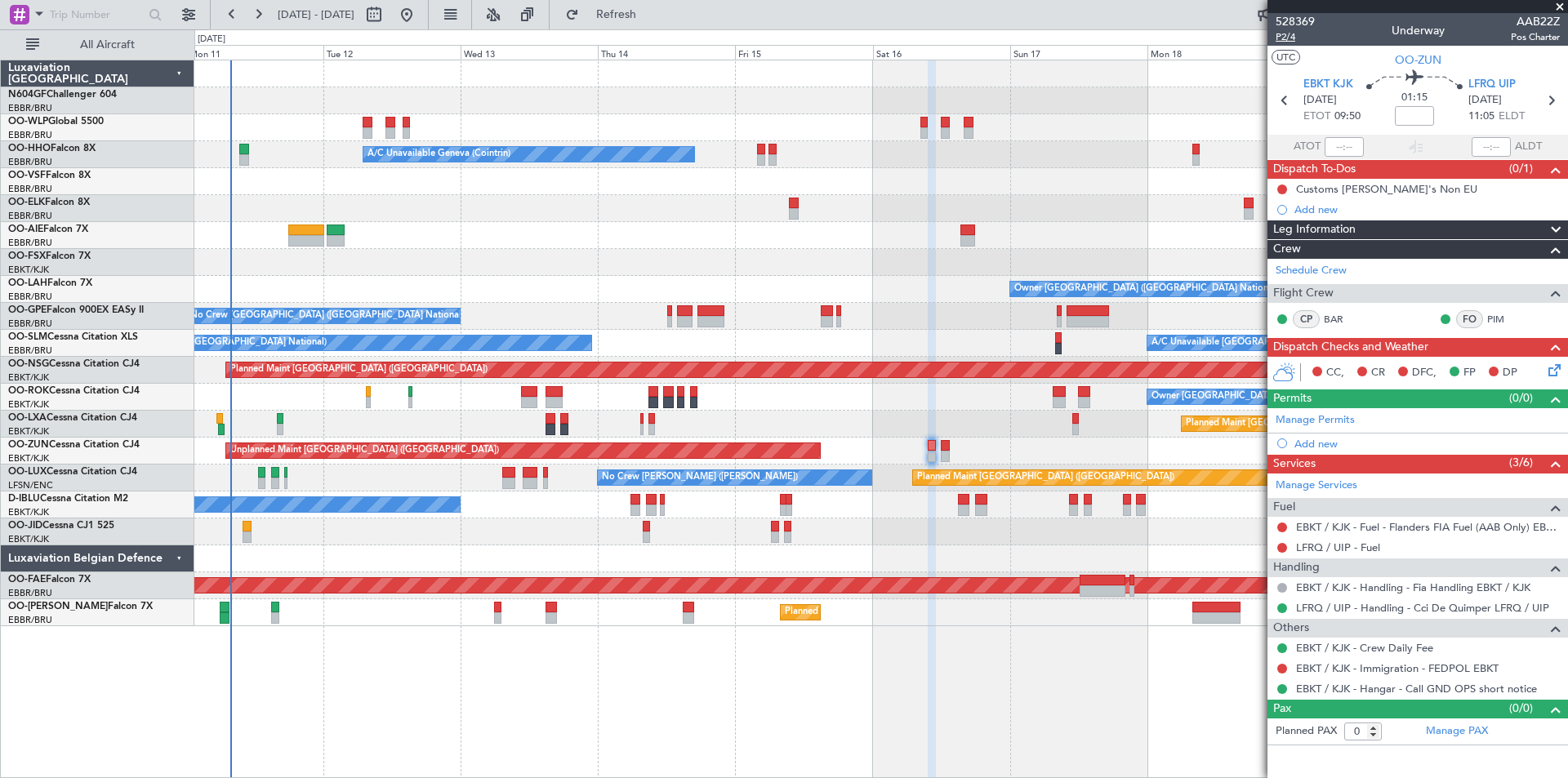
click at [1295, 41] on span "P2/4" at bounding box center [1295, 37] width 39 height 14
click at [650, 18] on span "Refresh" at bounding box center [616, 15] width 68 height 11
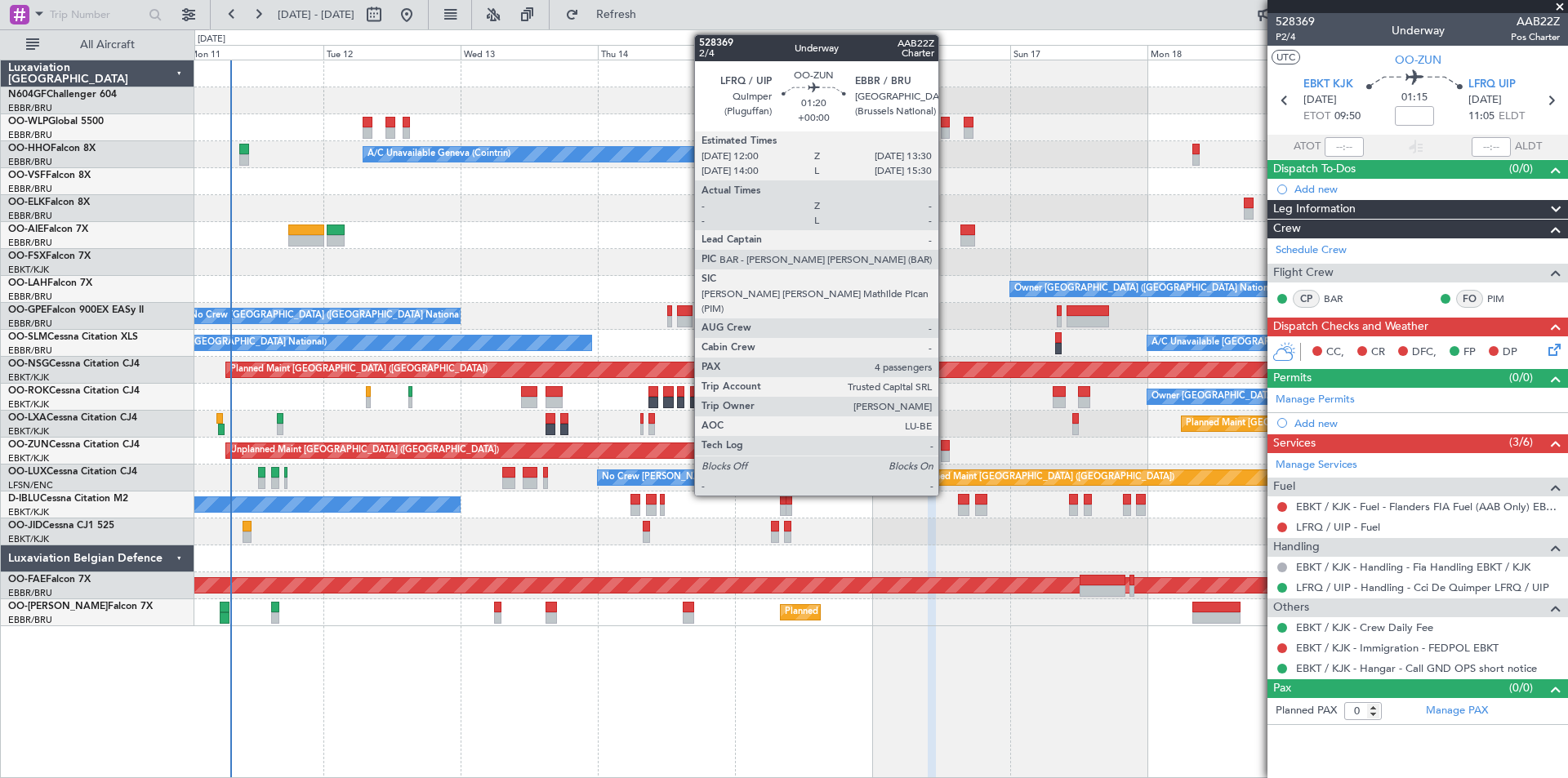
click at [945, 453] on div at bounding box center [945, 456] width 9 height 11
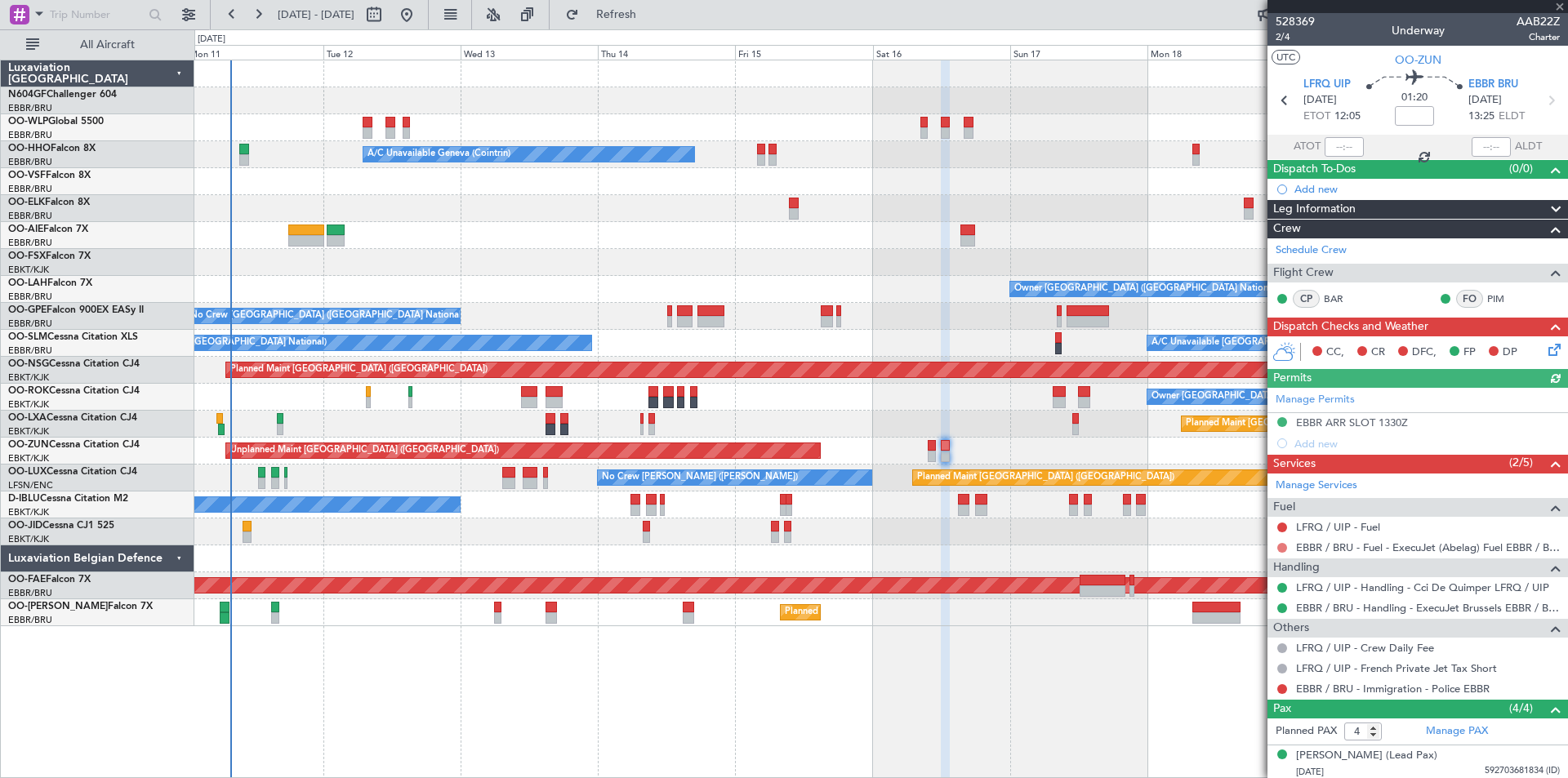
click at [1278, 545] on button at bounding box center [1282, 548] width 10 height 10
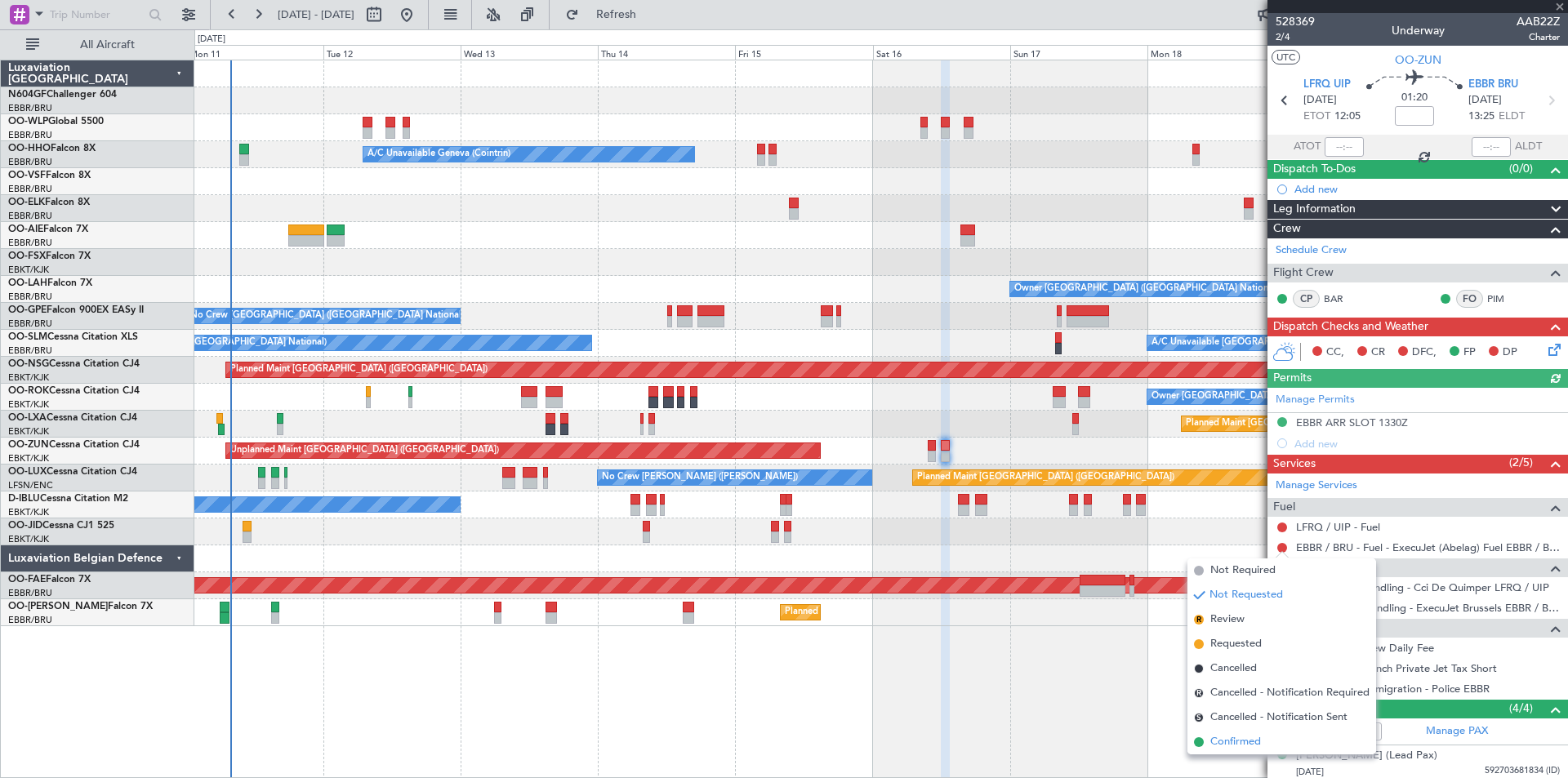
click at [1216, 739] on span "Confirmed" at bounding box center [1235, 742] width 51 height 17
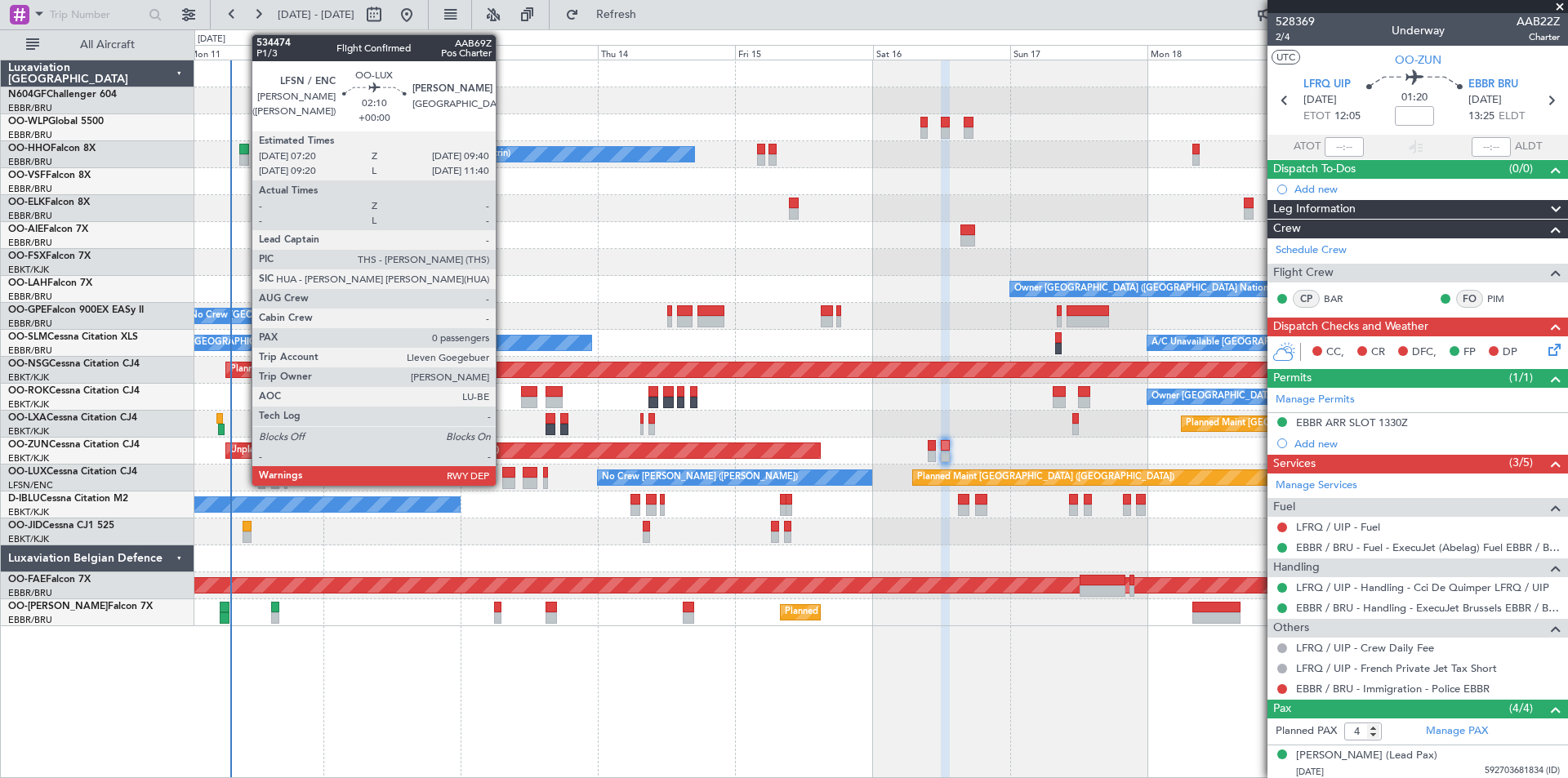
click at [503, 484] on div at bounding box center [508, 483] width 14 height 11
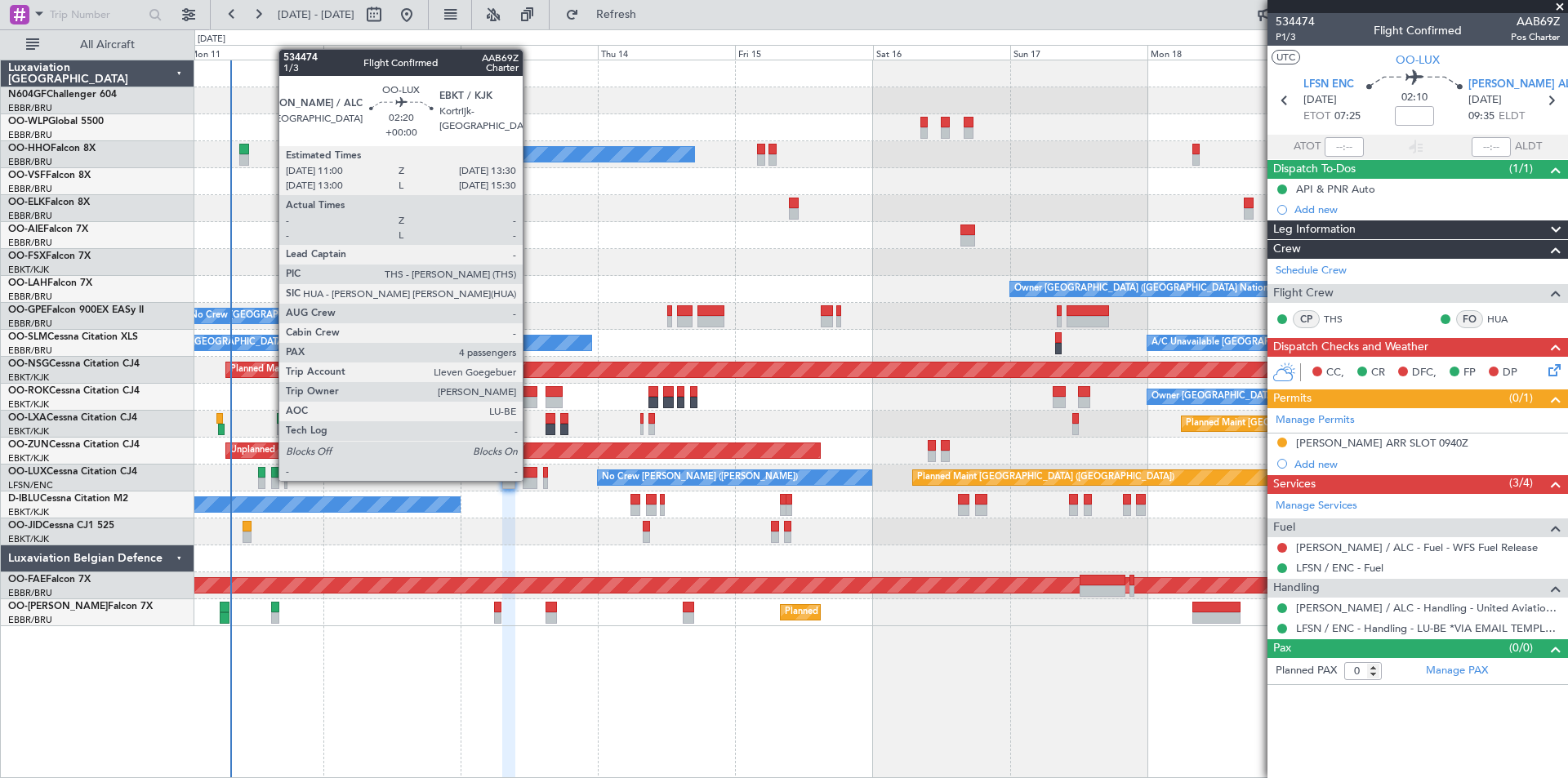
click at [530, 480] on div at bounding box center [530, 483] width 15 height 11
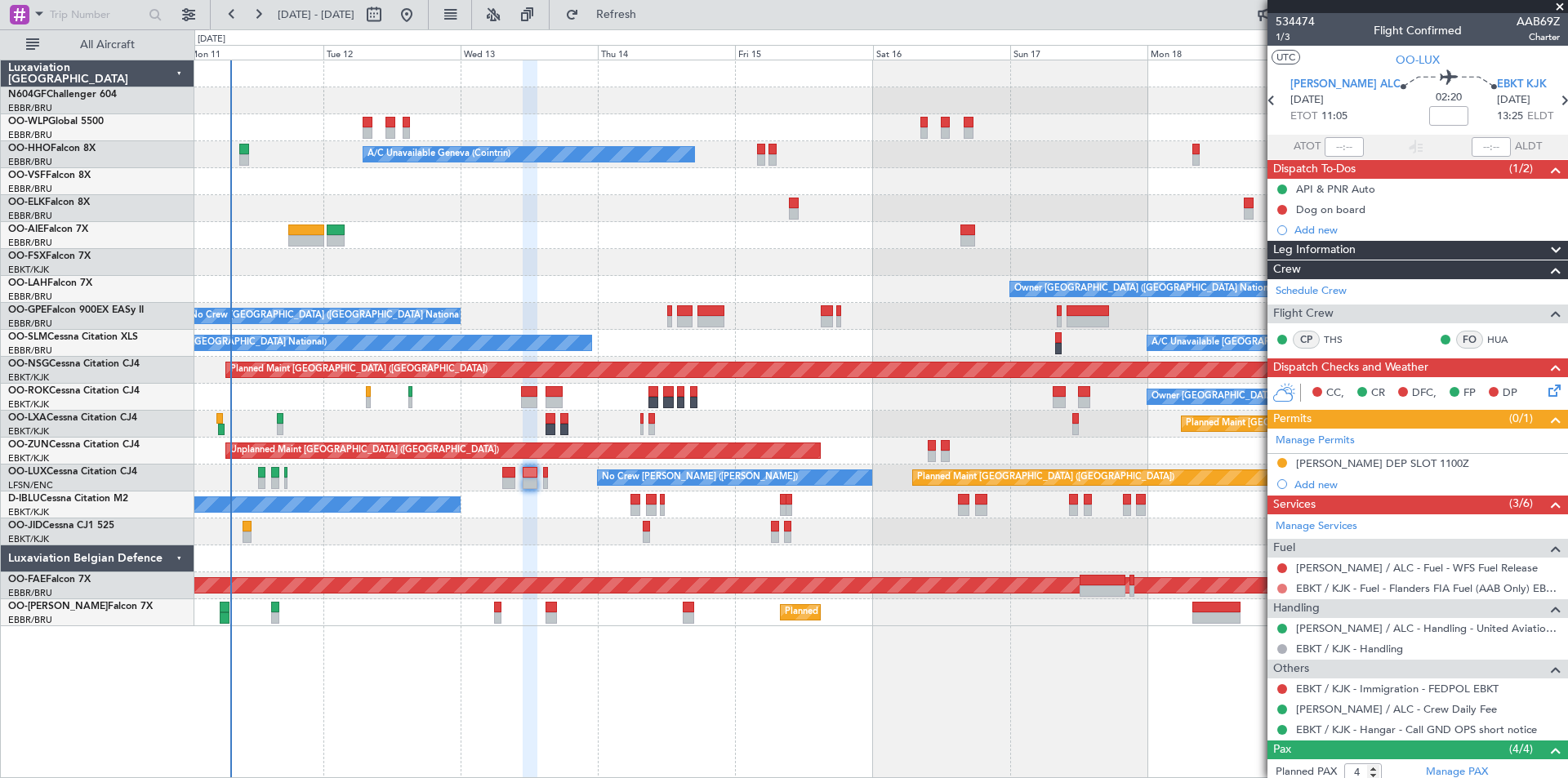
click at [1281, 590] on button at bounding box center [1282, 589] width 10 height 10
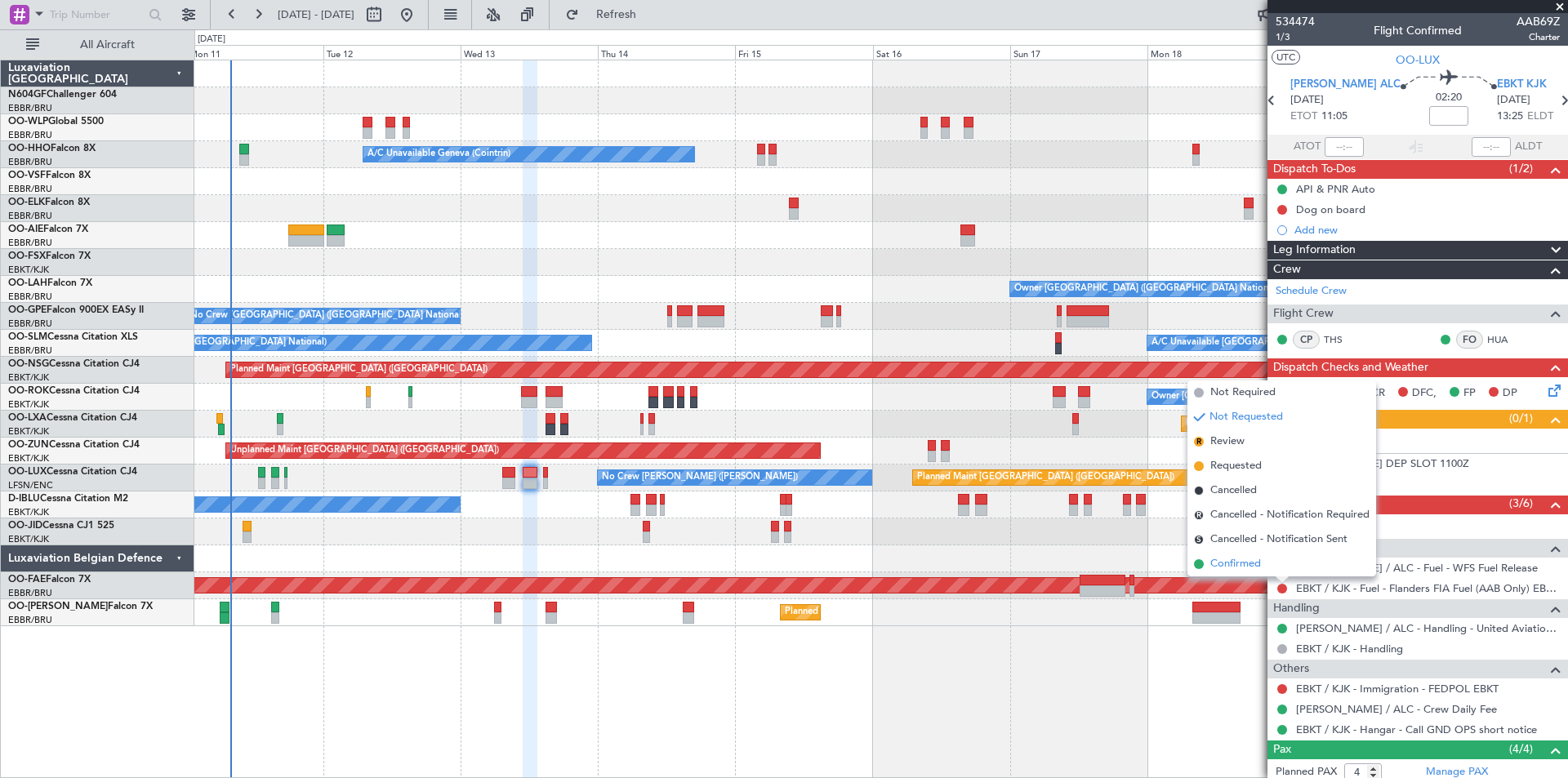
click at [1281, 569] on li "Confirmed" at bounding box center [1282, 564] width 188 height 25
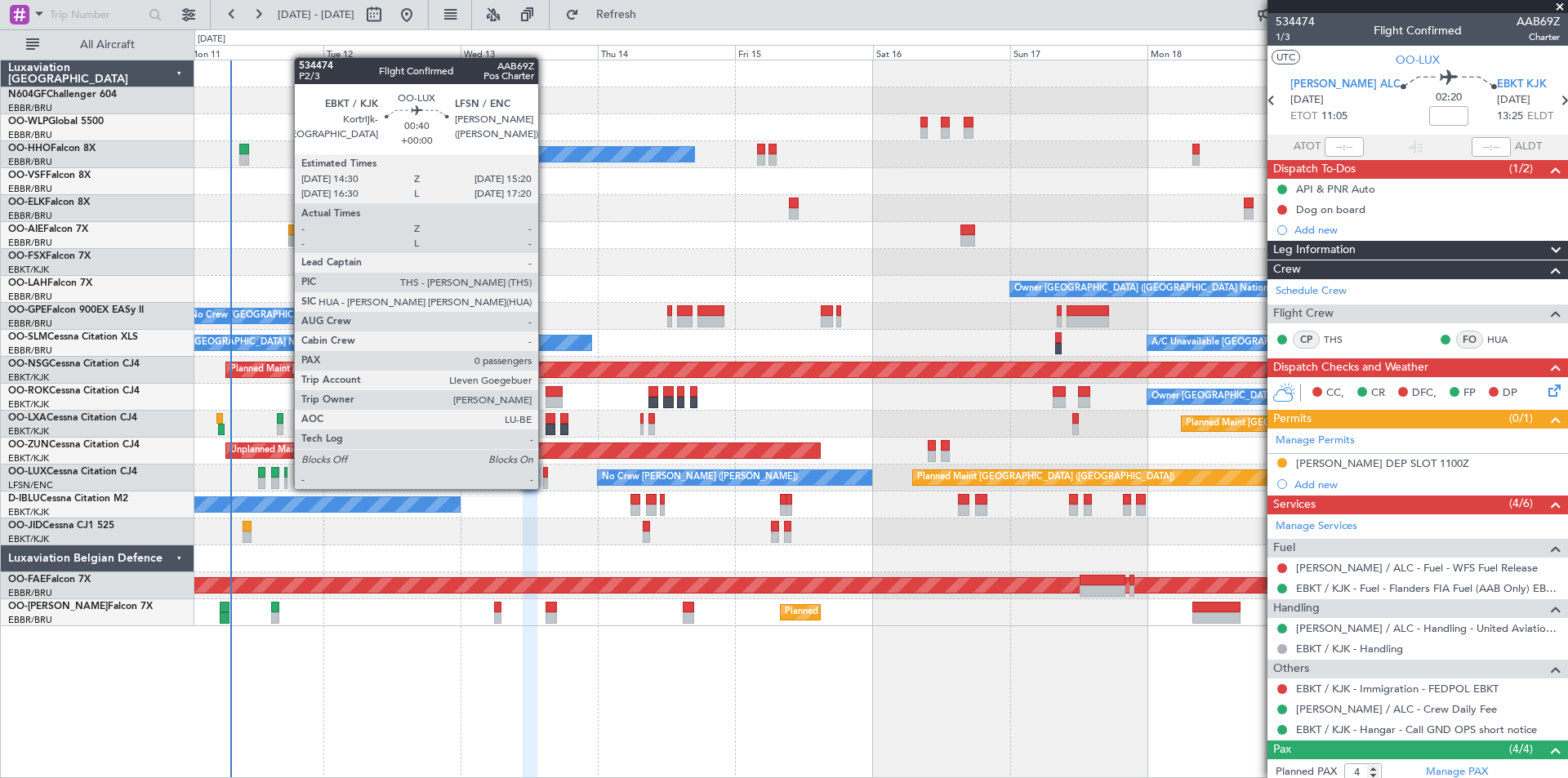
click at [543, 488] on div at bounding box center [545, 483] width 5 height 11
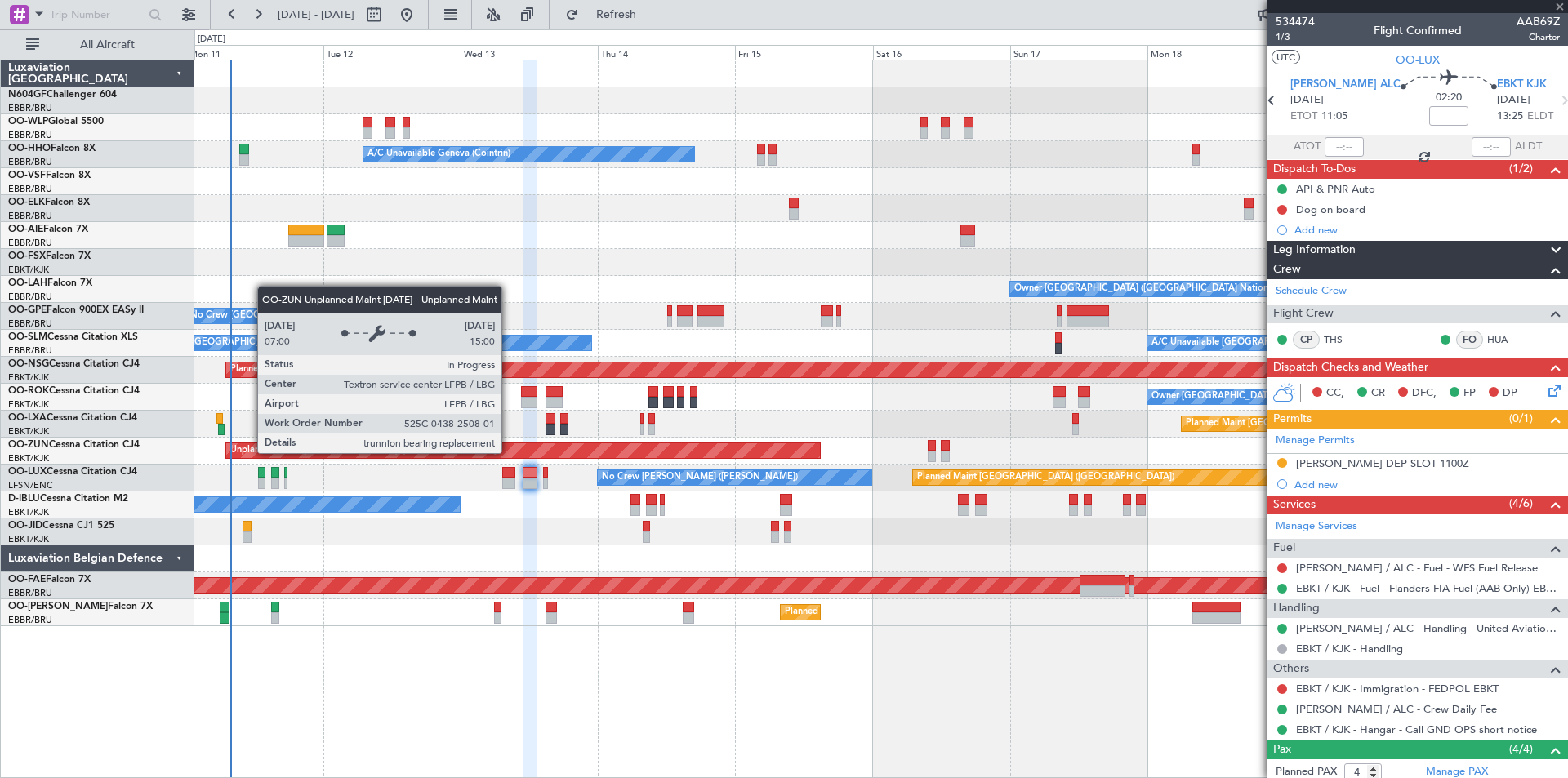
type input "0"
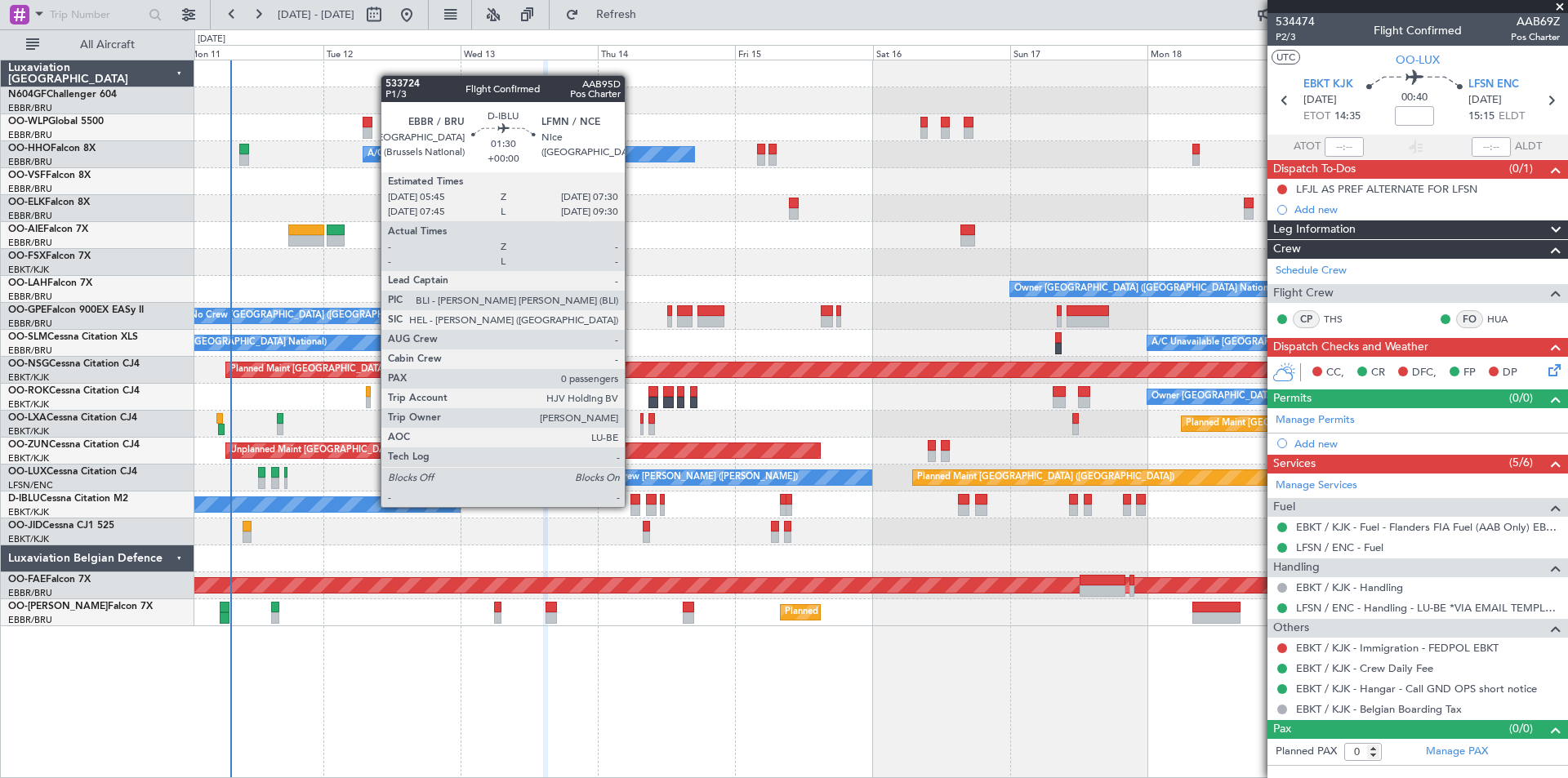
click at [632, 507] on div at bounding box center [635, 510] width 10 height 11
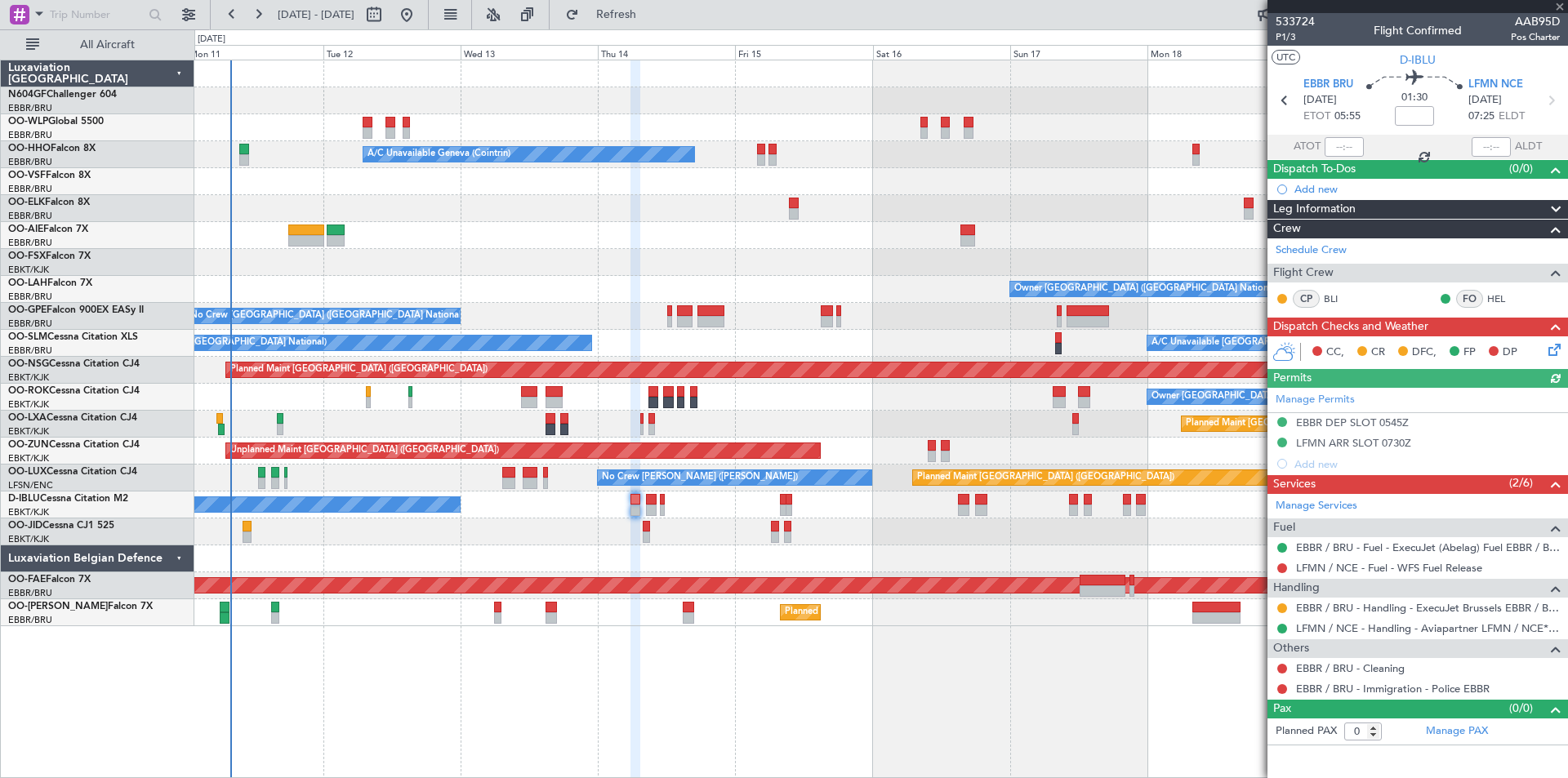
click at [1325, 414] on div "Manage Permits EBBR DEP SLOT 0545Z LFMN ARR SLOT 0730Z Add new" at bounding box center [1417, 432] width 300 height 87
click at [1377, 418] on div "EBBR DEP SLOT 0545Z" at bounding box center [1352, 422] width 113 height 14
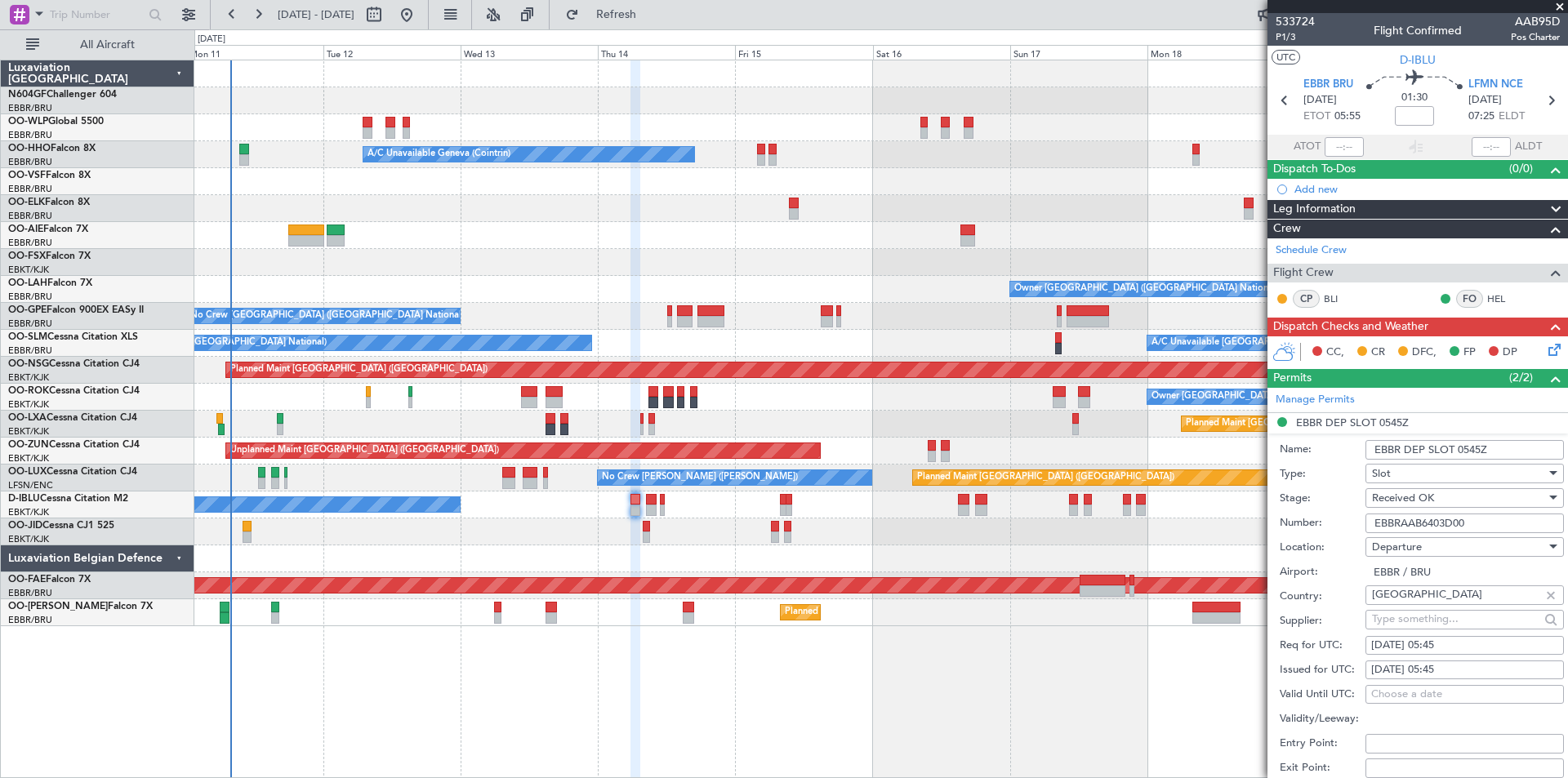
scroll to position [326, 0]
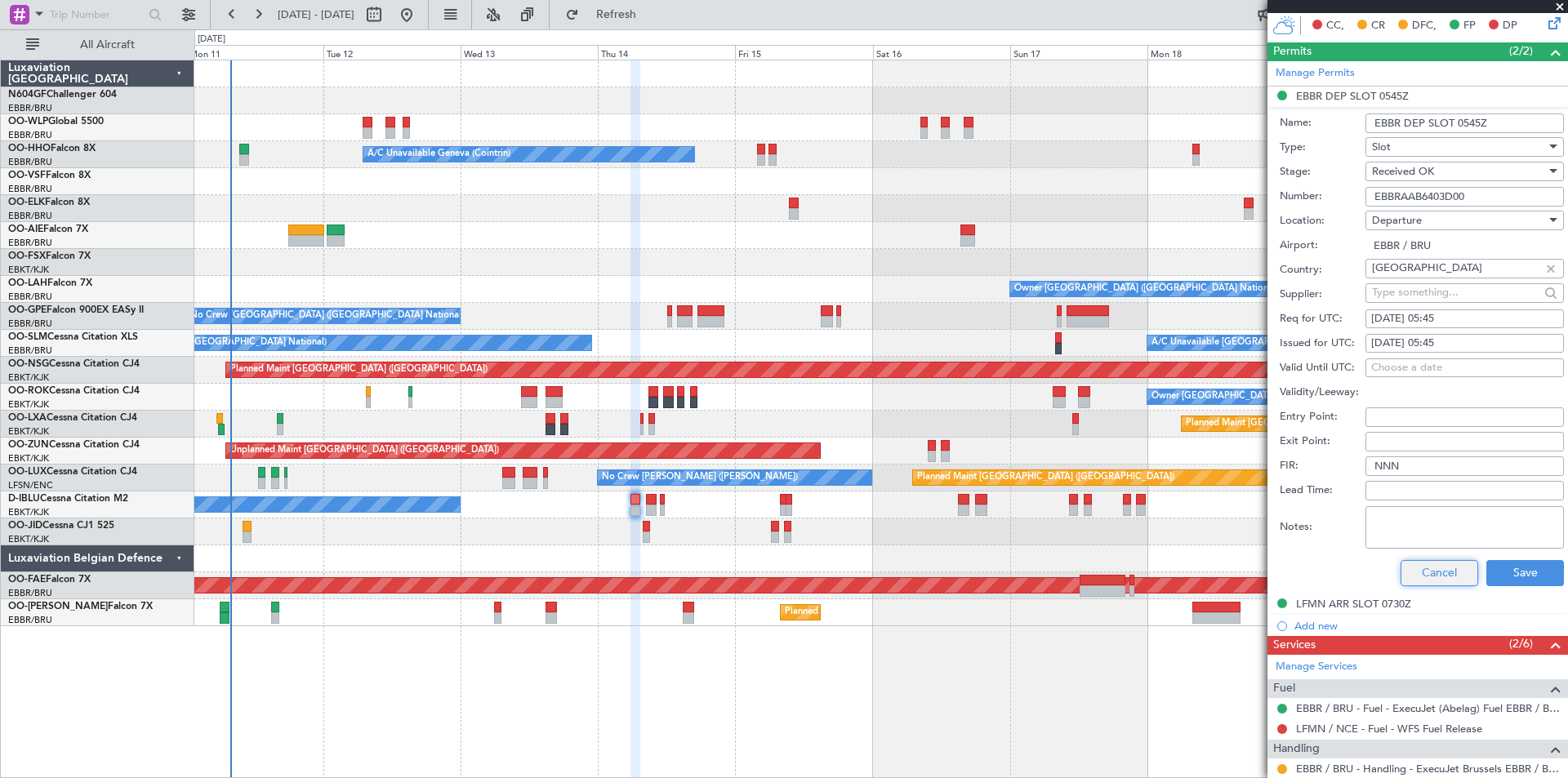
click at [1422, 573] on button "Cancel" at bounding box center [1440, 573] width 78 height 26
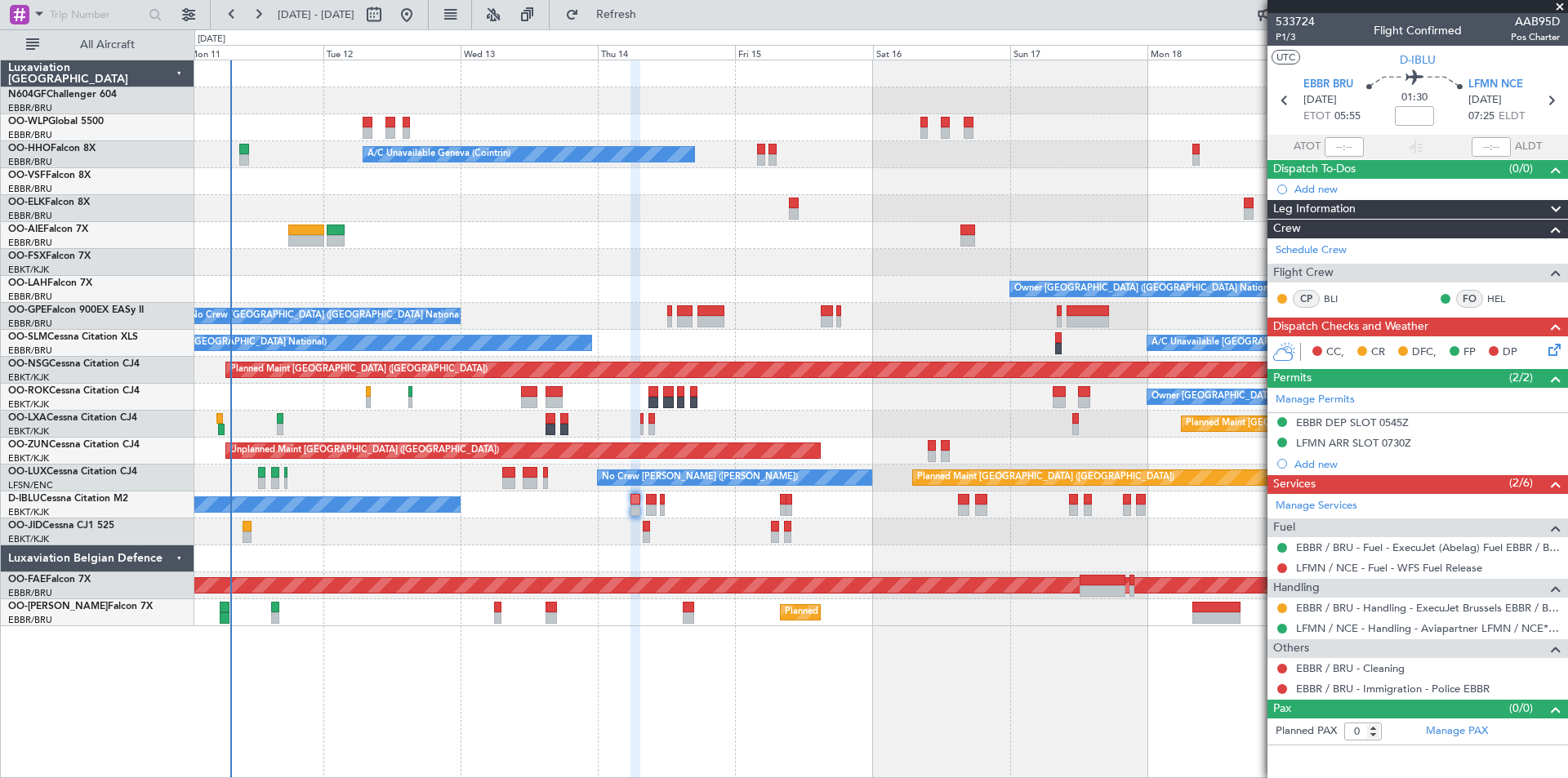
scroll to position [0, 0]
click at [1282, 607] on button at bounding box center [1282, 608] width 10 height 10
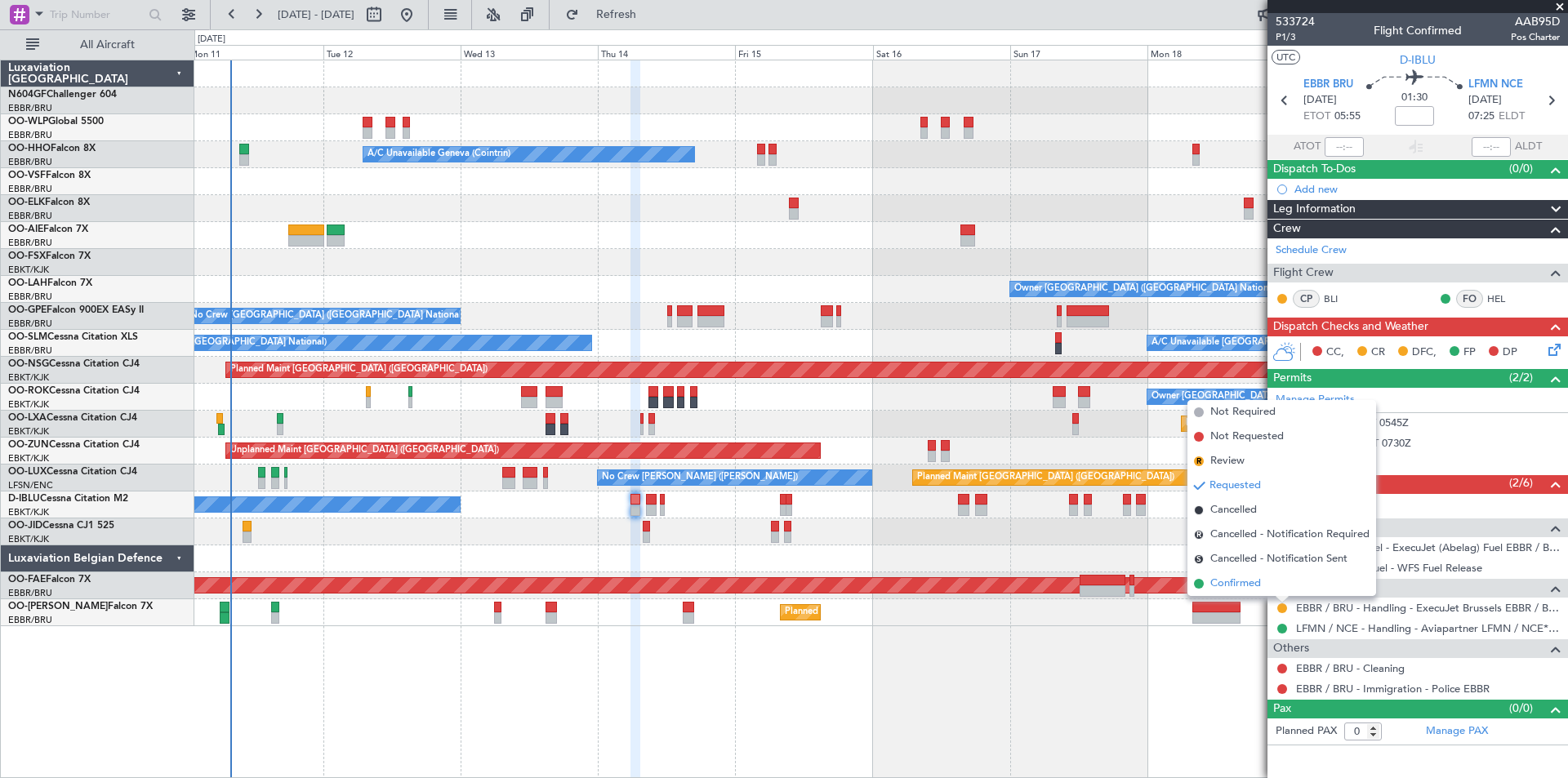
click at [1276, 592] on li "Confirmed" at bounding box center [1282, 584] width 188 height 25
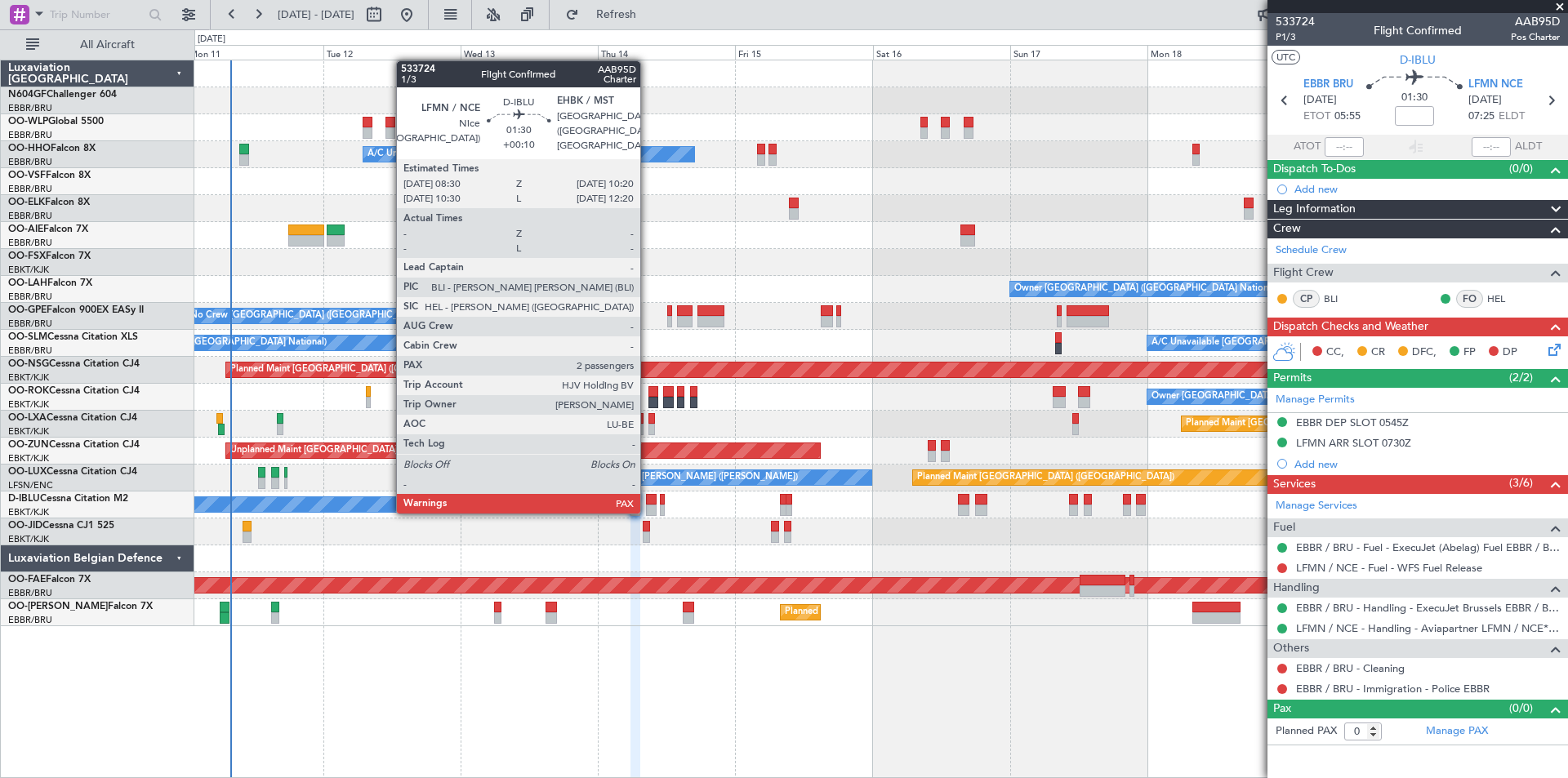
click at [648, 512] on div at bounding box center [650, 510] width 10 height 11
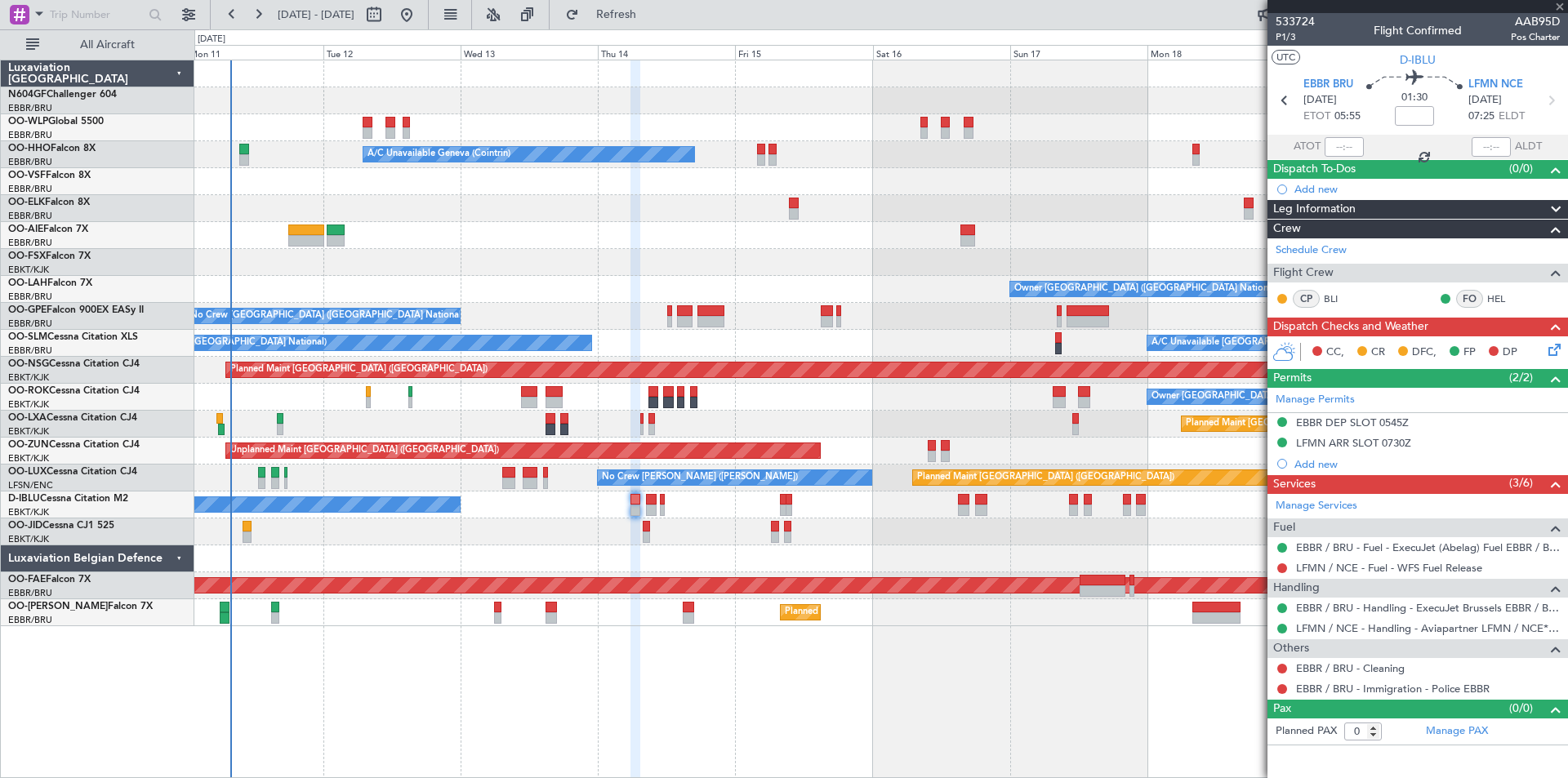
type input "+00:10"
type input "2"
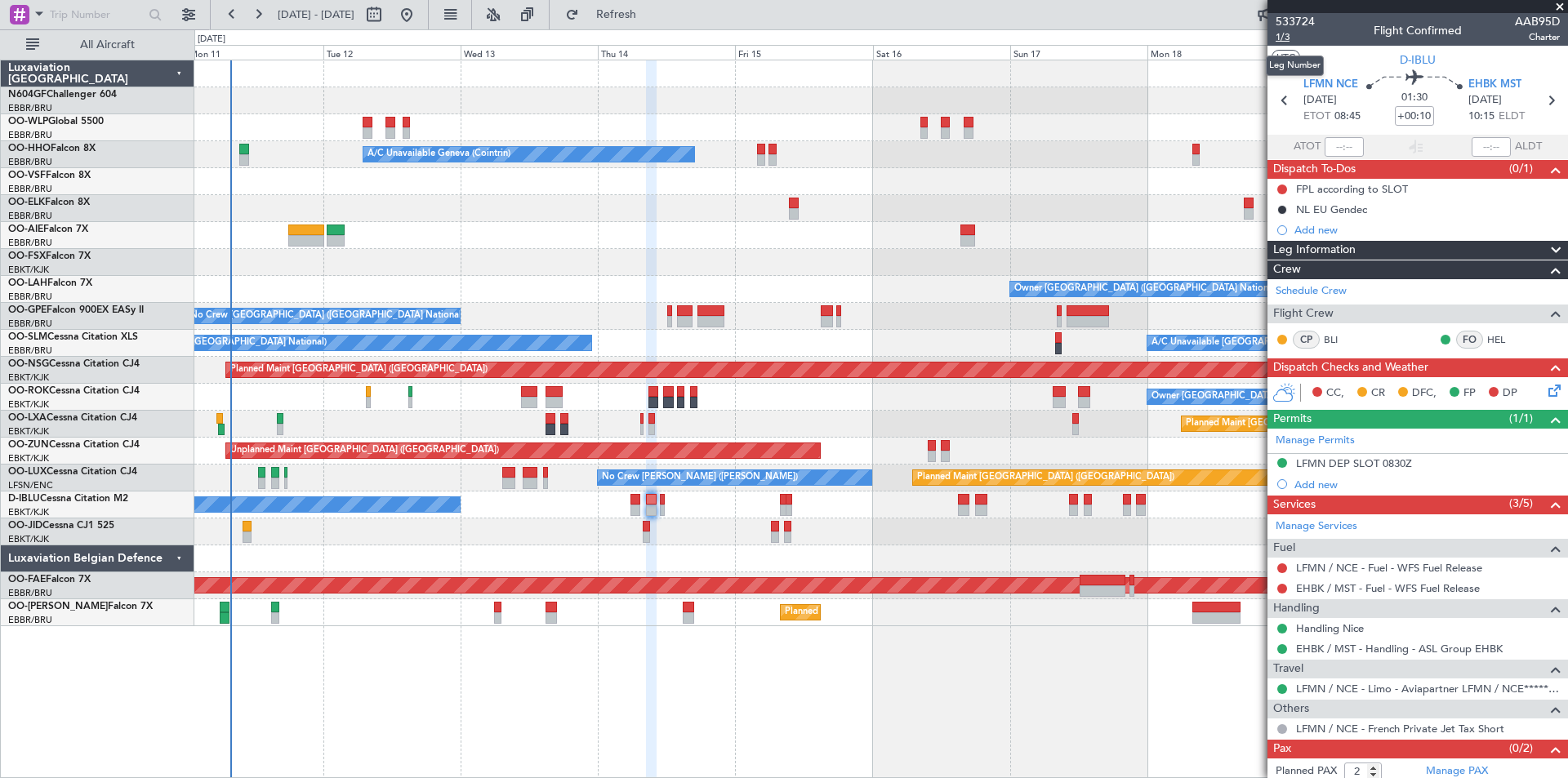
click at [1282, 41] on span "1/3" at bounding box center [1295, 37] width 39 height 14
click at [650, 15] on span "Refresh" at bounding box center [616, 15] width 68 height 11
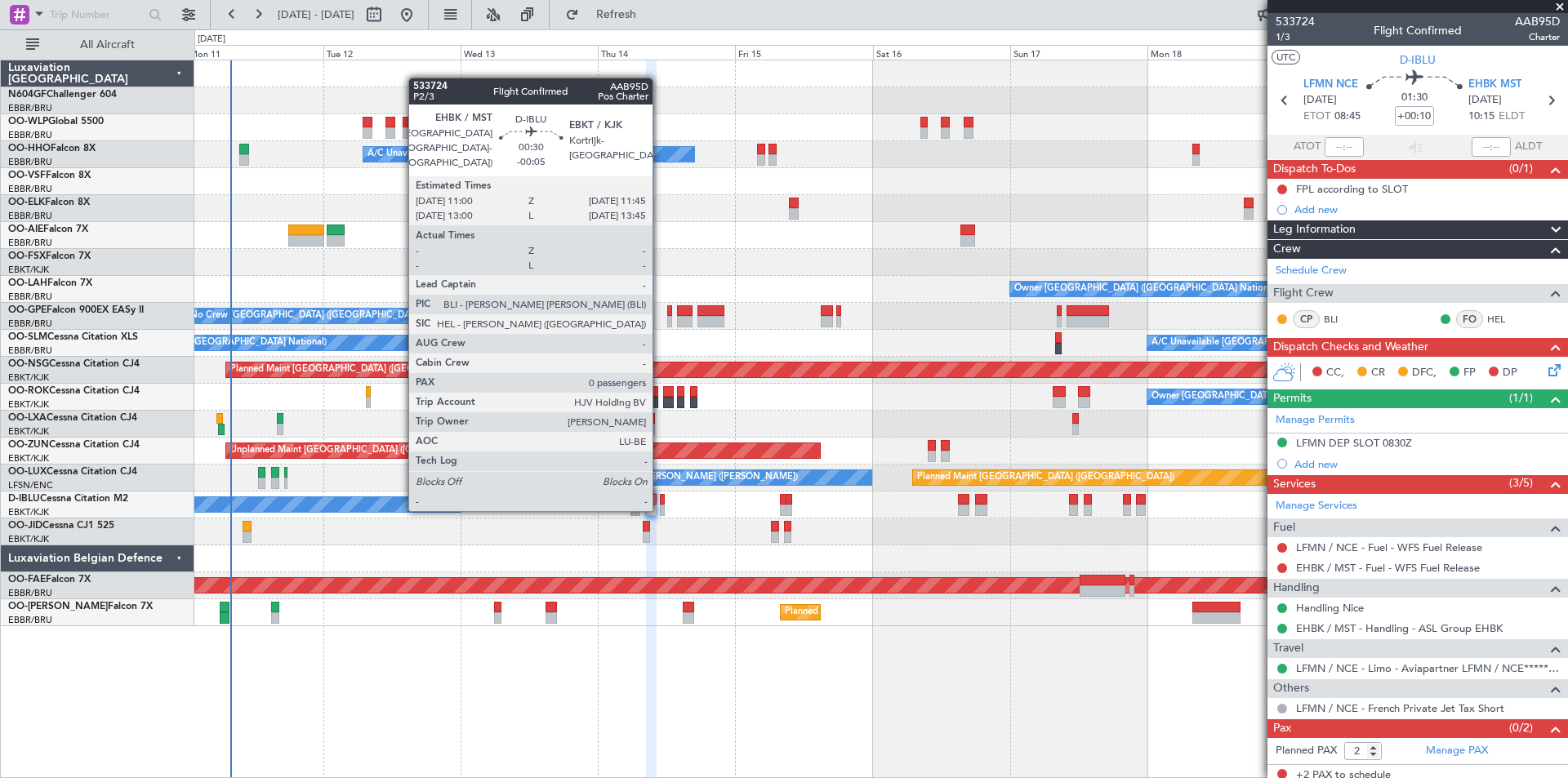
click at [660, 509] on div at bounding box center [662, 510] width 5 height 11
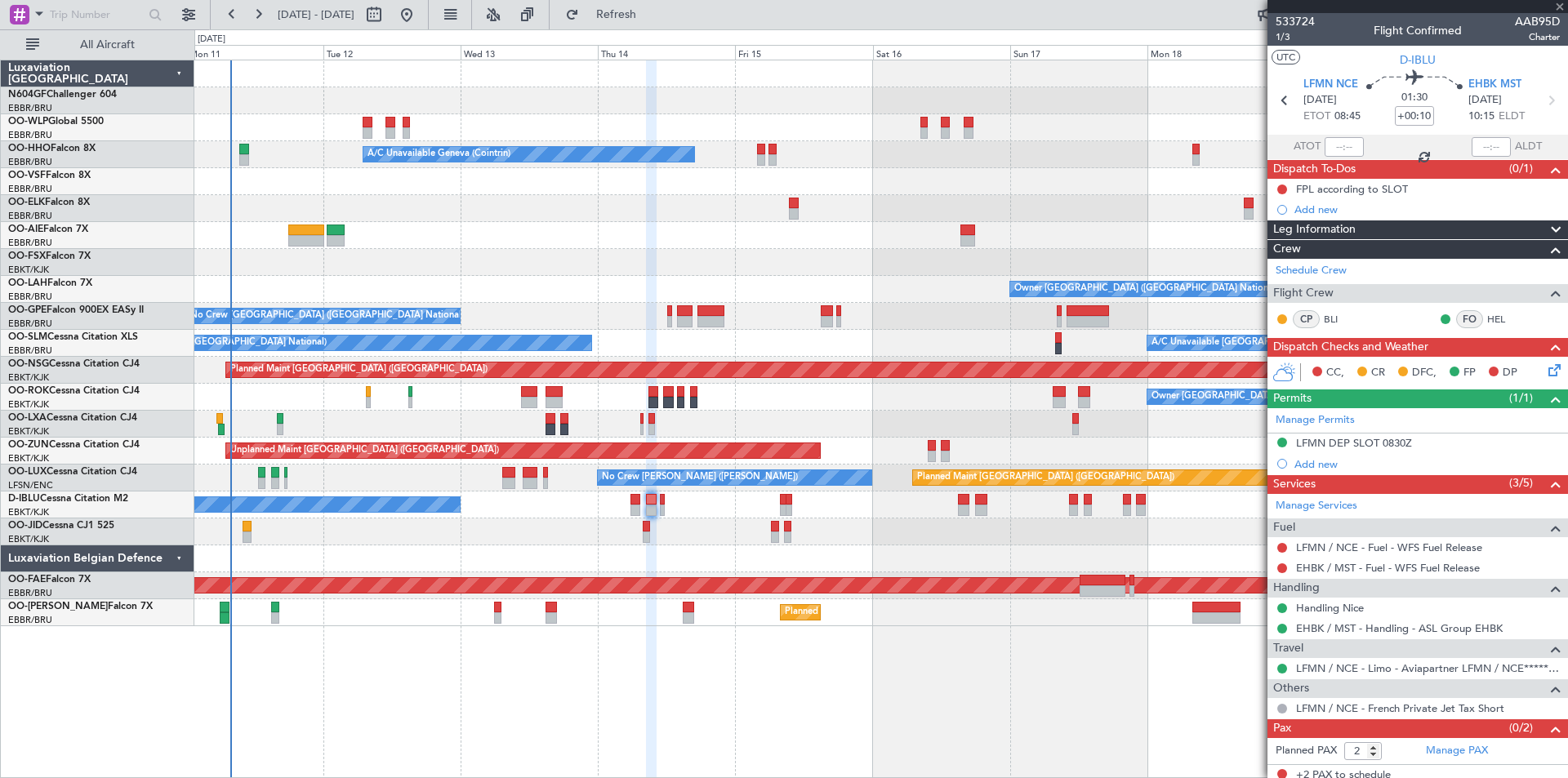
type input "-00:05"
type input "0"
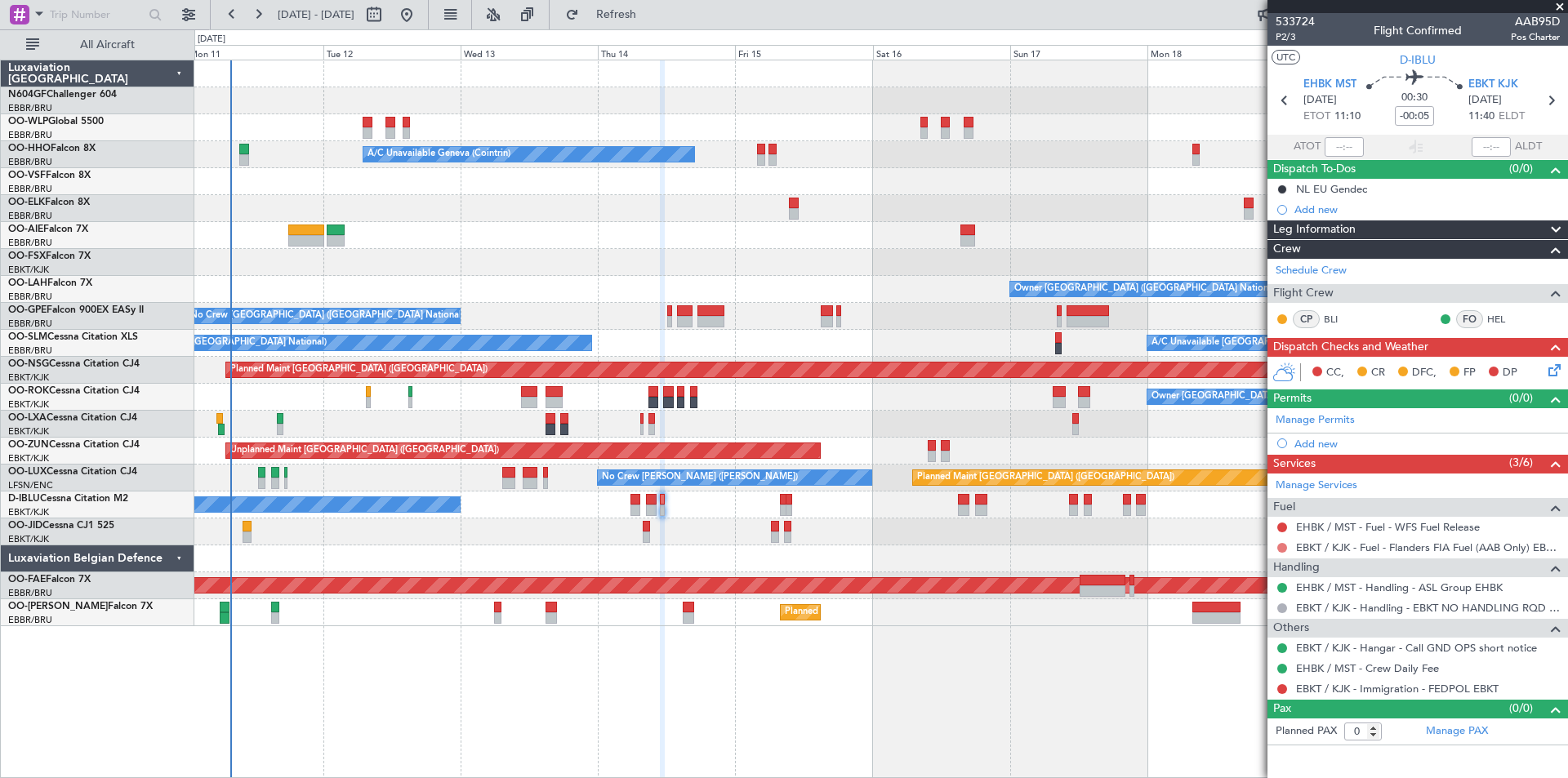
click at [1277, 546] on button at bounding box center [1282, 548] width 10 height 10
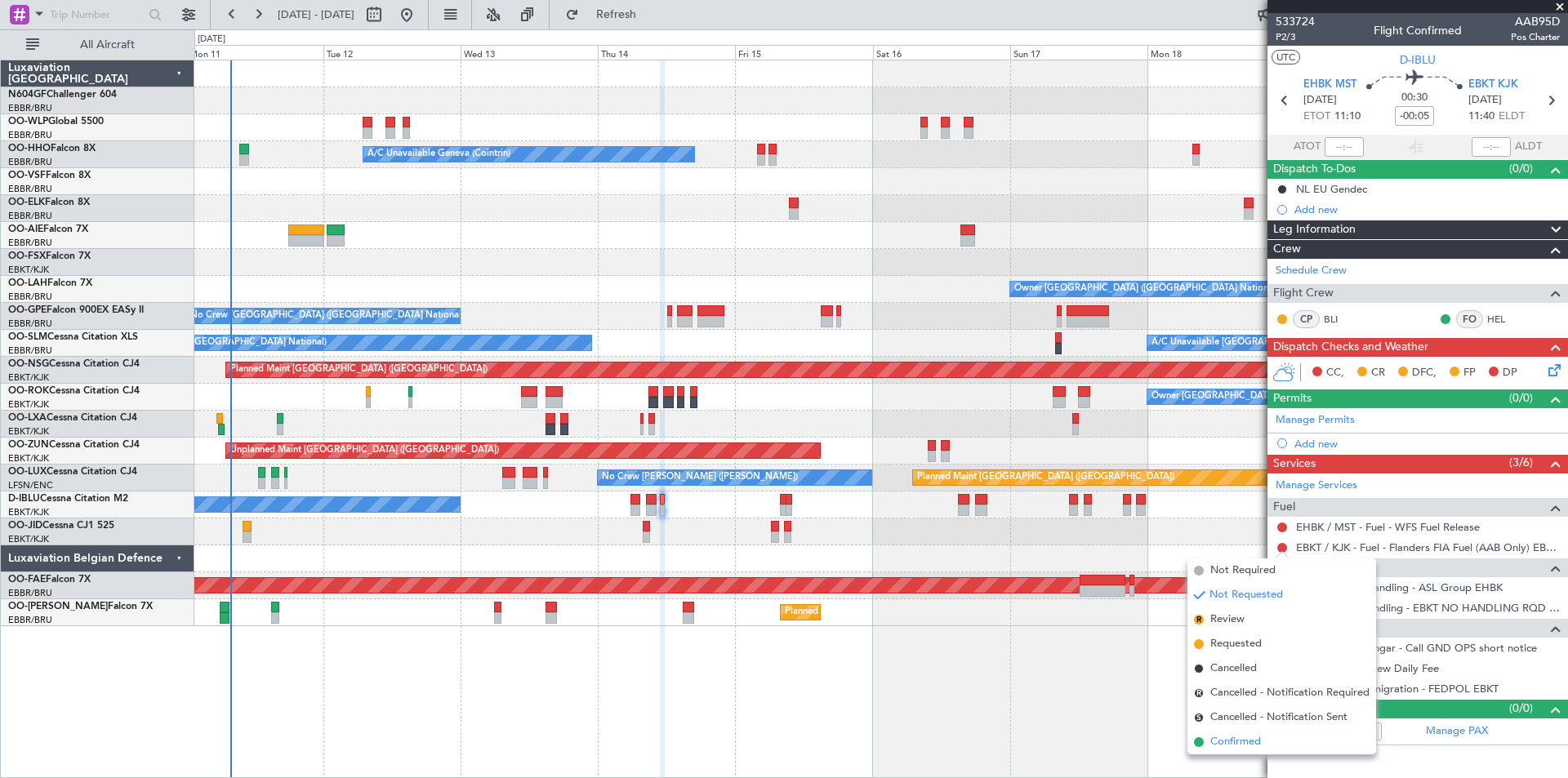
click at [1265, 735] on li "Confirmed" at bounding box center [1282, 742] width 188 height 25
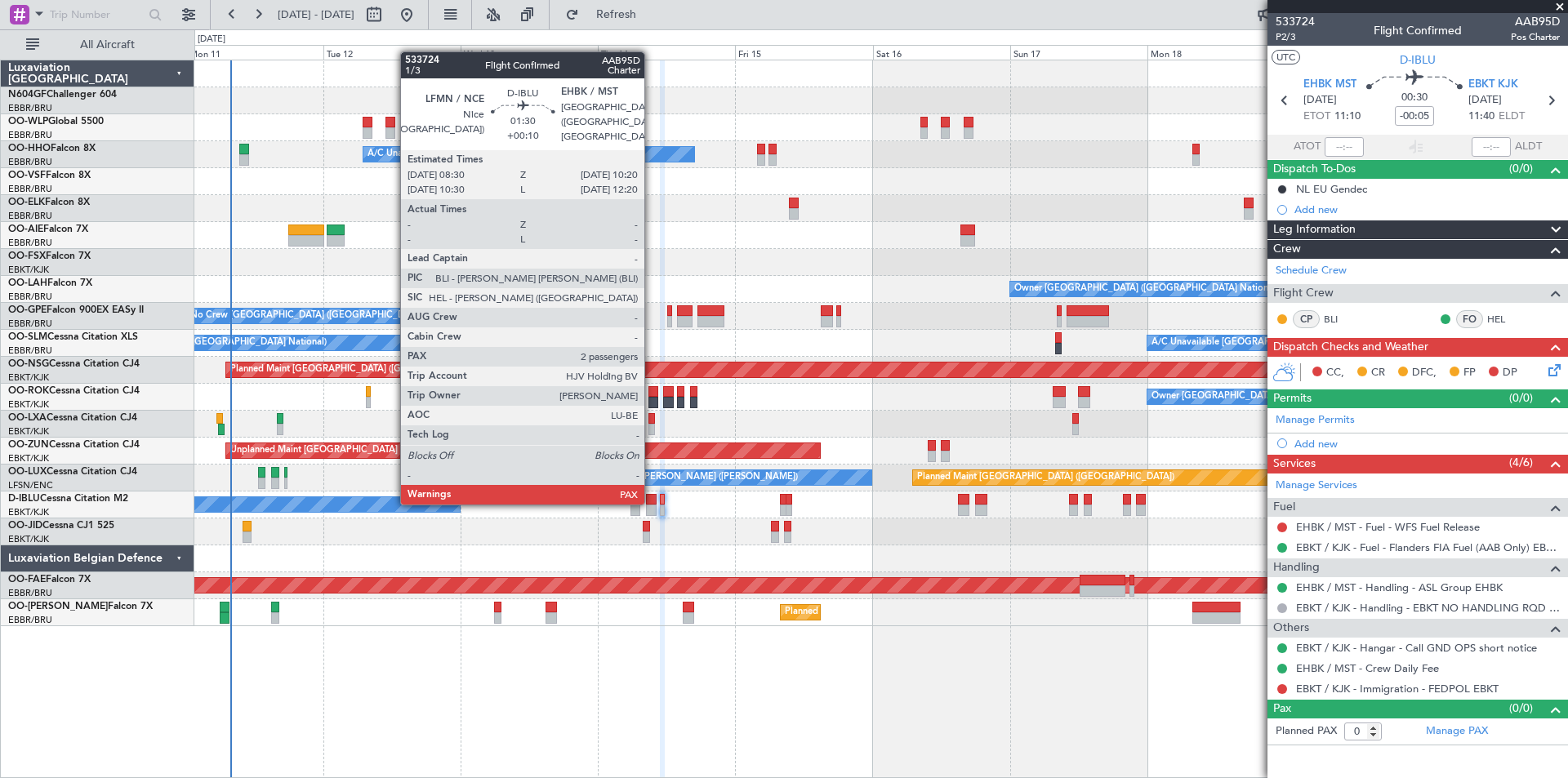
click at [651, 503] on div at bounding box center [650, 500] width 10 height 11
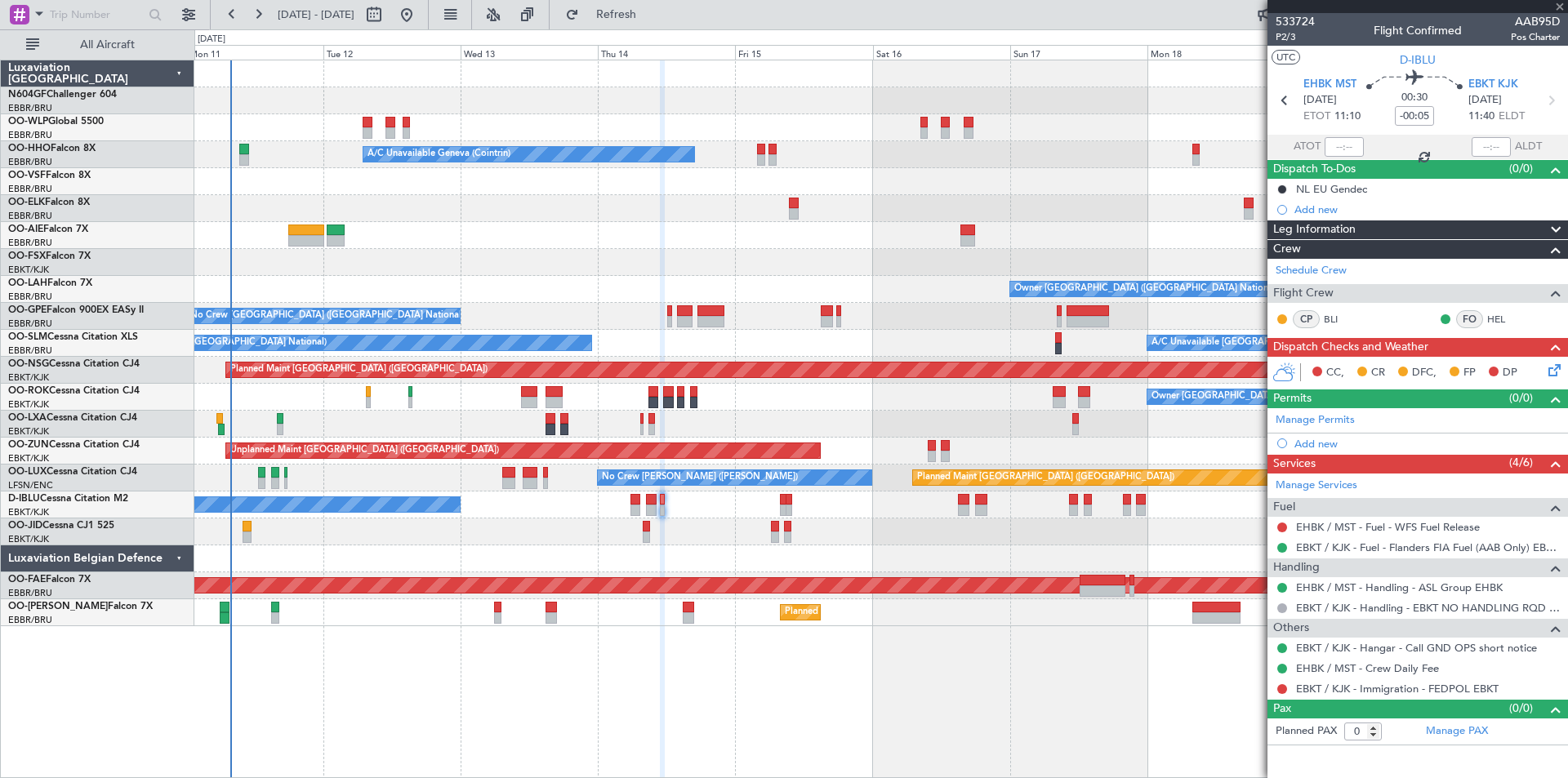
type input "+00:10"
type input "2"
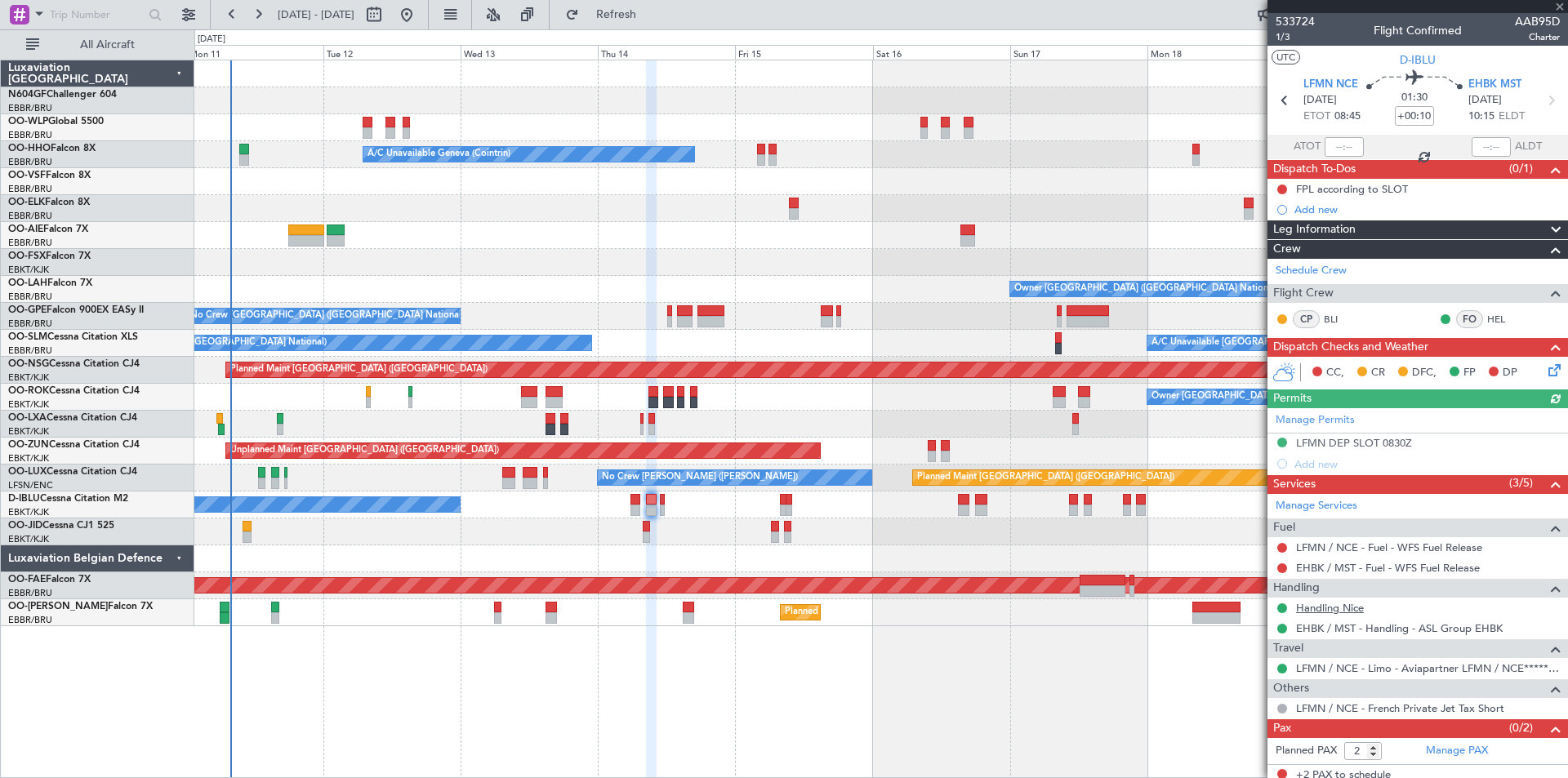
click at [1320, 612] on link "Handling Nice" at bounding box center [1329, 607] width 67 height 14
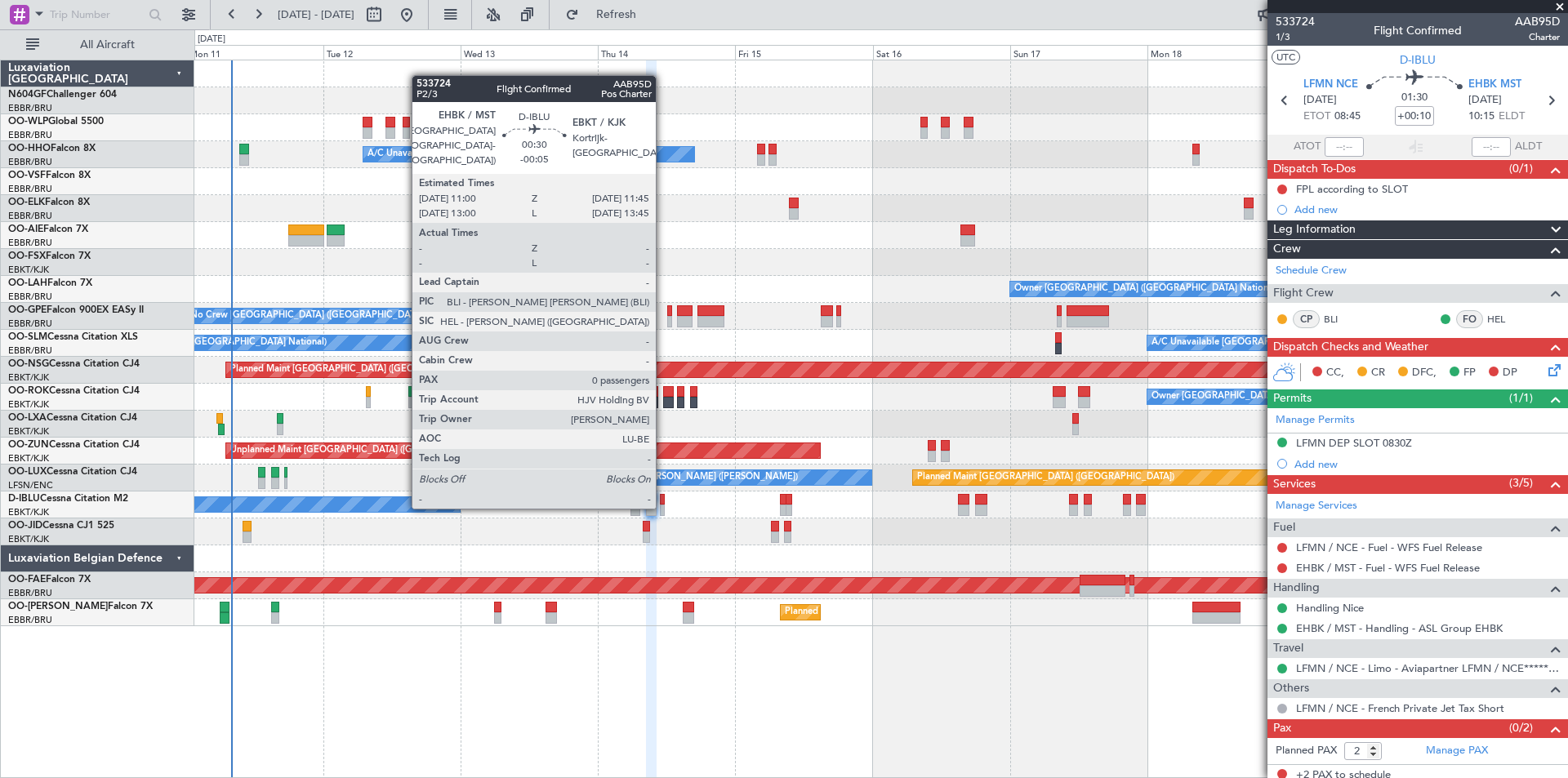
click at [663, 507] on div at bounding box center [662, 510] width 5 height 11
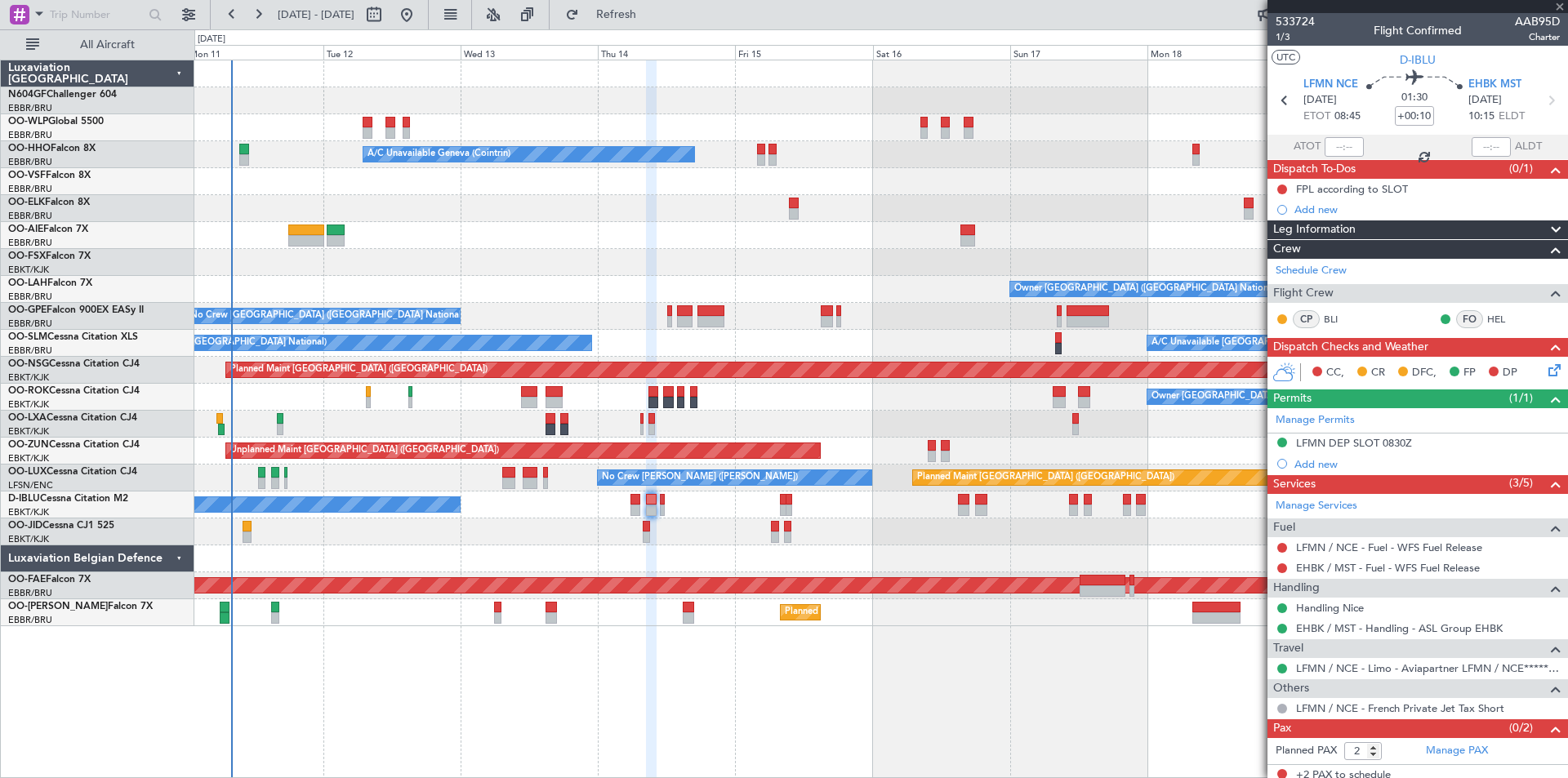
type input "-00:05"
type input "0"
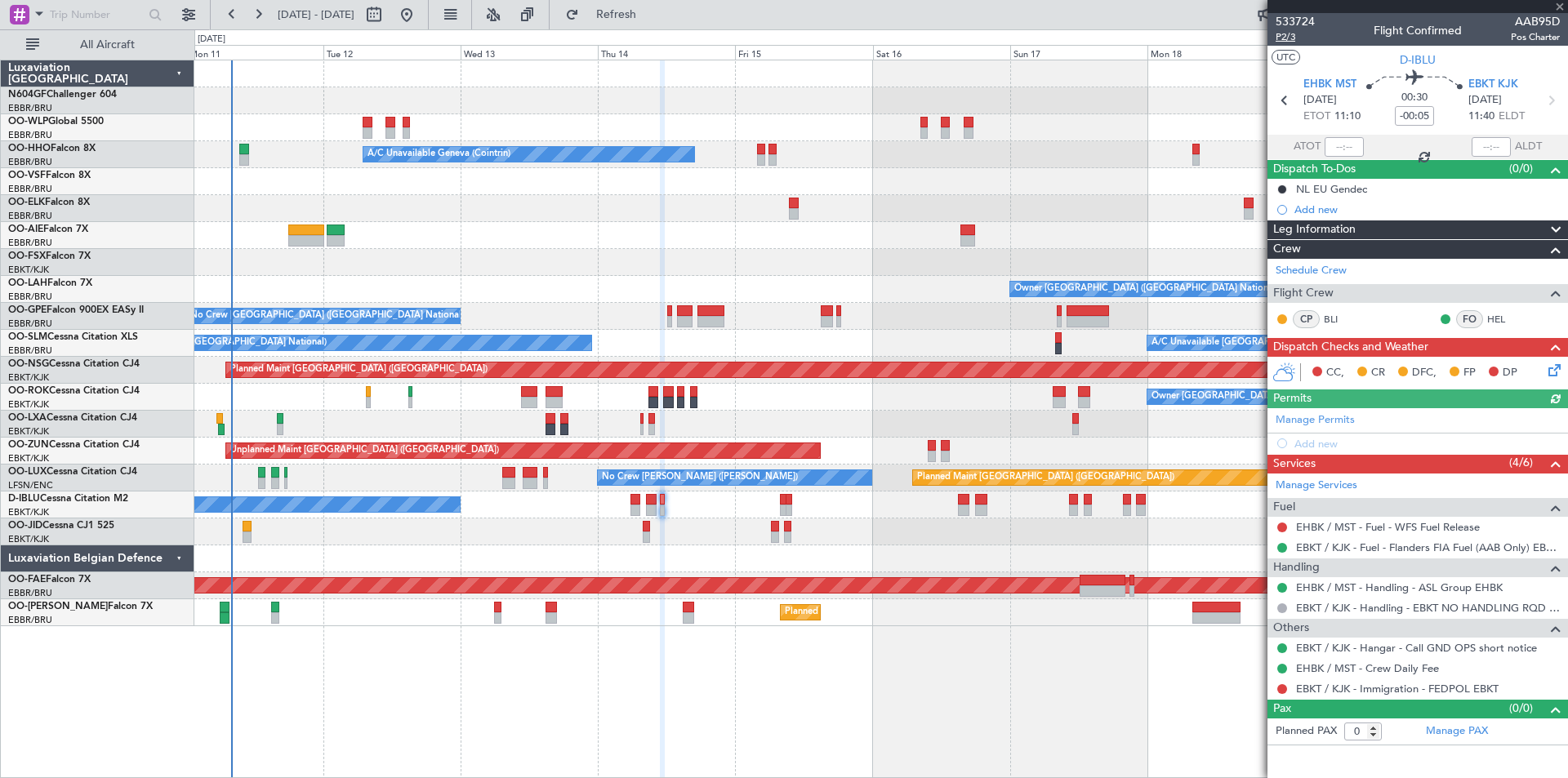
click at [1277, 33] on span "P2/3" at bounding box center [1295, 37] width 39 height 14
click at [650, 18] on span "Refresh" at bounding box center [616, 15] width 68 height 11
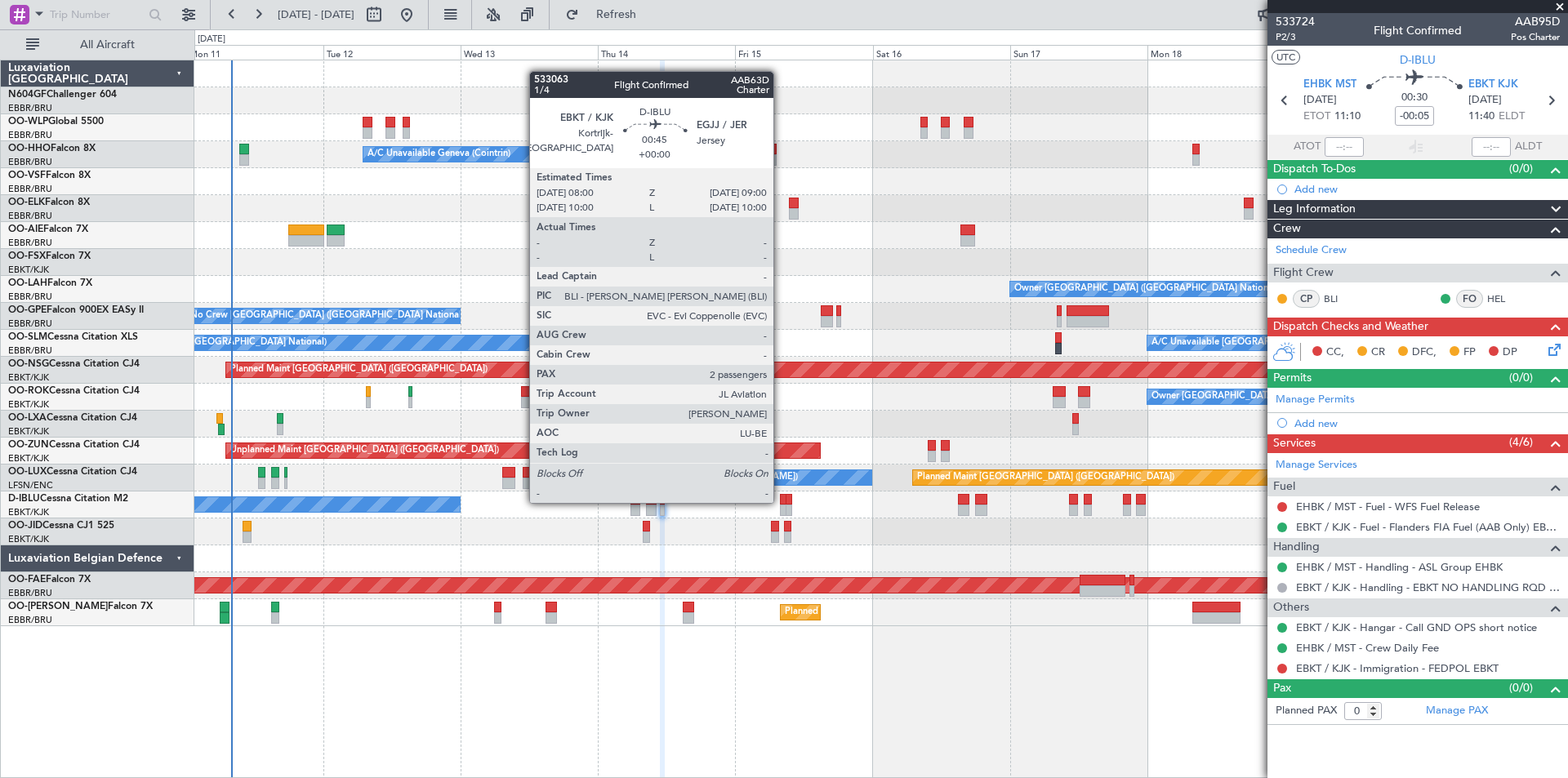
click at [781, 502] on div at bounding box center [783, 500] width 6 height 11
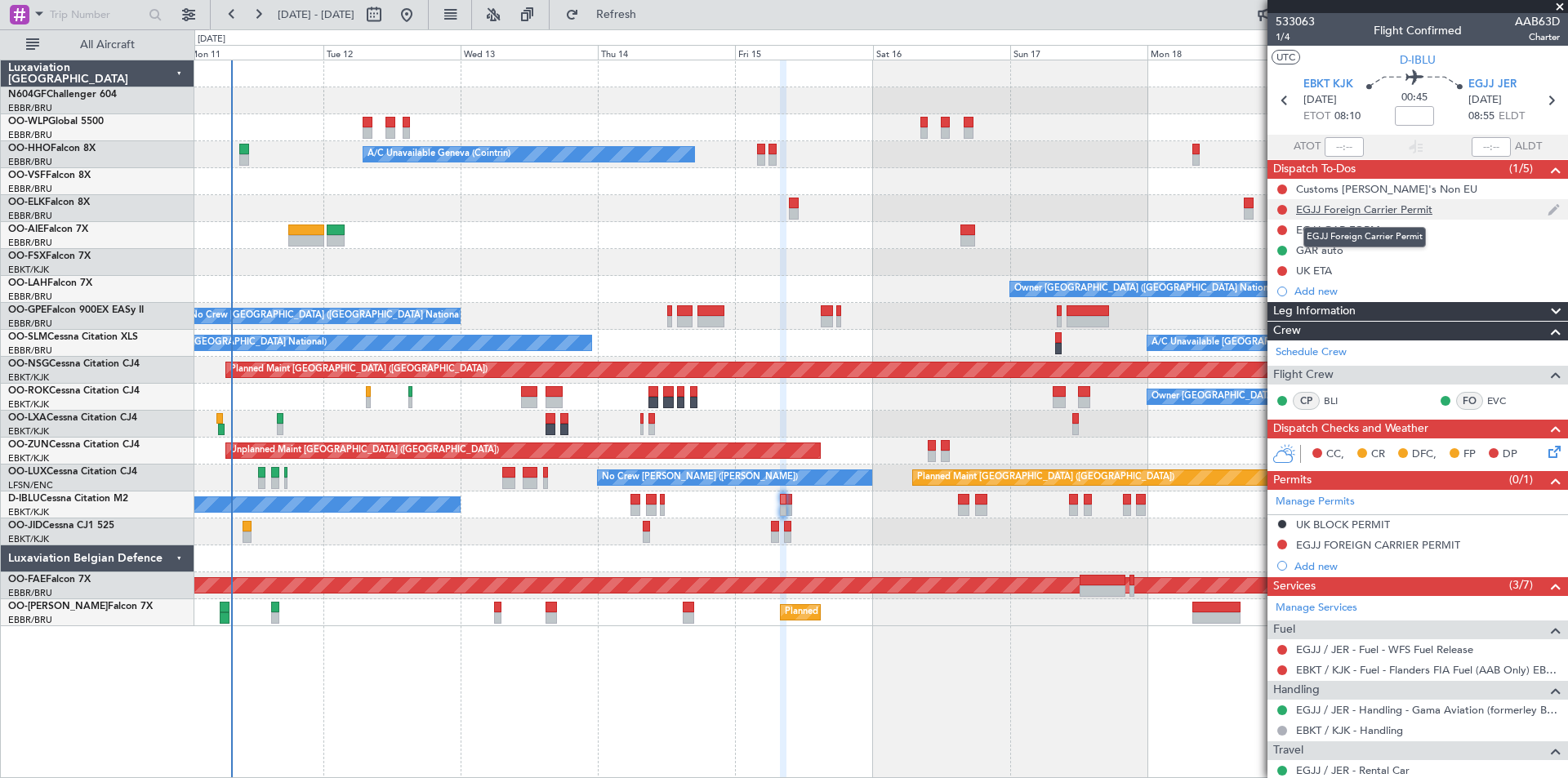
click at [1319, 214] on div "EGJJ Foreign Carrier Permit" at bounding box center [1364, 209] width 137 height 14
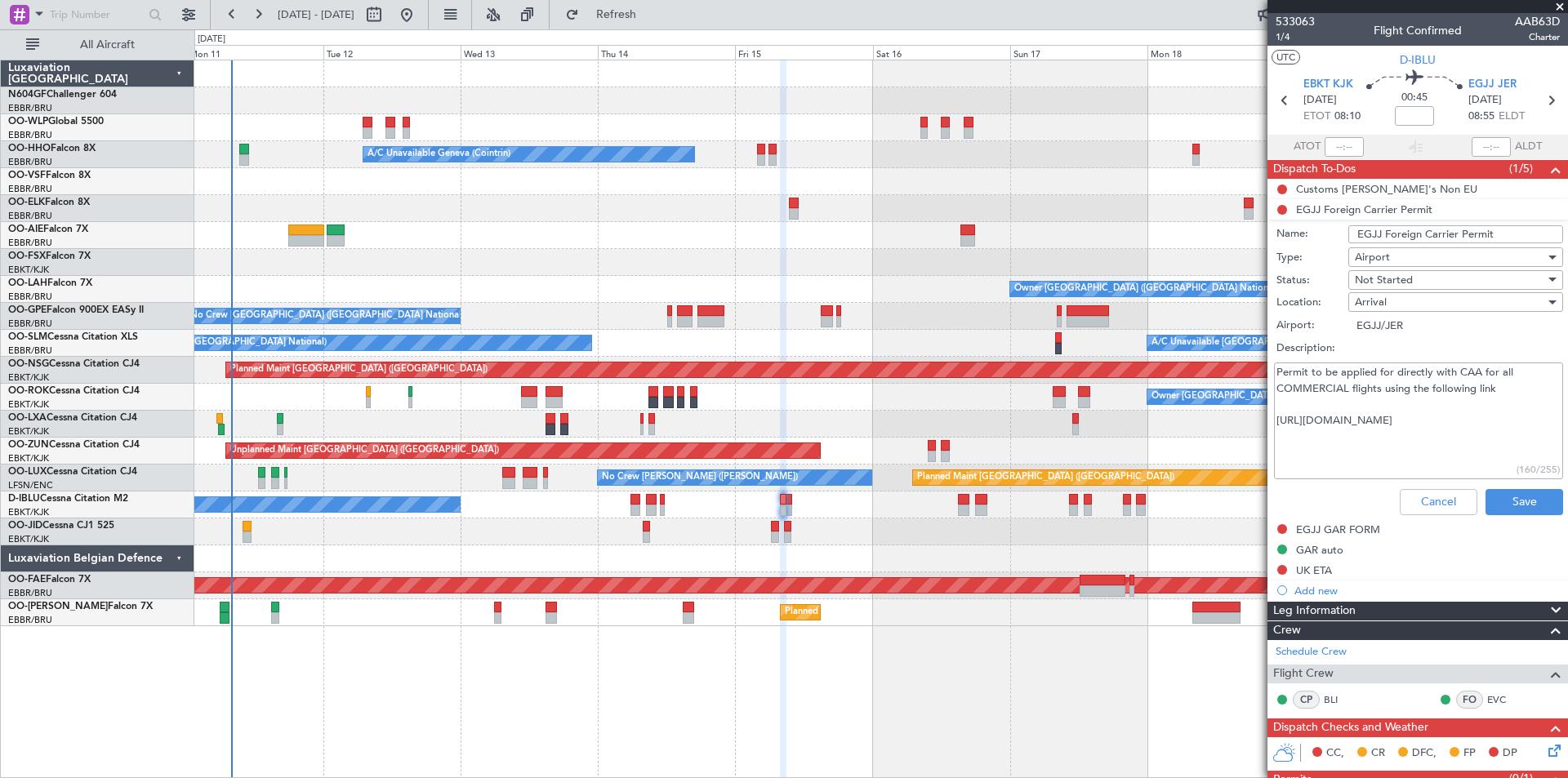
drag, startPoint x: 1292, startPoint y: 378, endPoint x: 1334, endPoint y: 437, distance: 72.4
click at [1334, 437] on textarea "Permit to be applied for directly with CAA for all COMMERCIAL flights using the…" at bounding box center [1418, 420] width 289 height 116
click at [1334, 439] on textarea "Permit to be applied for directly with CAA for all COMMERCIAL flights using the…" at bounding box center [1418, 420] width 289 height 116
click at [1418, 504] on button "Cancel" at bounding box center [1439, 502] width 78 height 26
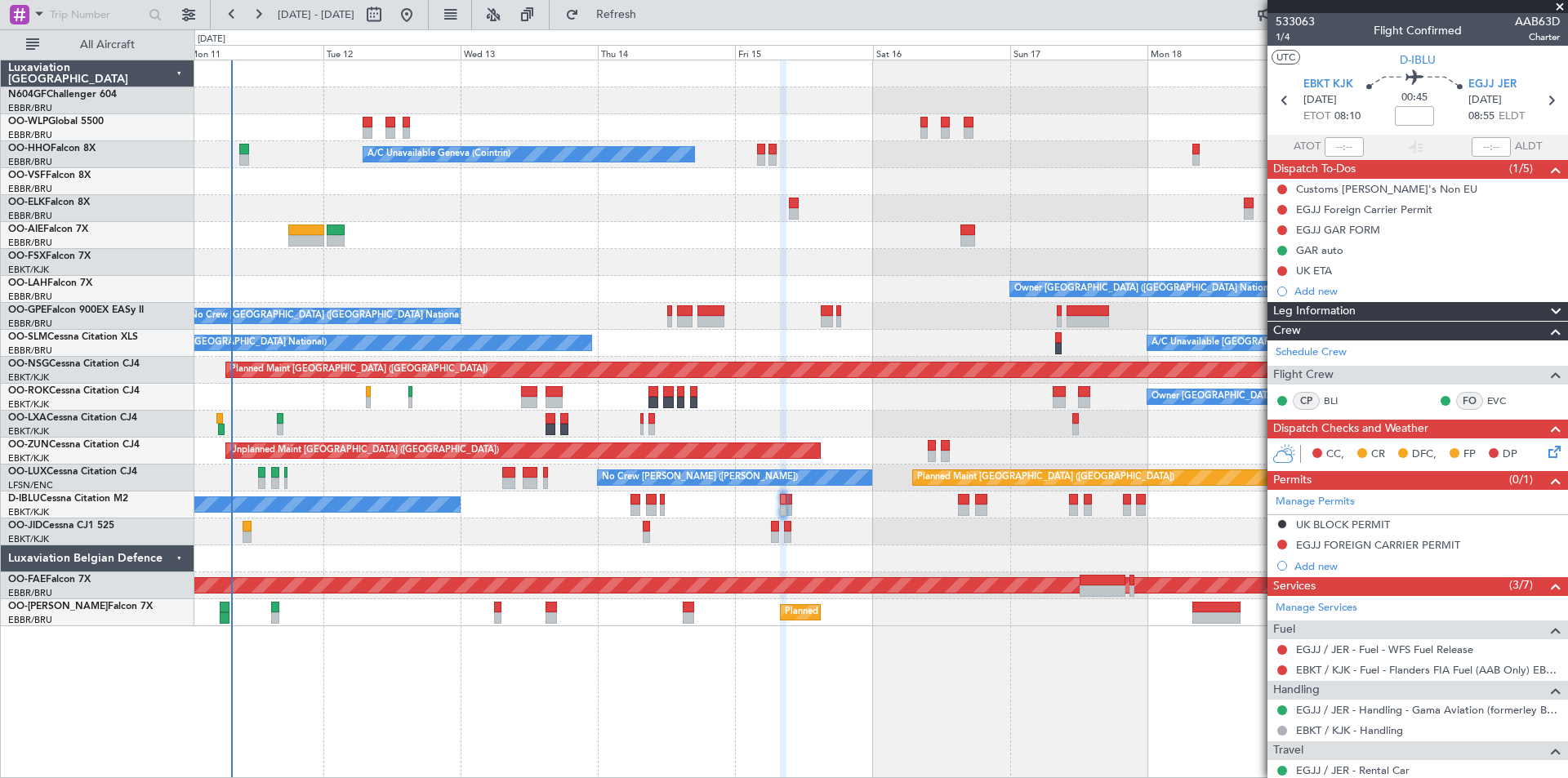
scroll to position [223, 0]
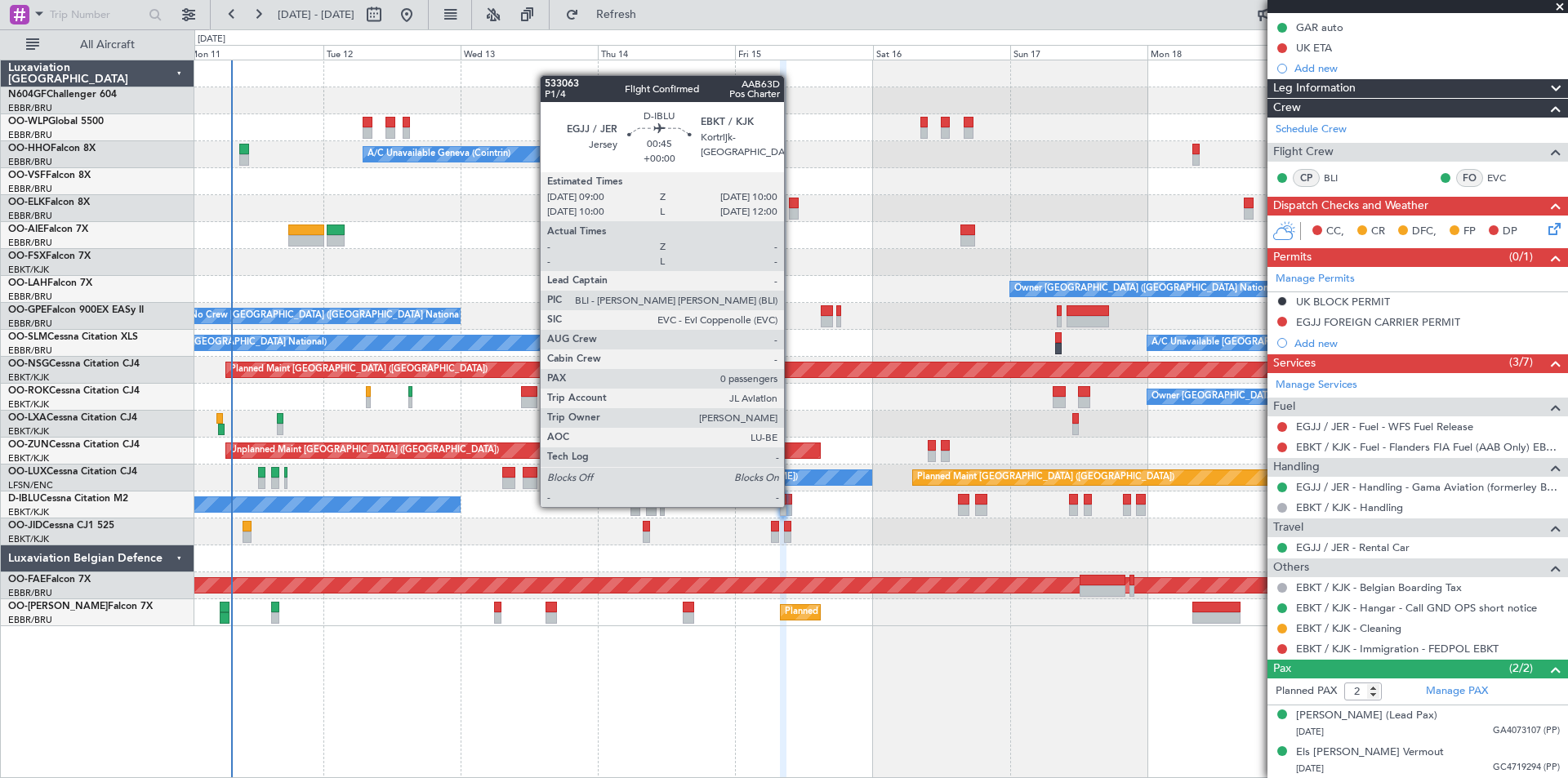
click at [790, 505] on div at bounding box center [788, 510] width 6 height 11
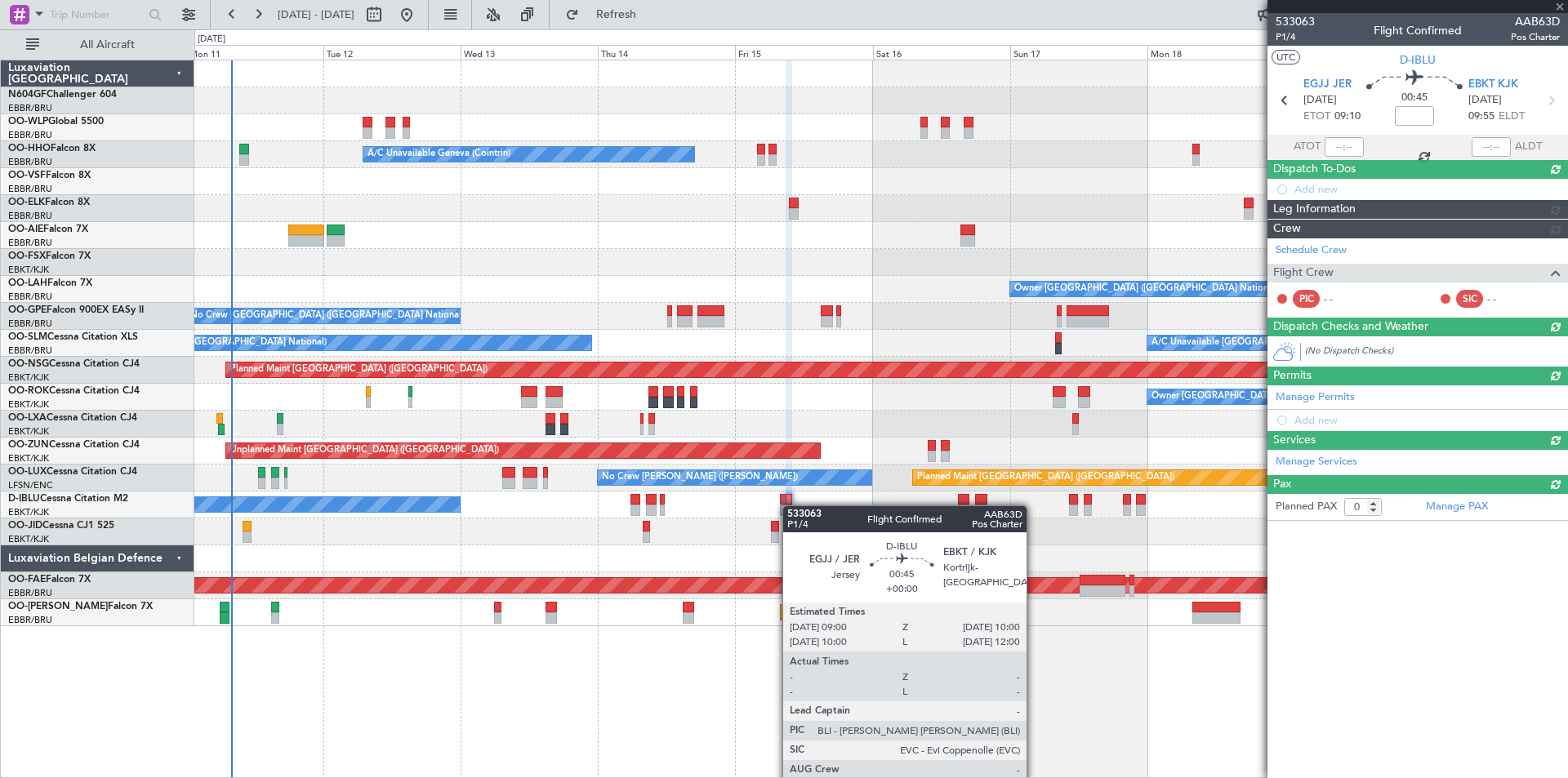
scroll to position [0, 0]
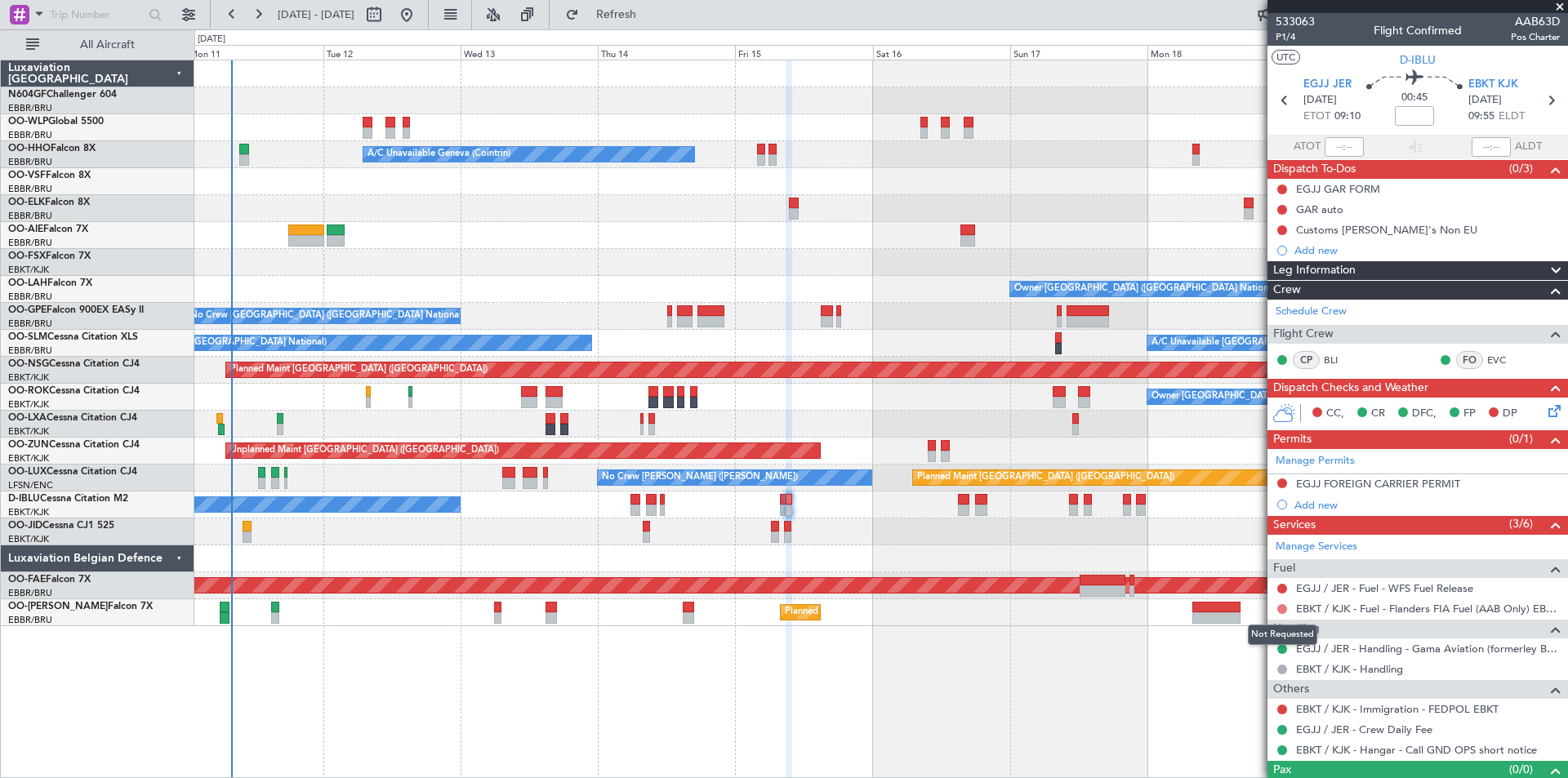
click at [1283, 607] on button at bounding box center [1282, 609] width 10 height 10
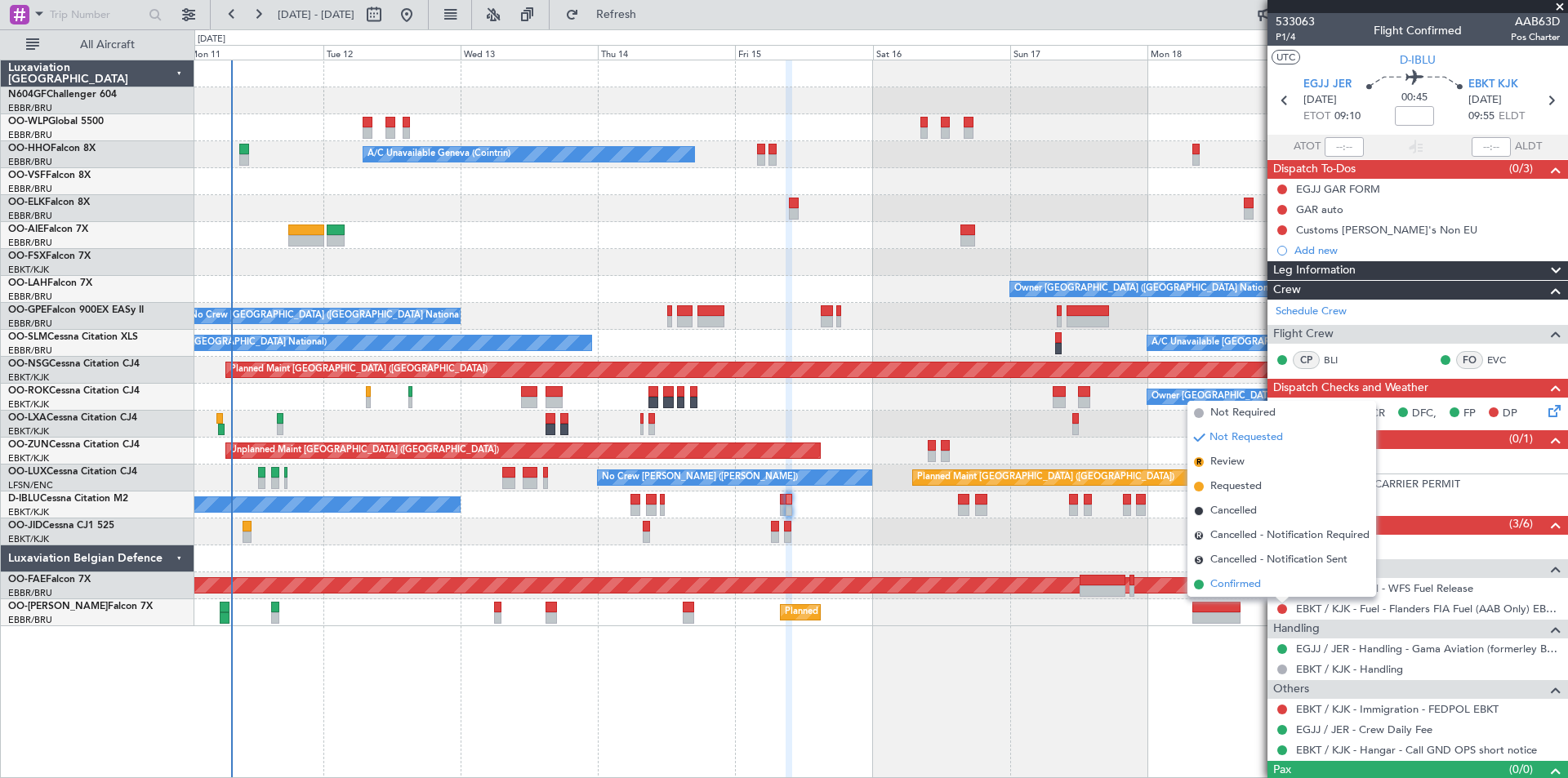
click at [1277, 587] on li "Confirmed" at bounding box center [1282, 584] width 188 height 25
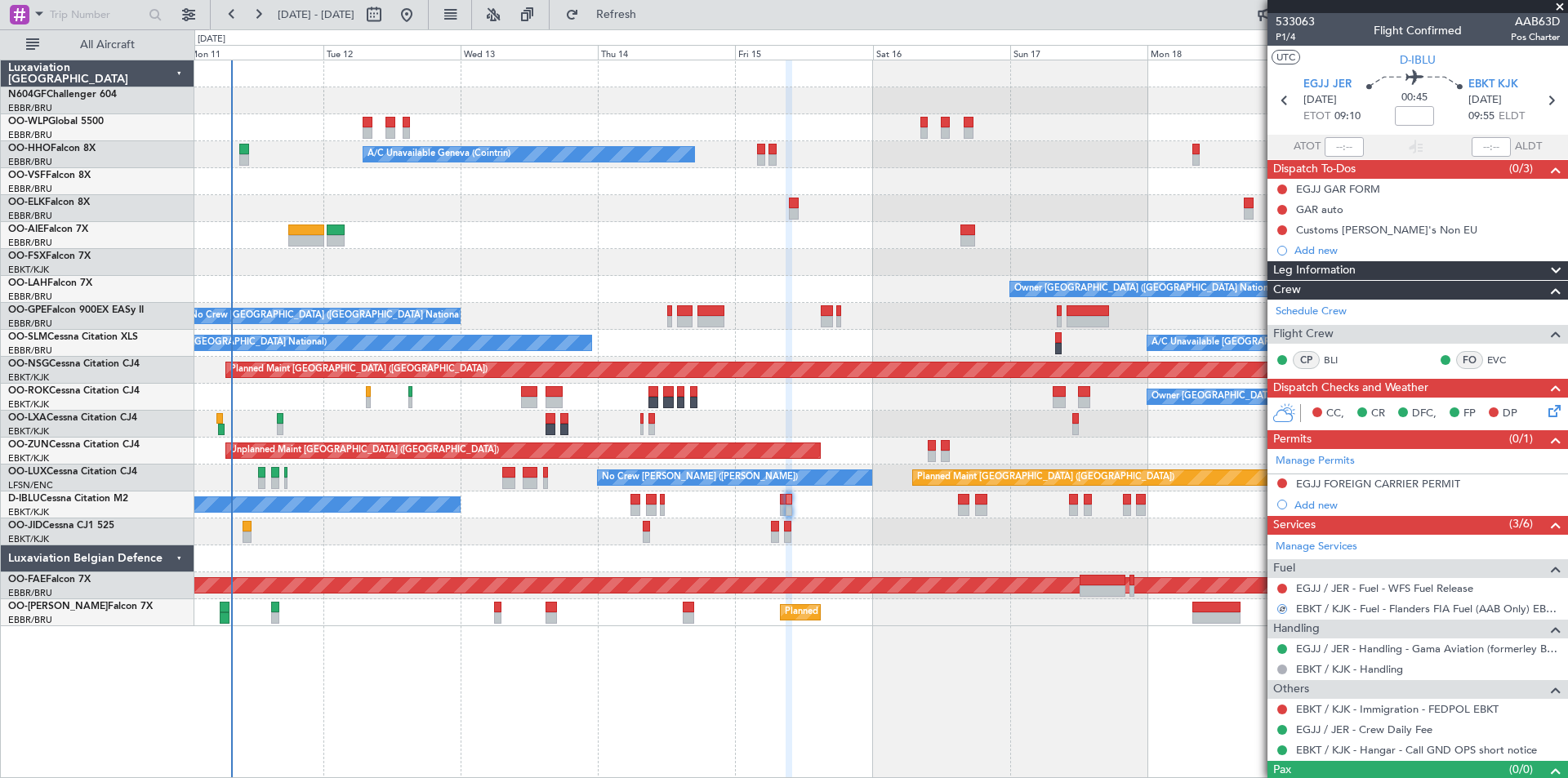
scroll to position [28, 0]
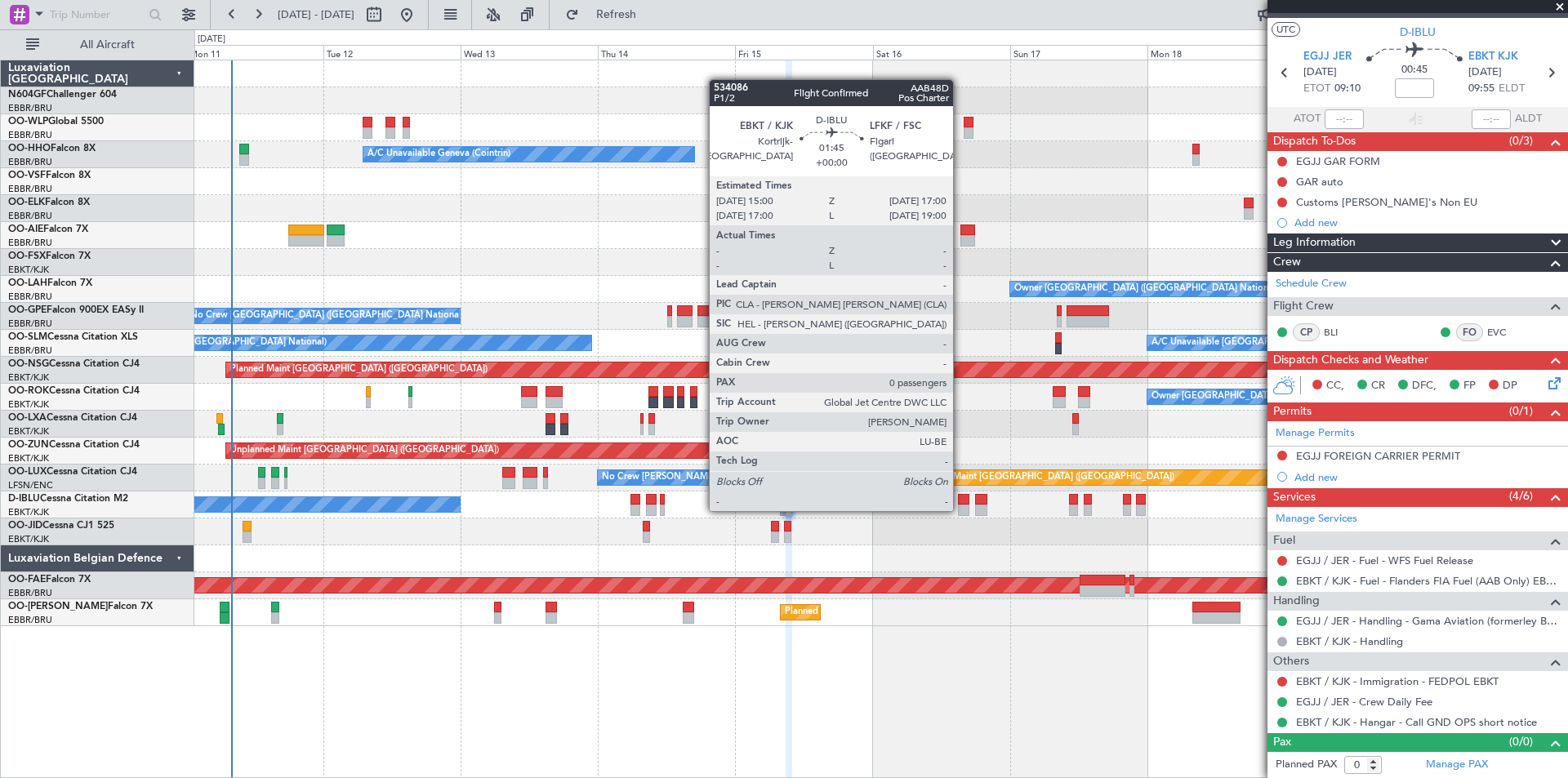
click at [960, 509] on div at bounding box center [964, 510] width 12 height 11
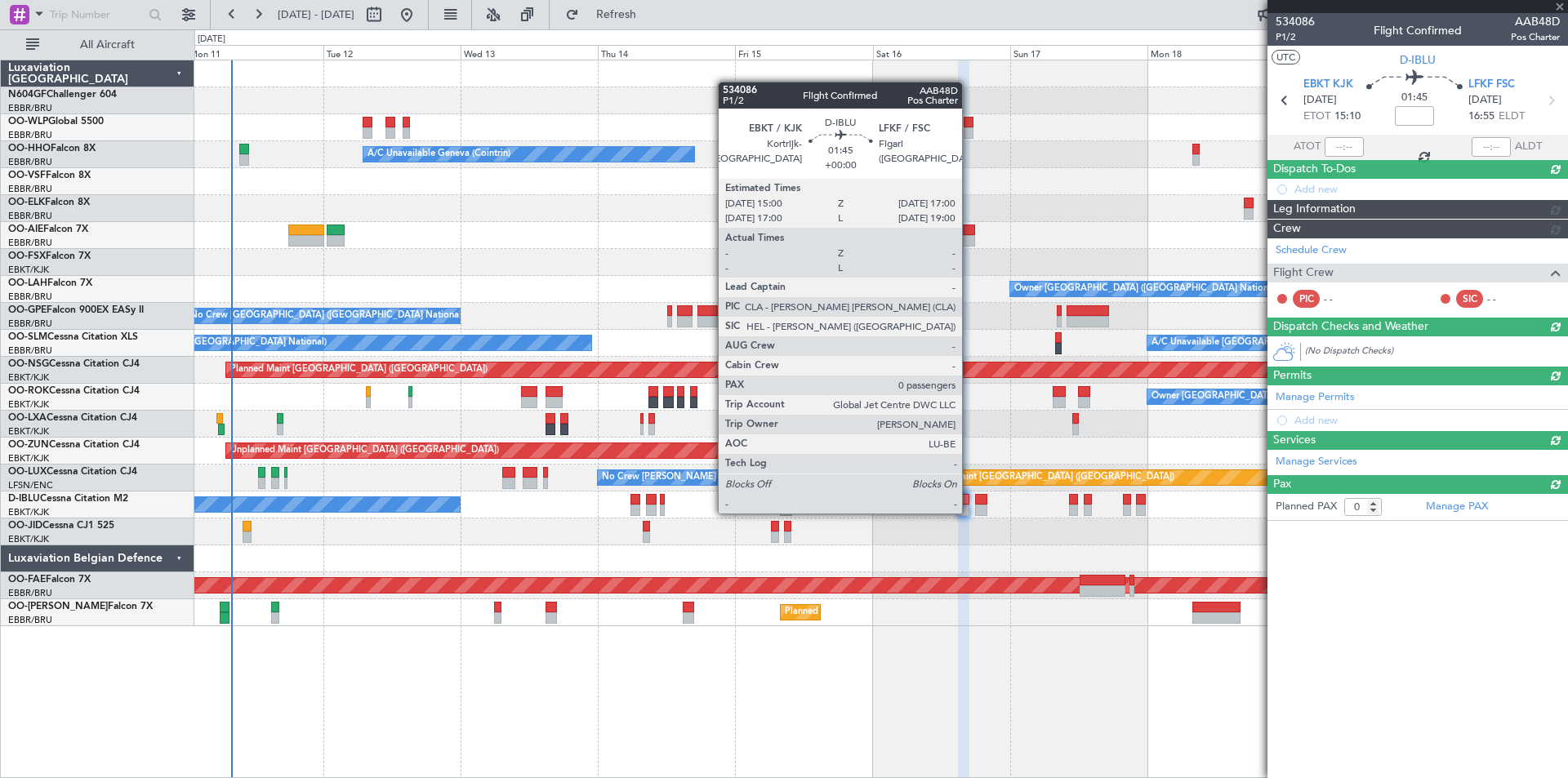
scroll to position [0, 0]
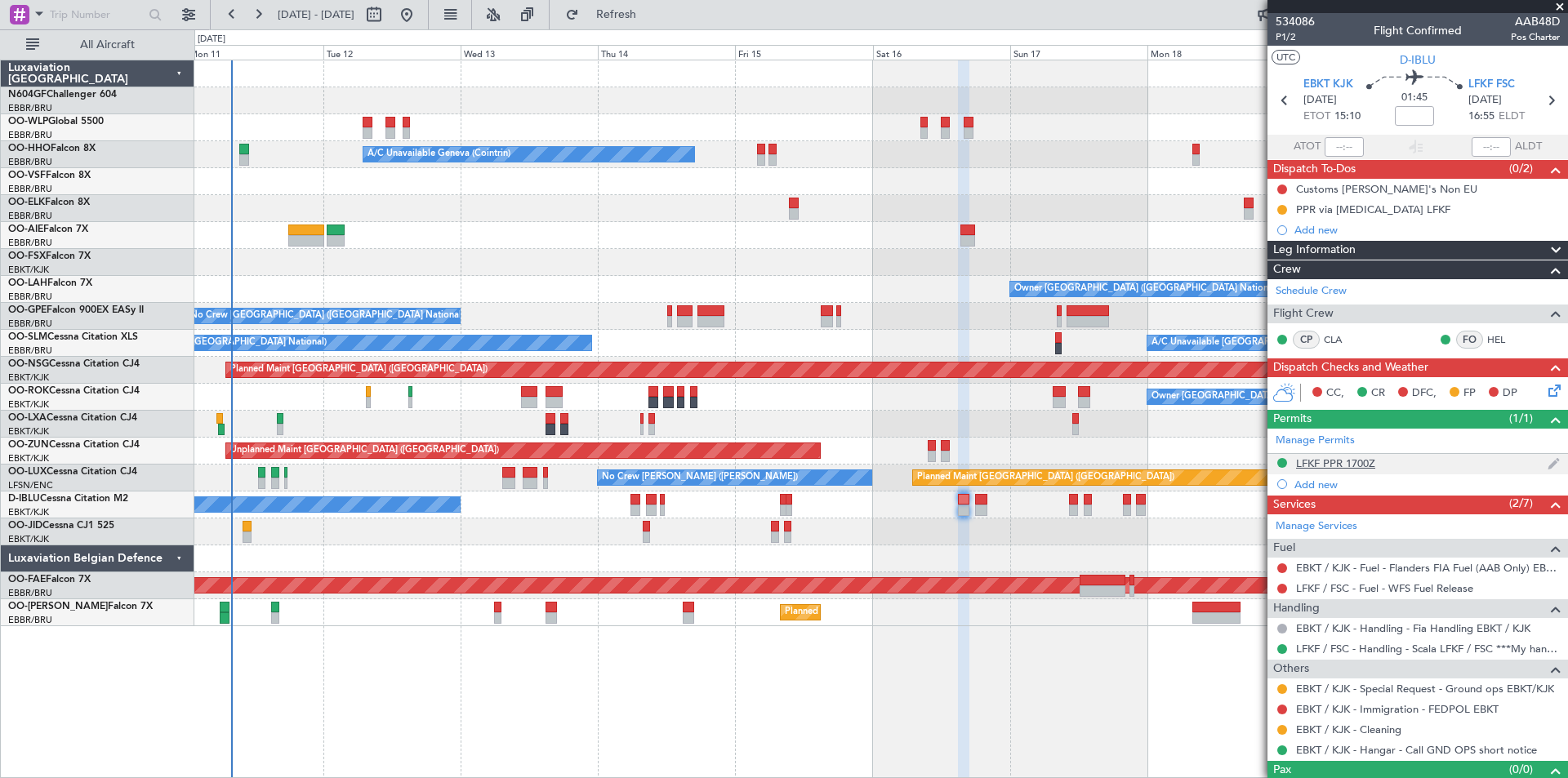
click at [1343, 472] on div "LFKF PPR 1700Z" at bounding box center [1417, 464] width 300 height 20
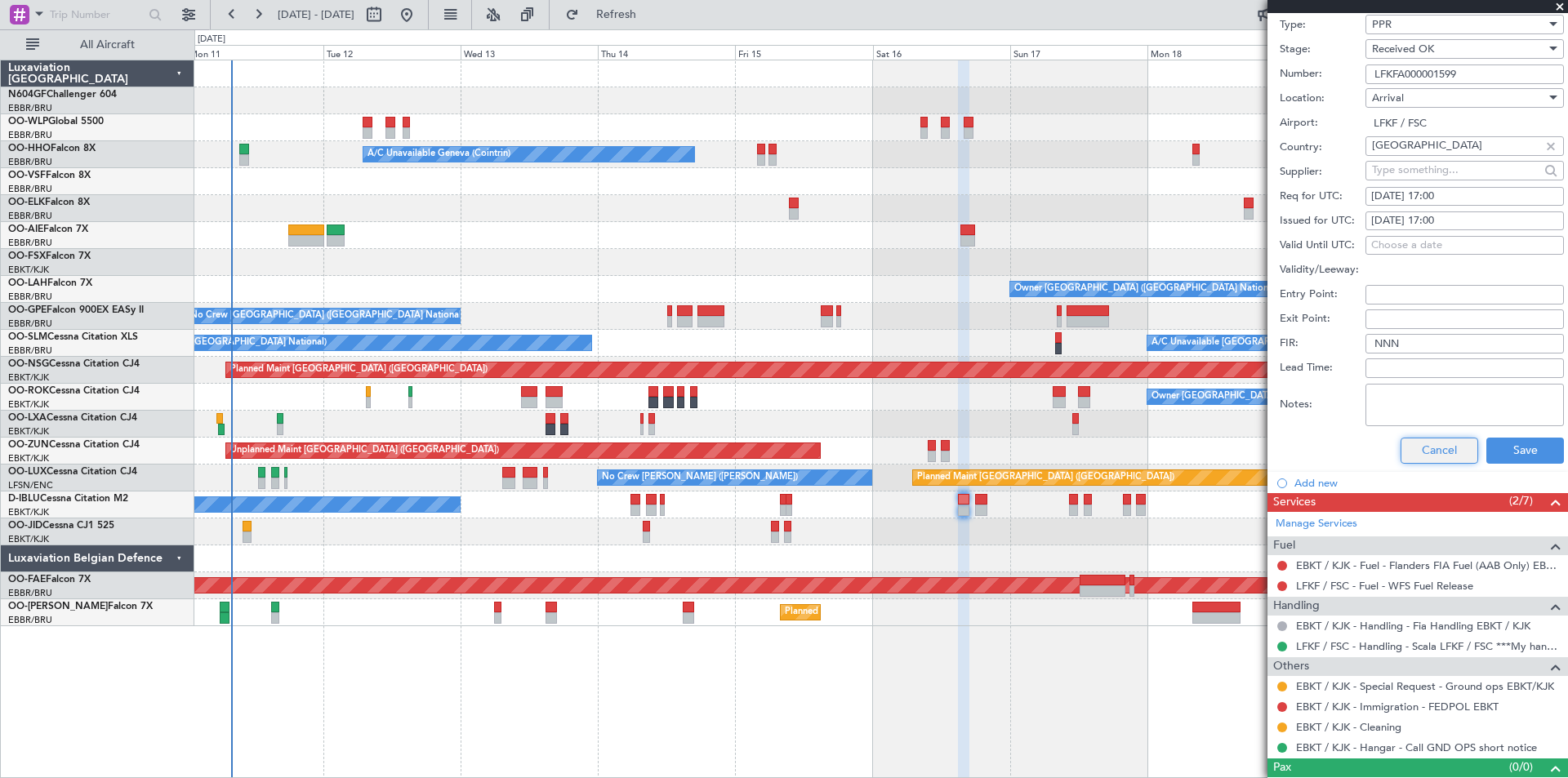
click at [1411, 457] on button "Cancel" at bounding box center [1440, 451] width 78 height 26
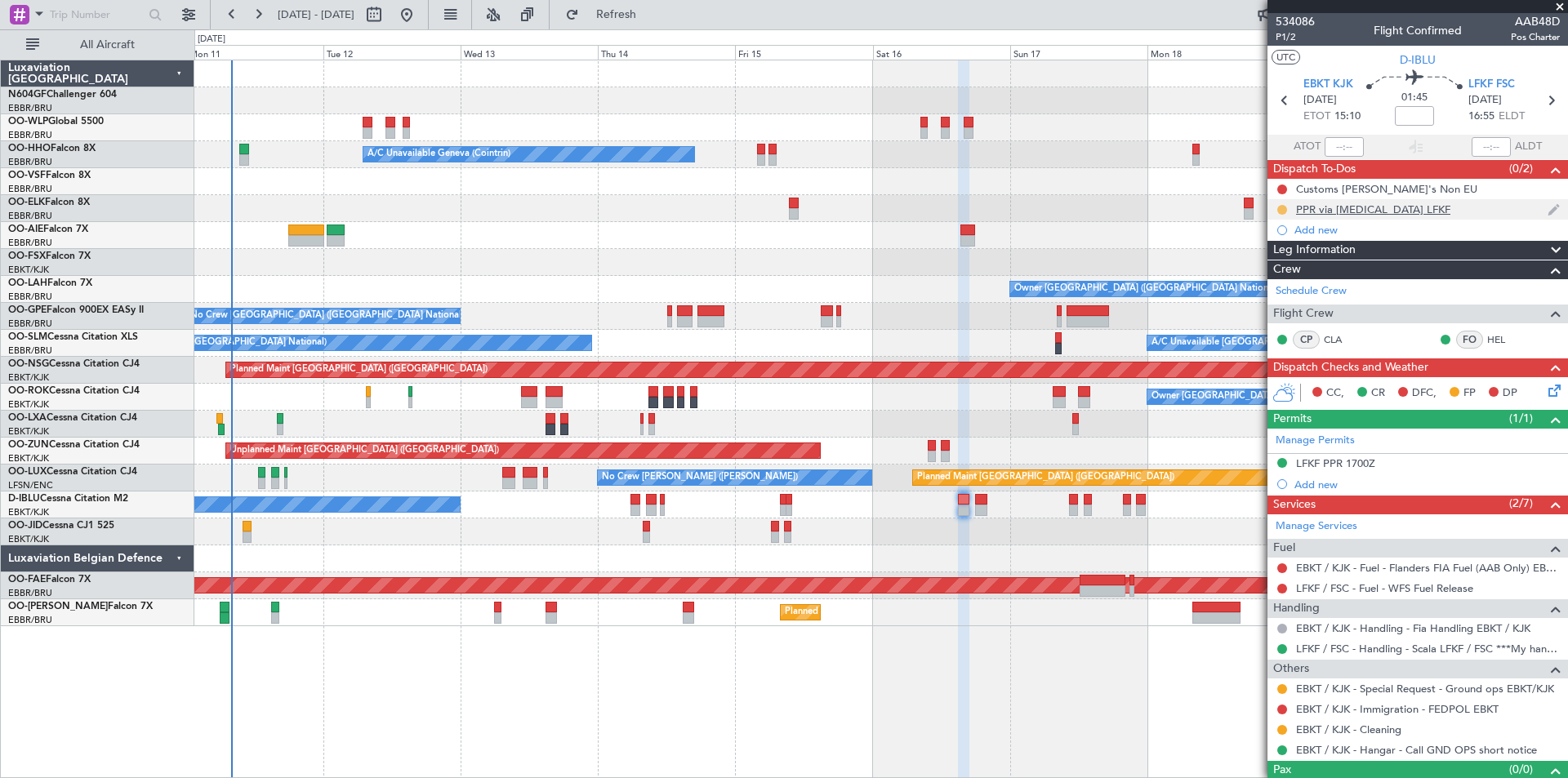
click at [1283, 211] on button at bounding box center [1282, 210] width 10 height 10
click at [1252, 282] on span at bounding box center [1250, 282] width 10 height 10
click at [1287, 39] on span "P1/2" at bounding box center [1295, 37] width 39 height 14
click at [650, 18] on span "Refresh" at bounding box center [616, 15] width 68 height 11
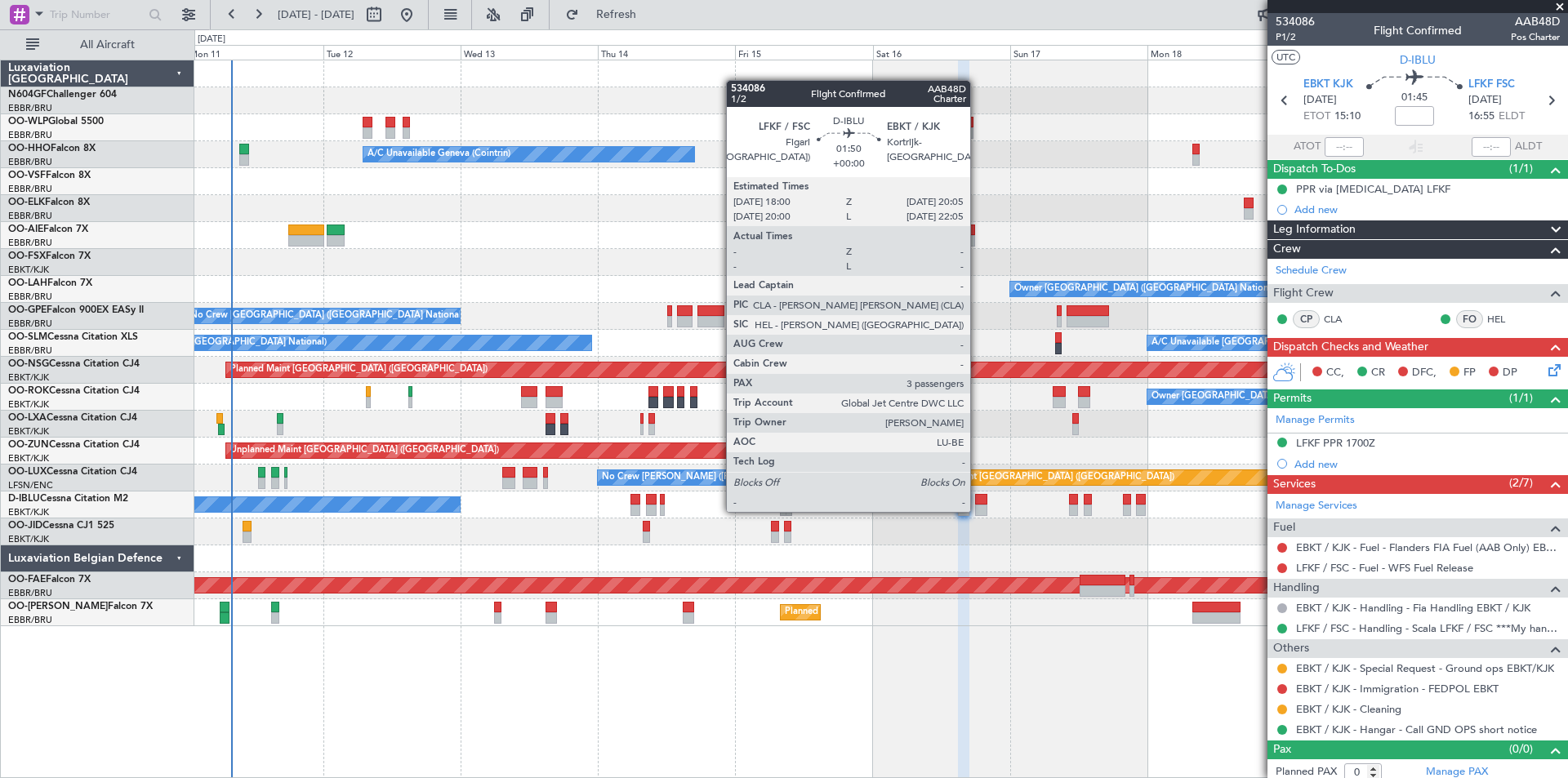
click at [978, 510] on div at bounding box center [980, 510] width 12 height 11
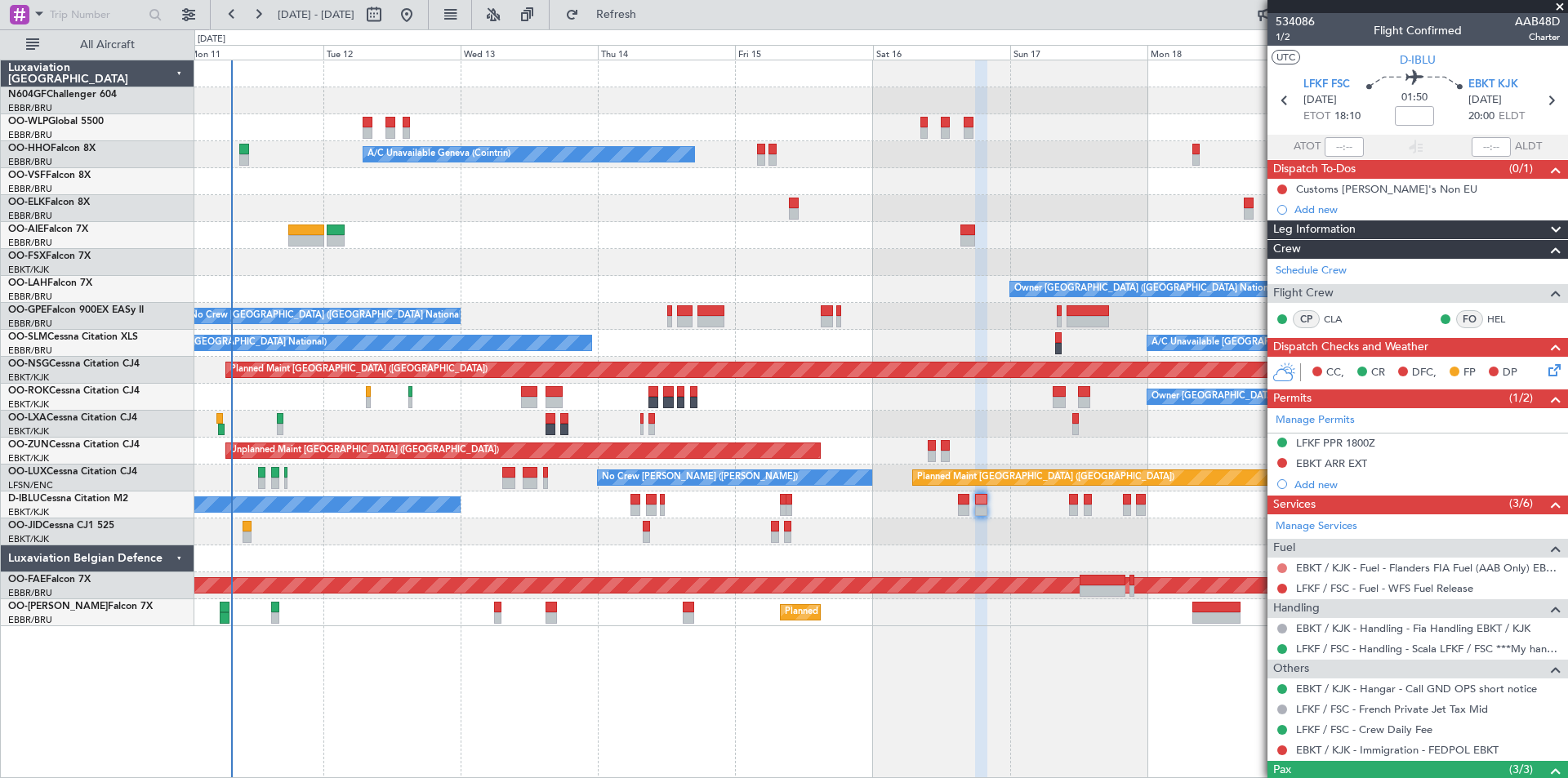
click at [1282, 566] on button at bounding box center [1282, 568] width 10 height 10
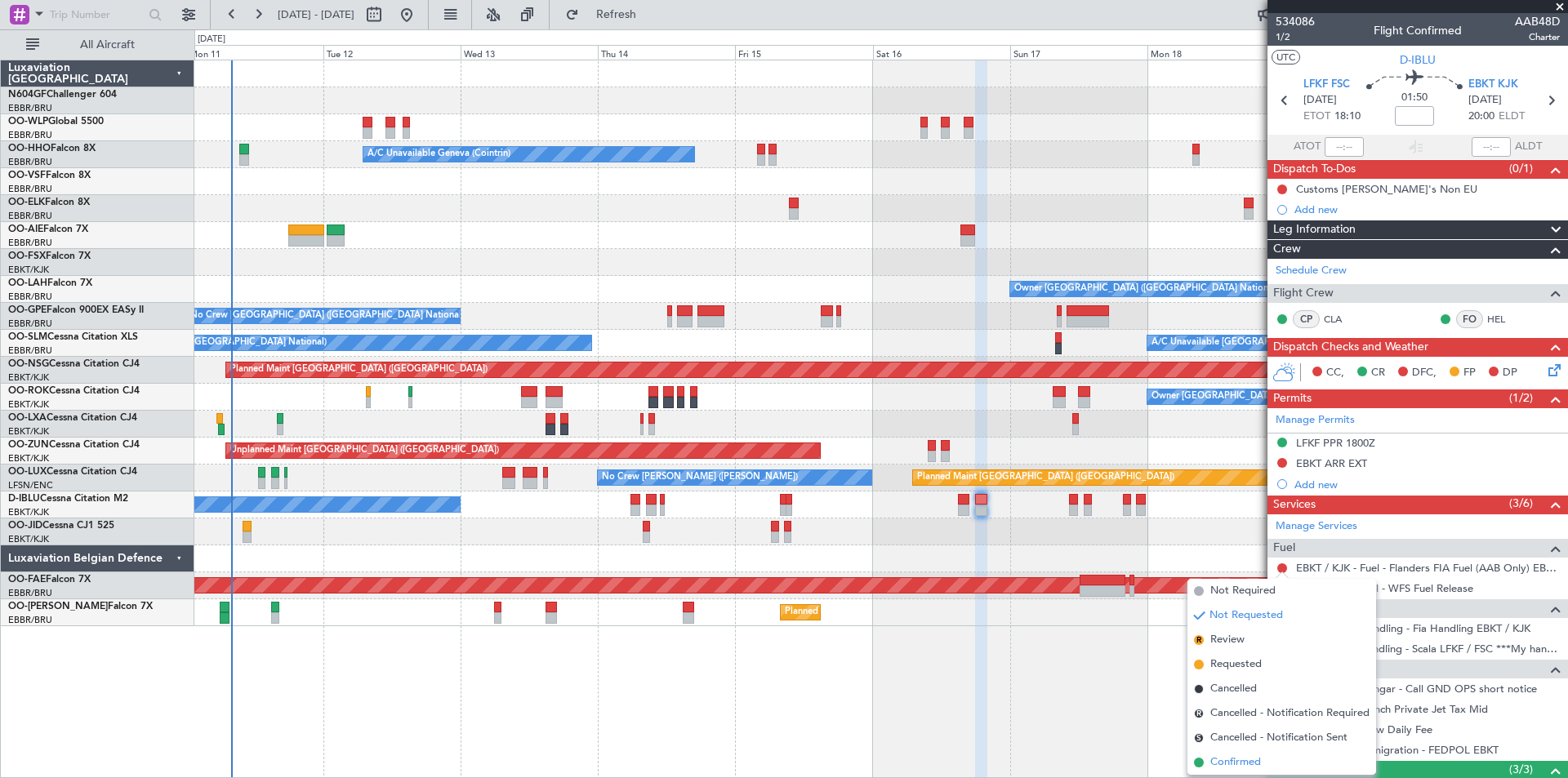
click at [1250, 764] on span "Confirmed" at bounding box center [1235, 763] width 51 height 17
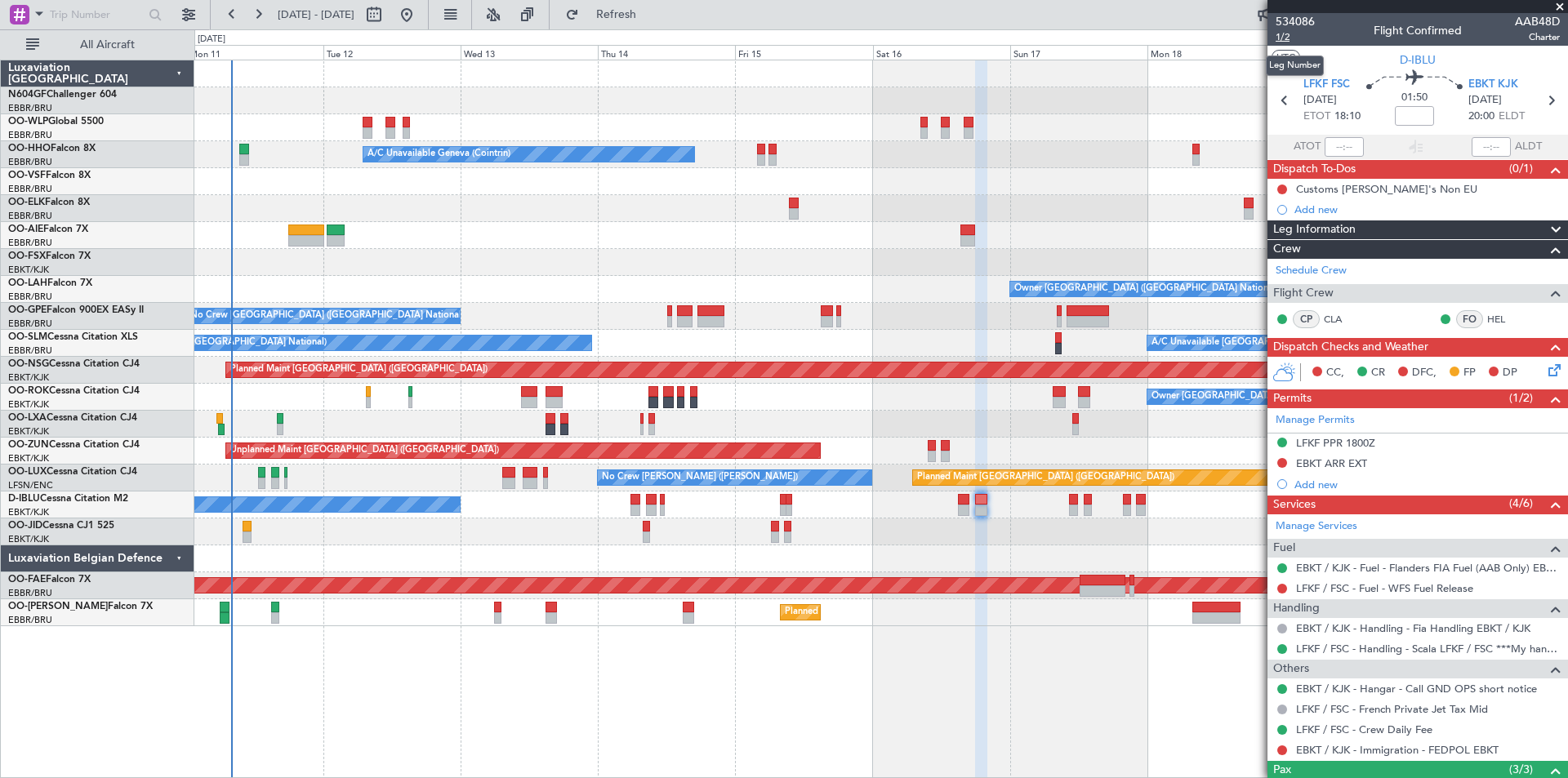
click at [1286, 34] on span "1/2" at bounding box center [1295, 37] width 39 height 14
click at [631, 15] on button "Refresh" at bounding box center [607, 15] width 98 height 26
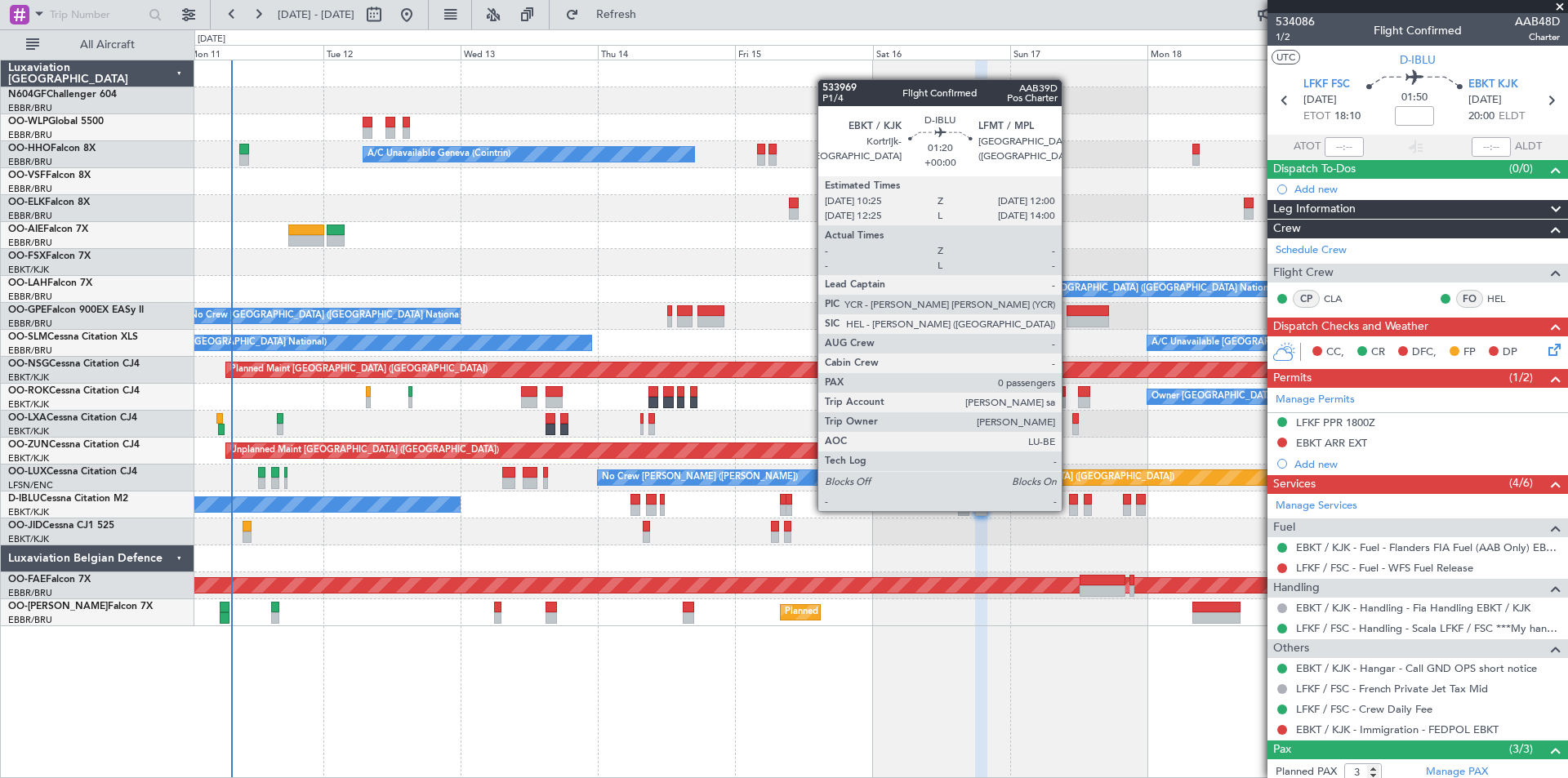
click at [1069, 509] on div at bounding box center [1074, 510] width 10 height 11
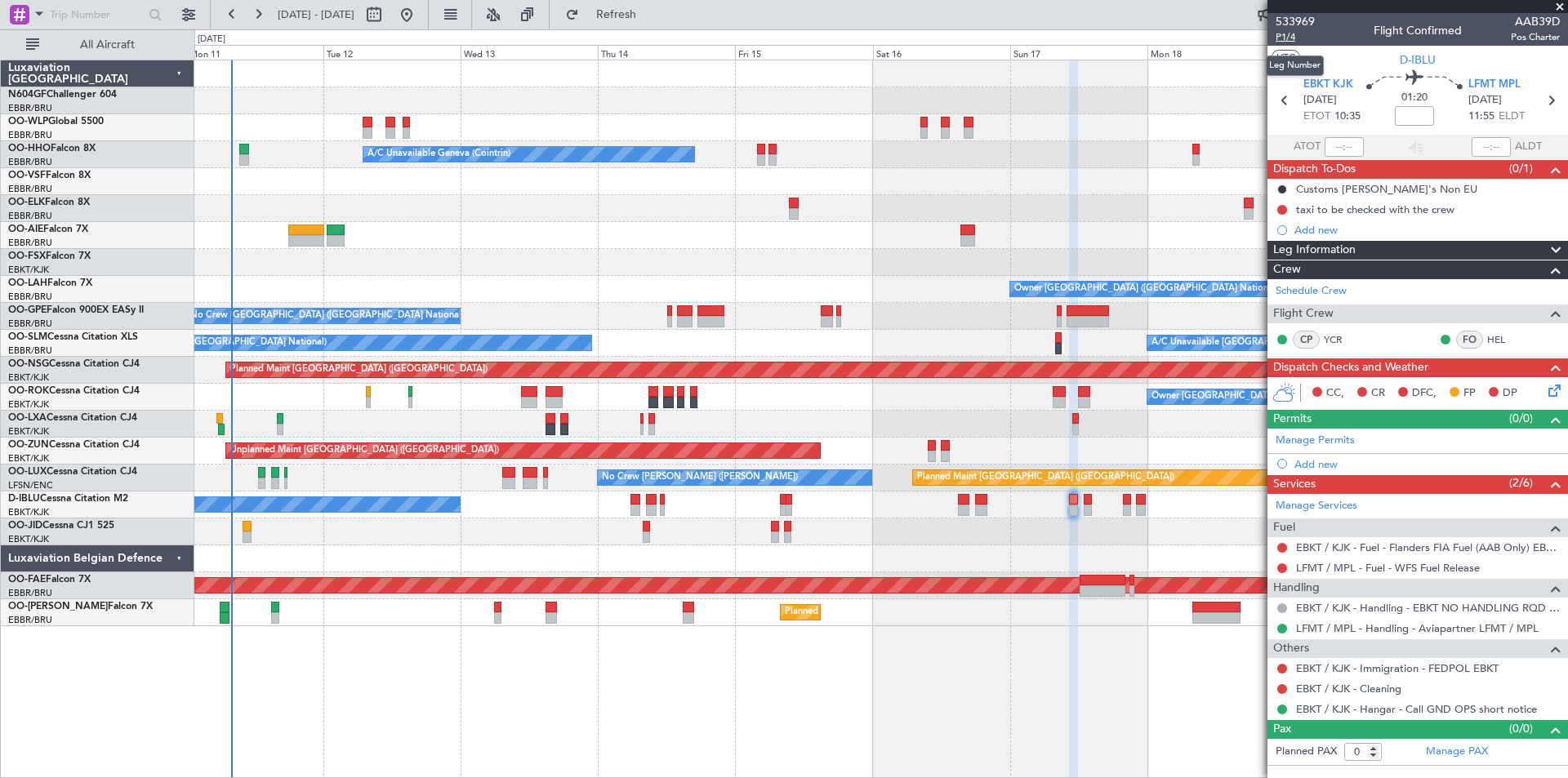
click at [1287, 42] on span "P1/4" at bounding box center [1295, 37] width 39 height 14
drag, startPoint x: 680, startPoint y: 11, endPoint x: 812, endPoint y: 103, distance: 160.9
click at [650, 12] on span "Refresh" at bounding box center [616, 15] width 68 height 11
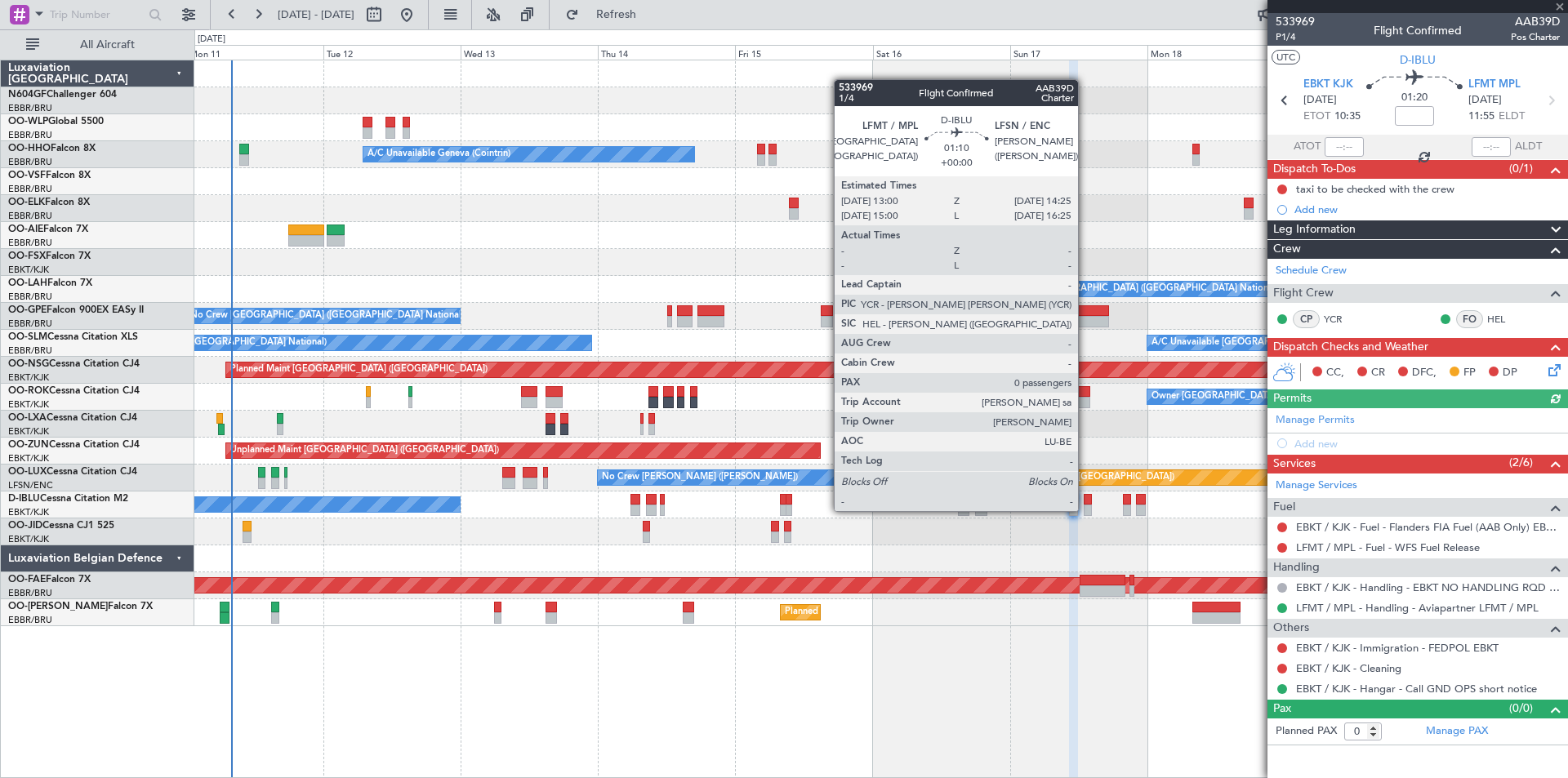
click at [1085, 509] on div at bounding box center [1088, 510] width 8 height 11
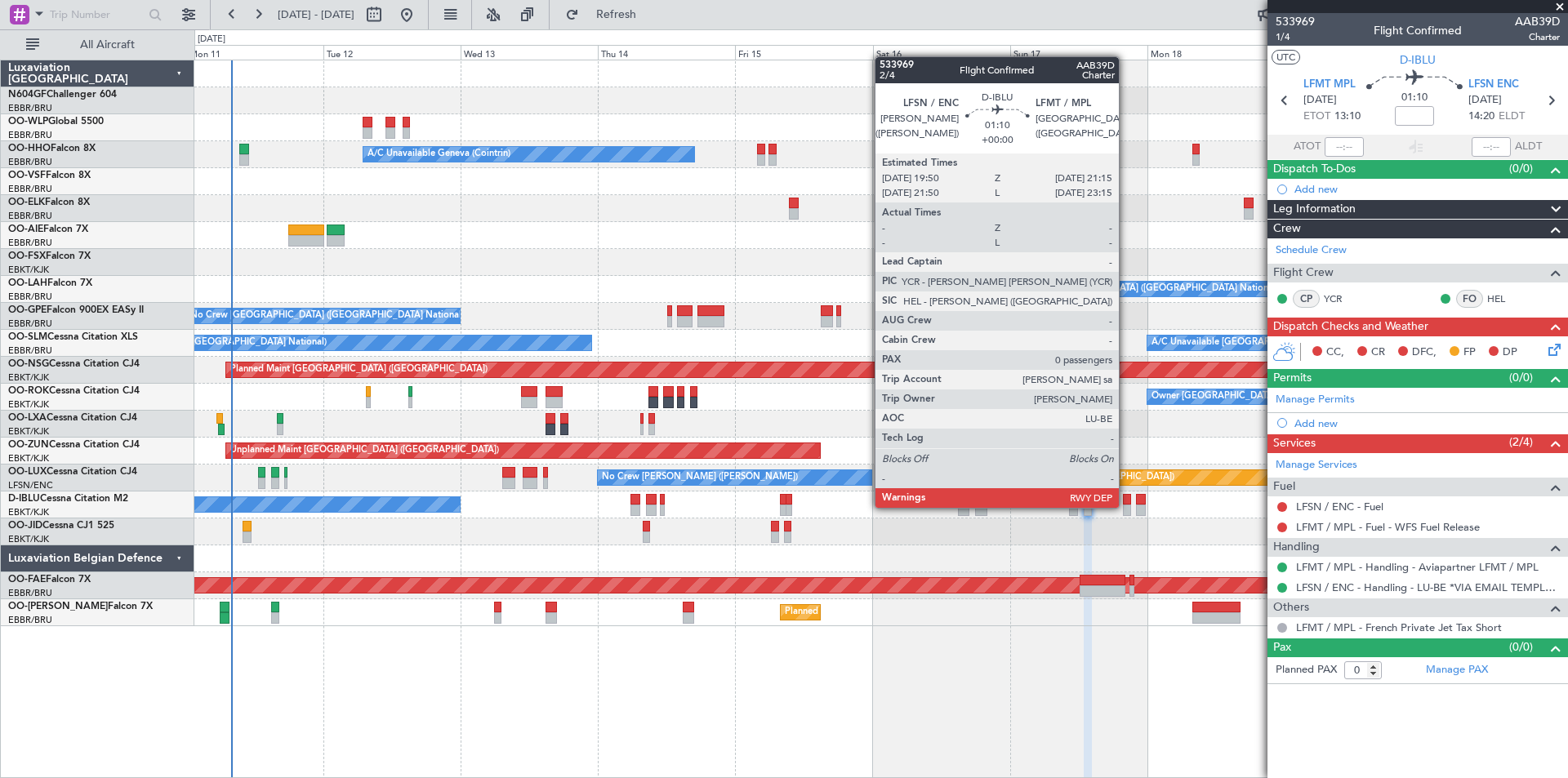
click at [1126, 506] on div at bounding box center [1126, 510] width 8 height 11
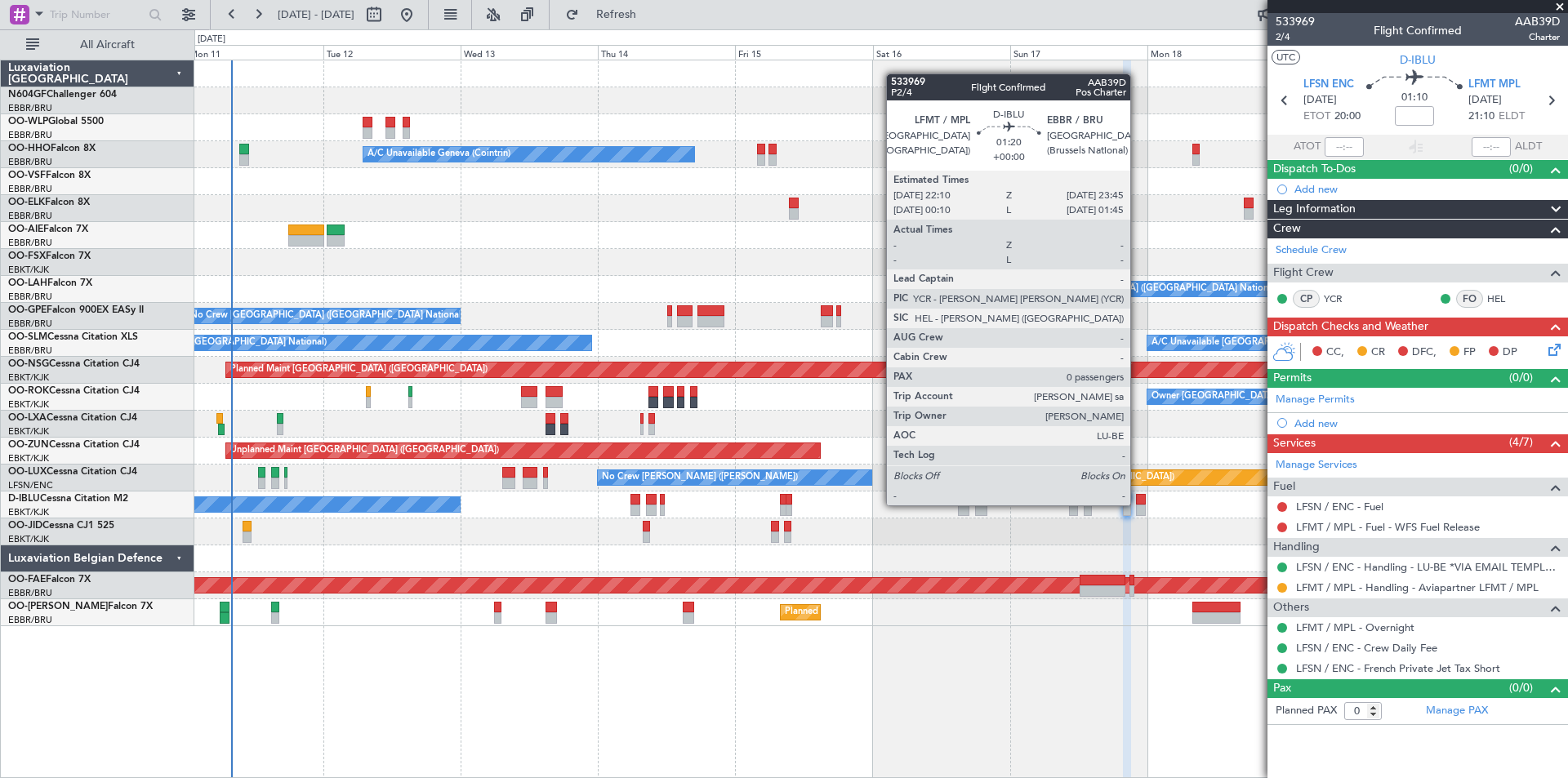
click at [1137, 505] on div at bounding box center [1140, 510] width 10 height 11
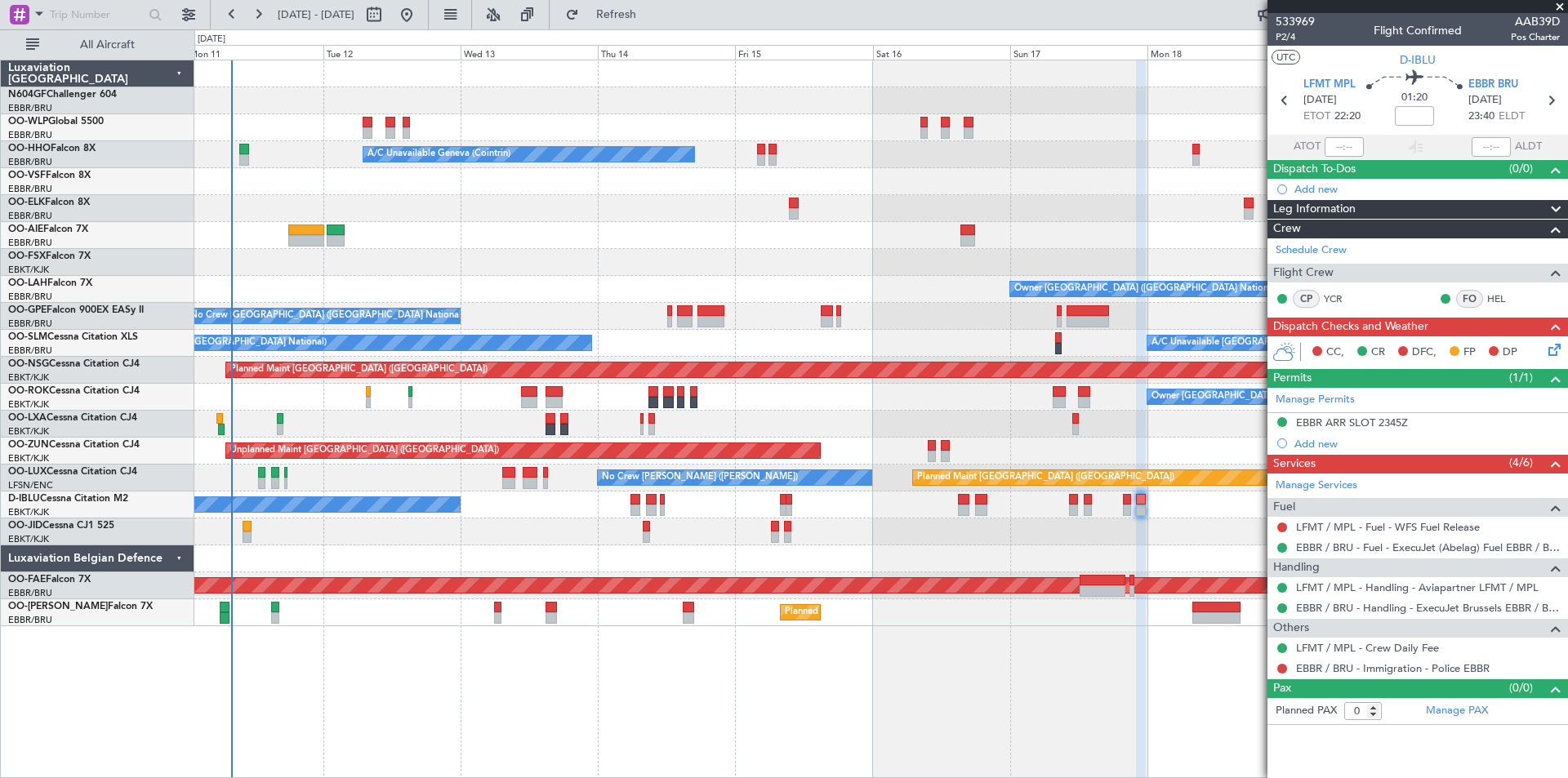
click at [1120, 507] on div "No Crew [GEOGRAPHIC_DATA] ([GEOGRAPHIC_DATA] National)" at bounding box center [881, 504] width 1373 height 27
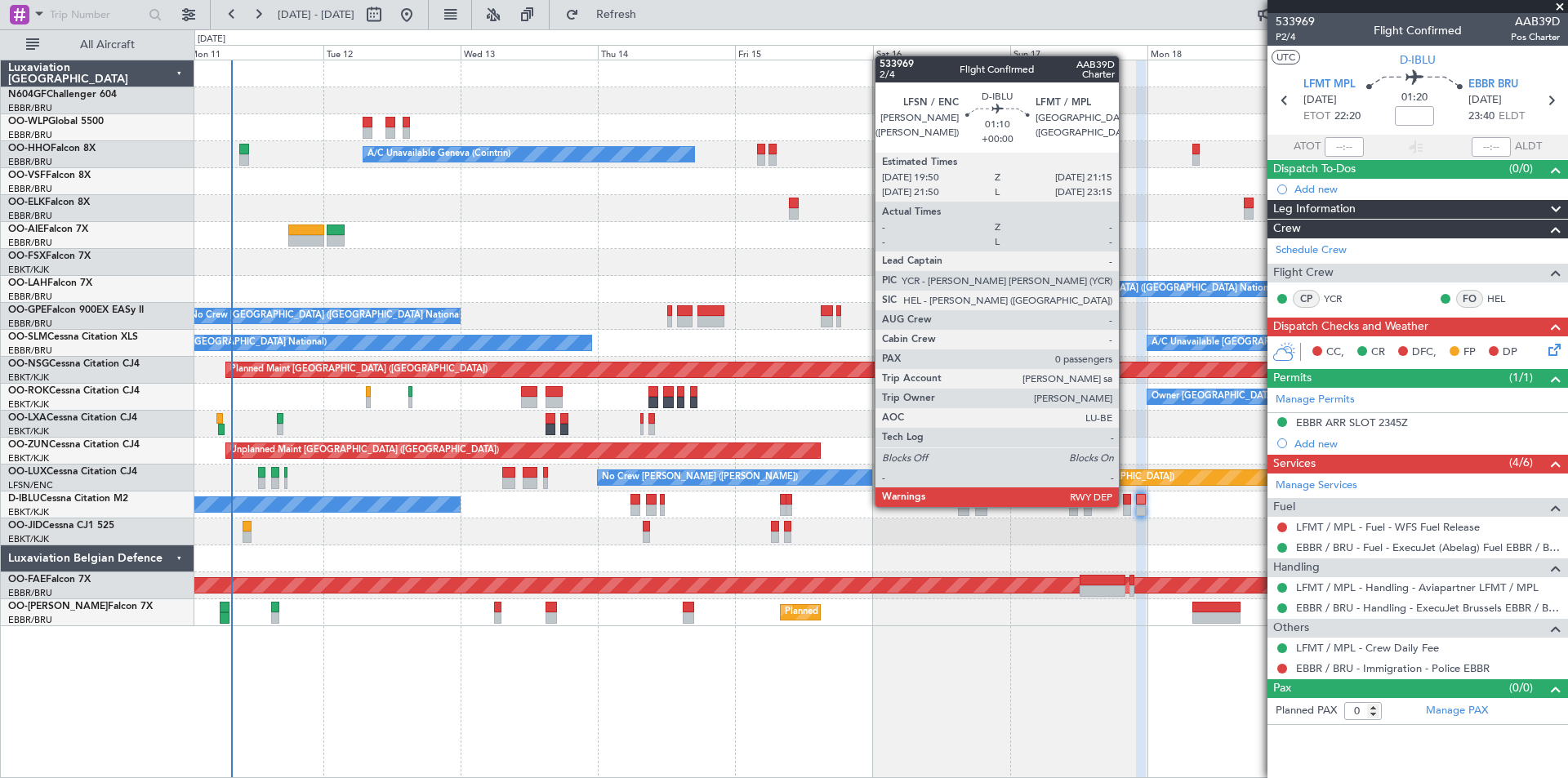
click at [1126, 505] on div at bounding box center [1126, 510] width 8 height 11
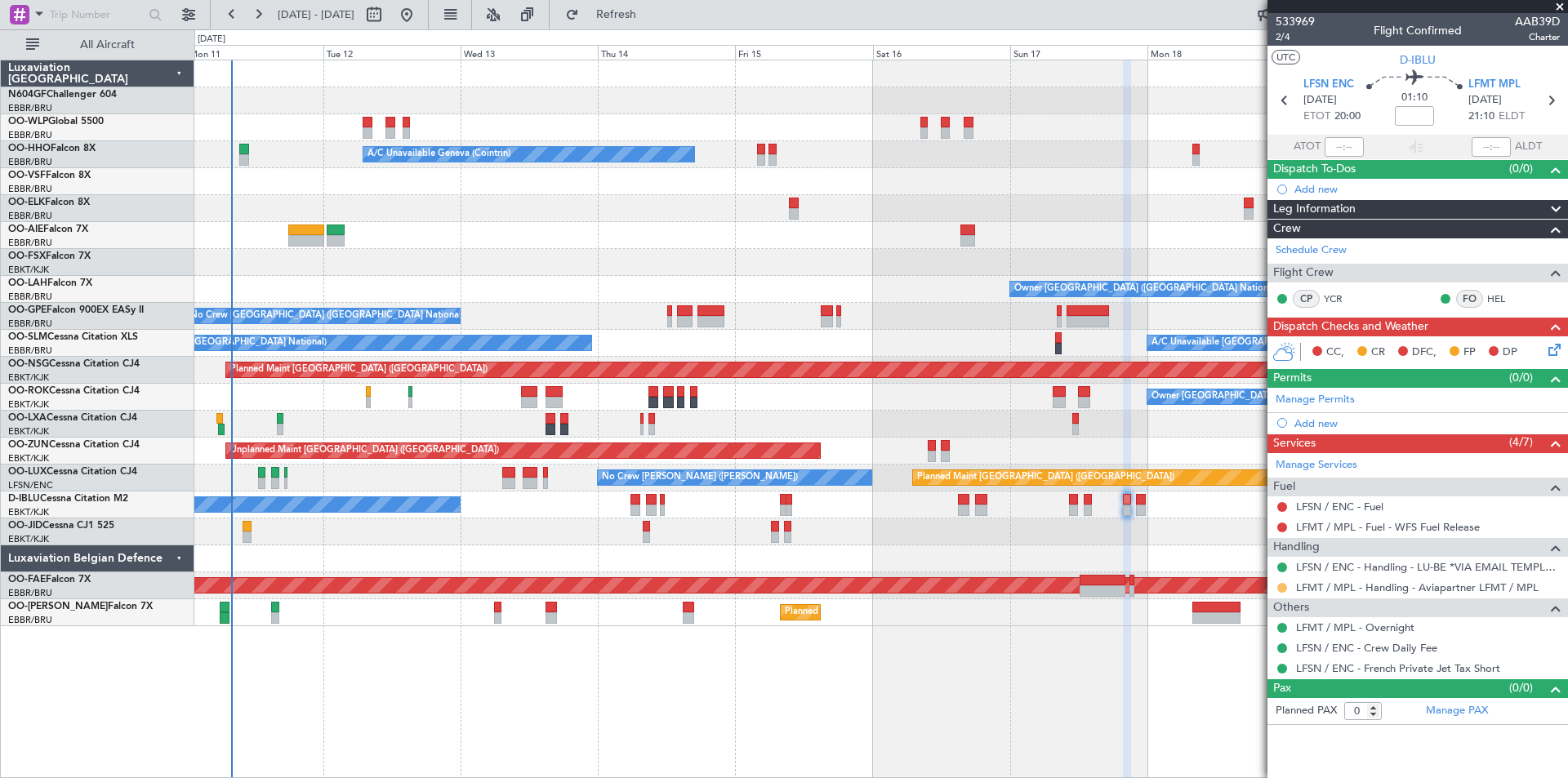
click at [1280, 587] on button at bounding box center [1282, 588] width 10 height 10
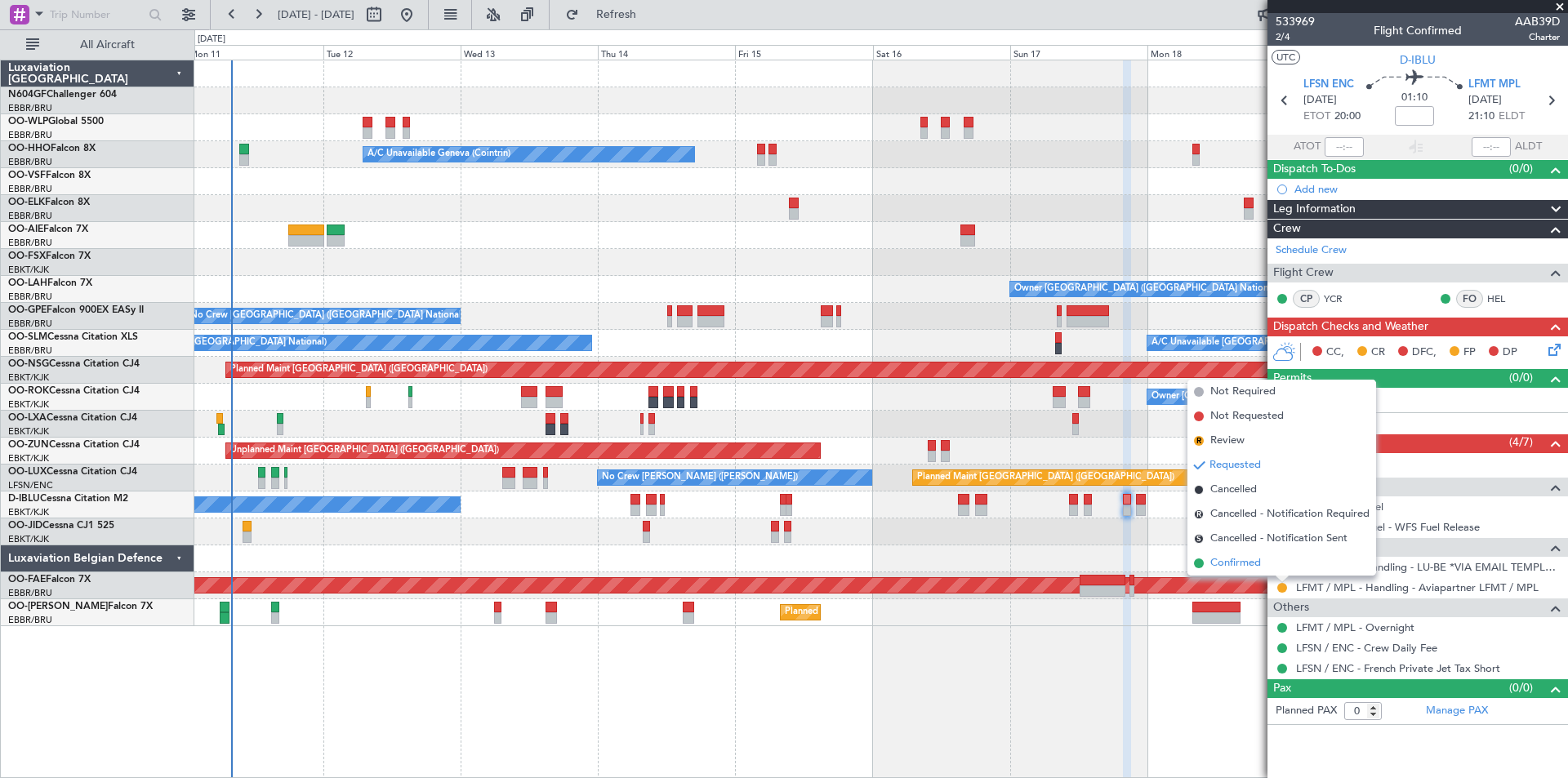
click at [1272, 565] on li "Confirmed" at bounding box center [1282, 564] width 188 height 25
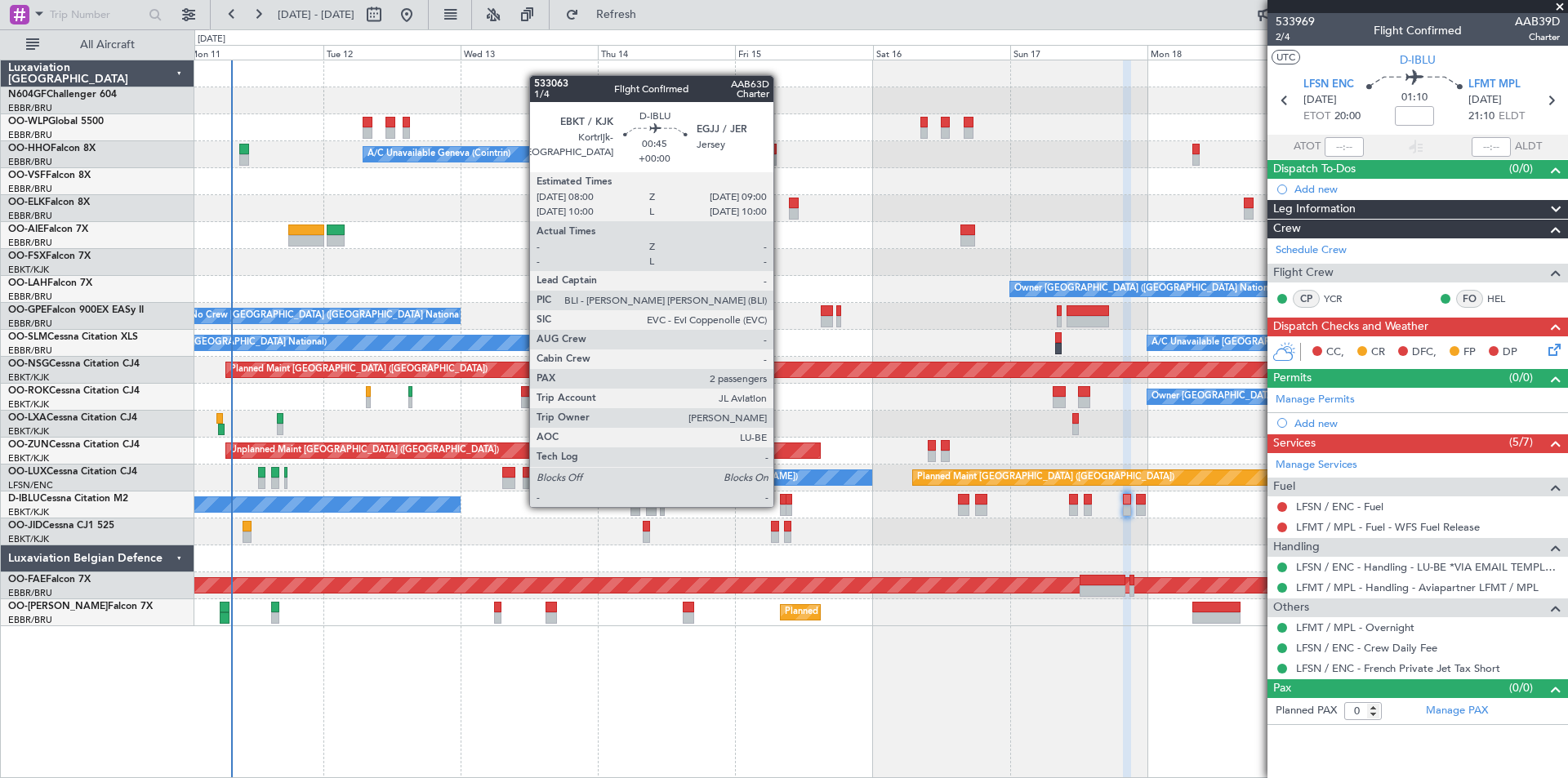
click at [781, 505] on div at bounding box center [783, 510] width 6 height 11
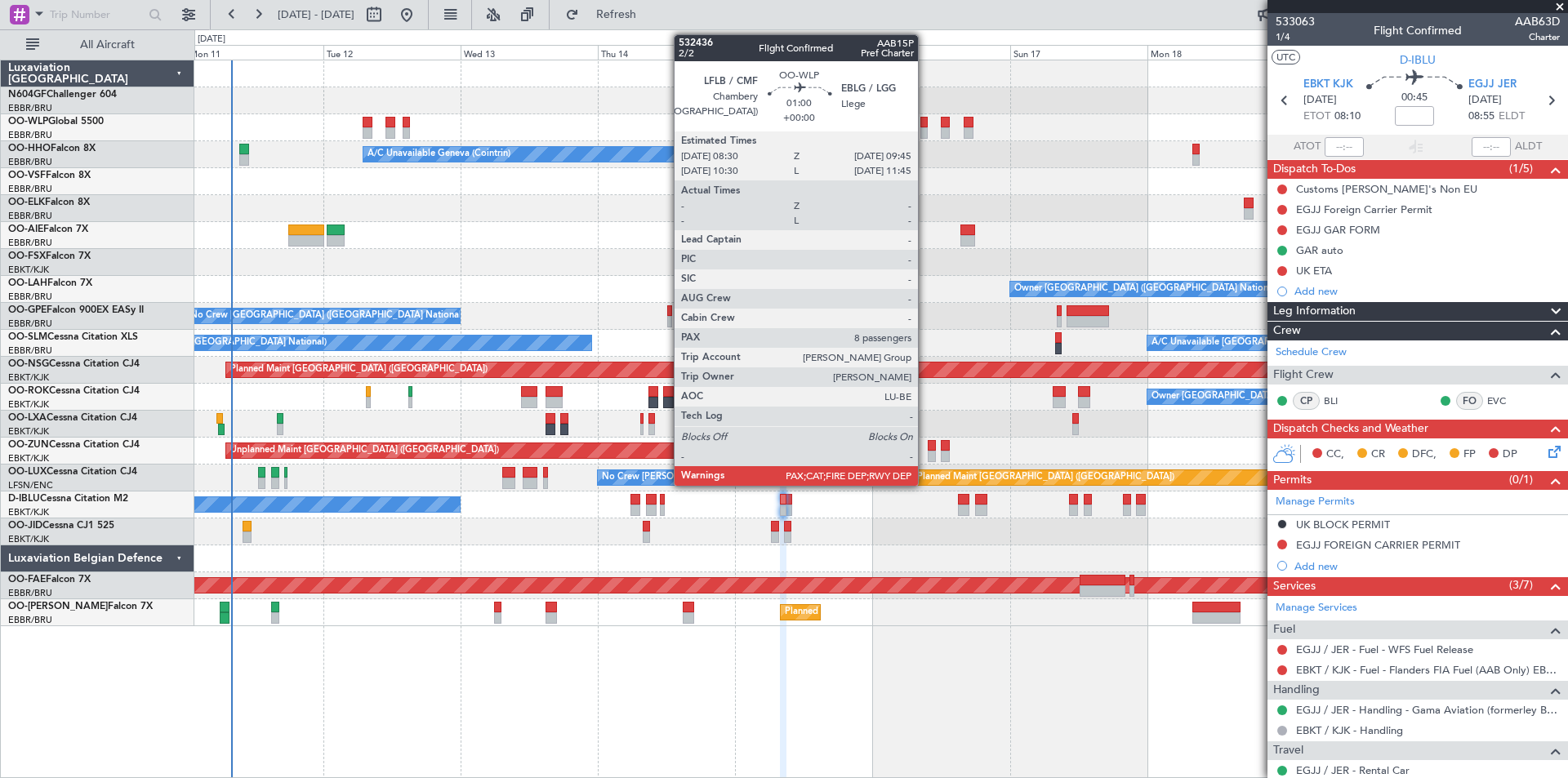
click at [925, 134] on div at bounding box center [924, 133] width 7 height 11
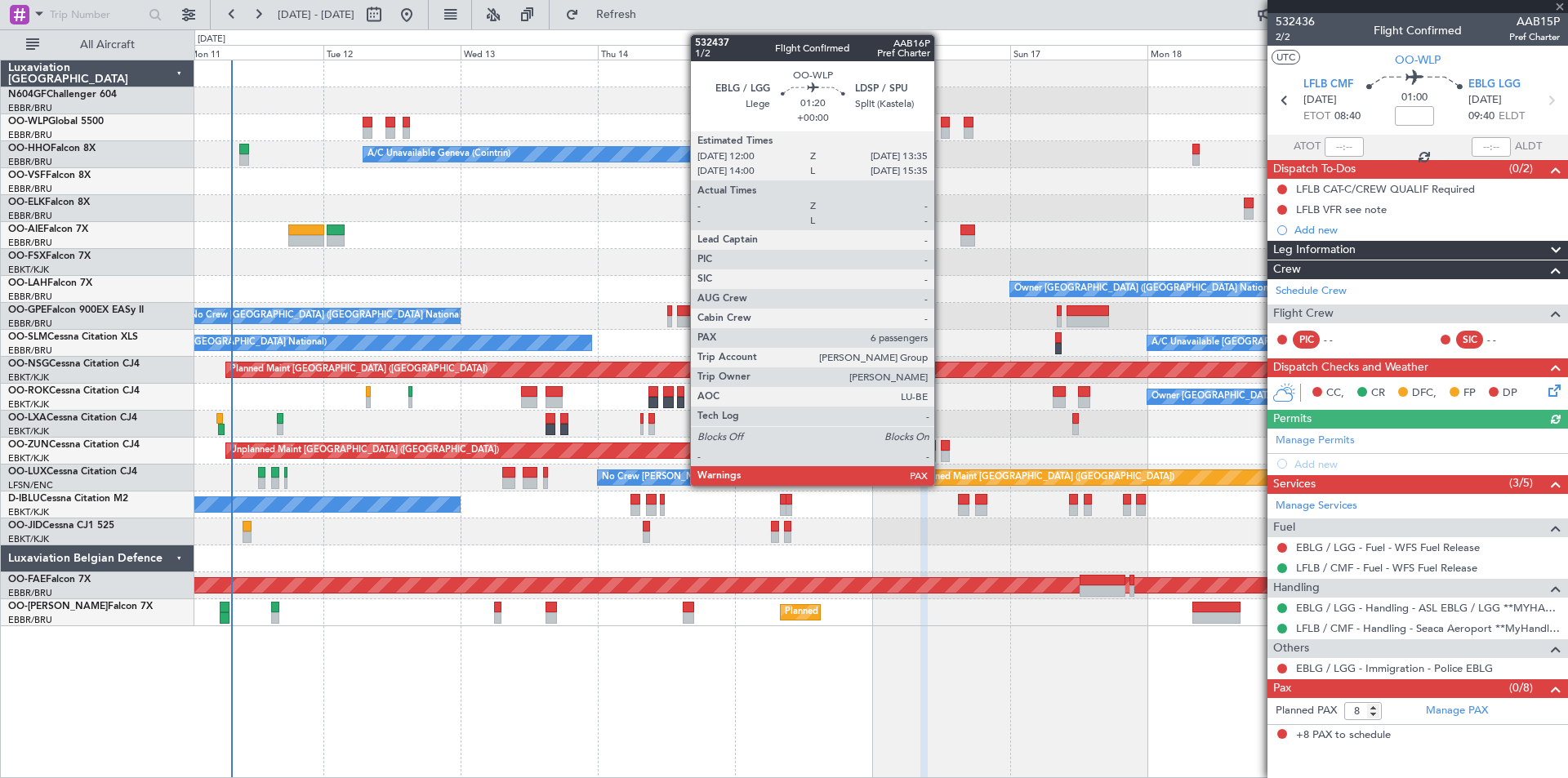
click at [942, 128] on div at bounding box center [945, 133] width 10 height 11
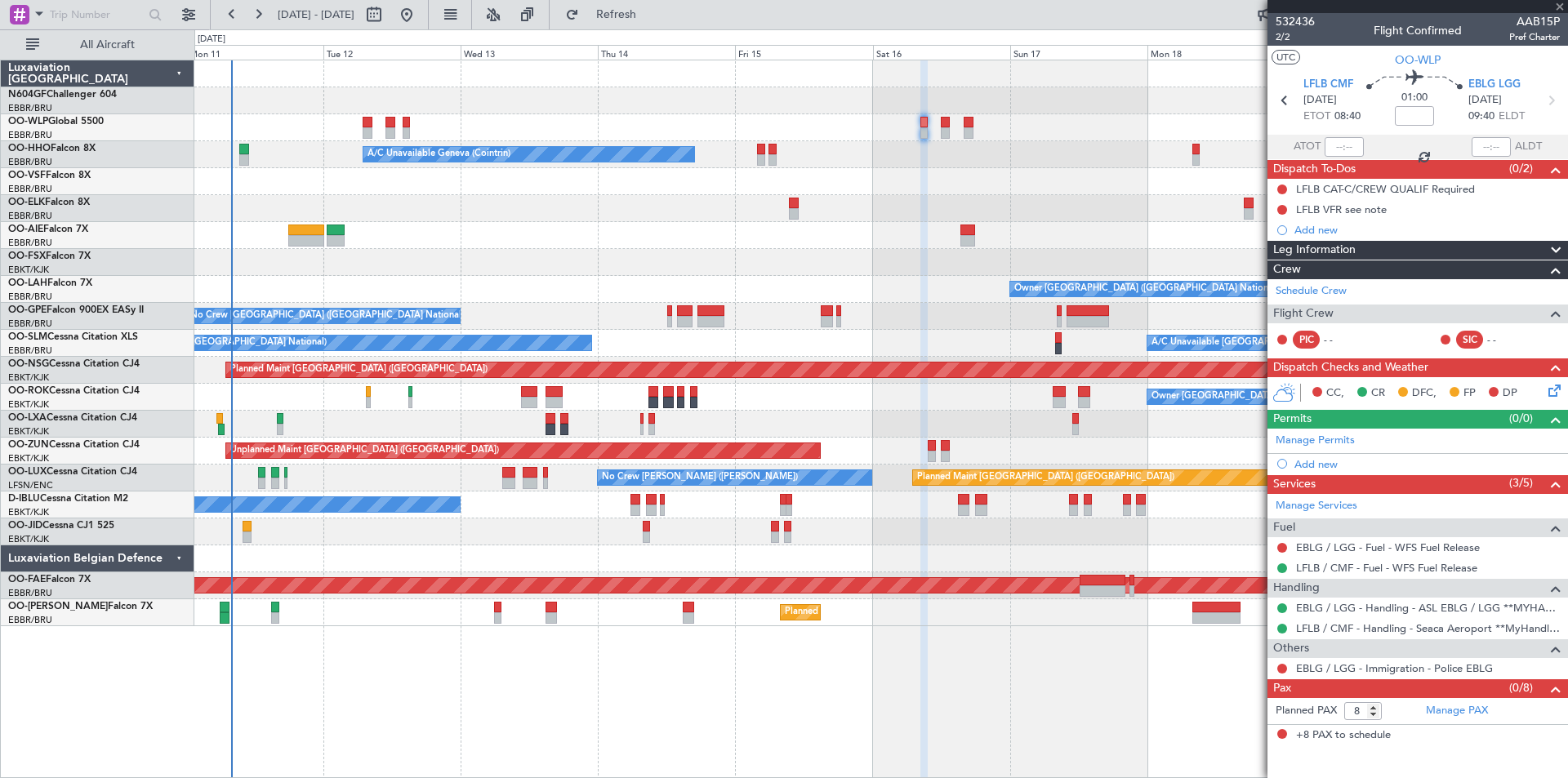
type input "6"
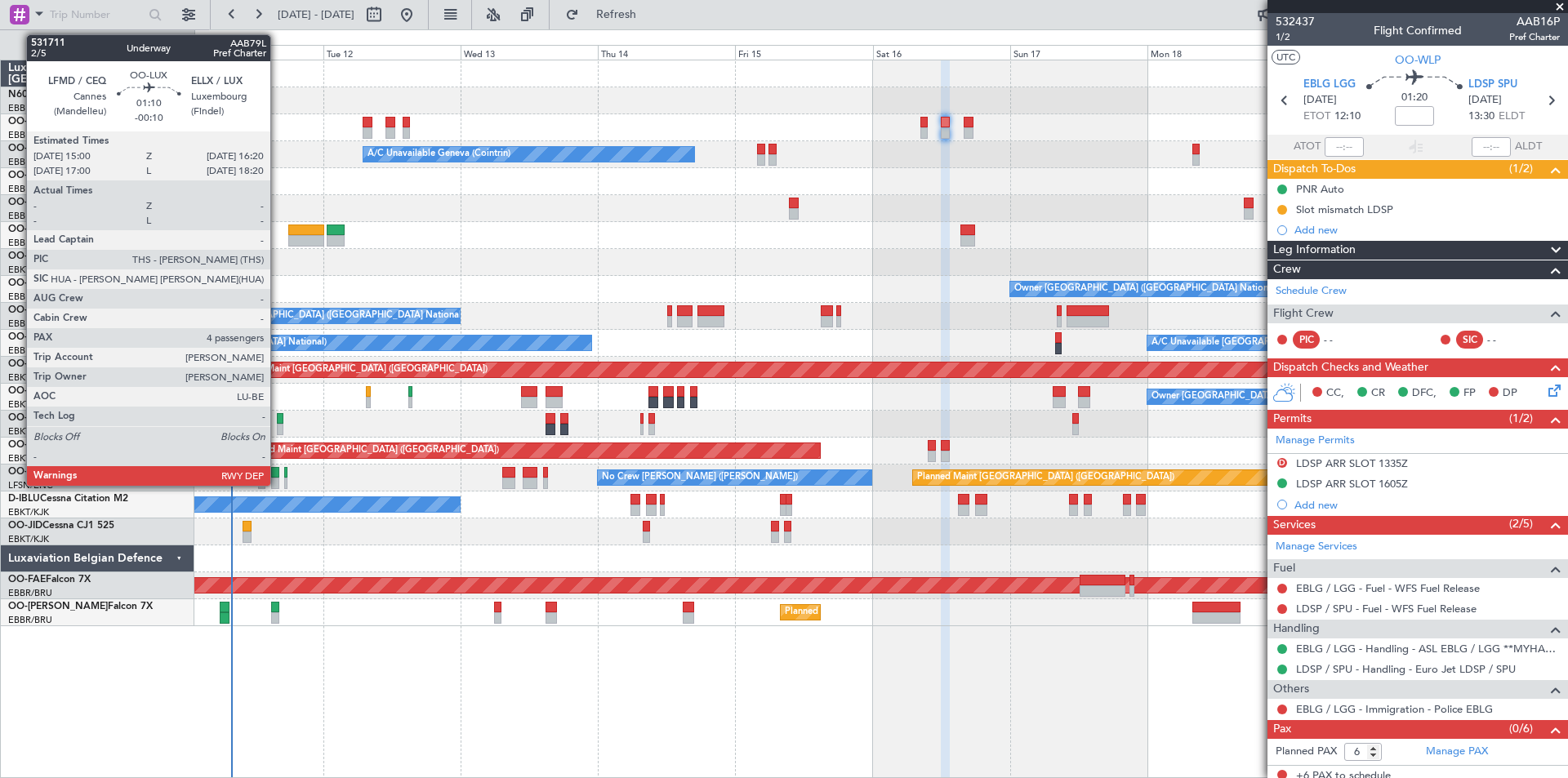
click at [288, 480] on div "Planned Maint [GEOGRAPHIC_DATA] ([GEOGRAPHIC_DATA]) No Crew [PERSON_NAME] ([PER…" at bounding box center [881, 478] width 1373 height 27
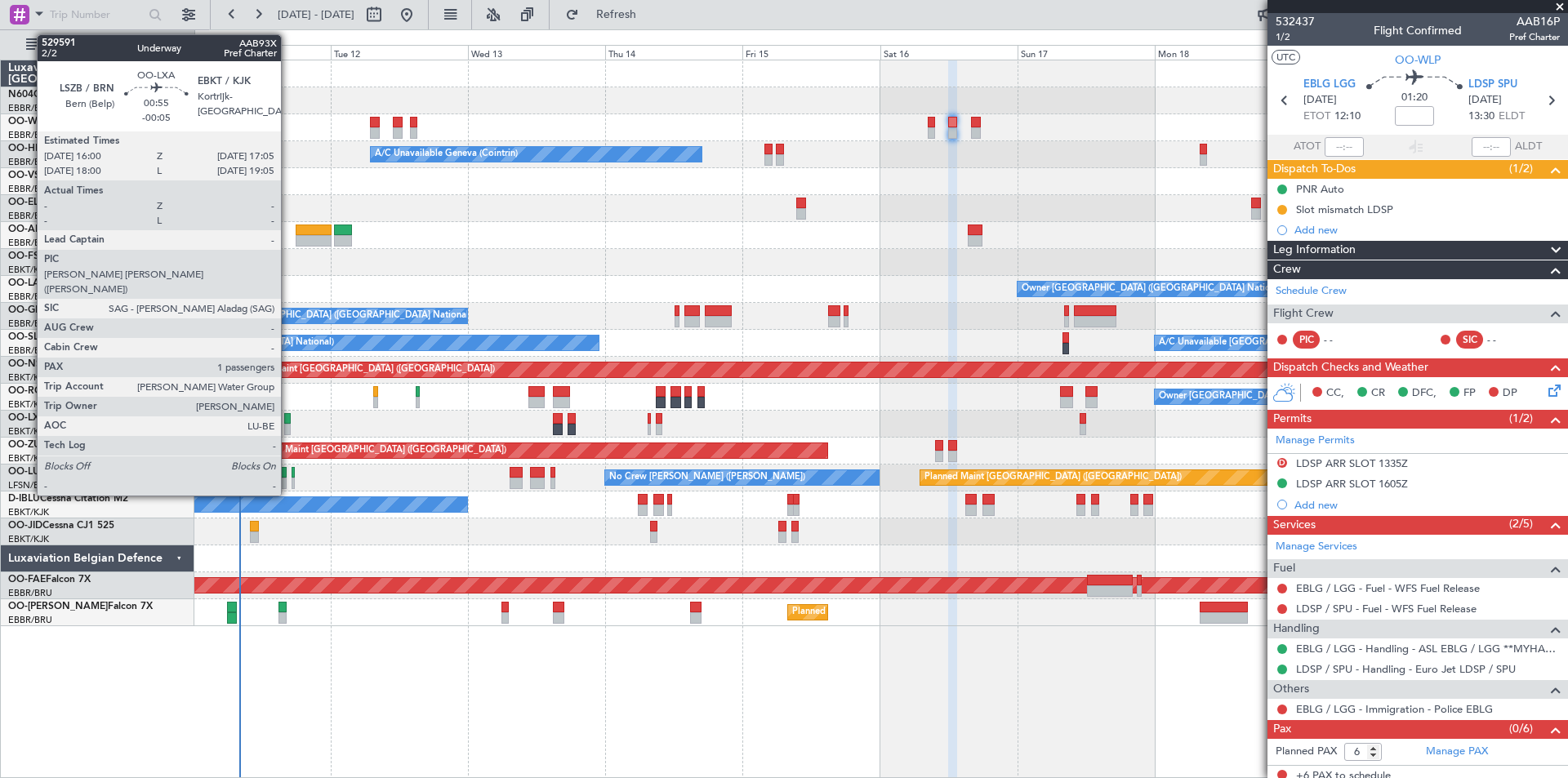
click at [288, 426] on div at bounding box center [287, 430] width 6 height 11
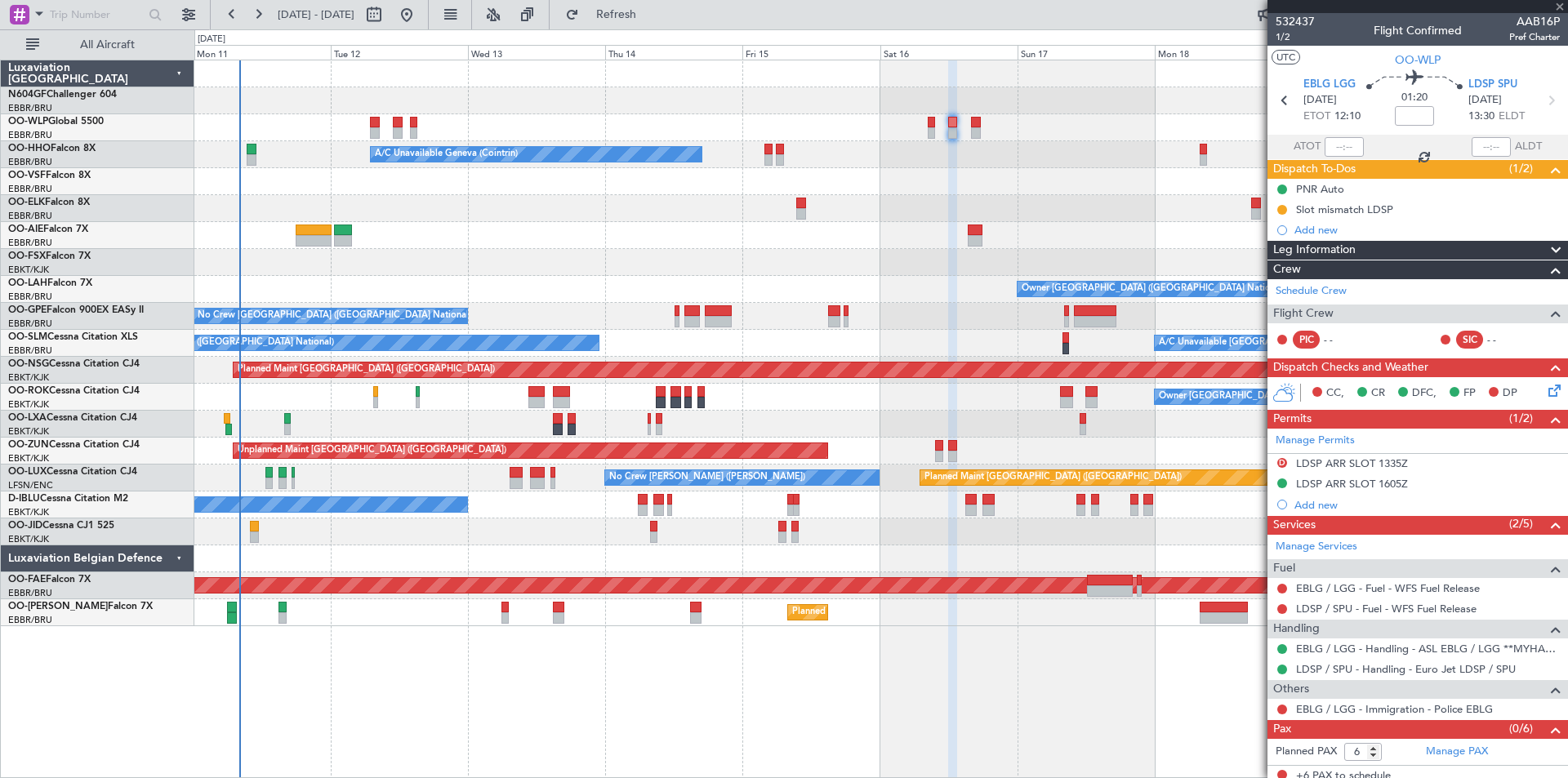
type input "-00:05"
type input "1"
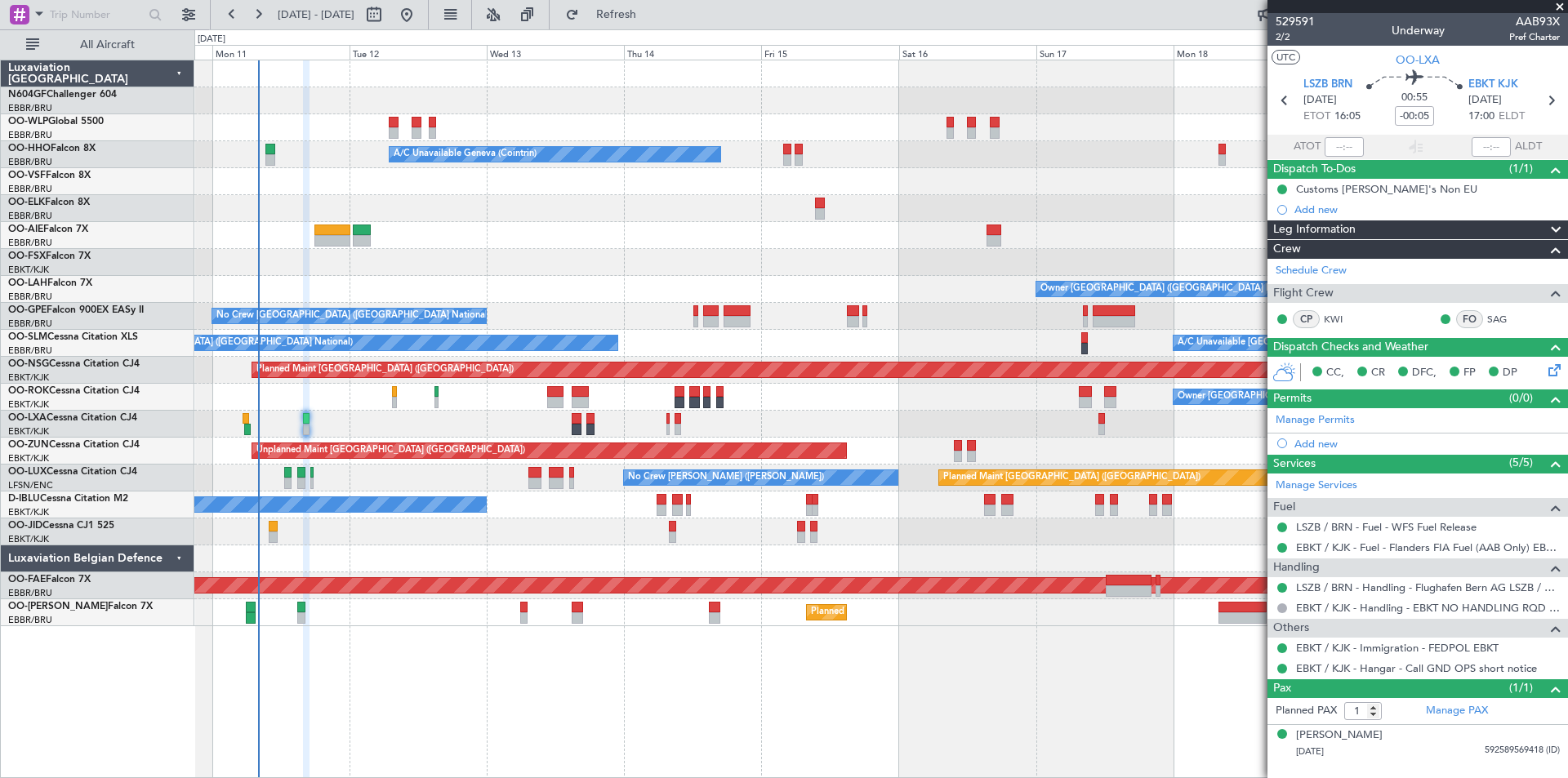
click at [579, 570] on div "Planned Maint Berlin (Brandenburg) A/C Unavailable Geneva (Cointrin) Planned Ma…" at bounding box center [881, 343] width 1373 height 565
click at [286, 424] on div at bounding box center [881, 424] width 1373 height 27
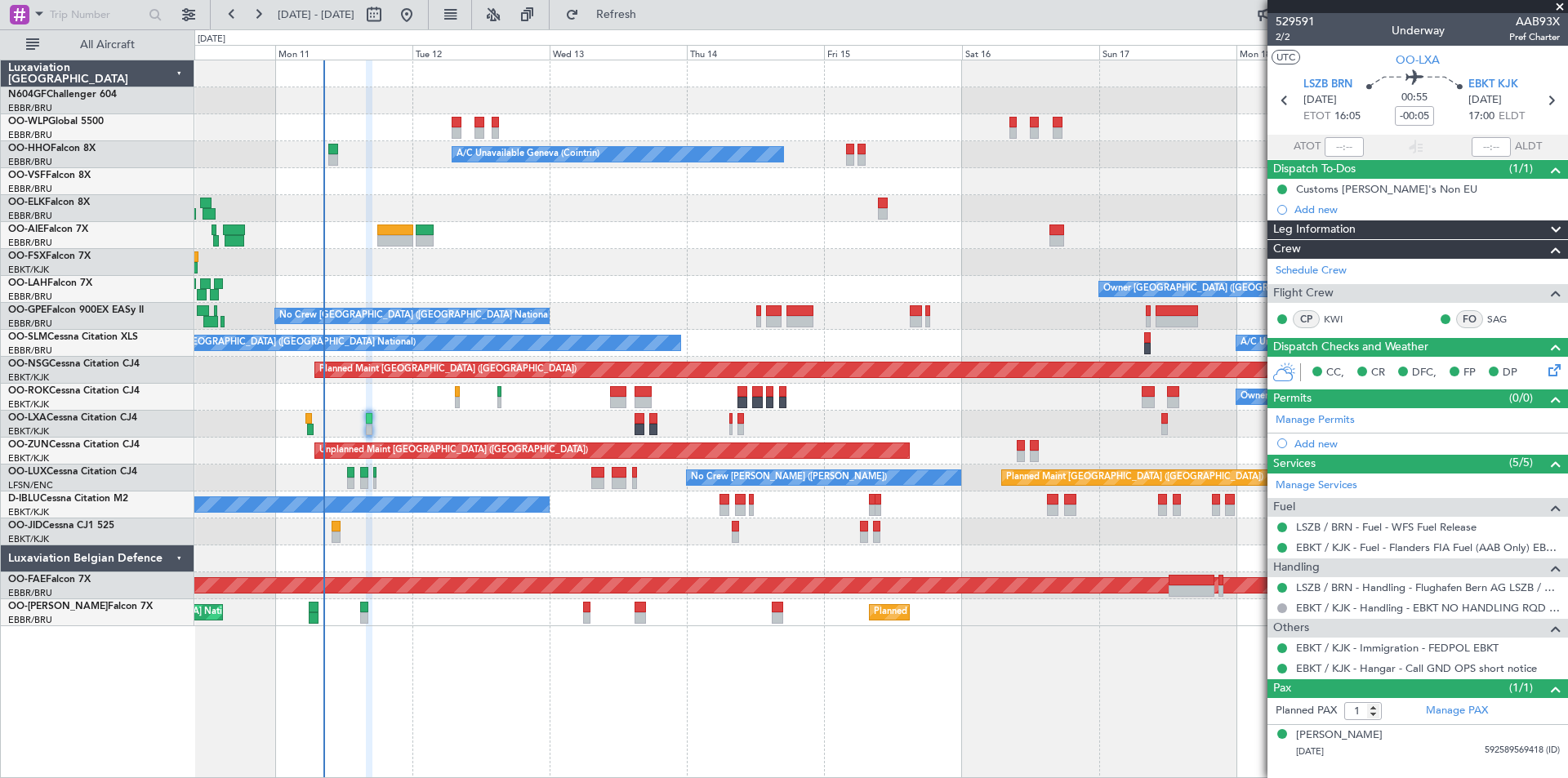
click at [742, 534] on div at bounding box center [881, 531] width 1373 height 27
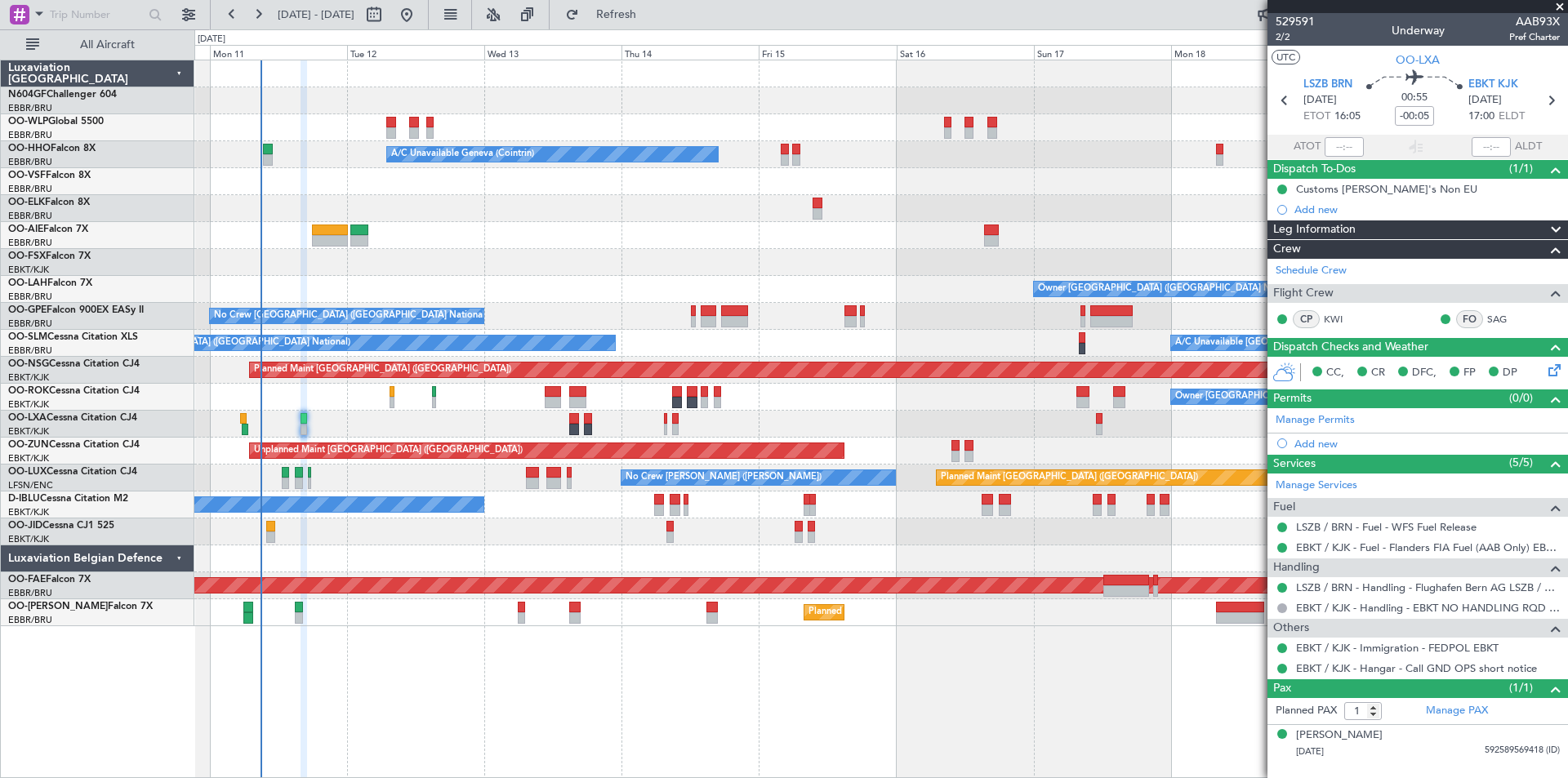
click at [811, 262] on div "Planned Maint Berlin (Brandenburg) A/C Unavailable Geneva (Cointrin) Planned Ma…" at bounding box center [881, 343] width 1373 height 565
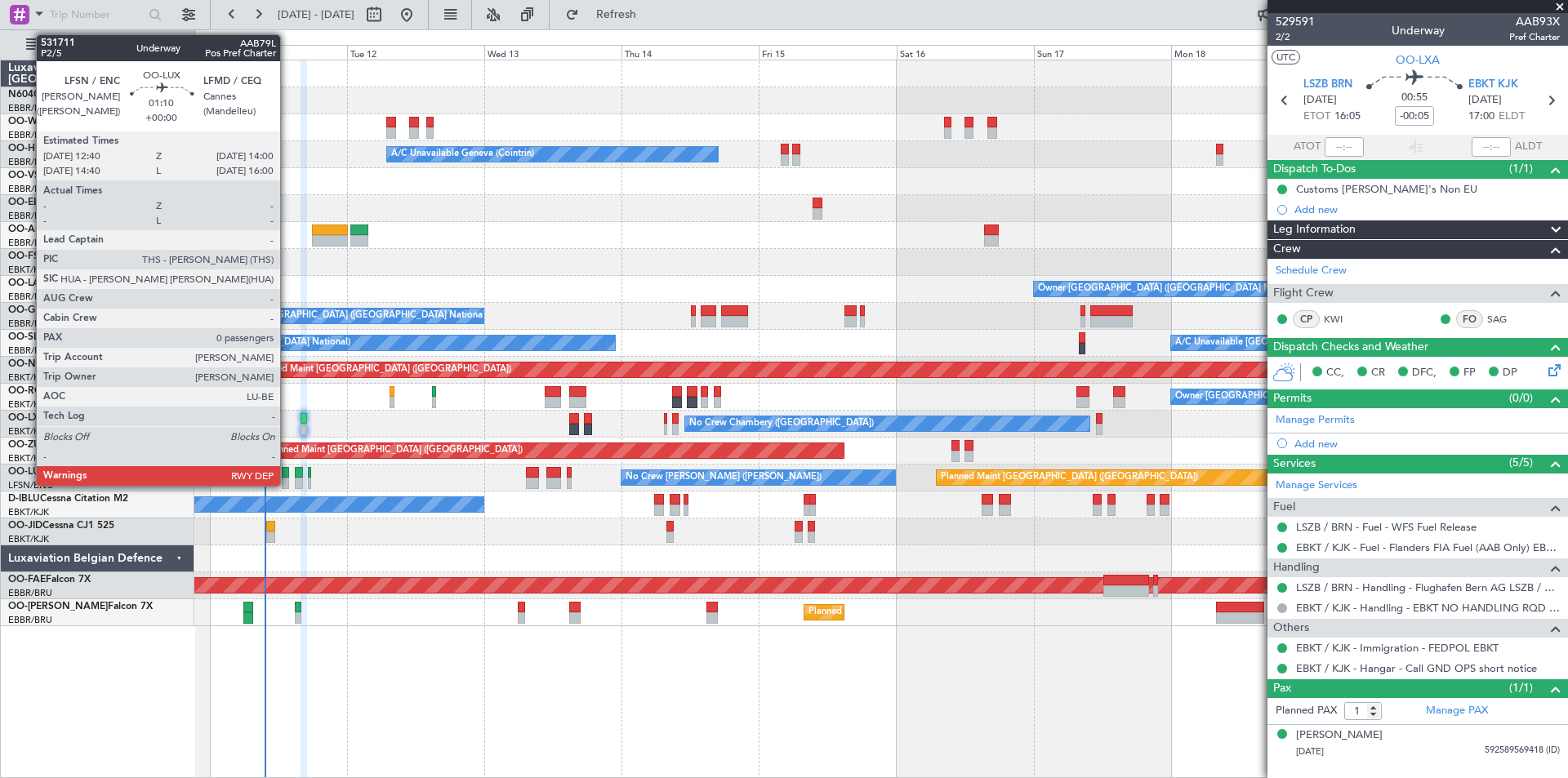
click at [287, 479] on div at bounding box center [286, 483] width 8 height 11
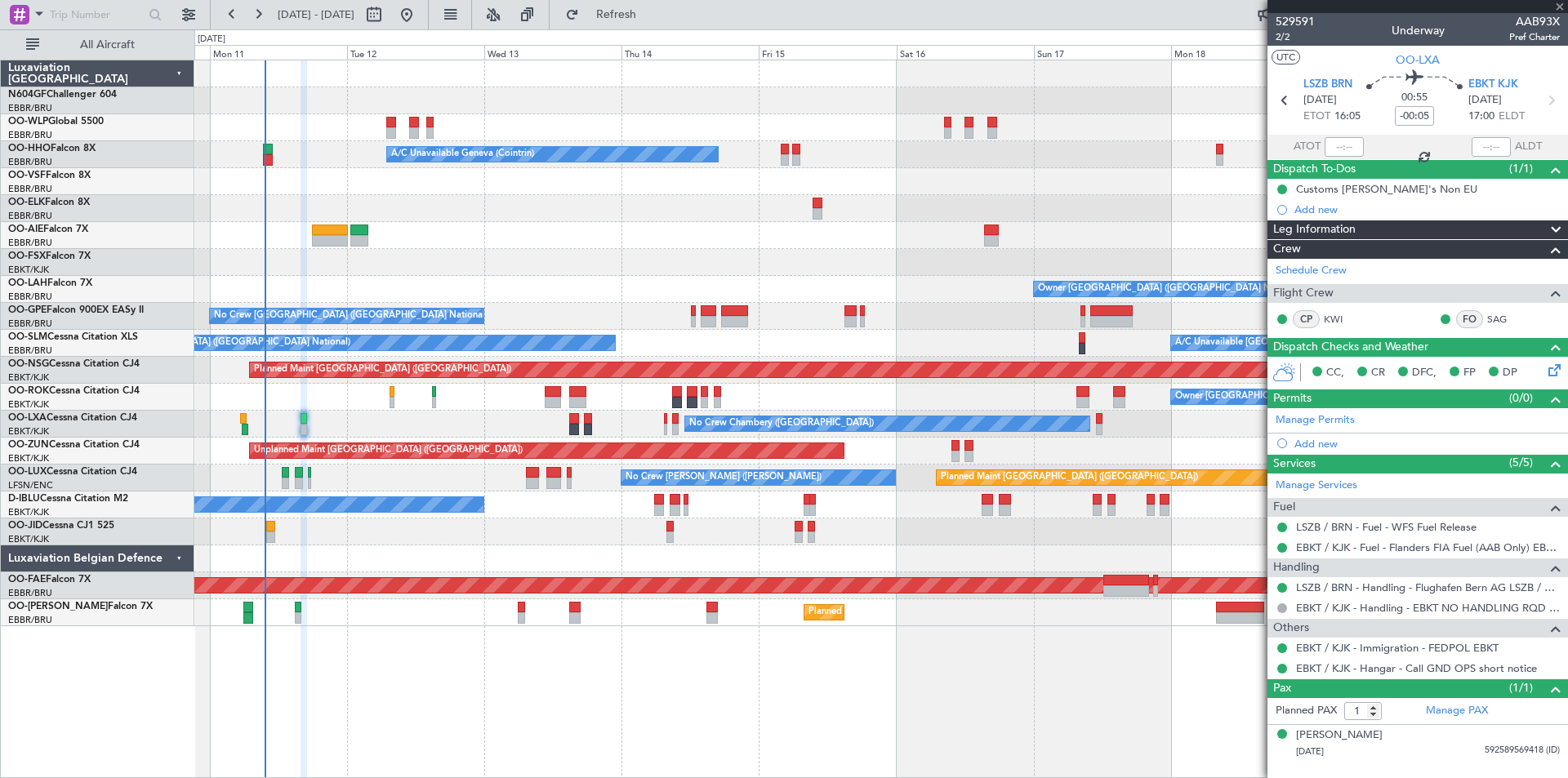
type input "0"
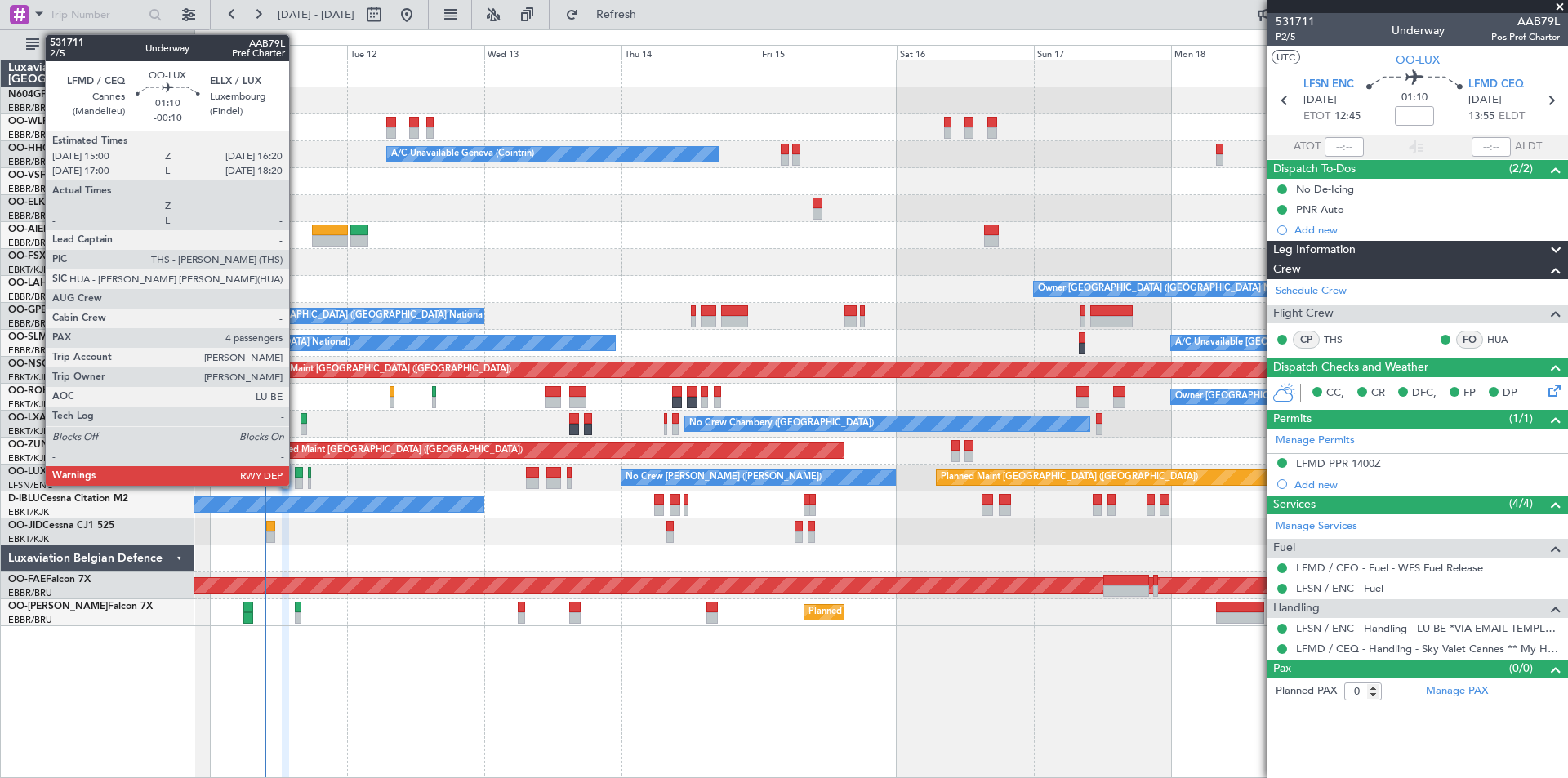
click at [297, 480] on div at bounding box center [298, 483] width 8 height 11
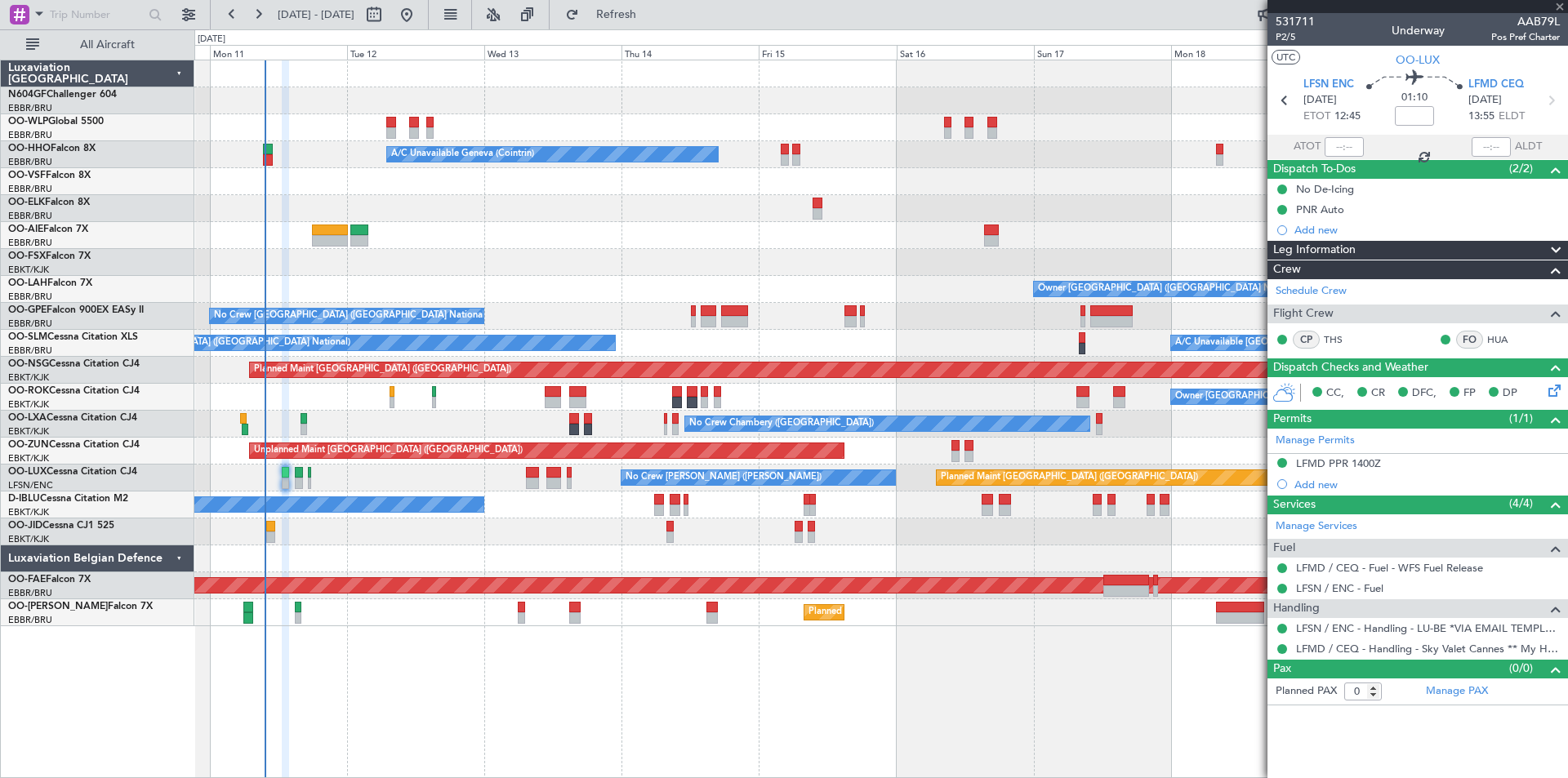
type input "-00:10"
type input "4"
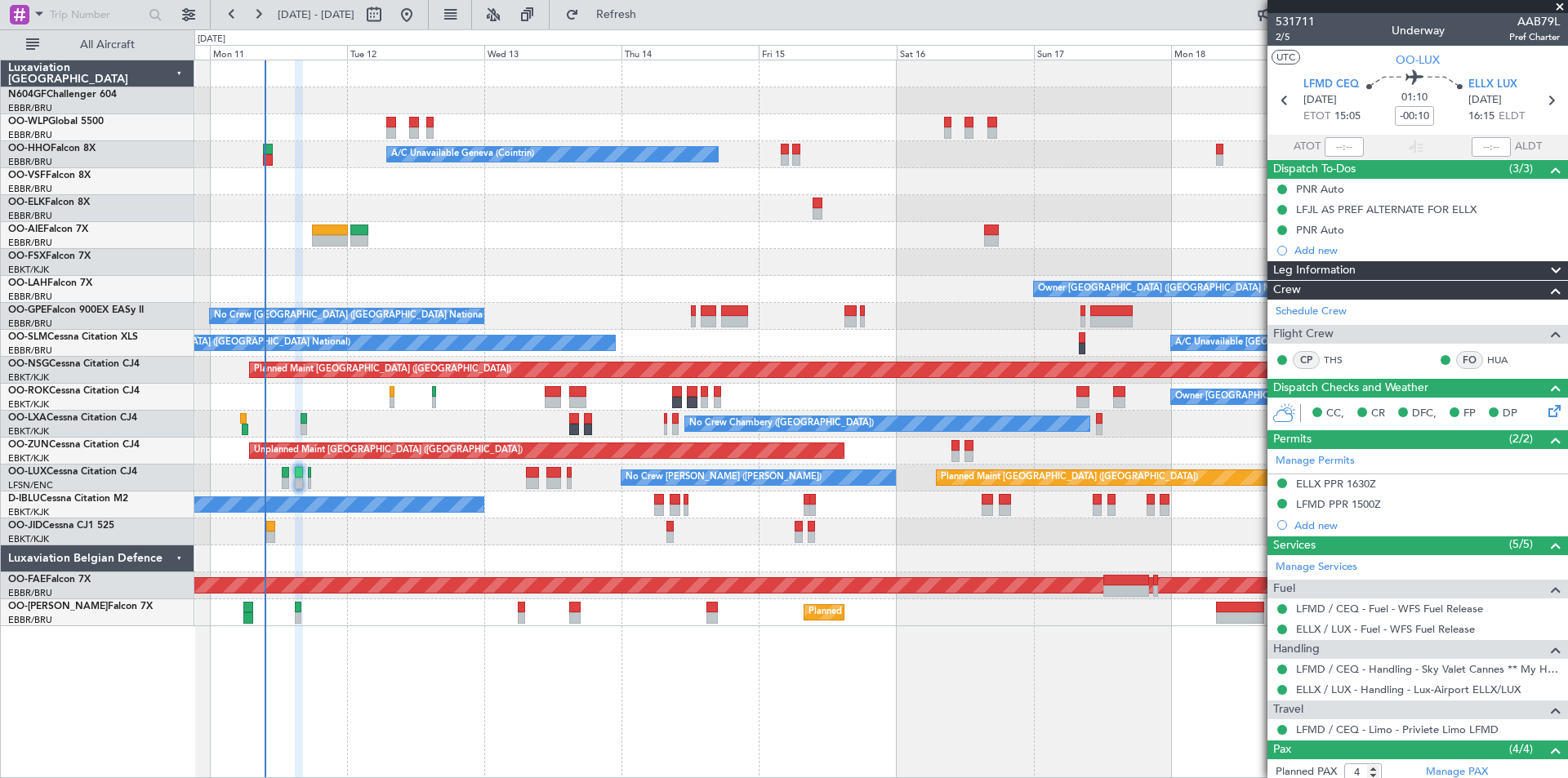
scroll to position [81, 0]
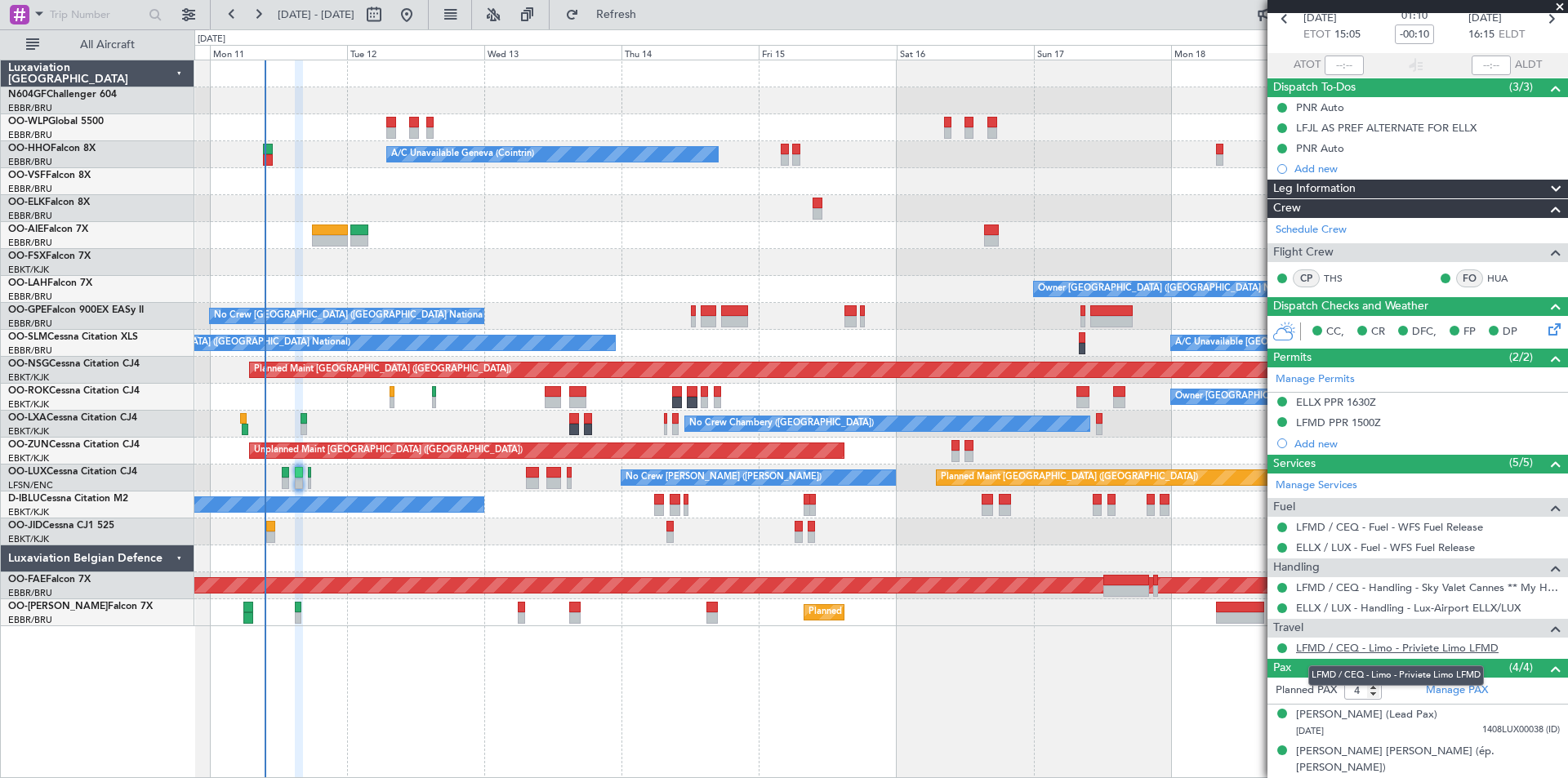
click at [1401, 650] on link "LFMD / CEQ - Limo - Priviete Limo LFMD" at bounding box center [1396, 648] width 202 height 14
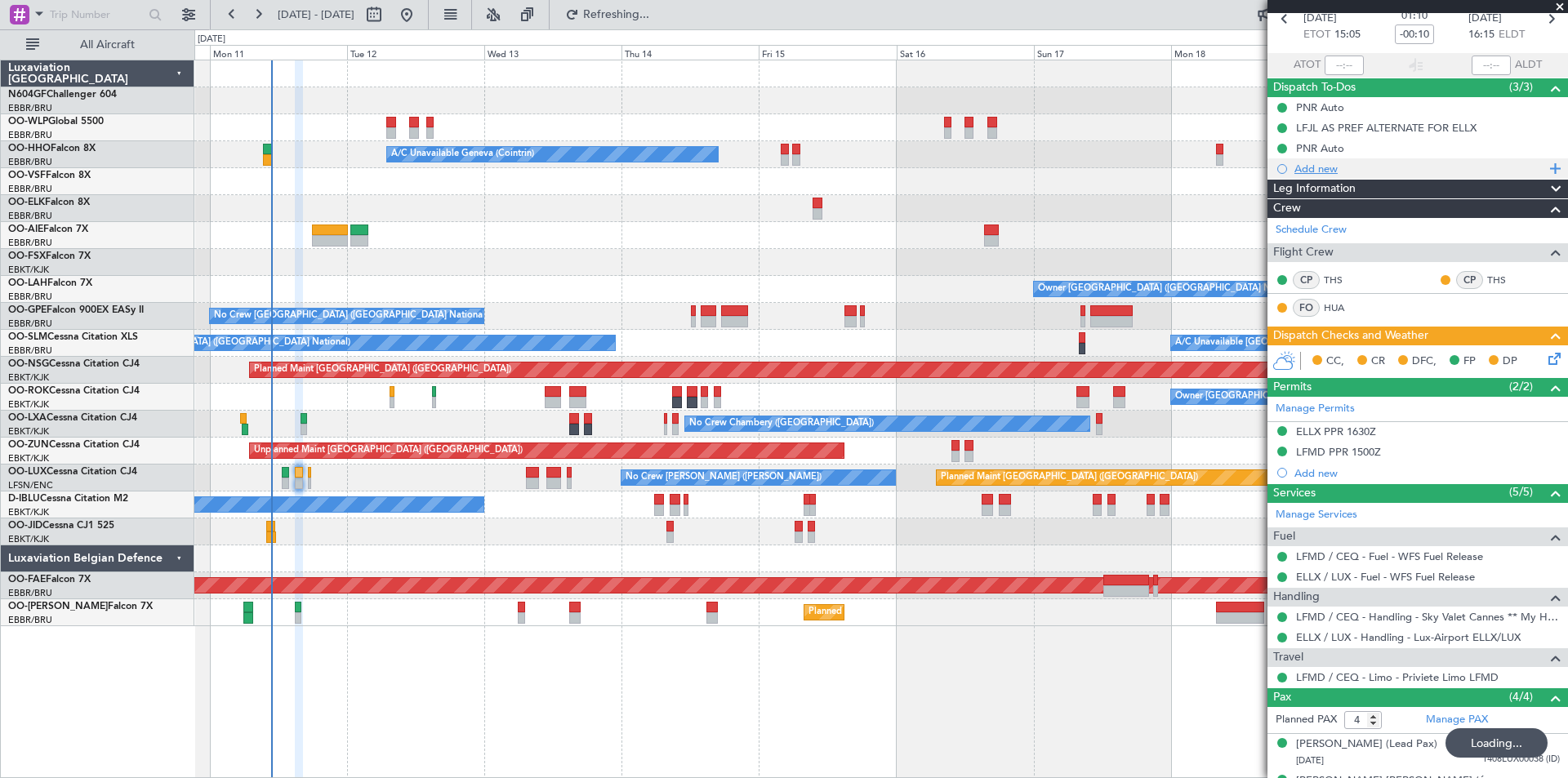
scroll to position [0, 0]
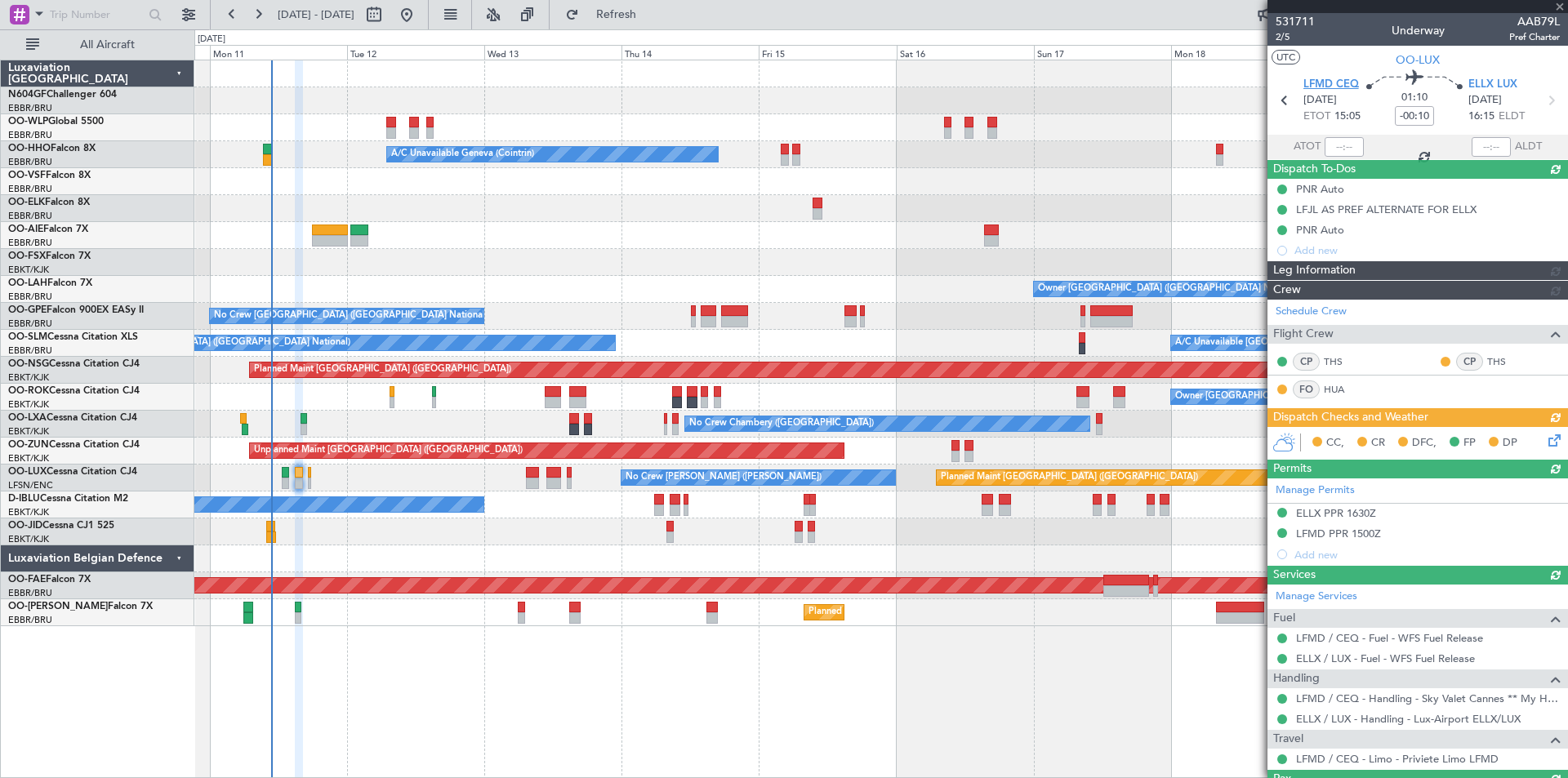
click at [1319, 84] on span "LFMD CEQ" at bounding box center [1331, 85] width 55 height 17
